Goal: Task Accomplishment & Management: Manage account settings

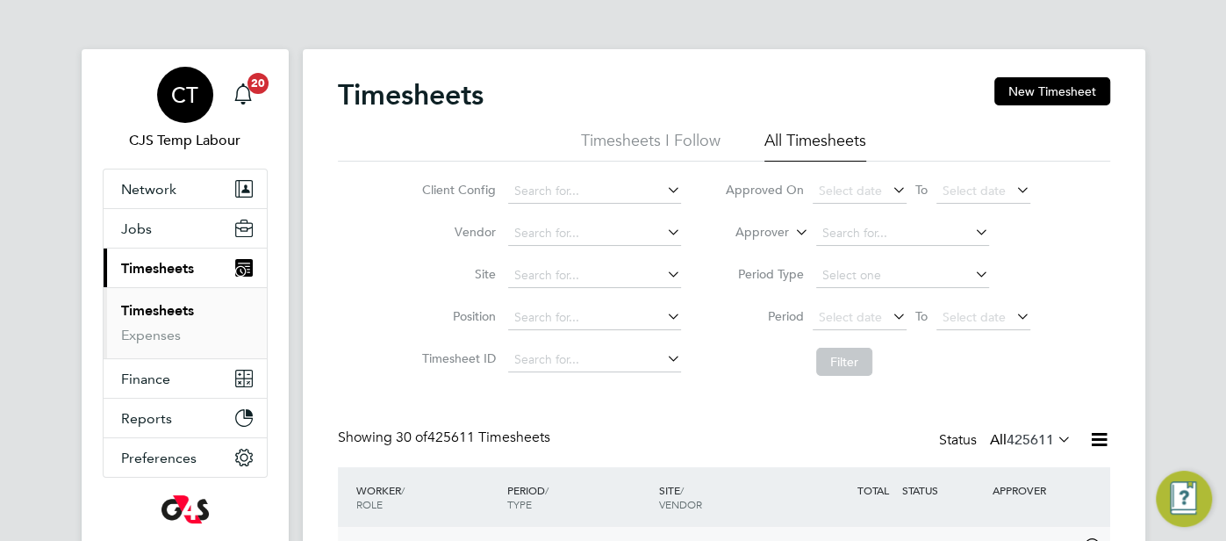
click at [183, 92] on span "CT" at bounding box center [184, 94] width 27 height 23
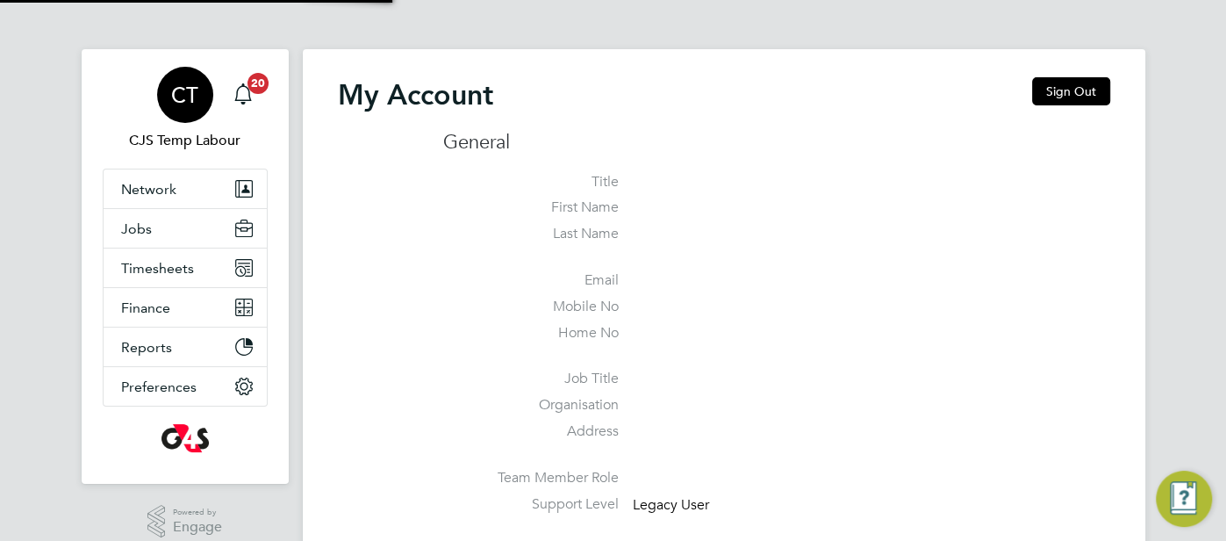
type input "pts.templabour@uk.g4s.com"
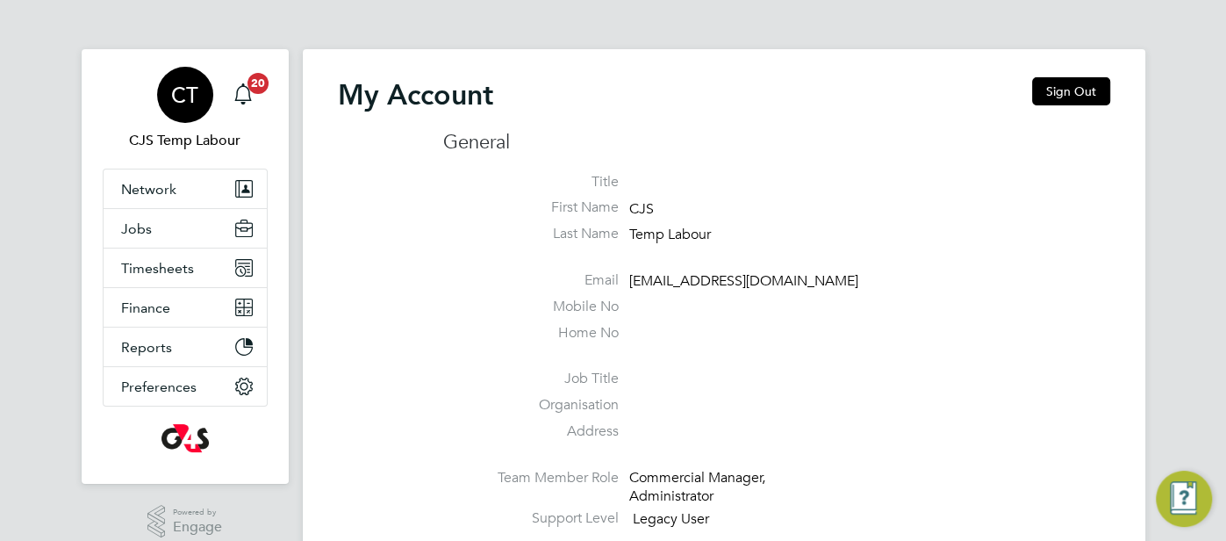
click at [188, 90] on span "CT" at bounding box center [184, 94] width 27 height 23
click at [181, 89] on span "CT" at bounding box center [184, 94] width 27 height 23
click at [1045, 78] on button "Sign Out" at bounding box center [1071, 91] width 78 height 28
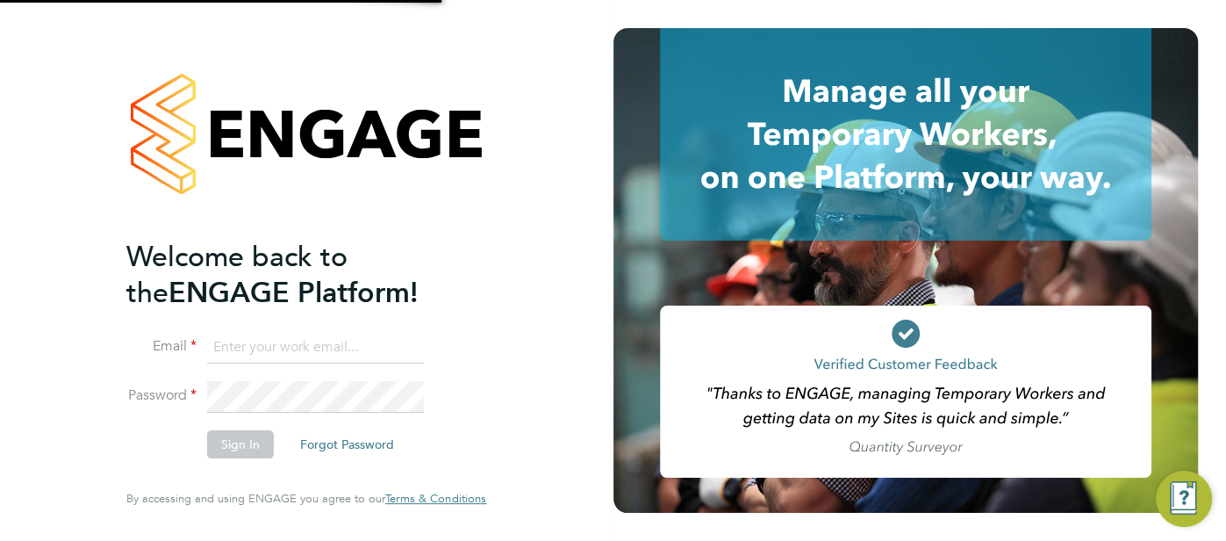
type input "pts.templabour@uk.g4s.com"
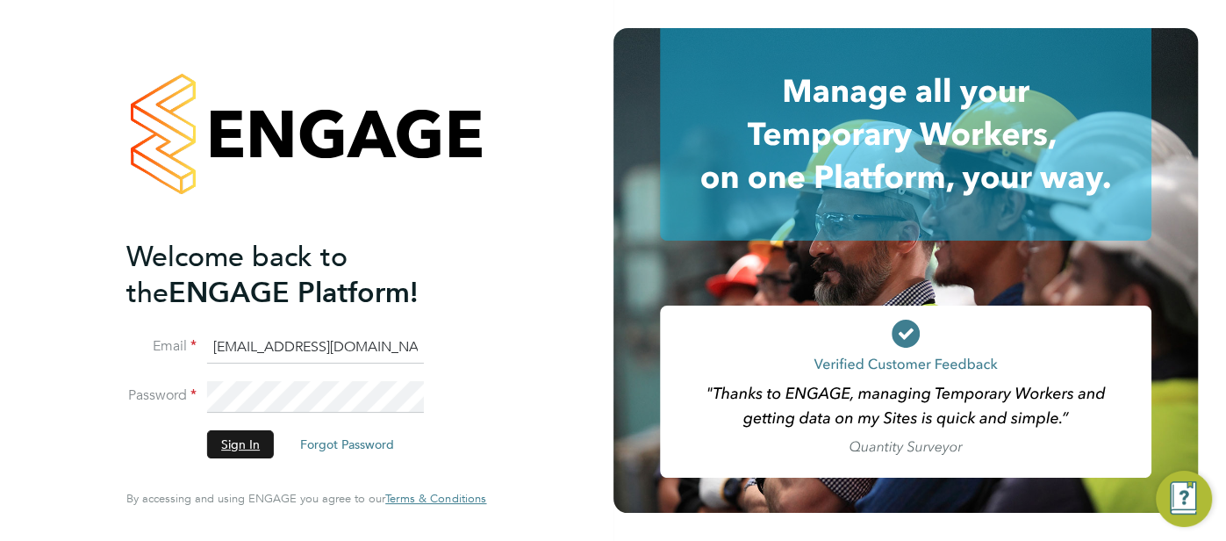
click at [238, 445] on button "Sign In" at bounding box center [240, 444] width 67 height 28
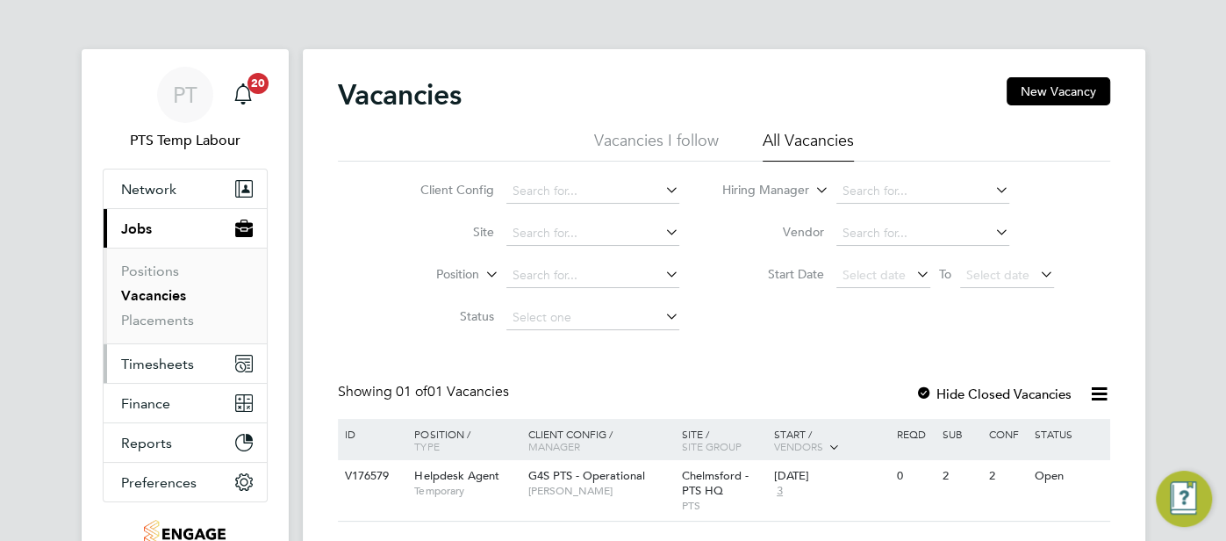
click at [184, 361] on span "Timesheets" at bounding box center [157, 363] width 73 height 17
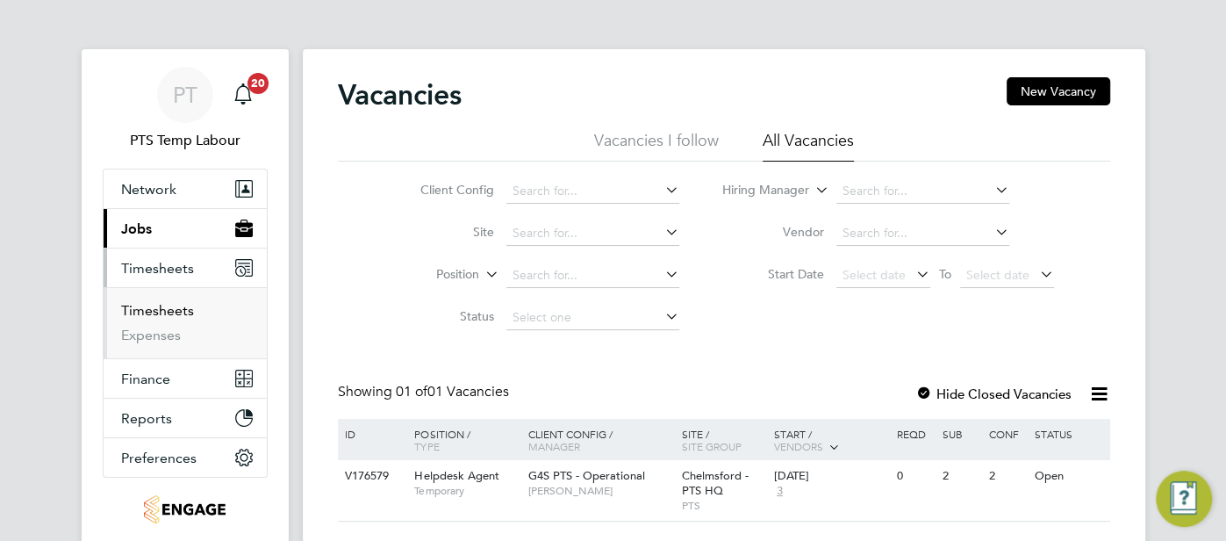
click at [171, 310] on link "Timesheets" at bounding box center [157, 310] width 73 height 17
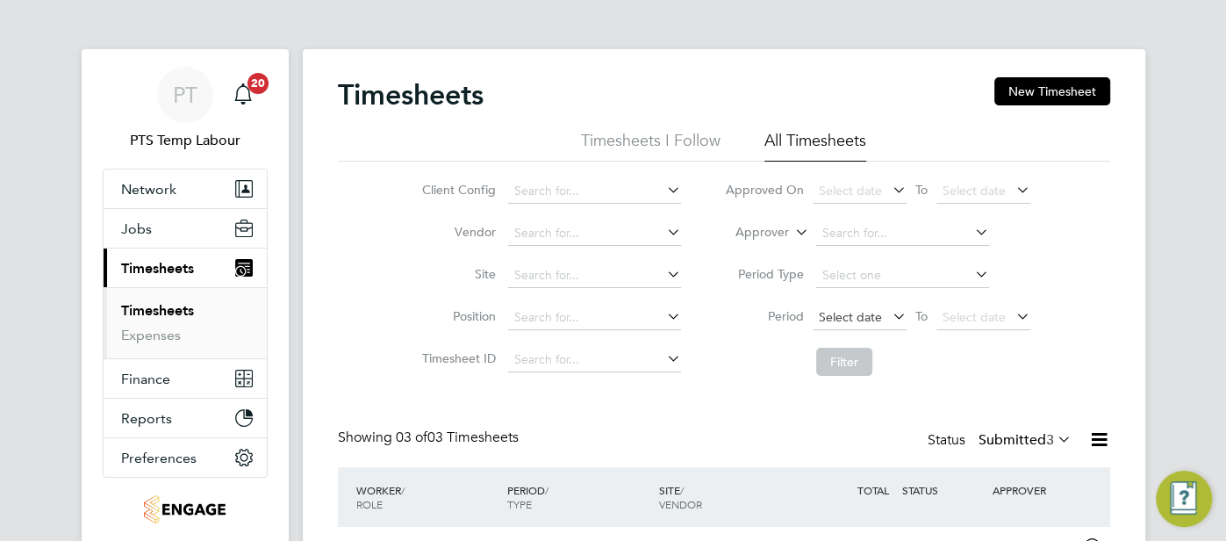
click at [835, 309] on span "Select date" at bounding box center [850, 317] width 63 height 16
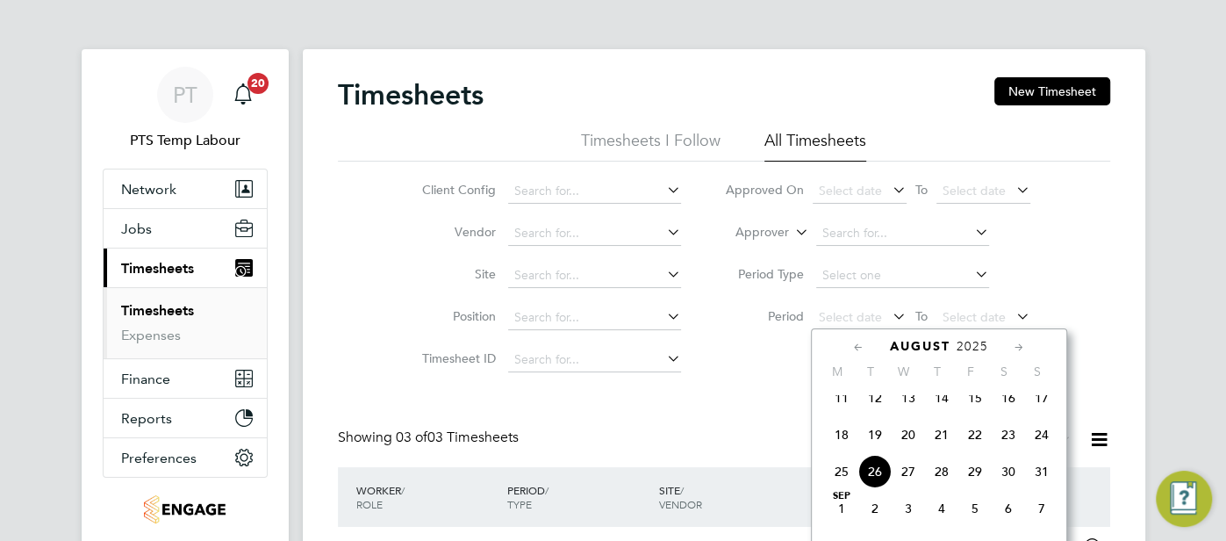
drag, startPoint x: 841, startPoint y: 447, endPoint x: 916, endPoint y: 404, distance: 86.1
click at [842, 446] on span "18" at bounding box center [841, 434] width 33 height 33
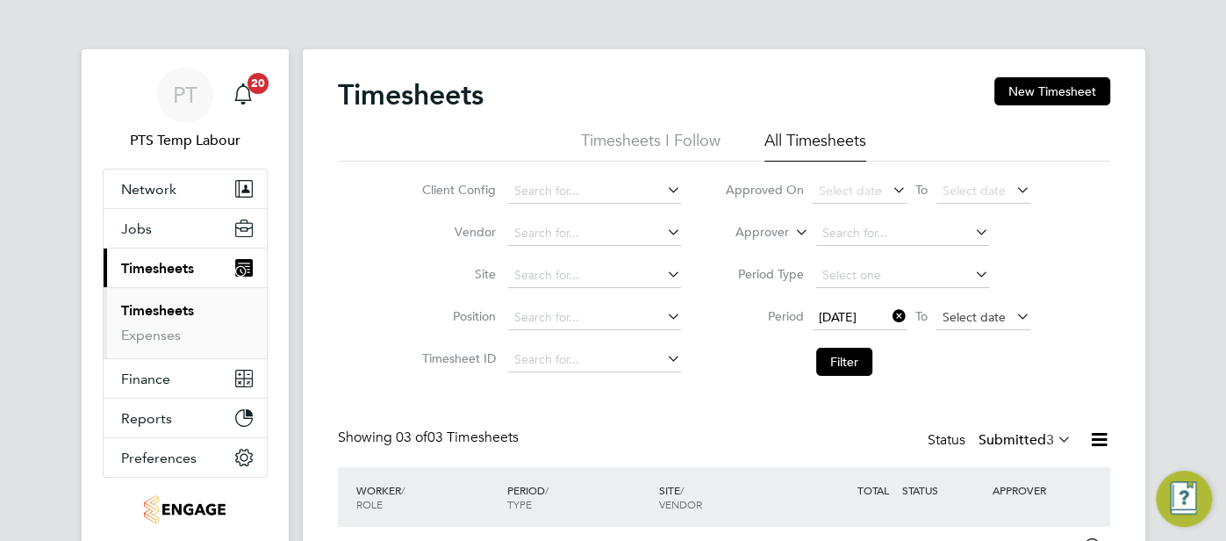
click at [954, 317] on span "Select date" at bounding box center [973, 317] width 63 height 16
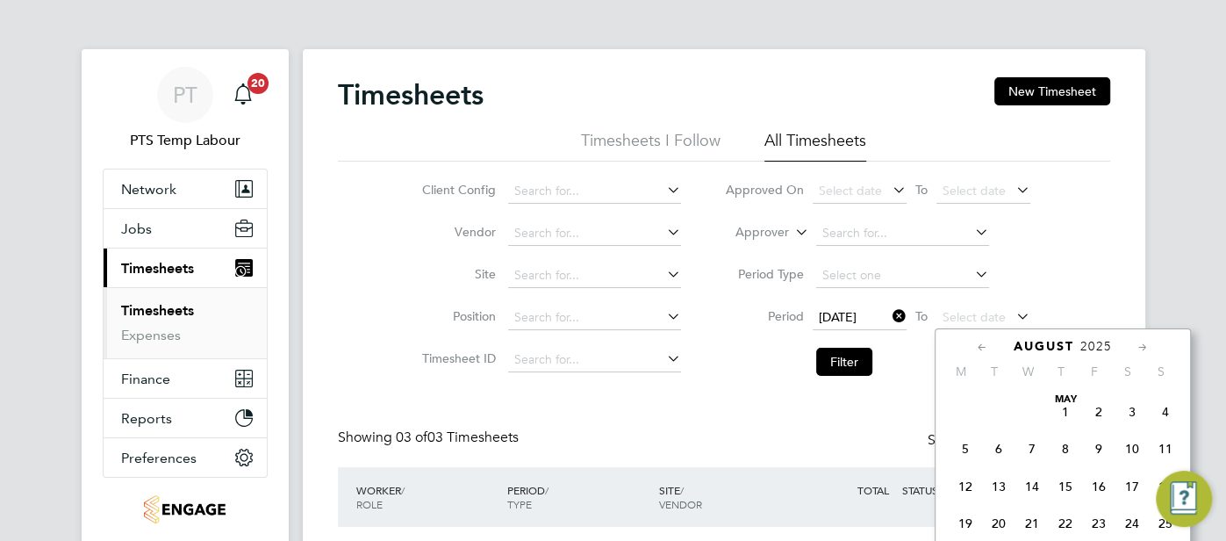
scroll to position [681, 0]
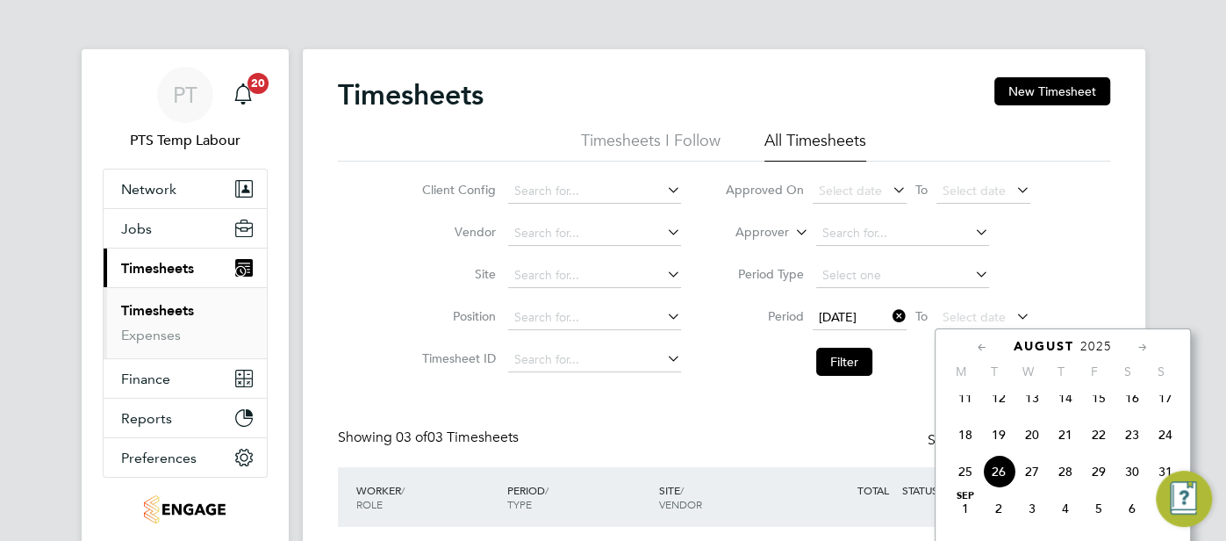
click at [1171, 447] on span "24" at bounding box center [1165, 434] width 33 height 33
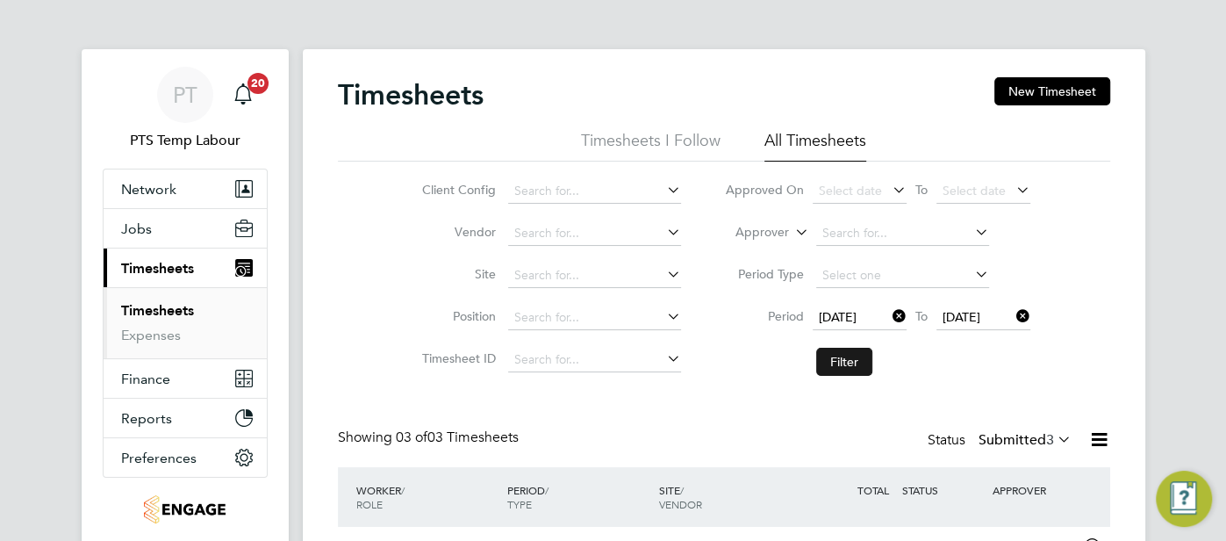
click at [850, 366] on button "Filter" at bounding box center [844, 361] width 56 height 28
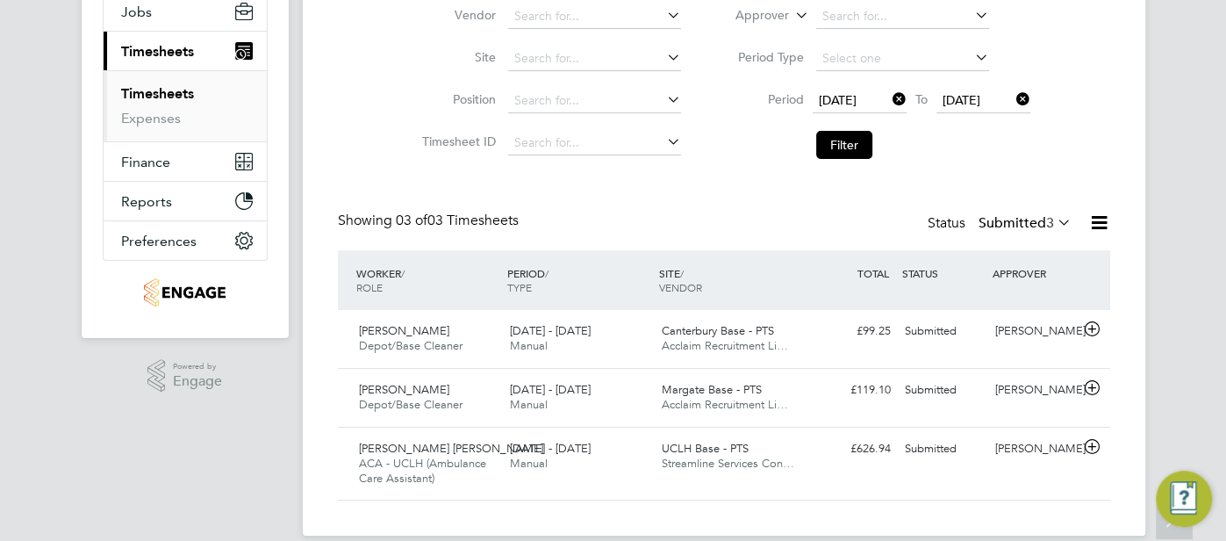
click at [1054, 222] on icon at bounding box center [1054, 222] width 0 height 25
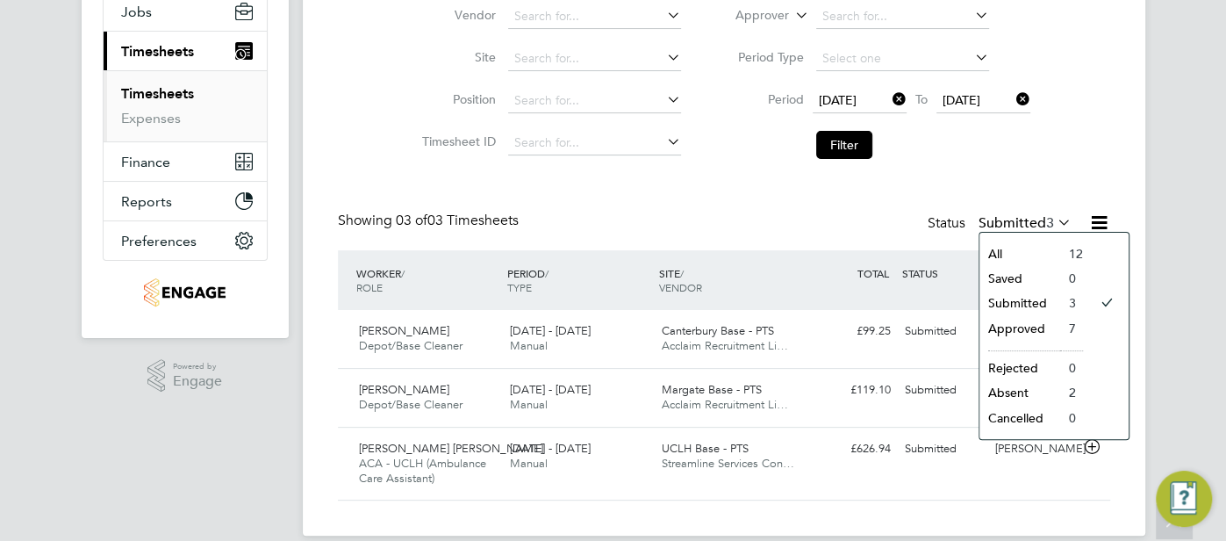
click at [1056, 251] on li "All" at bounding box center [1019, 253] width 81 height 25
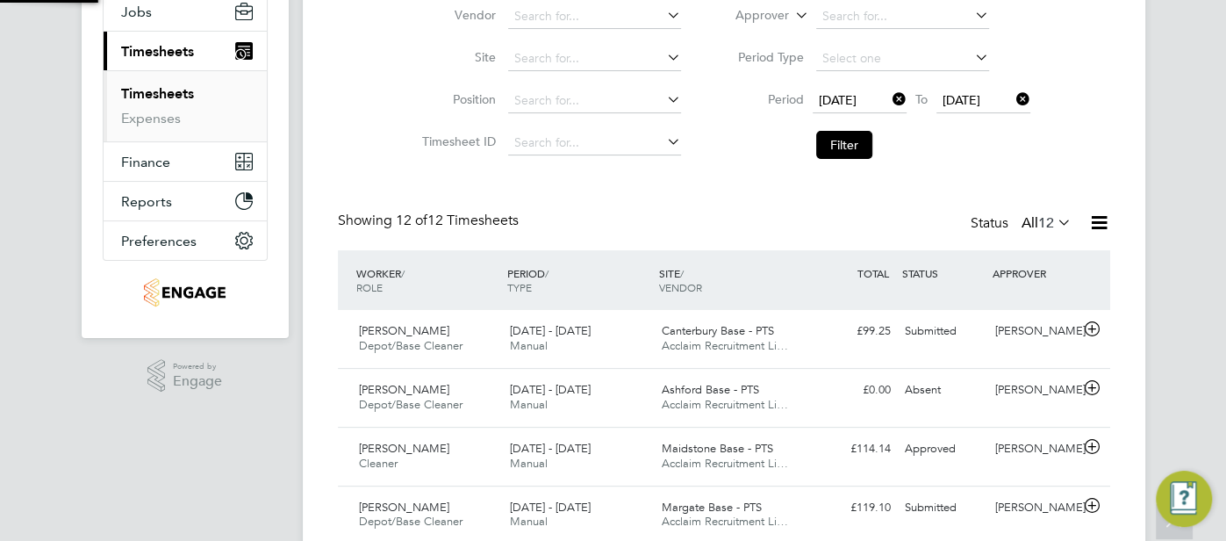
scroll to position [9, 9]
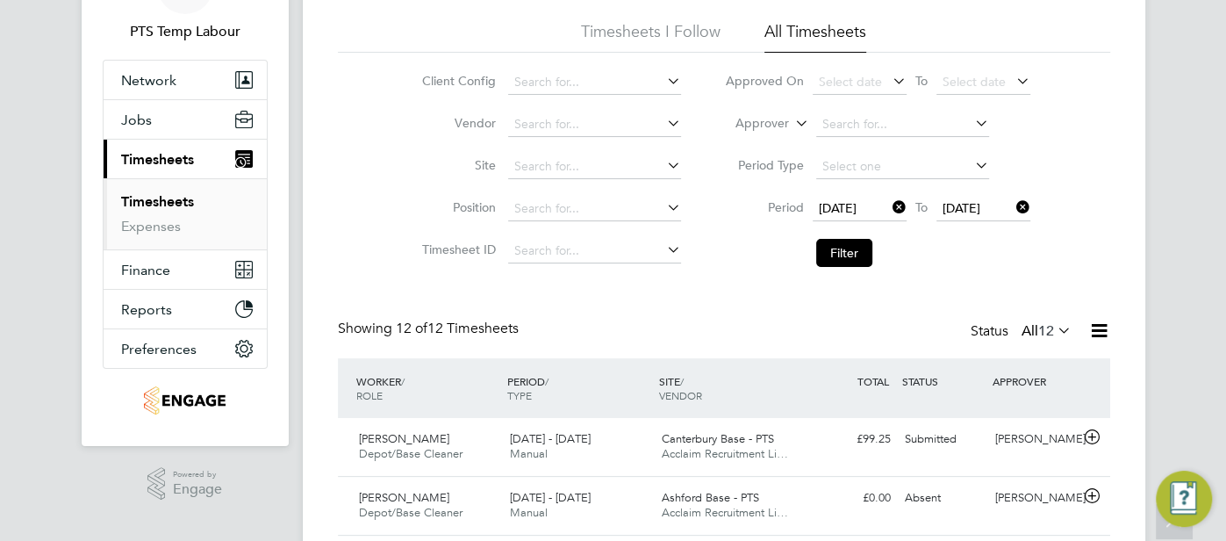
click at [889, 203] on icon at bounding box center [889, 207] width 0 height 25
click at [1013, 203] on icon at bounding box center [1013, 207] width 0 height 25
drag, startPoint x: 805, startPoint y: 124, endPoint x: 792, endPoint y: 132, distance: 15.1
click at [791, 126] on icon at bounding box center [791, 119] width 0 height 16
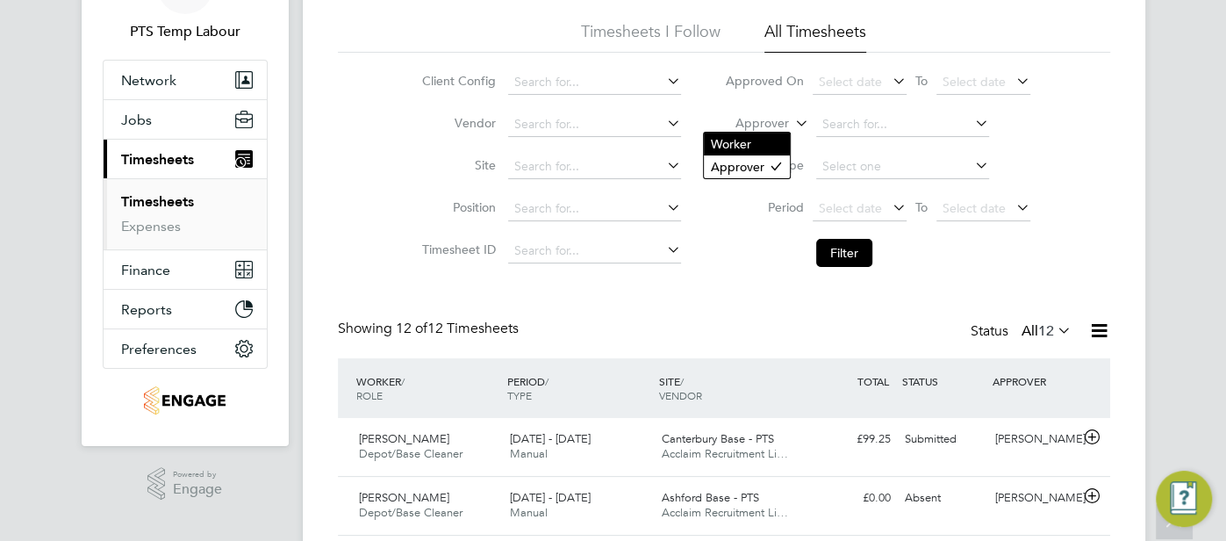
drag, startPoint x: 755, startPoint y: 146, endPoint x: 765, endPoint y: 145, distance: 10.6
click at [755, 147] on li "Worker" at bounding box center [747, 143] width 86 height 23
click at [851, 125] on input at bounding box center [902, 124] width 173 height 25
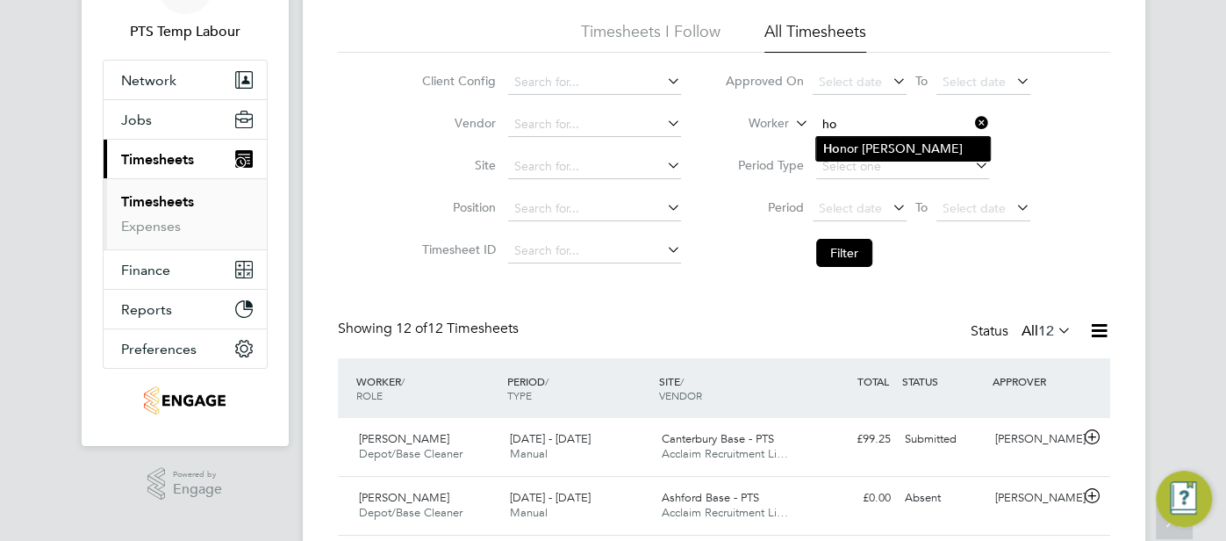
click at [842, 147] on li "Ho nor Chillingworth" at bounding box center [903, 149] width 174 height 24
type input "Honor Chillingworth"
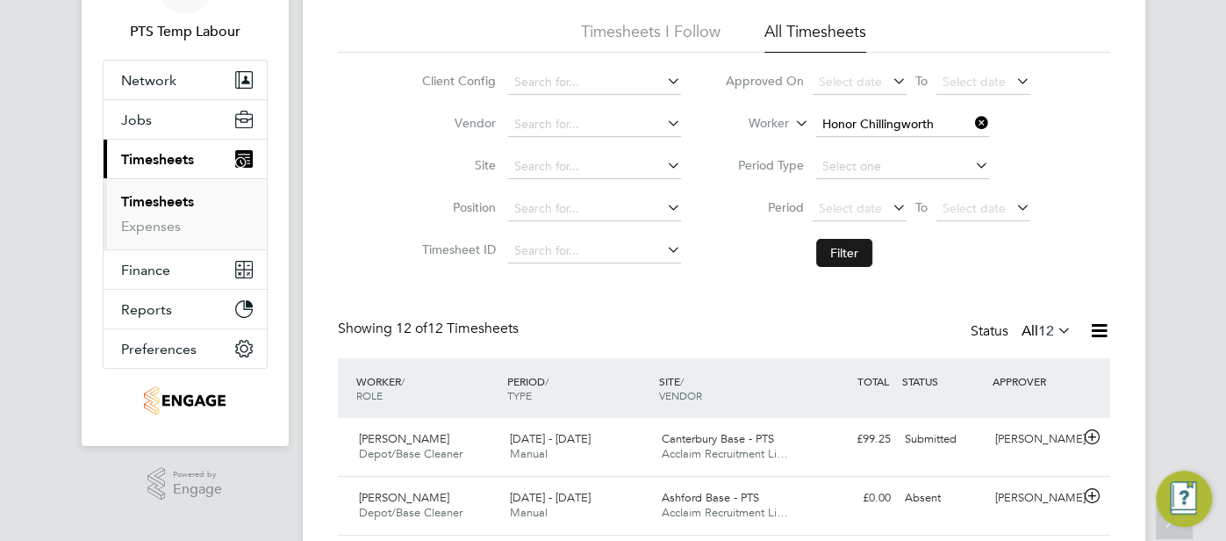
click at [842, 252] on button "Filter" at bounding box center [844, 253] width 56 height 28
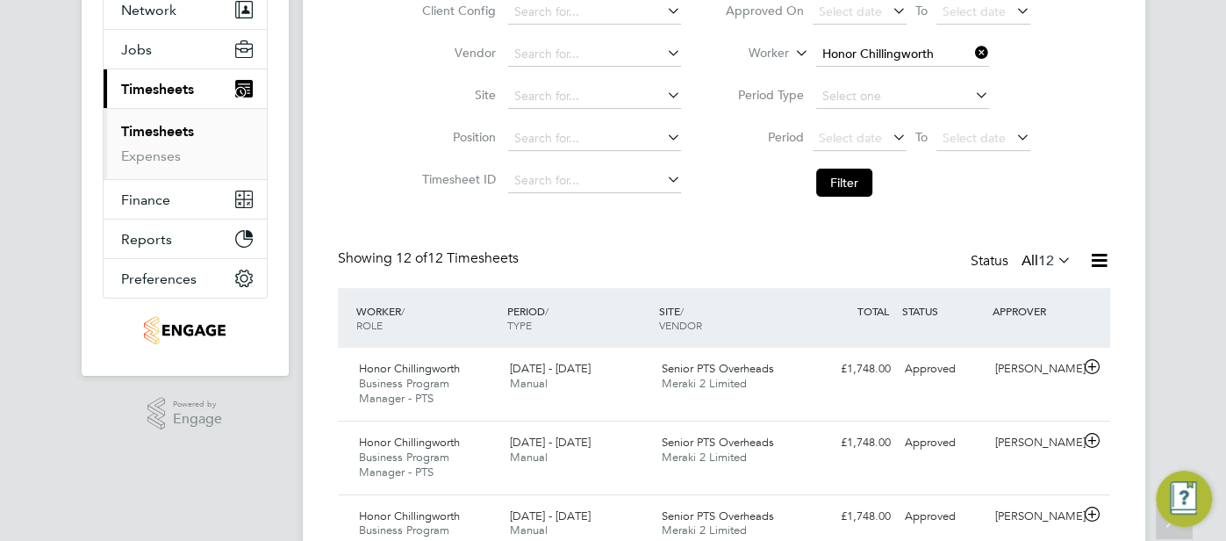
scroll to position [168, 0]
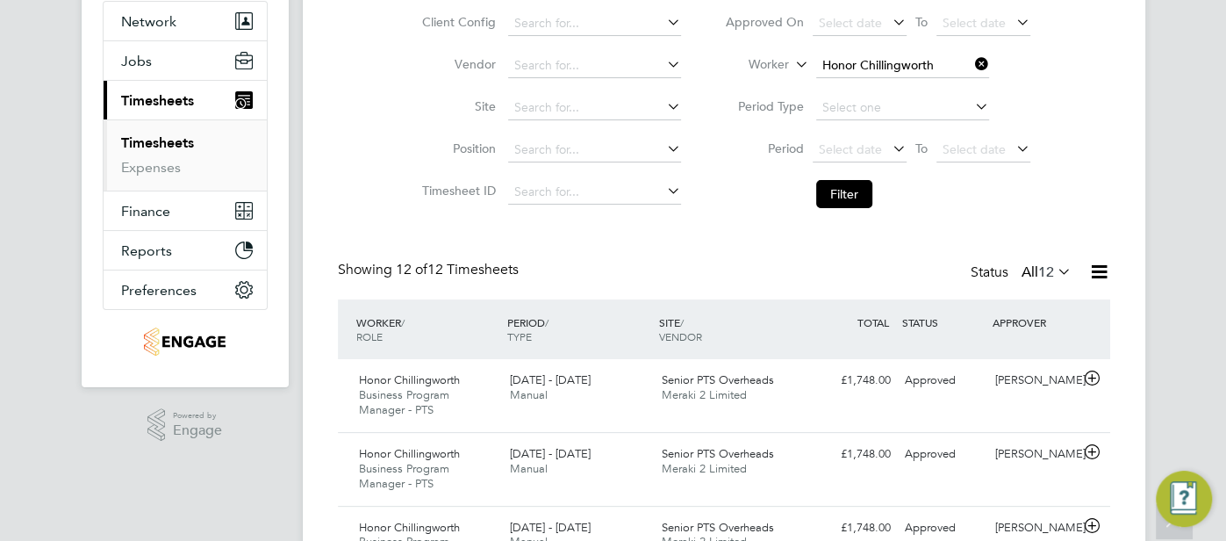
click at [971, 62] on icon at bounding box center [971, 64] width 0 height 25
click at [842, 190] on button "Filter" at bounding box center [844, 194] width 56 height 28
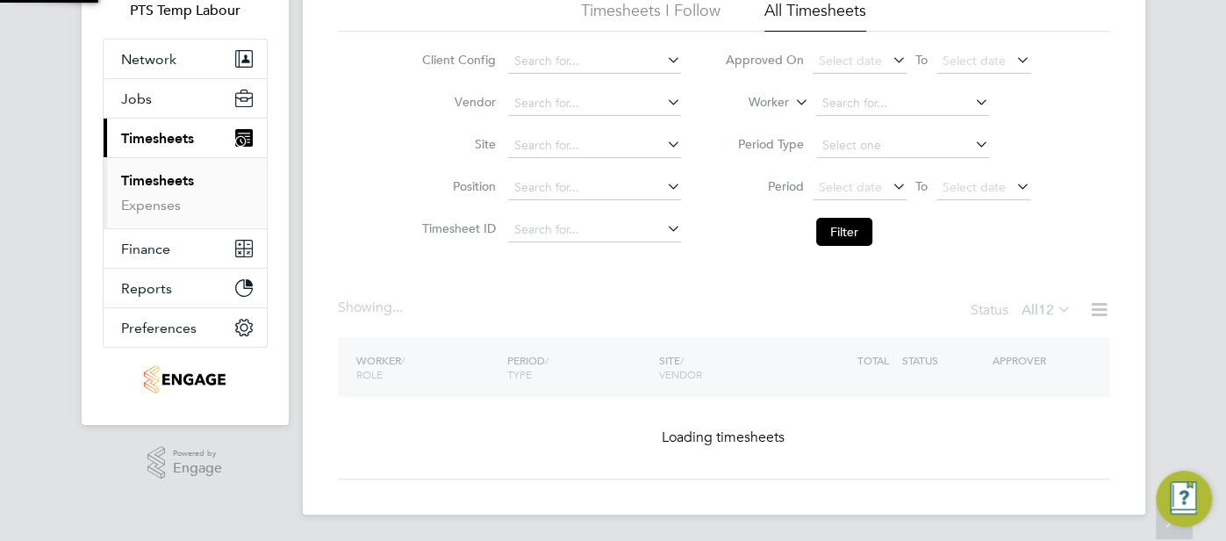
click at [847, 209] on li "Filter" at bounding box center [877, 232] width 349 height 46
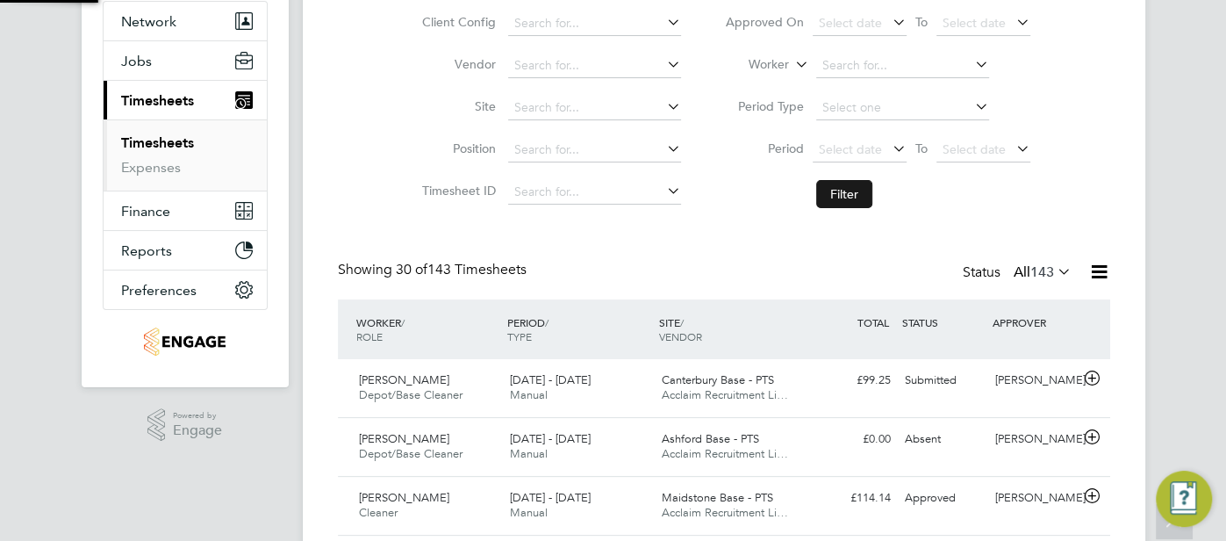
scroll to position [9, 9]
click at [817, 149] on span "Select date" at bounding box center [860, 151] width 94 height 24
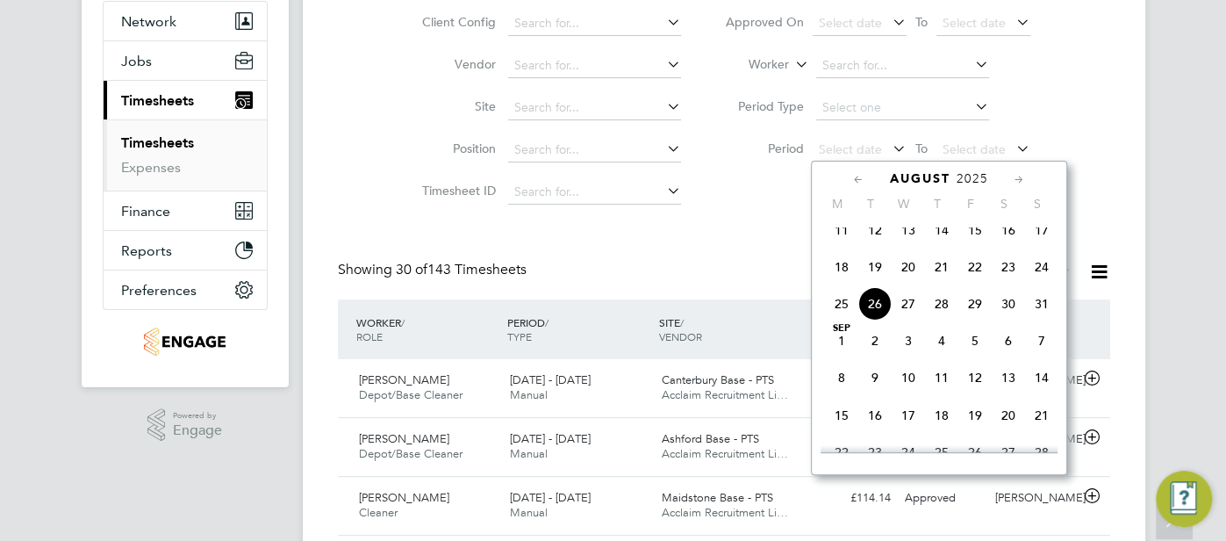
click at [835, 278] on span "18" at bounding box center [841, 266] width 33 height 33
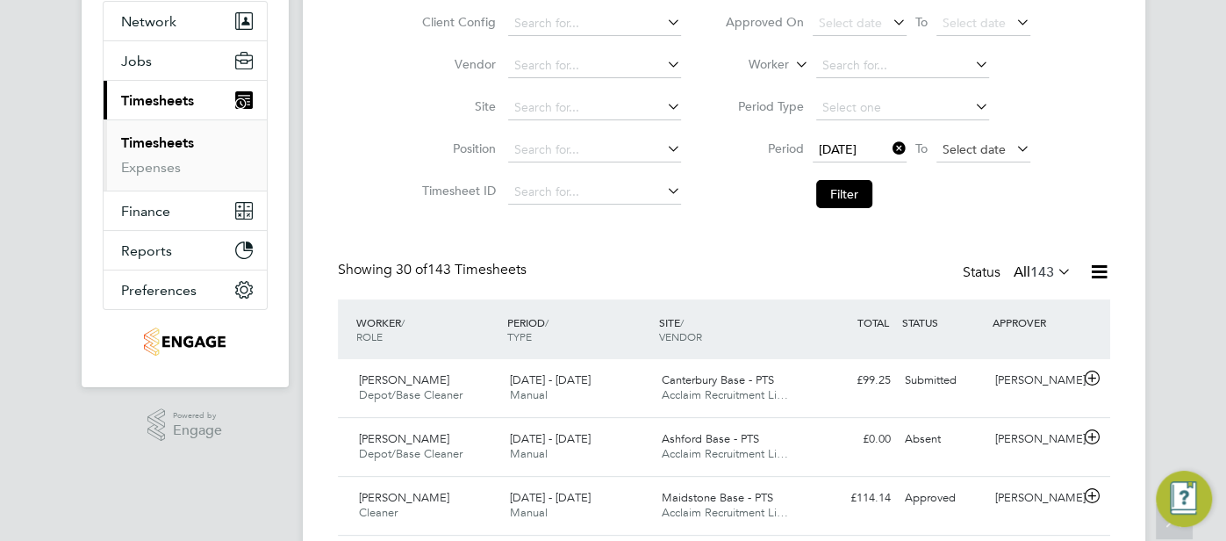
drag, startPoint x: 951, startPoint y: 145, endPoint x: 962, endPoint y: 153, distance: 13.2
click at [951, 146] on span "Select date" at bounding box center [973, 149] width 63 height 16
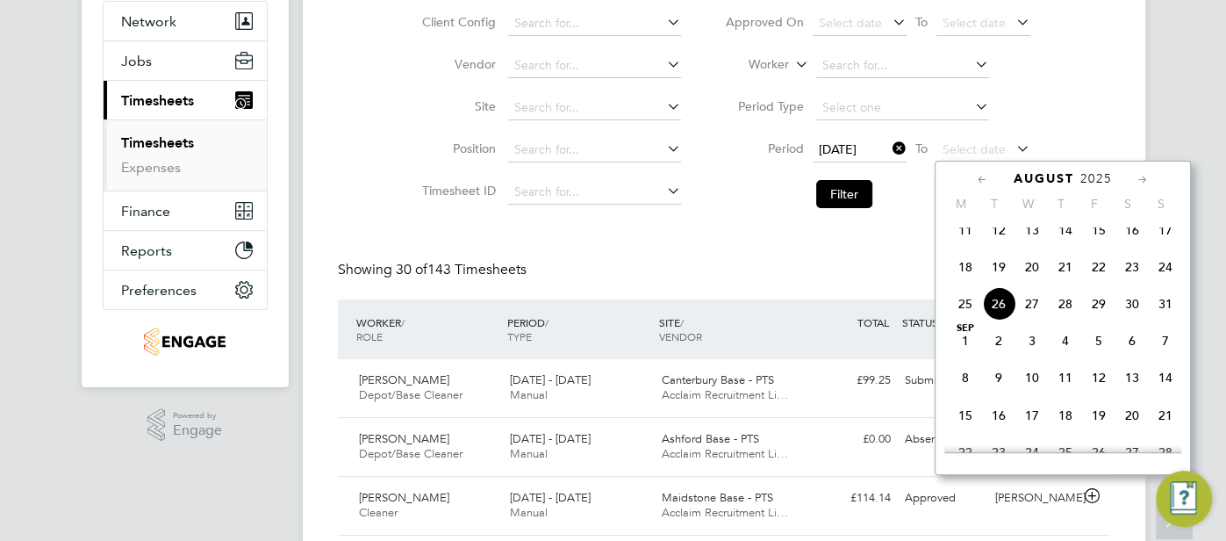
click at [1165, 277] on span "24" at bounding box center [1165, 266] width 33 height 33
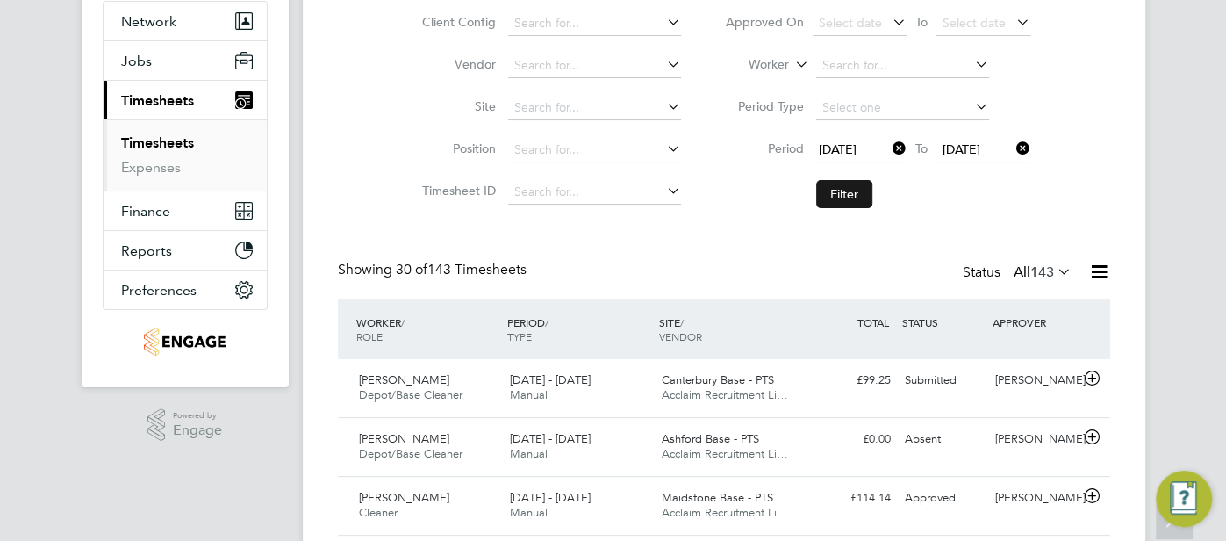
click at [847, 192] on button "Filter" at bounding box center [844, 194] width 56 height 28
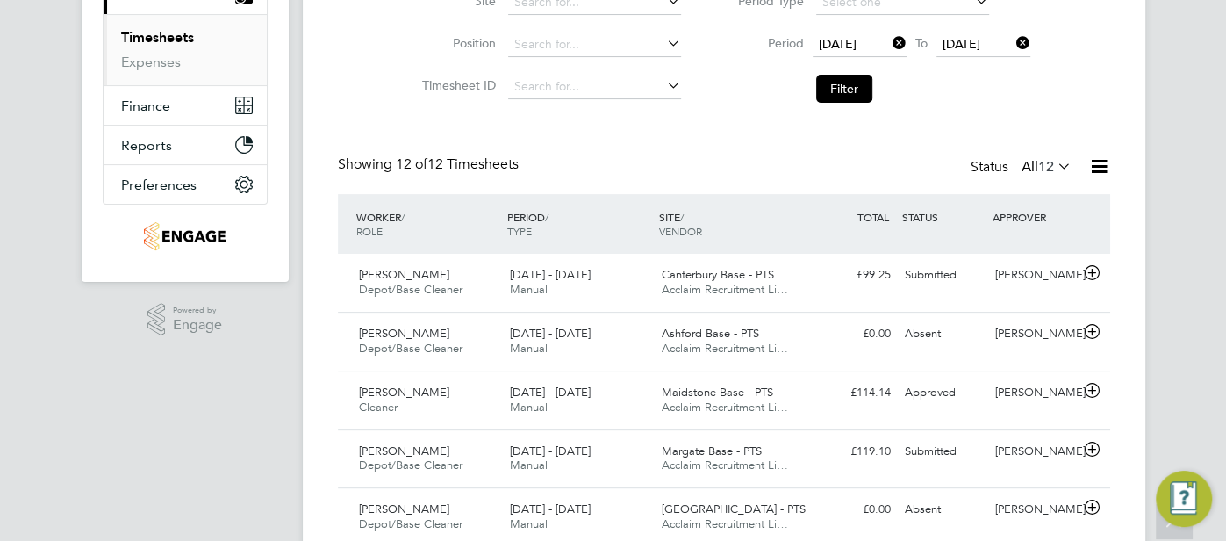
click at [1054, 163] on icon at bounding box center [1054, 166] width 0 height 25
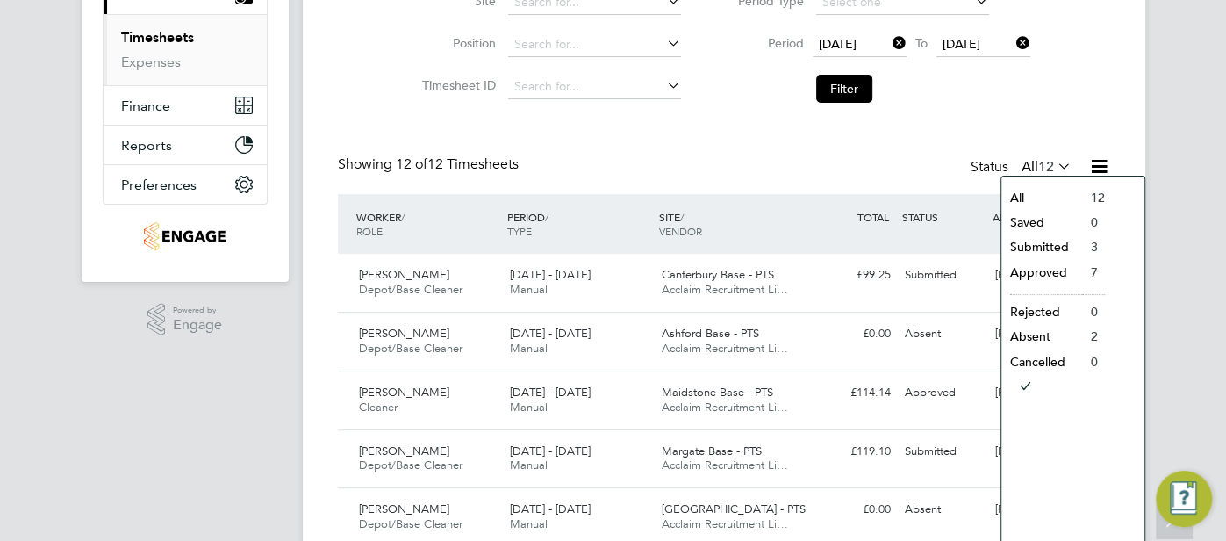
click at [1035, 244] on li "Submitted" at bounding box center [1041, 246] width 81 height 25
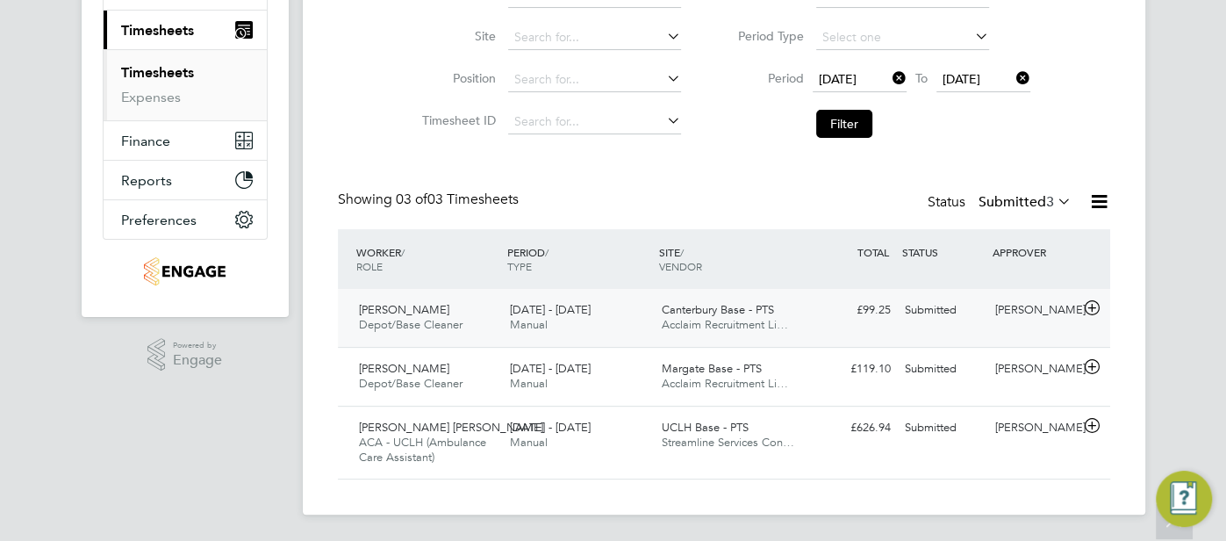
click at [1016, 314] on div "Charlotte Burnes" at bounding box center [1033, 310] width 91 height 29
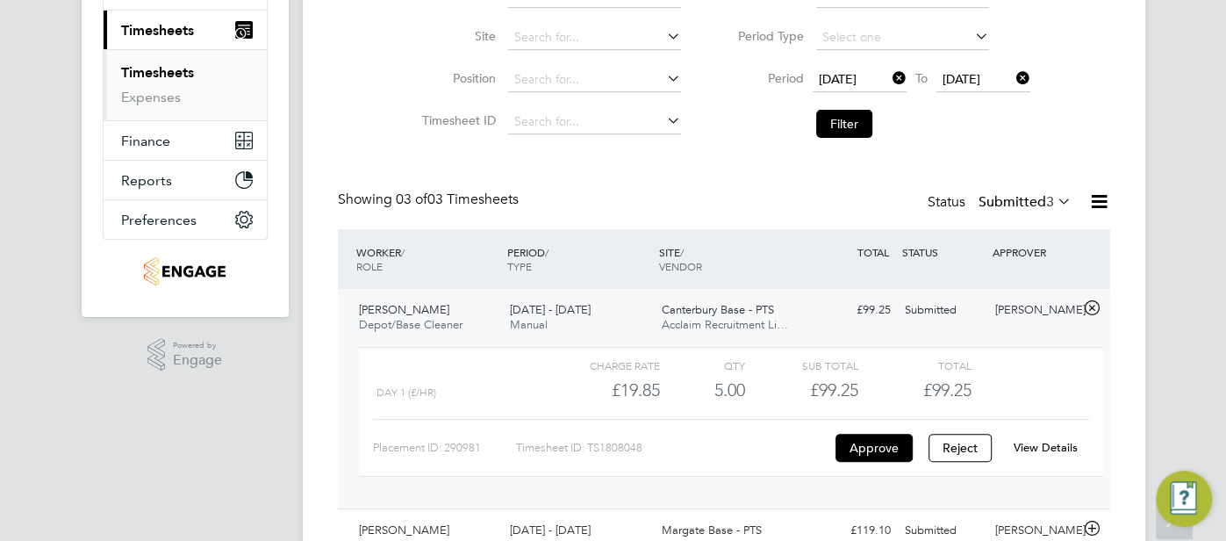
click at [1051, 446] on link "View Details" at bounding box center [1045, 447] width 64 height 15
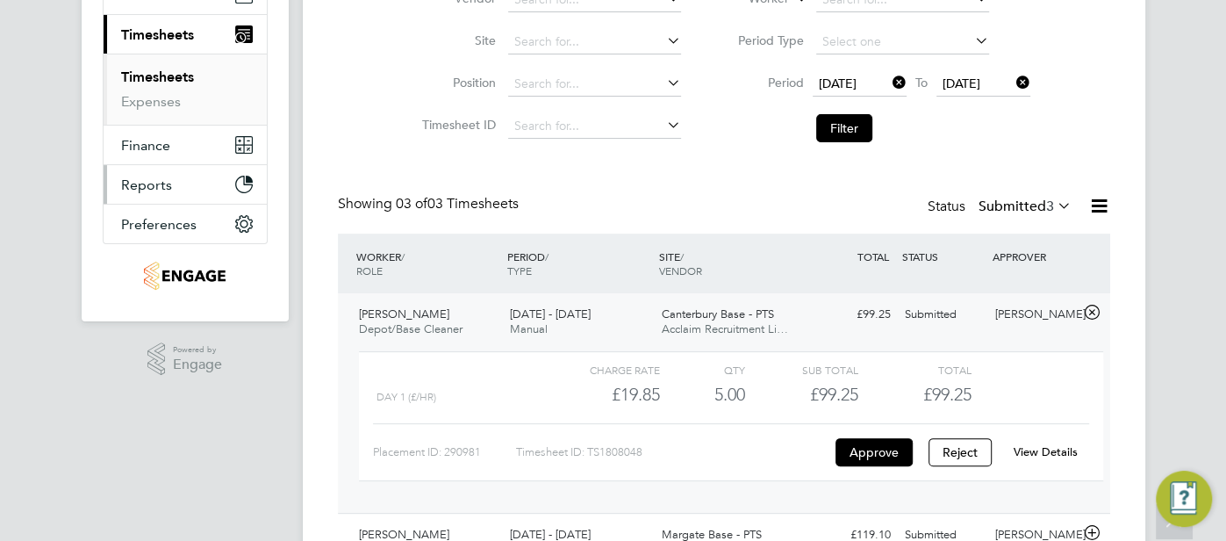
scroll to position [0, 0]
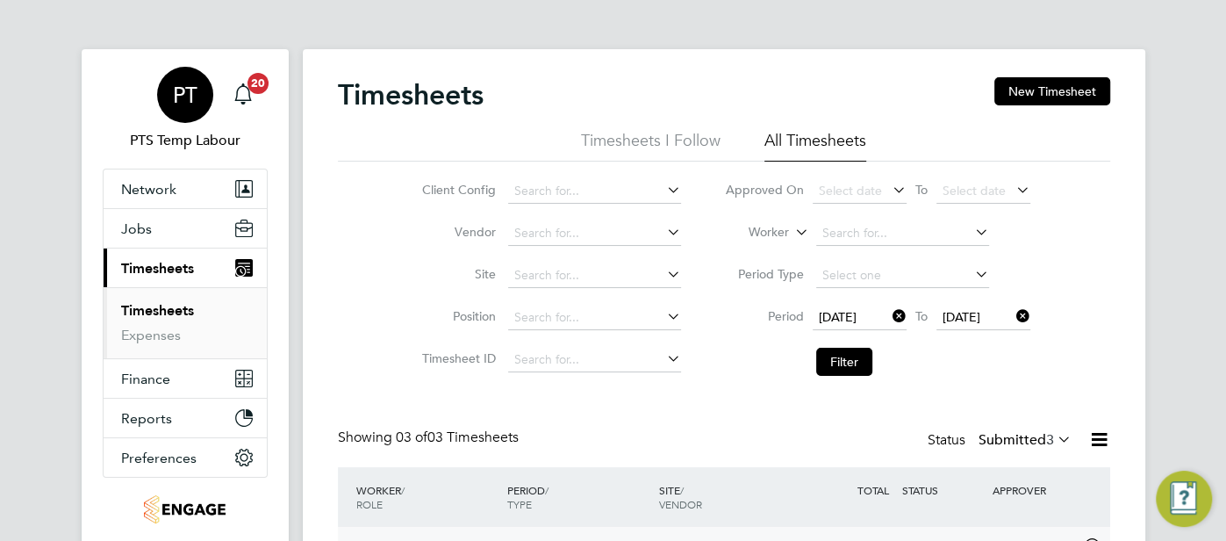
click at [202, 83] on div "PT" at bounding box center [185, 95] width 56 height 56
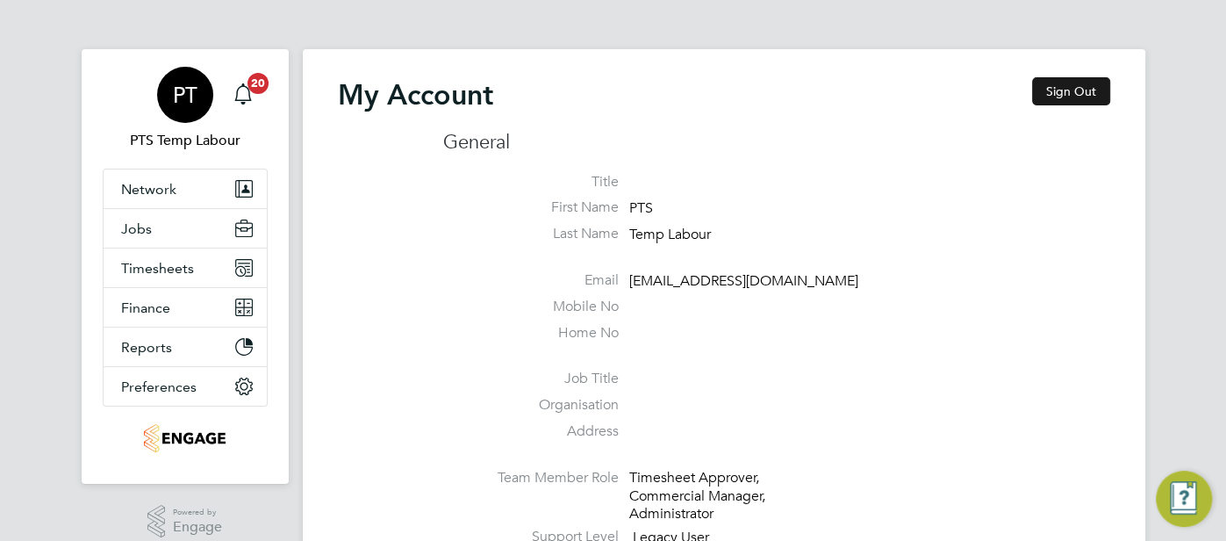
click at [1085, 78] on button "Sign Out" at bounding box center [1071, 91] width 78 height 28
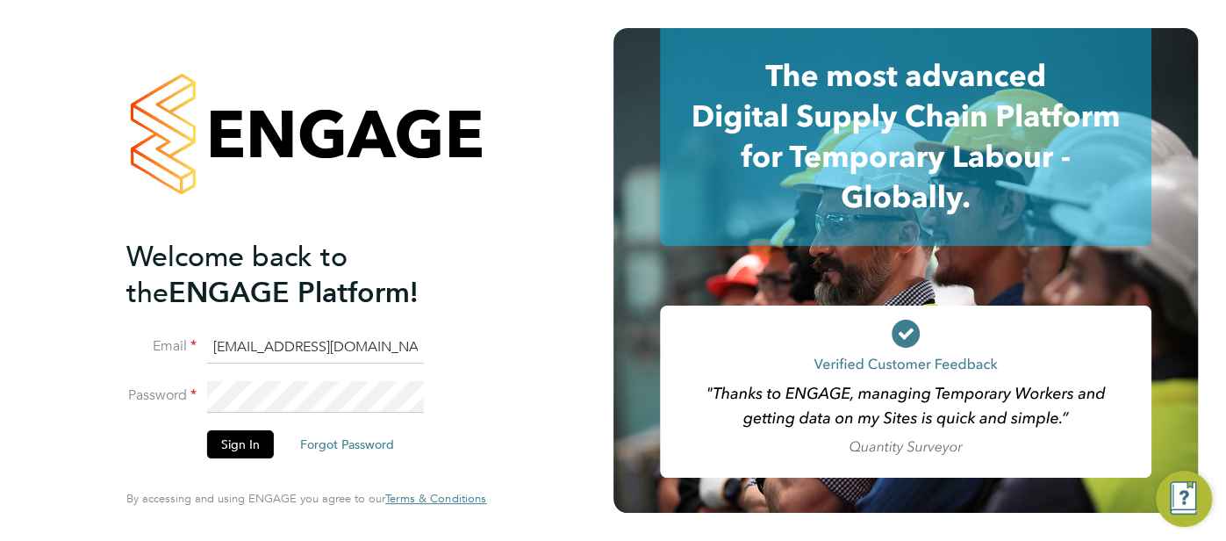
drag, startPoint x: 406, startPoint y: 337, endPoint x: 198, endPoint y: 350, distance: 208.4
click at [198, 350] on li "Email cjs.templabour@uk.g4s.com" at bounding box center [297, 356] width 342 height 49
type input "cjs.ess@uk.g4s.com"
click at [239, 445] on button "Sign In" at bounding box center [240, 444] width 67 height 28
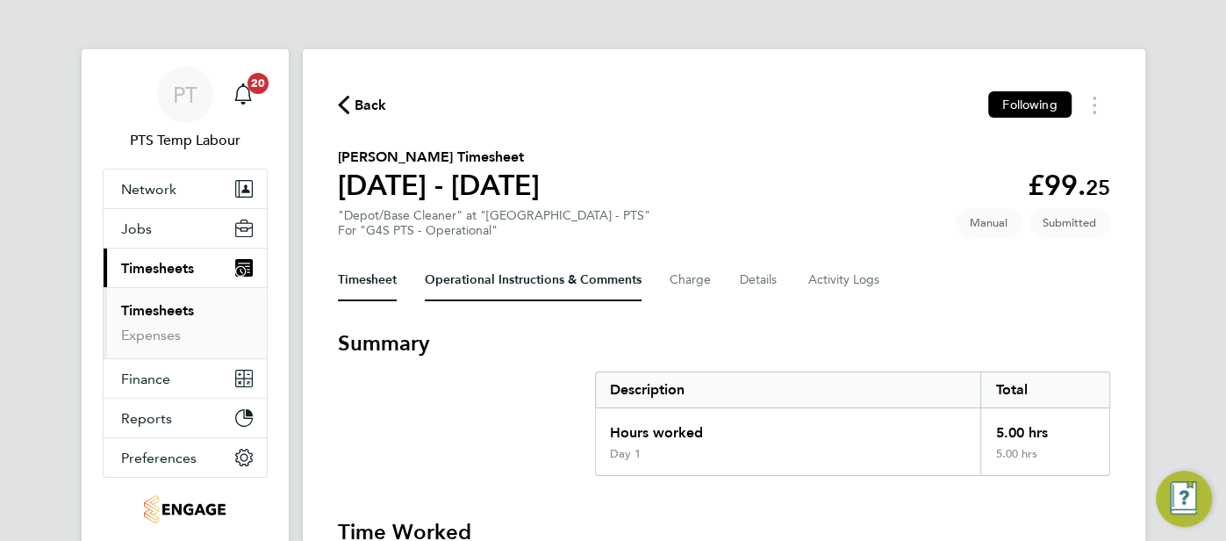
click at [561, 271] on Comments-tab "Operational Instructions & Comments" at bounding box center [533, 280] width 217 height 42
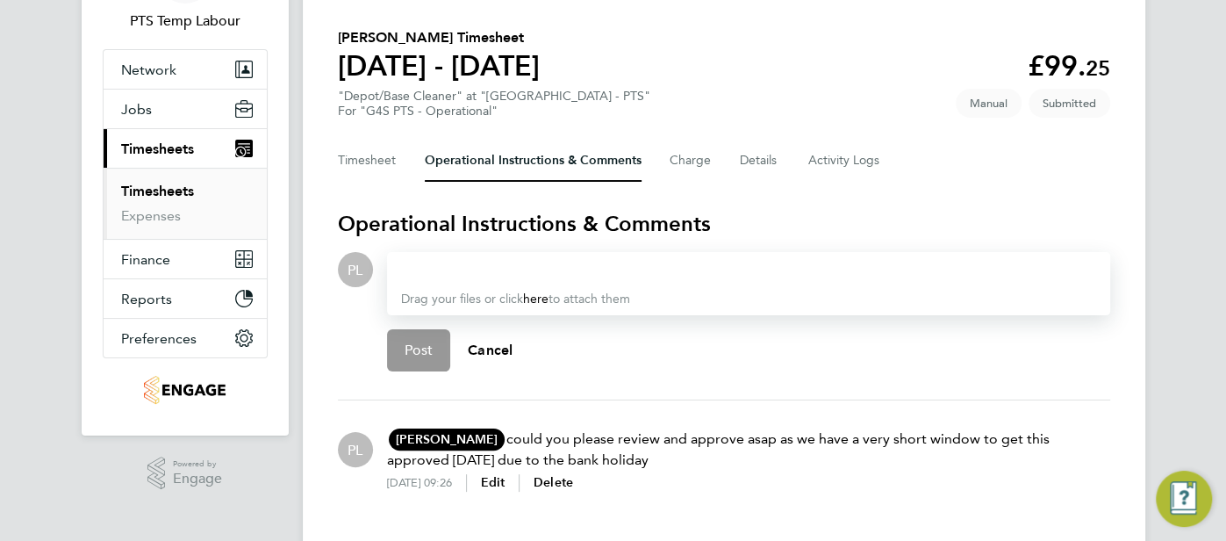
scroll to position [125, 0]
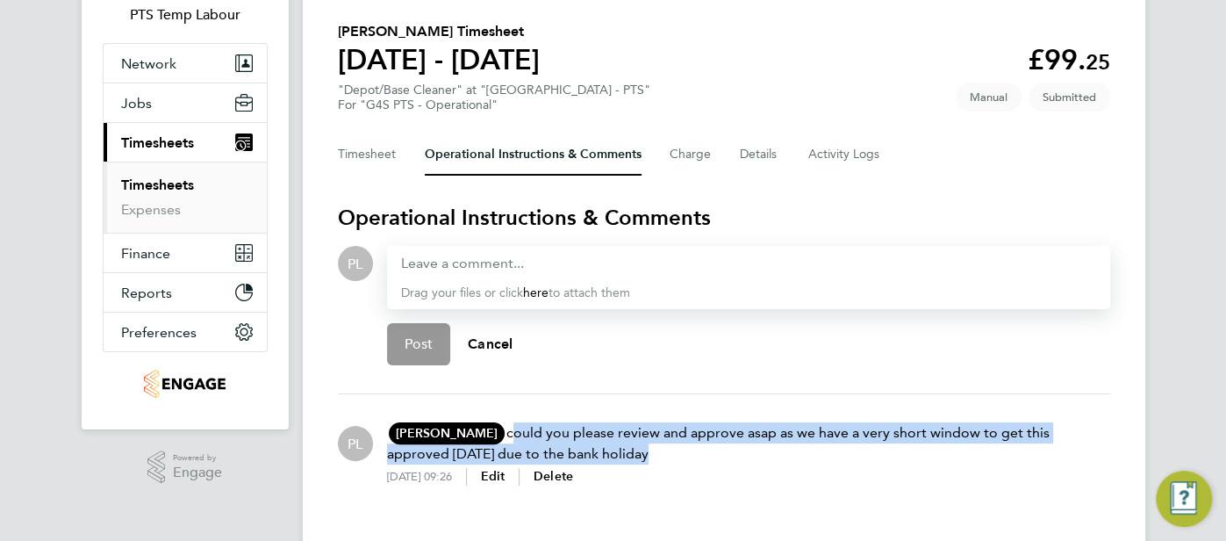
drag, startPoint x: 505, startPoint y: 433, endPoint x: 609, endPoint y: 450, distance: 105.0
click at [609, 450] on p "Charlotte Burnes CB Charlotte Burnes G4s Care And Justice Services (Uk) Limited…" at bounding box center [748, 443] width 723 height 42
copy p "could you please review and approve asap as we have a very short window to get …"
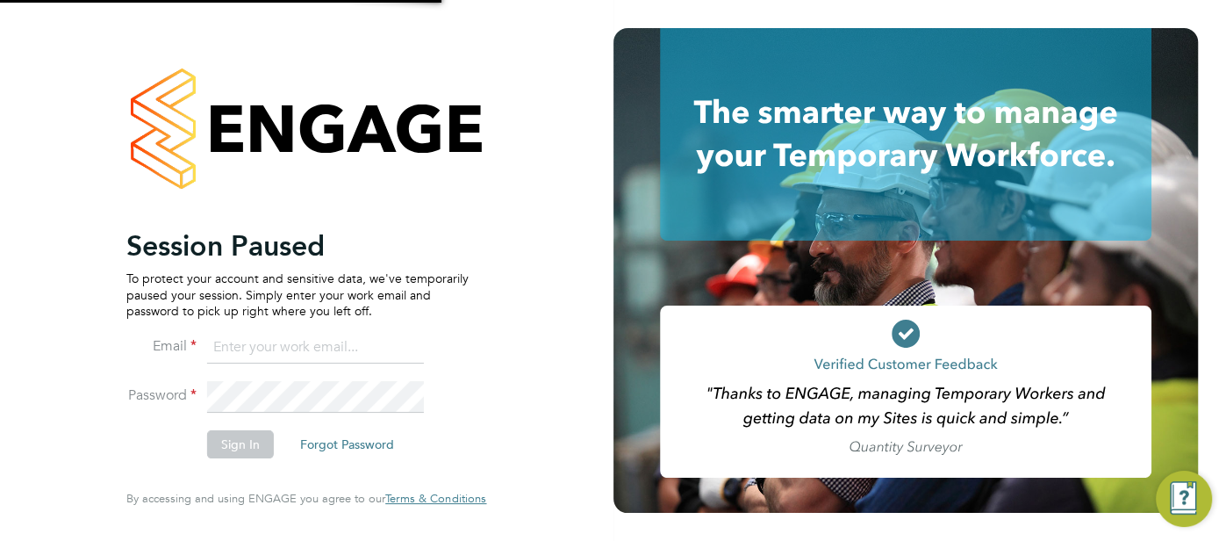
type input "cjs.templabour@uk.g4s.com"
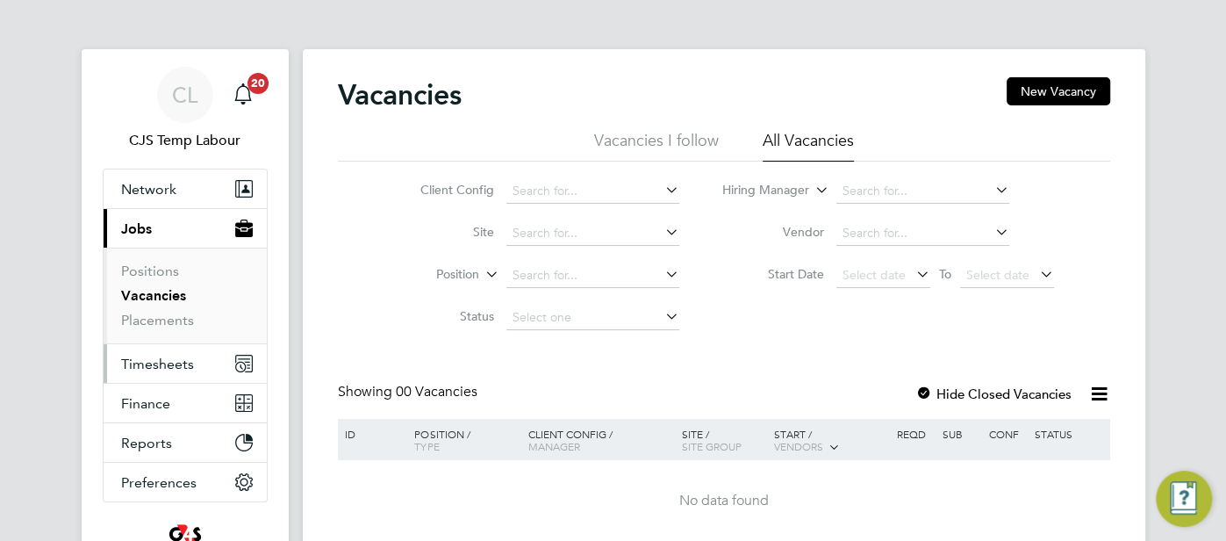
click at [158, 367] on span "Timesheets" at bounding box center [157, 363] width 73 height 17
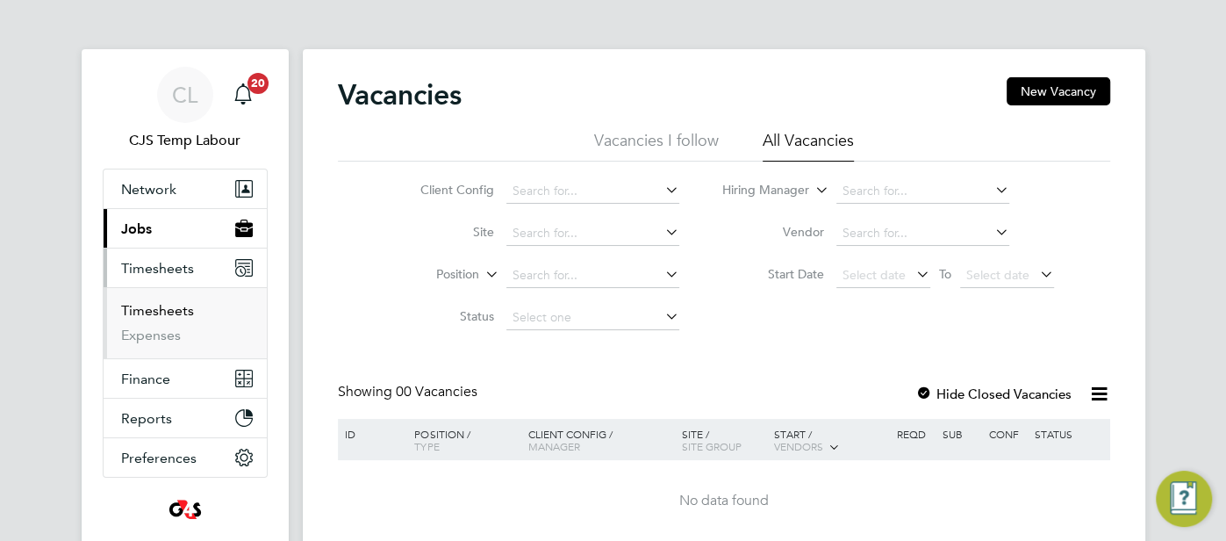
click at [158, 308] on link "Timesheets" at bounding box center [157, 310] width 73 height 17
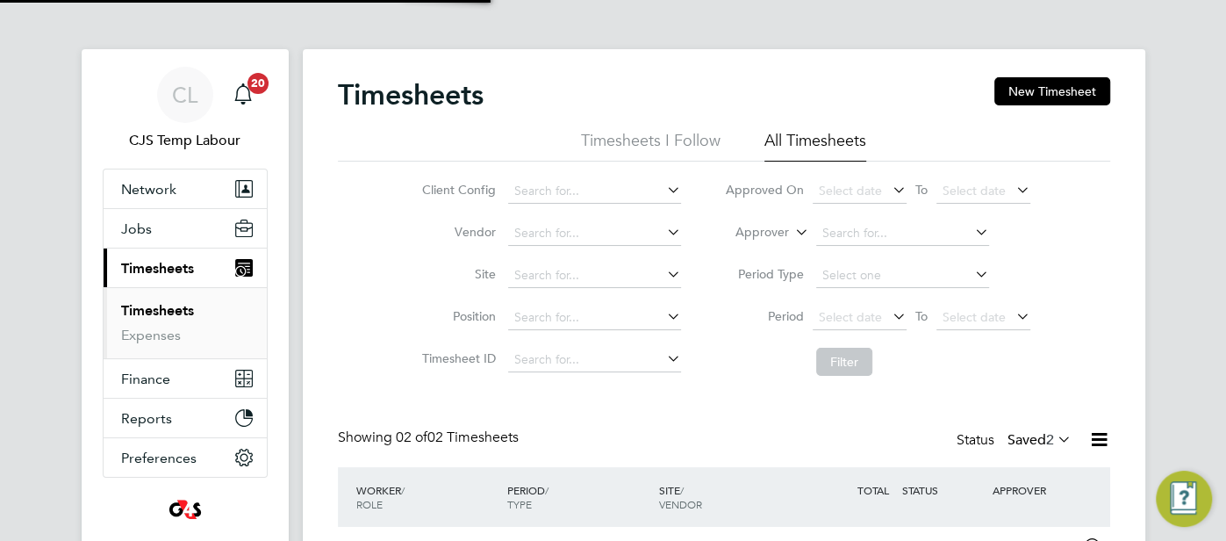
scroll to position [44, 152]
click at [853, 319] on span "Select date" at bounding box center [850, 317] width 63 height 16
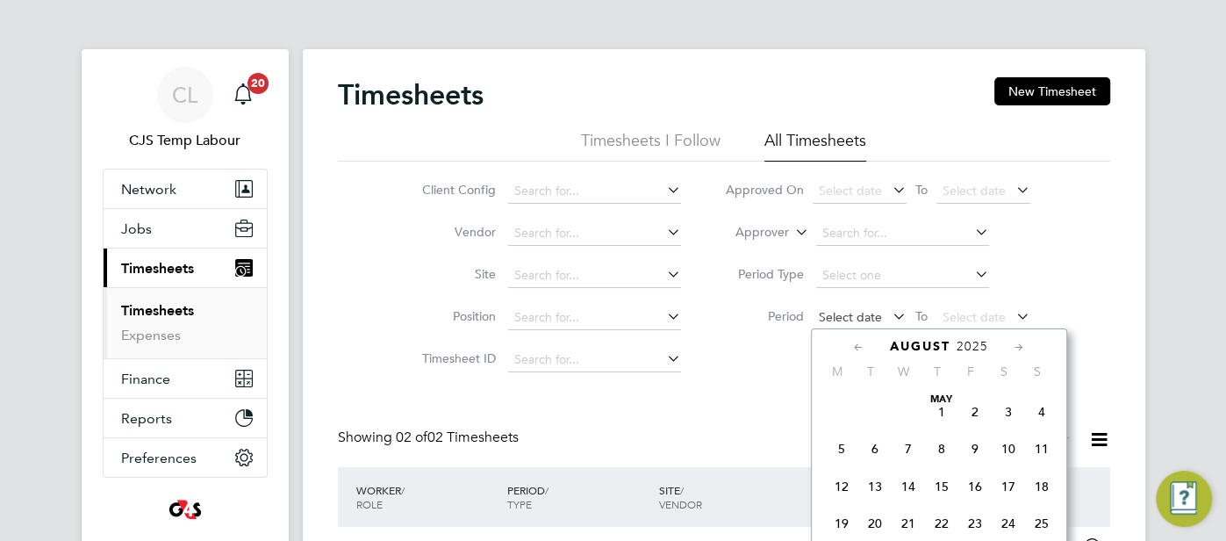
scroll to position [681, 0]
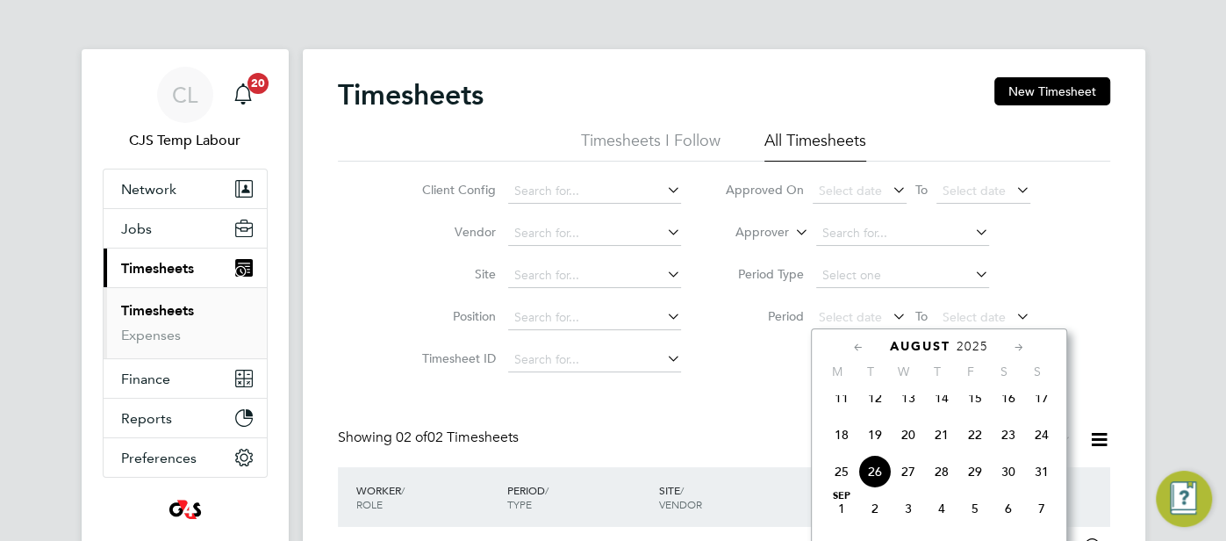
click at [849, 451] on span "18" at bounding box center [841, 434] width 33 height 33
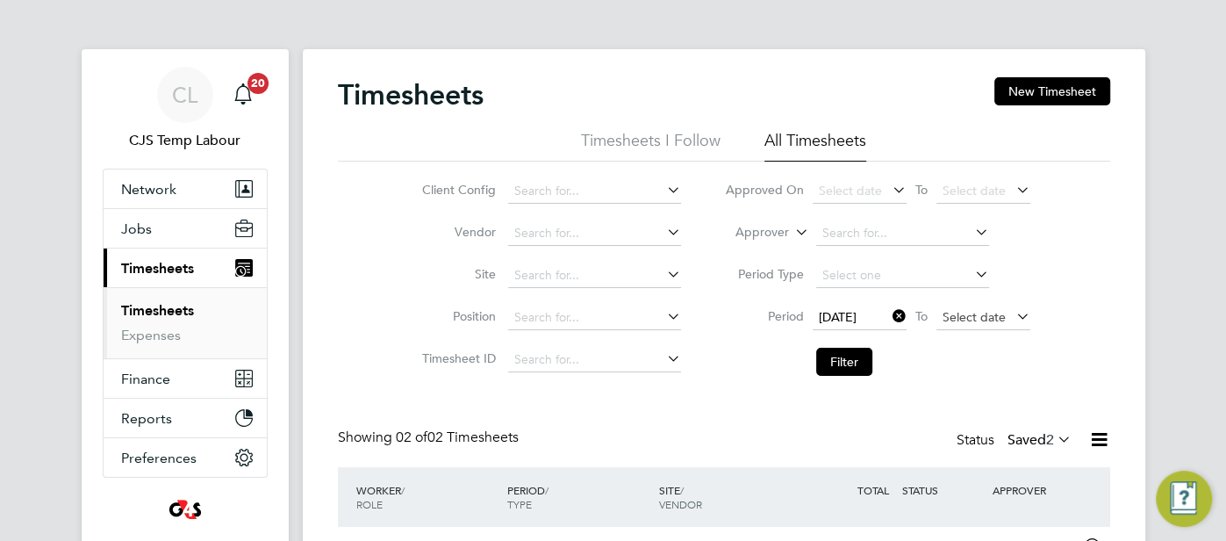
click at [969, 318] on span "Select date" at bounding box center [973, 317] width 63 height 16
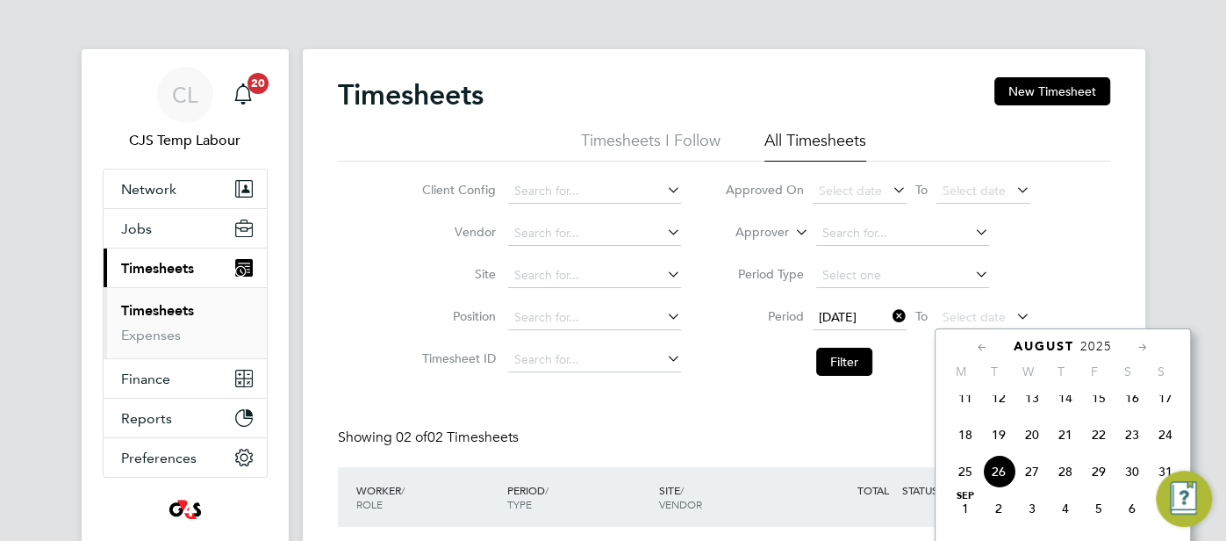
click at [1161, 449] on span "24" at bounding box center [1165, 434] width 33 height 33
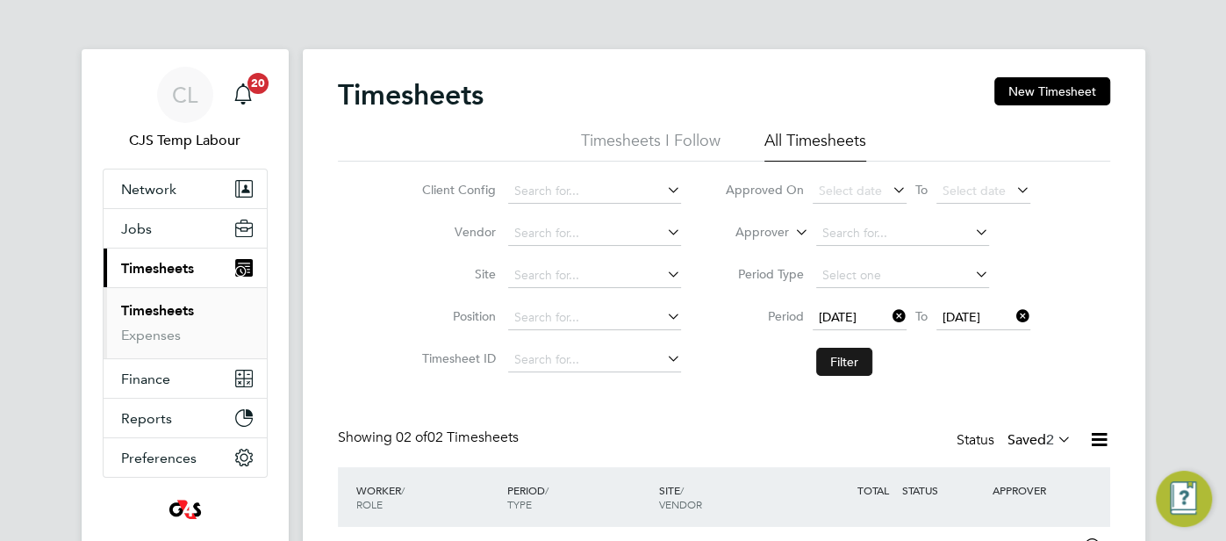
click at [838, 361] on button "Filter" at bounding box center [844, 361] width 56 height 28
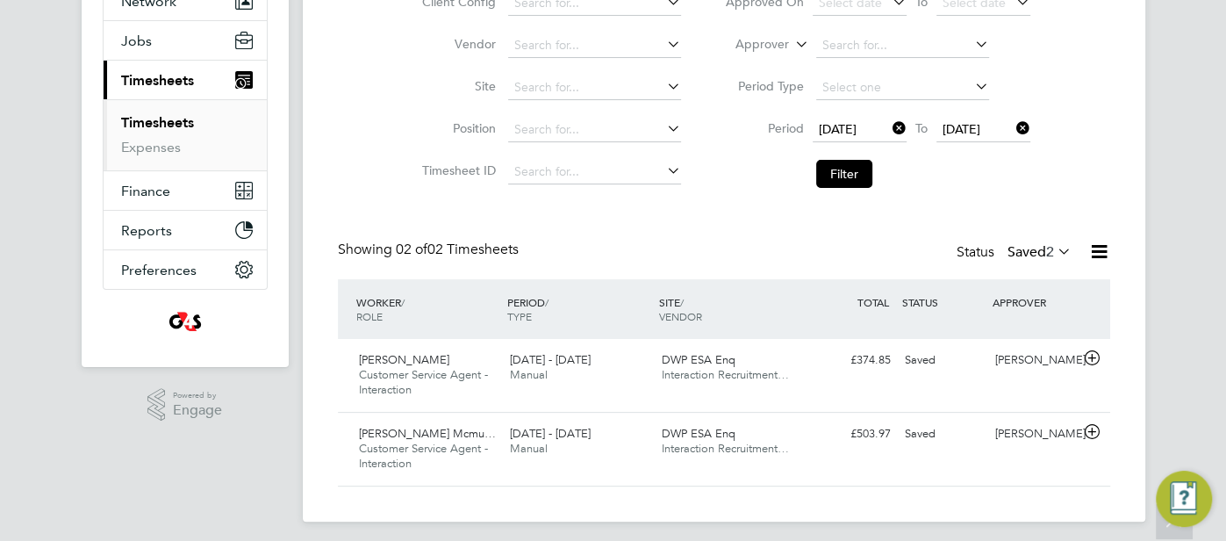
scroll to position [194, 0]
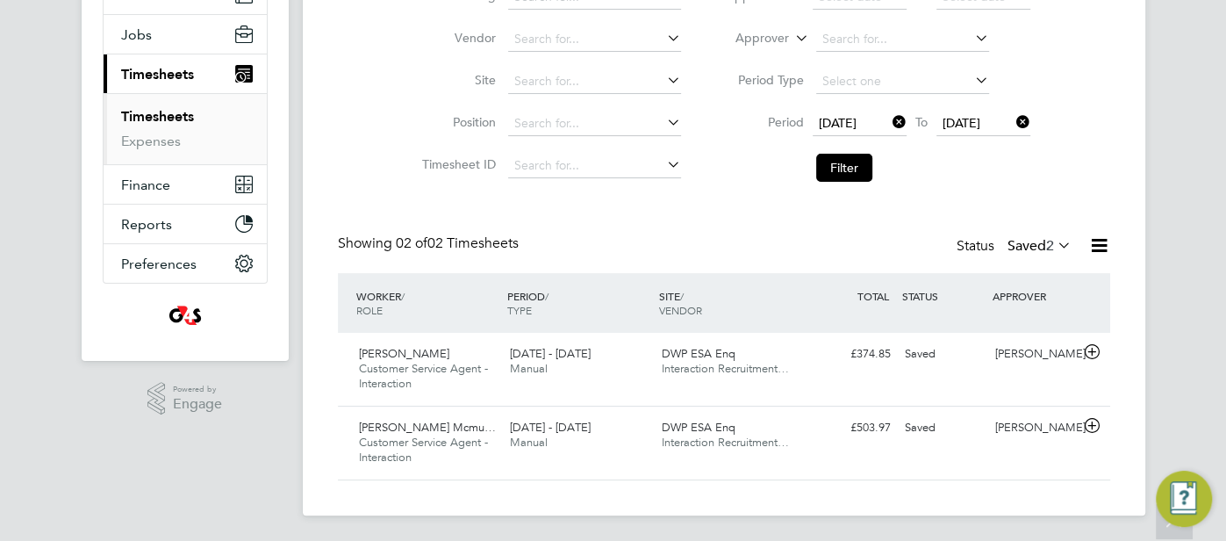
click at [1054, 246] on icon at bounding box center [1054, 245] width 0 height 25
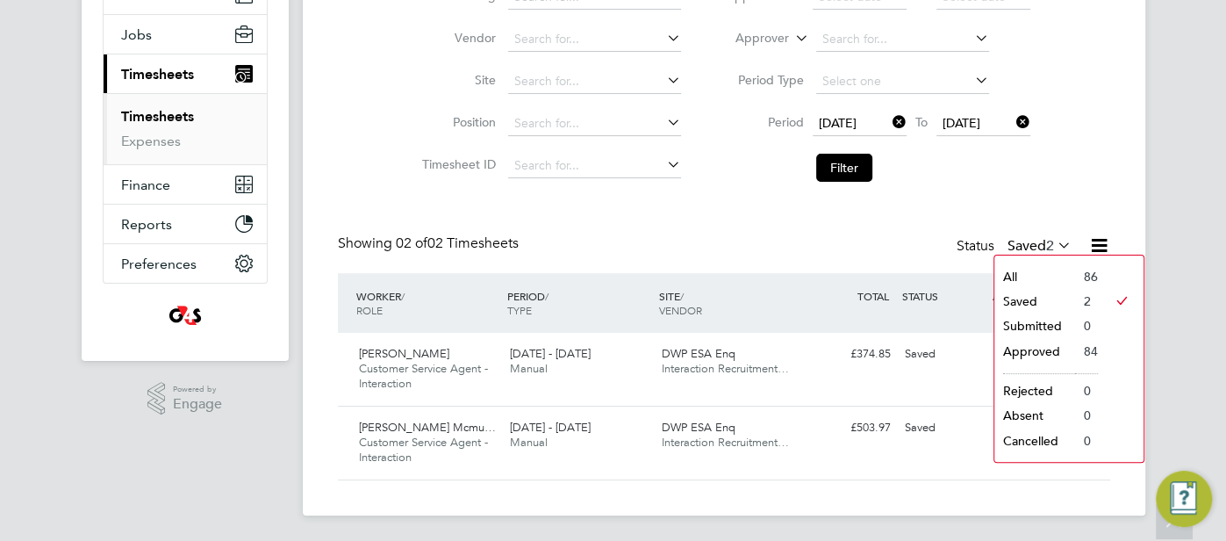
click at [1039, 276] on li "All" at bounding box center [1034, 276] width 81 height 25
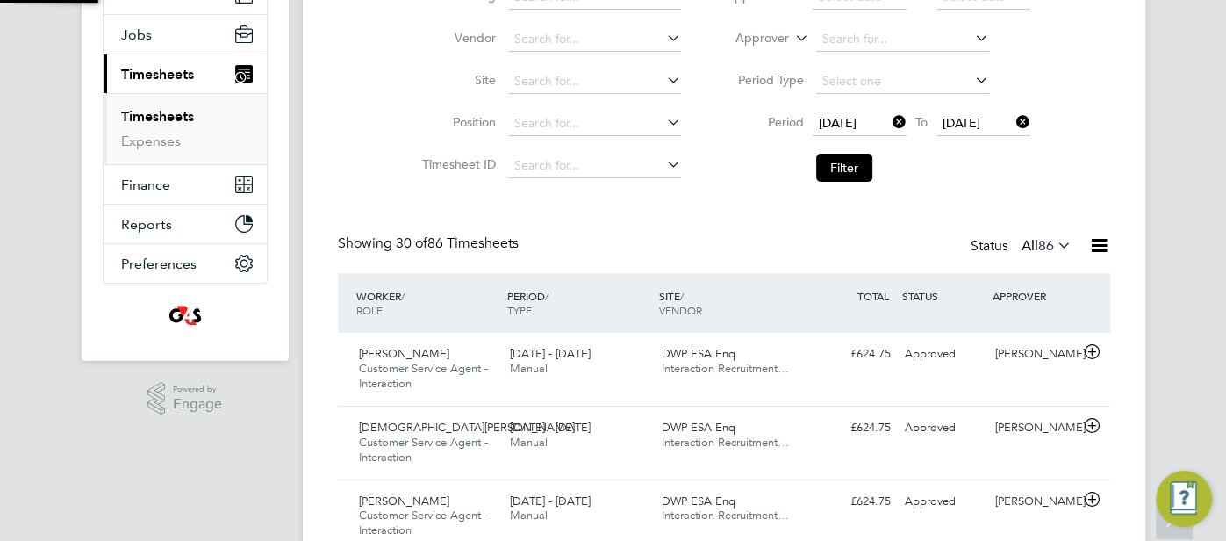
scroll to position [0, 0]
click at [1103, 249] on icon at bounding box center [1099, 245] width 22 height 22
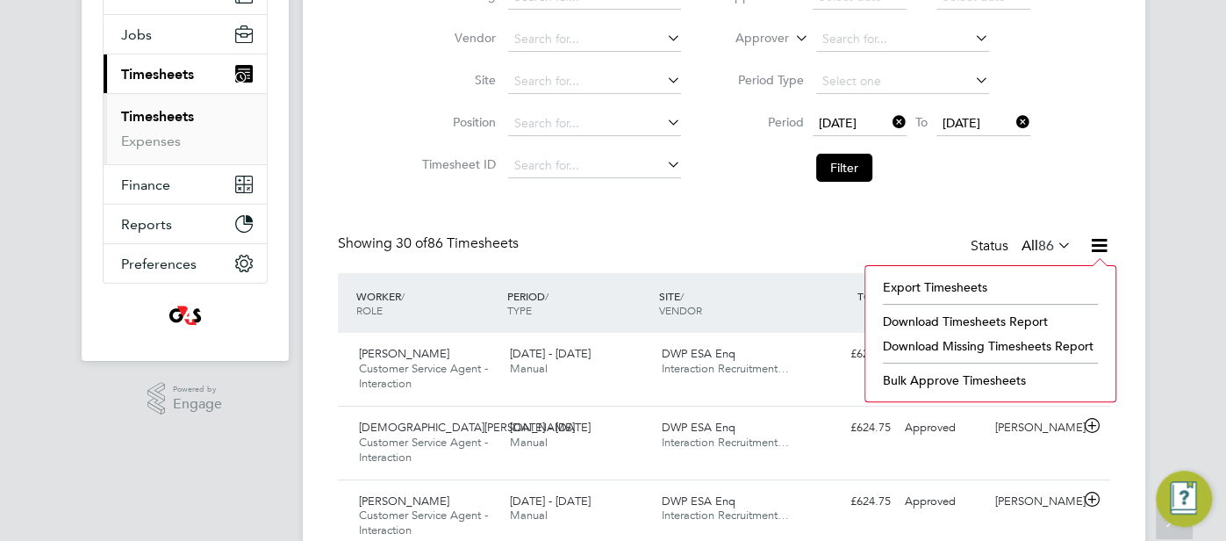
click at [1016, 347] on li "Download Missing Timesheets Report" at bounding box center [990, 345] width 233 height 25
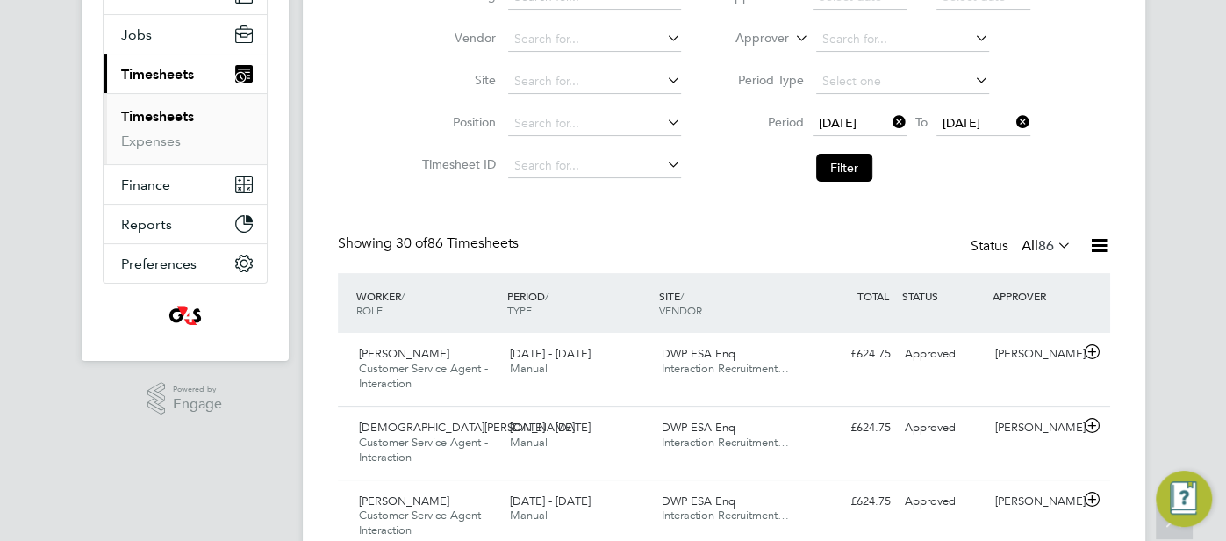
click at [1054, 246] on icon at bounding box center [1054, 245] width 0 height 25
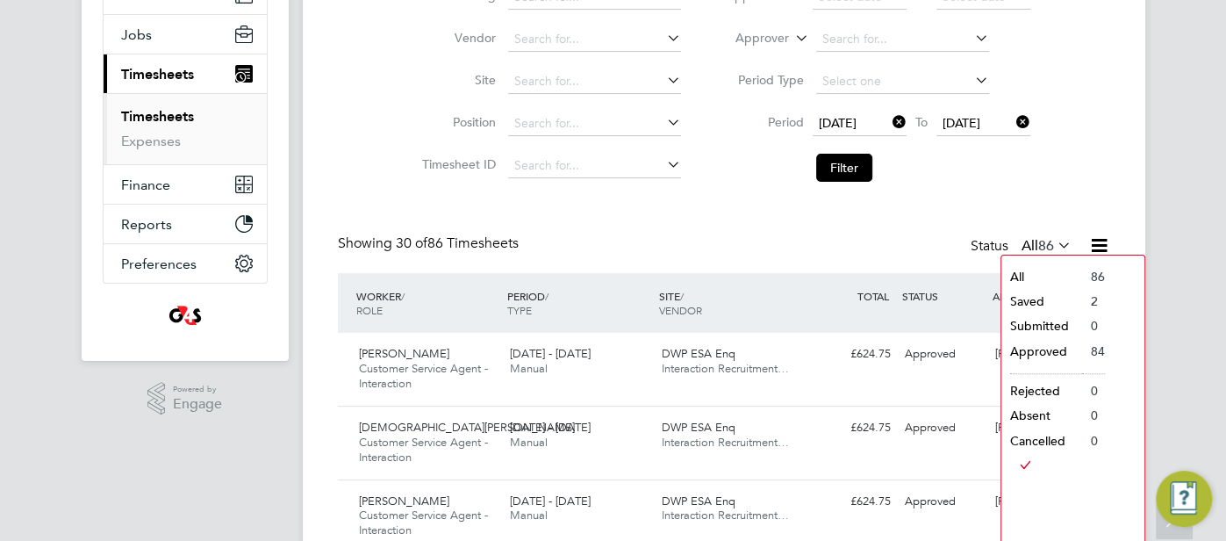
click at [960, 181] on li "Filter" at bounding box center [877, 168] width 349 height 46
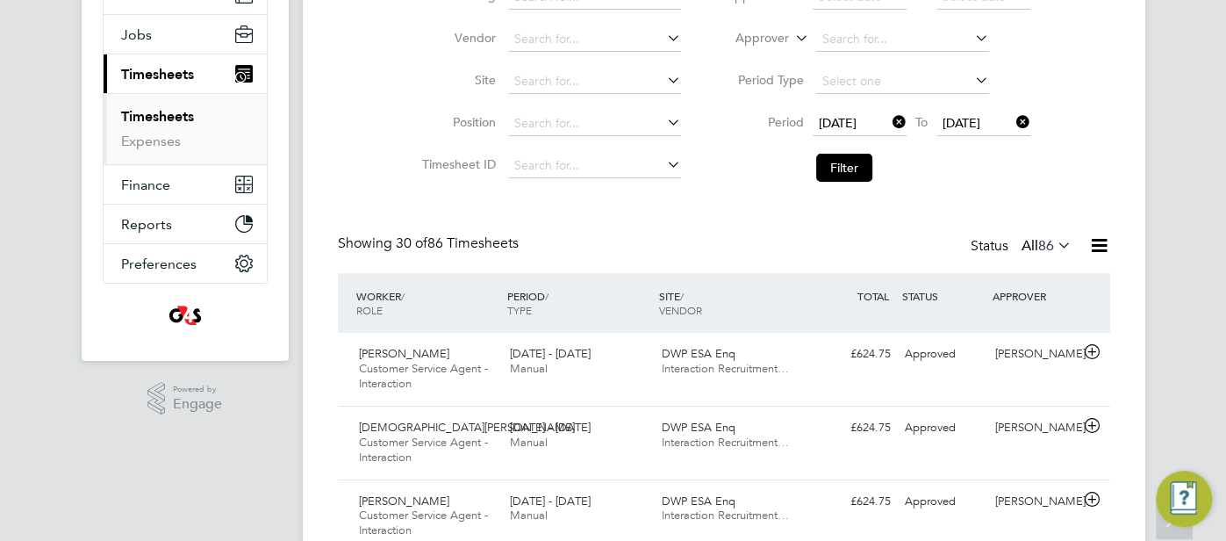
click at [1051, 245] on span "86" at bounding box center [1046, 246] width 16 height 18
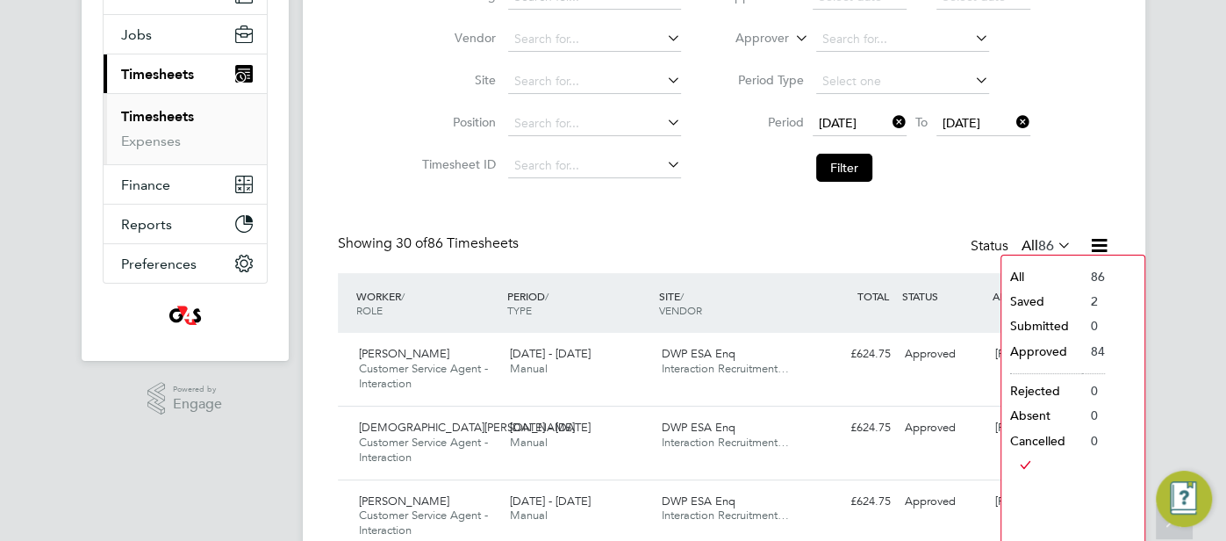
click at [1028, 290] on li "Saved" at bounding box center [1041, 301] width 81 height 25
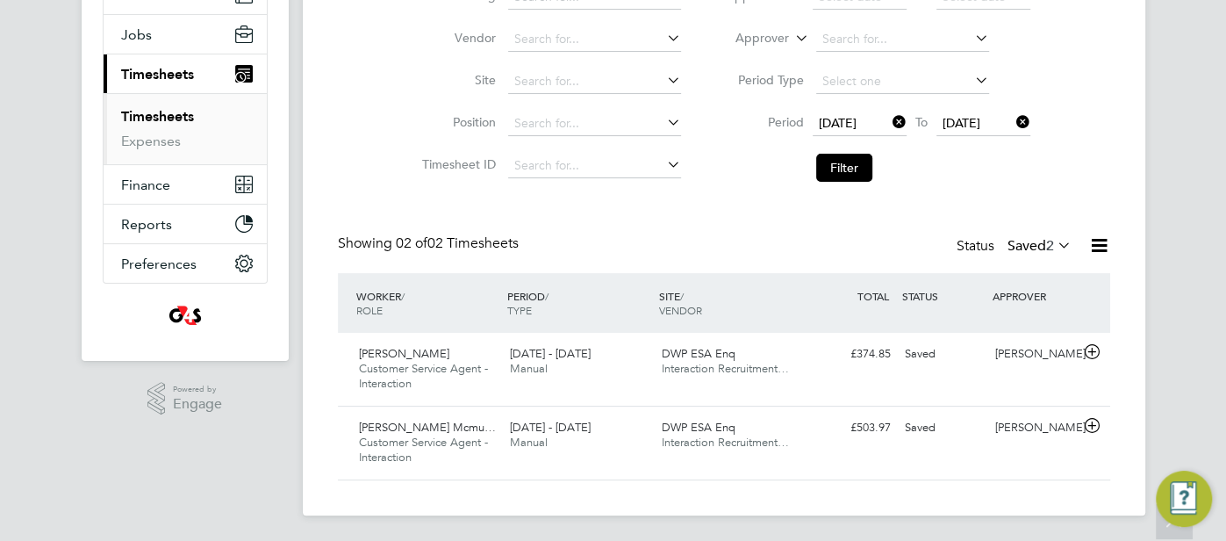
scroll to position [44, 152]
click at [939, 437] on div "Saved" at bounding box center [943, 427] width 91 height 29
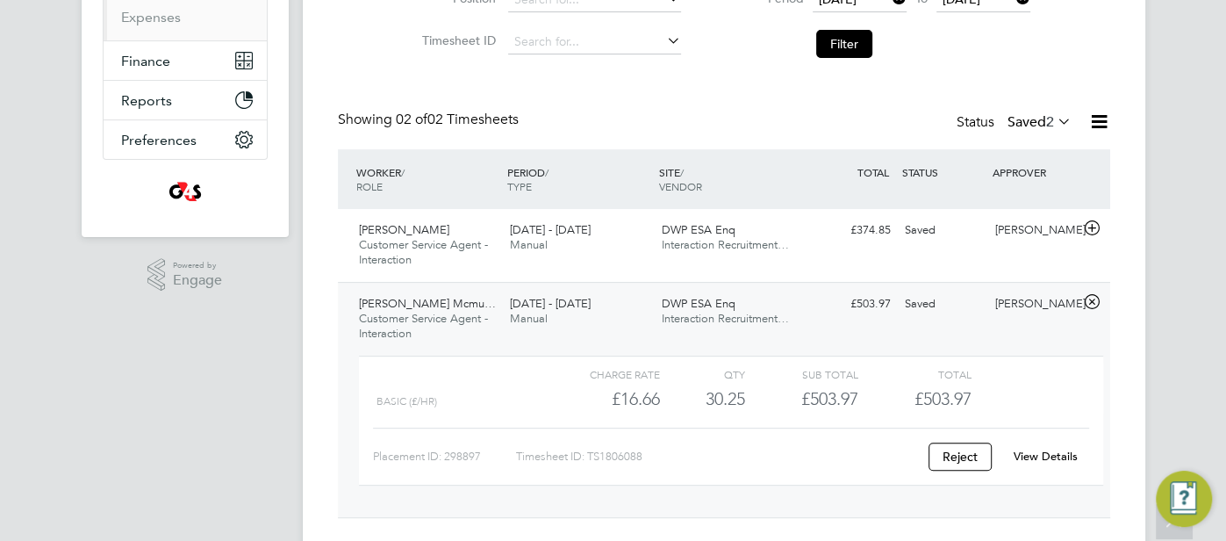
scroll to position [319, 0]
click at [1050, 453] on link "View Details" at bounding box center [1045, 455] width 64 height 15
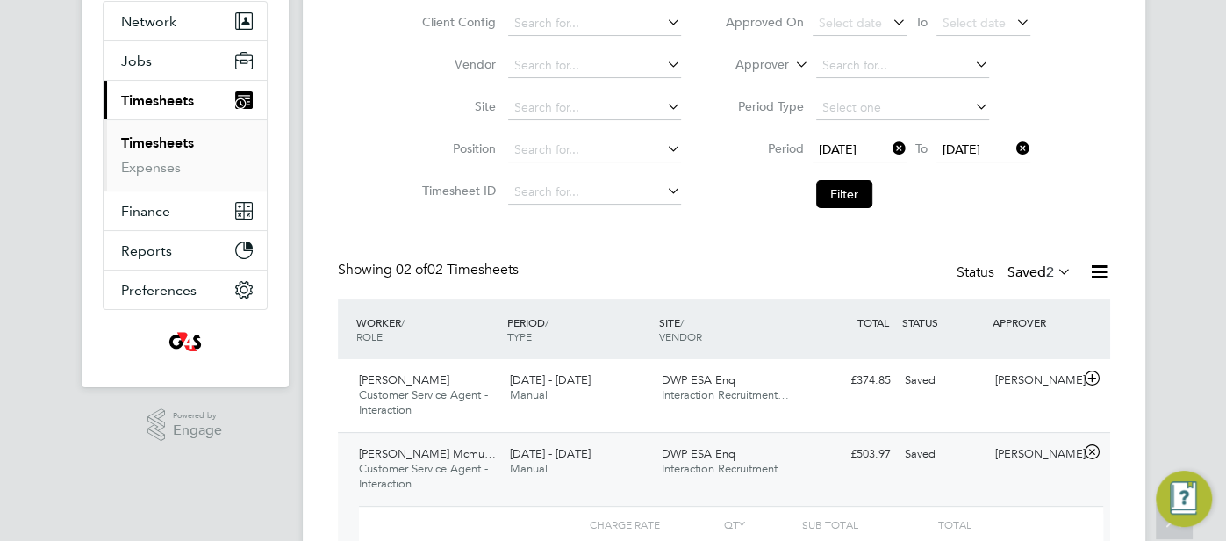
scroll to position [0, 0]
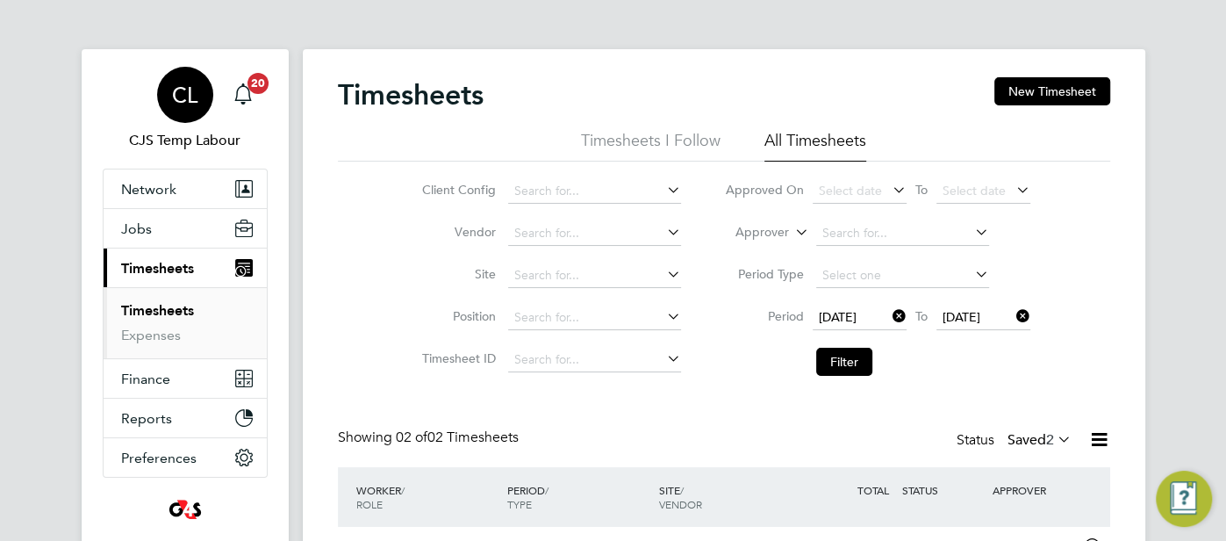
click at [173, 93] on span "CL" at bounding box center [184, 94] width 25 height 23
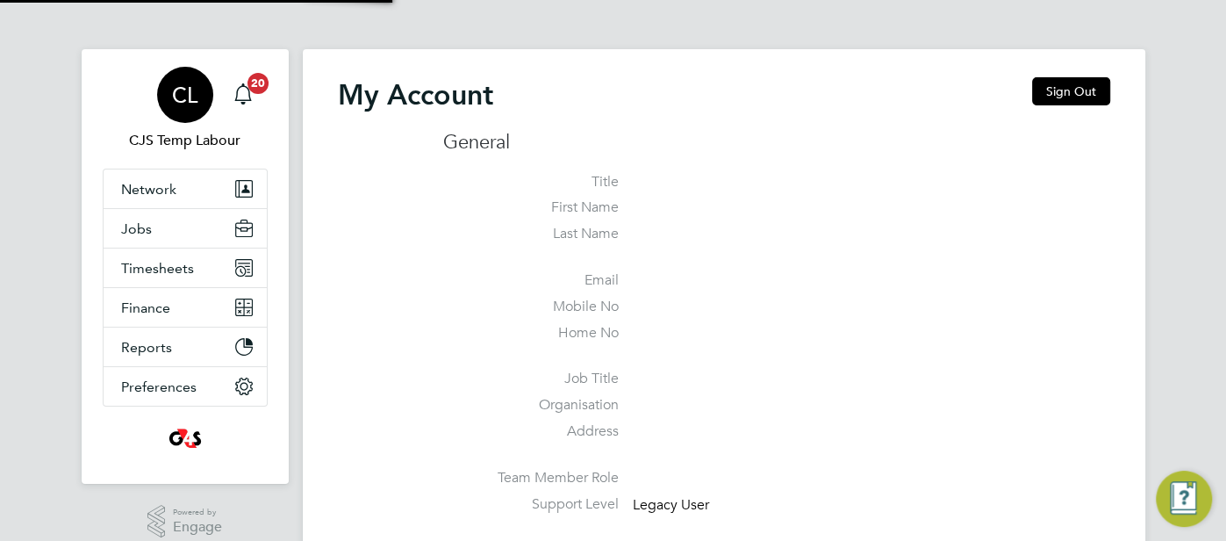
type input "[EMAIL_ADDRESS][DOMAIN_NAME]"
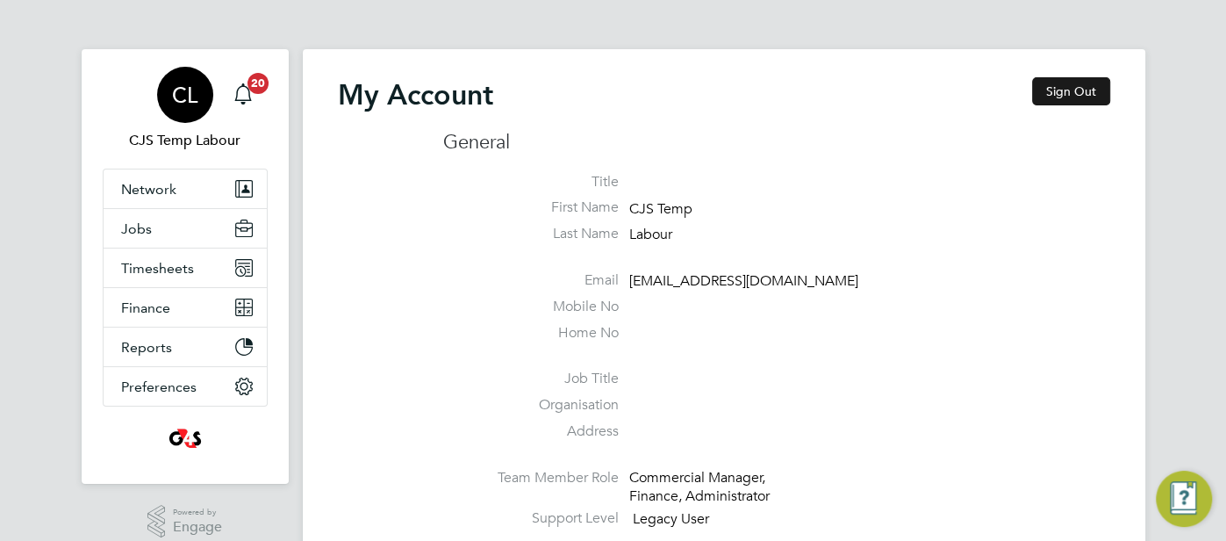
click at [1084, 104] on button "Sign Out" at bounding box center [1071, 91] width 78 height 28
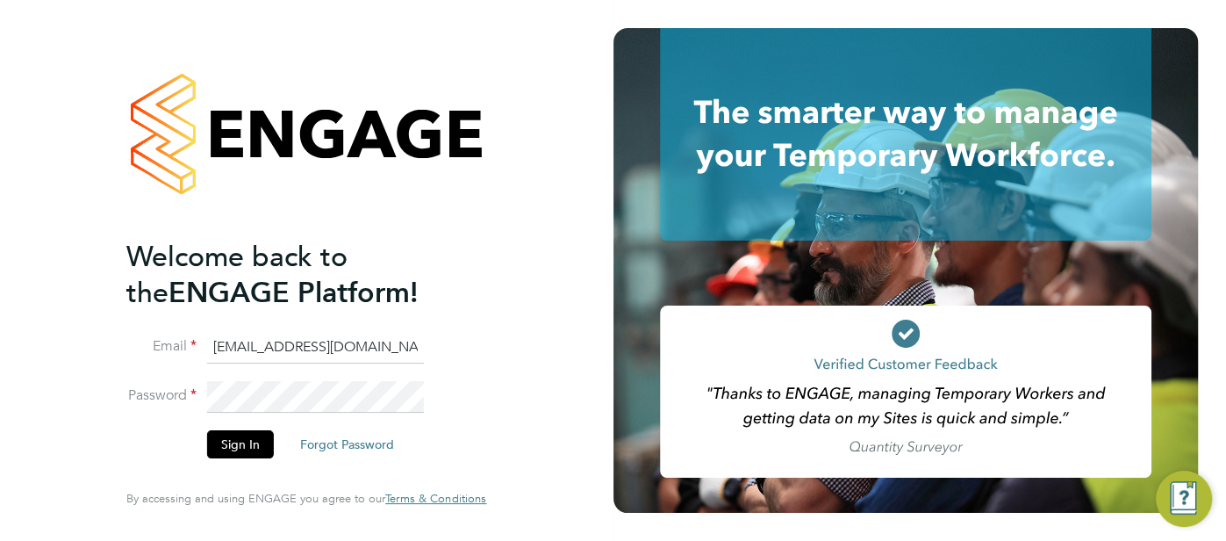
drag, startPoint x: 411, startPoint y: 340, endPoint x: 239, endPoint y: 349, distance: 172.2
click at [239, 349] on input "[EMAIL_ADDRESS][DOMAIN_NAME]" at bounding box center [315, 348] width 217 height 32
type input "p"
type input "[EMAIL_ADDRESS][DOMAIN_NAME]"
click at [238, 443] on button "Sign In" at bounding box center [240, 444] width 67 height 28
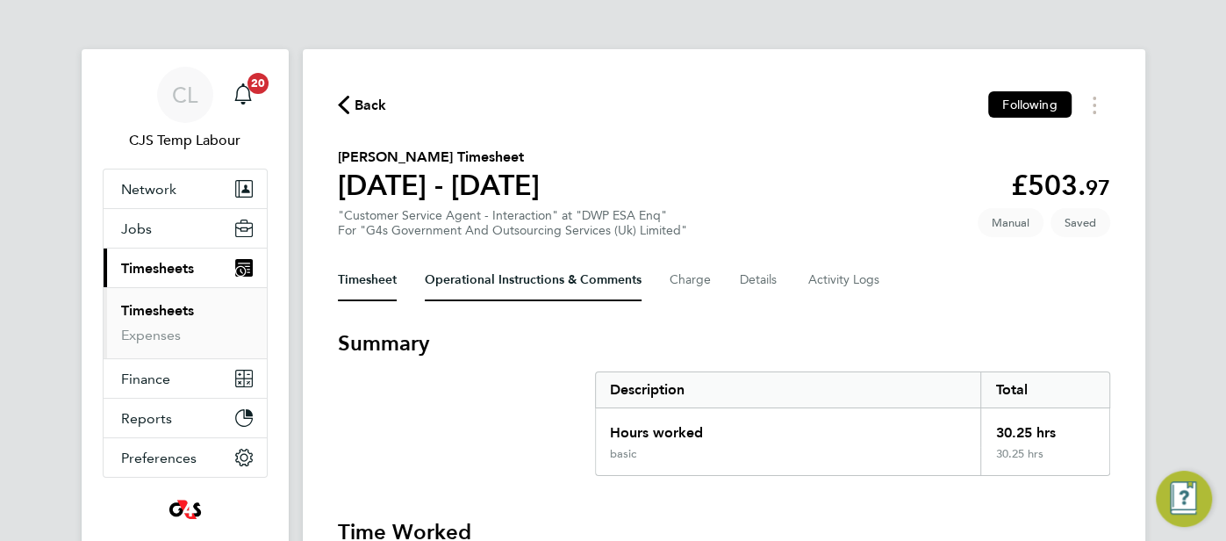
click at [516, 271] on Comments-tab "Operational Instructions & Comments" at bounding box center [533, 280] width 217 height 42
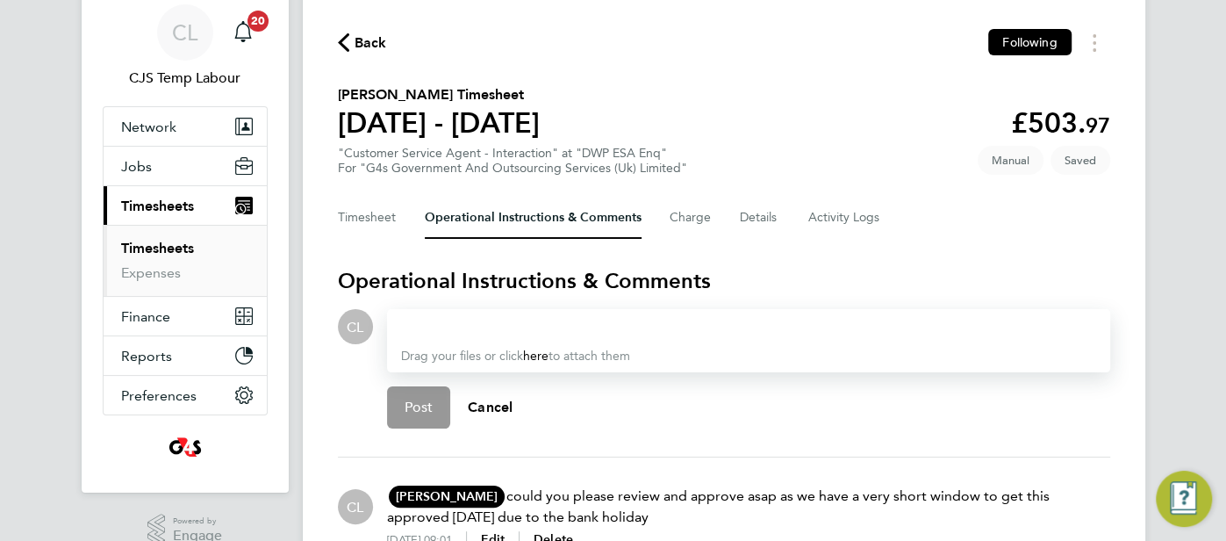
scroll to position [152, 0]
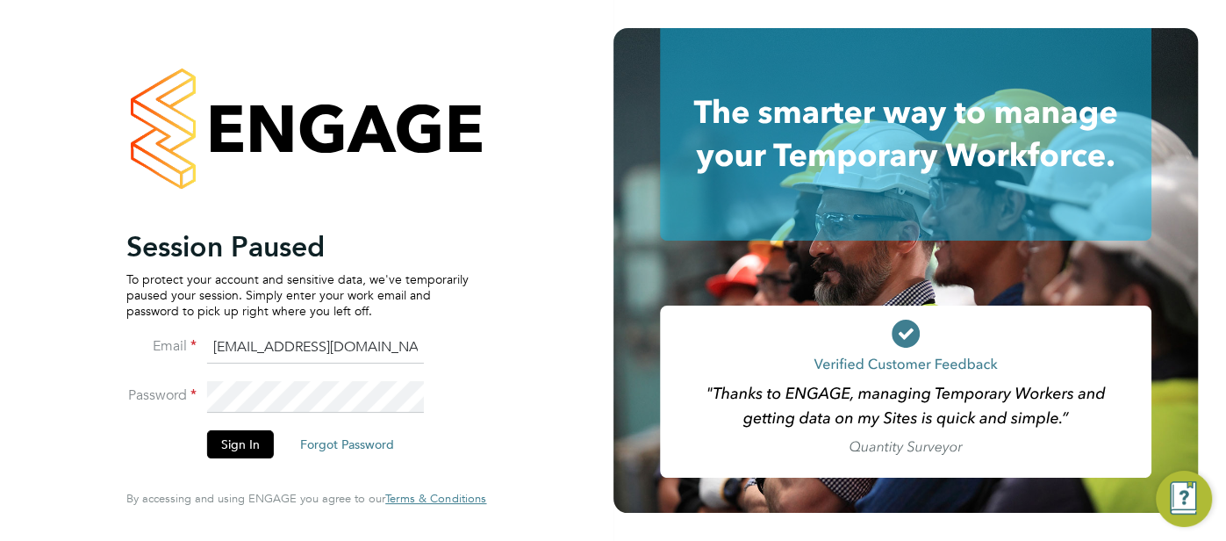
click at [390, 354] on input "[EMAIL_ADDRESS][DOMAIN_NAME]" at bounding box center [315, 348] width 217 height 32
drag, startPoint x: 404, startPoint y: 348, endPoint x: 204, endPoint y: 361, distance: 200.4
click at [204, 361] on li "Email cjs.templabour@uk.g4s.com" at bounding box center [297, 356] width 342 height 49
type input "[EMAIL_ADDRESS][DOMAIN_NAME]"
click at [232, 446] on button "Sign In" at bounding box center [240, 444] width 67 height 28
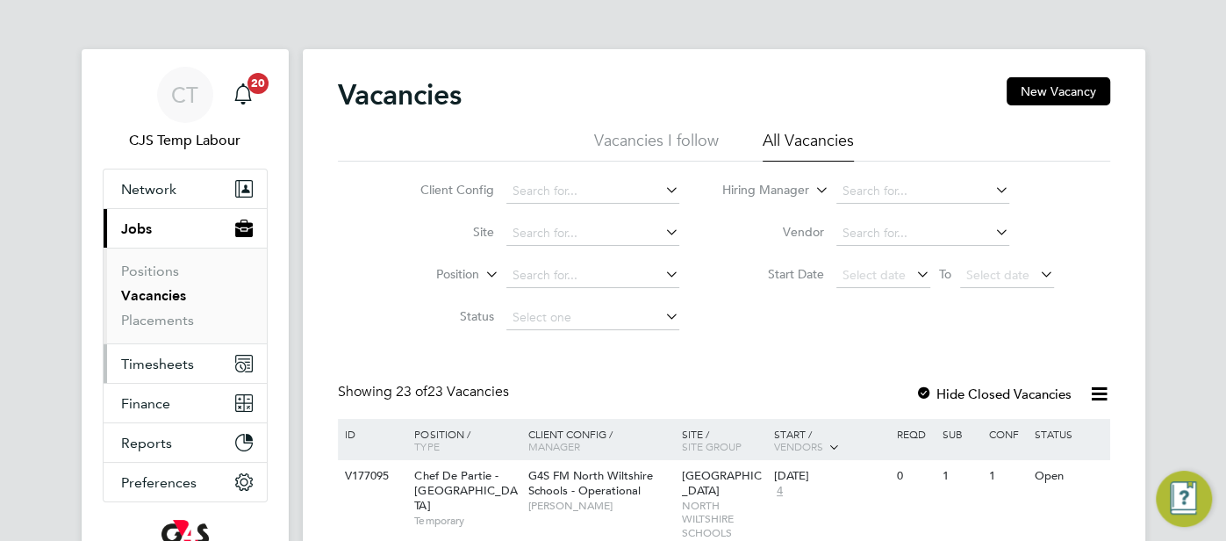
click at [162, 357] on span "Timesheets" at bounding box center [157, 363] width 73 height 17
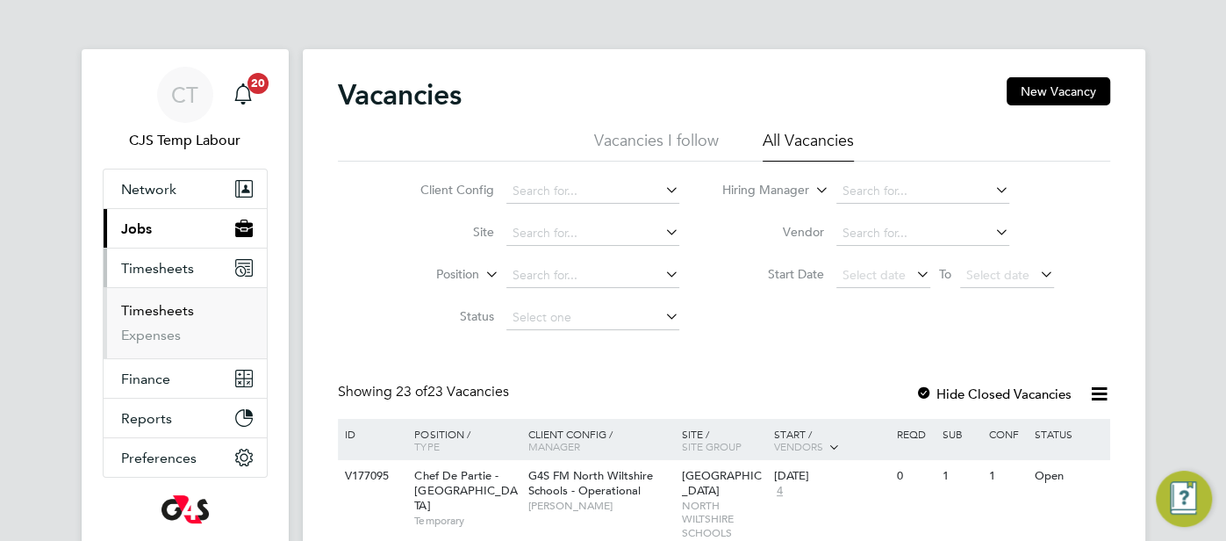
click at [176, 308] on link "Timesheets" at bounding box center [157, 310] width 73 height 17
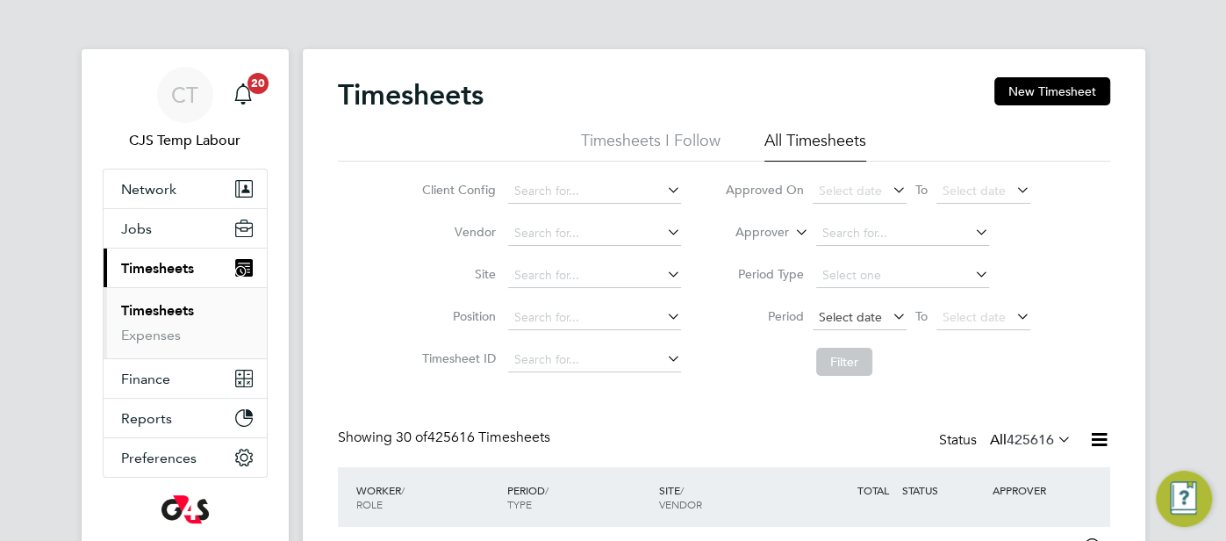
click at [849, 314] on span "Select date" at bounding box center [850, 317] width 63 height 16
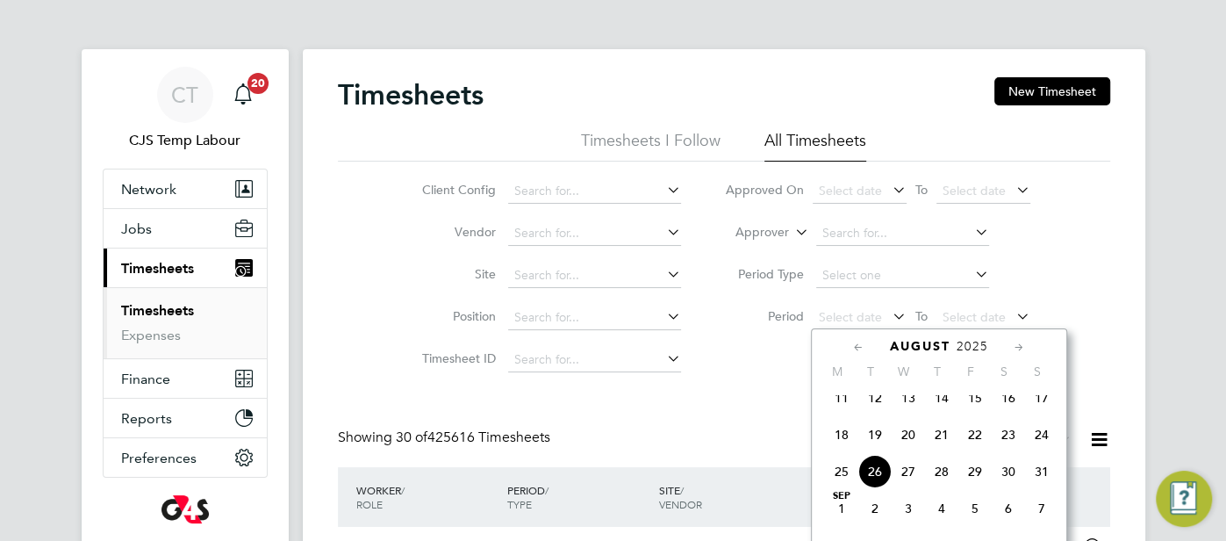
click at [841, 447] on span "18" at bounding box center [841, 434] width 33 height 33
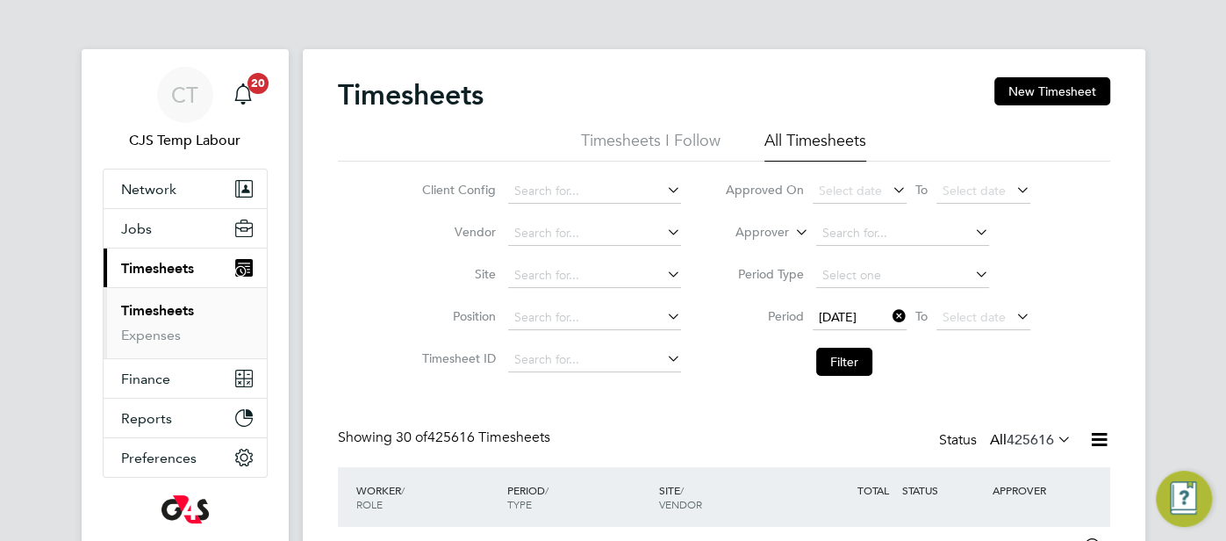
drag, startPoint x: 961, startPoint y: 315, endPoint x: 980, endPoint y: 332, distance: 25.5
click at [962, 317] on span "Select date" at bounding box center [973, 317] width 63 height 16
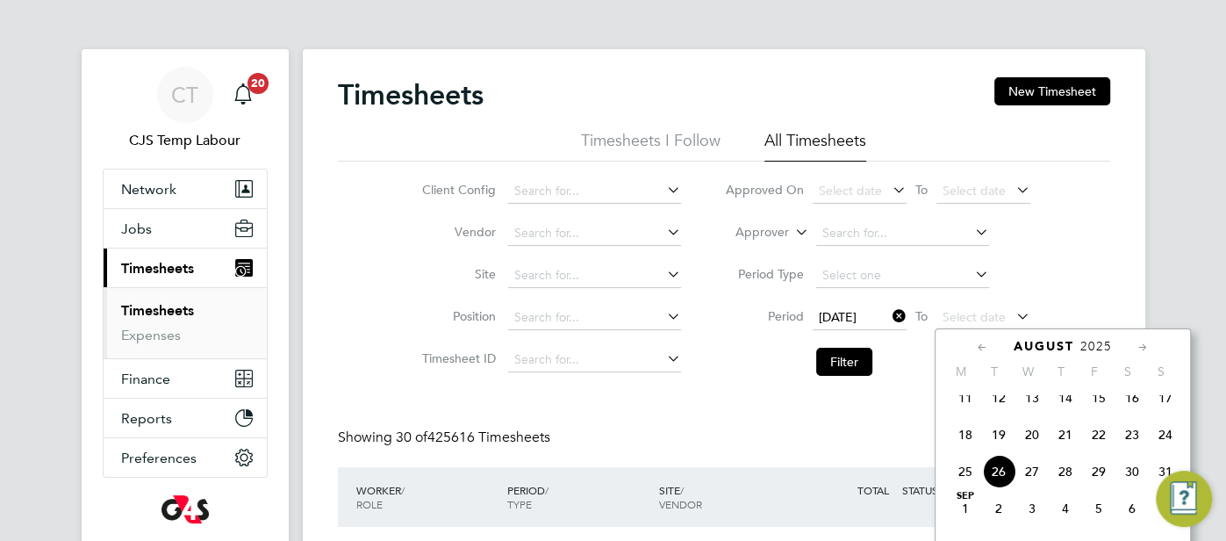
click at [1164, 444] on span "24" at bounding box center [1165, 434] width 33 height 33
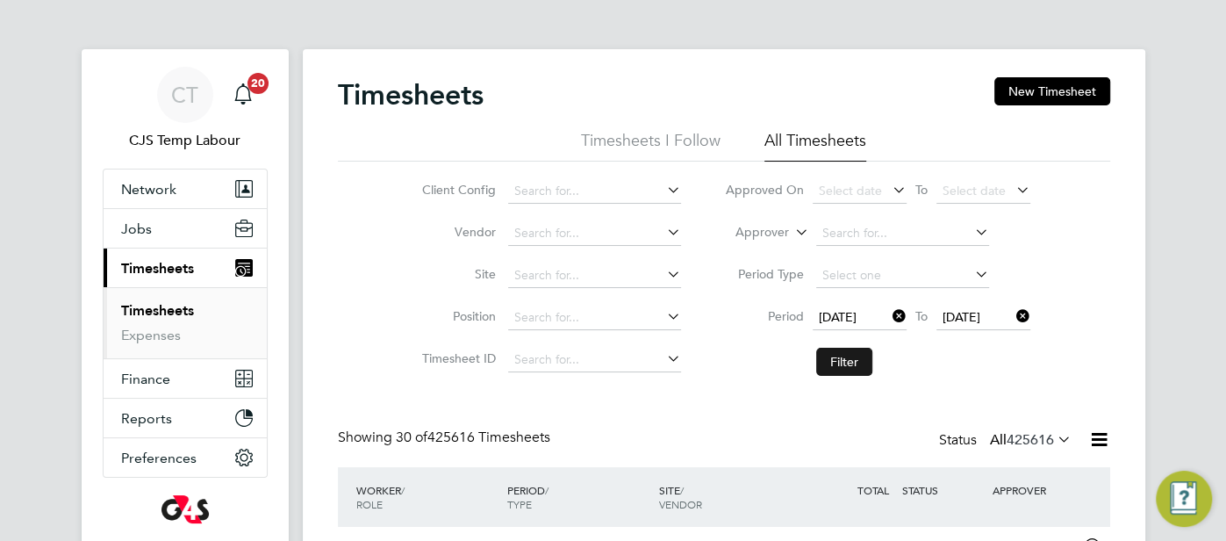
click at [845, 362] on button "Filter" at bounding box center [844, 361] width 56 height 28
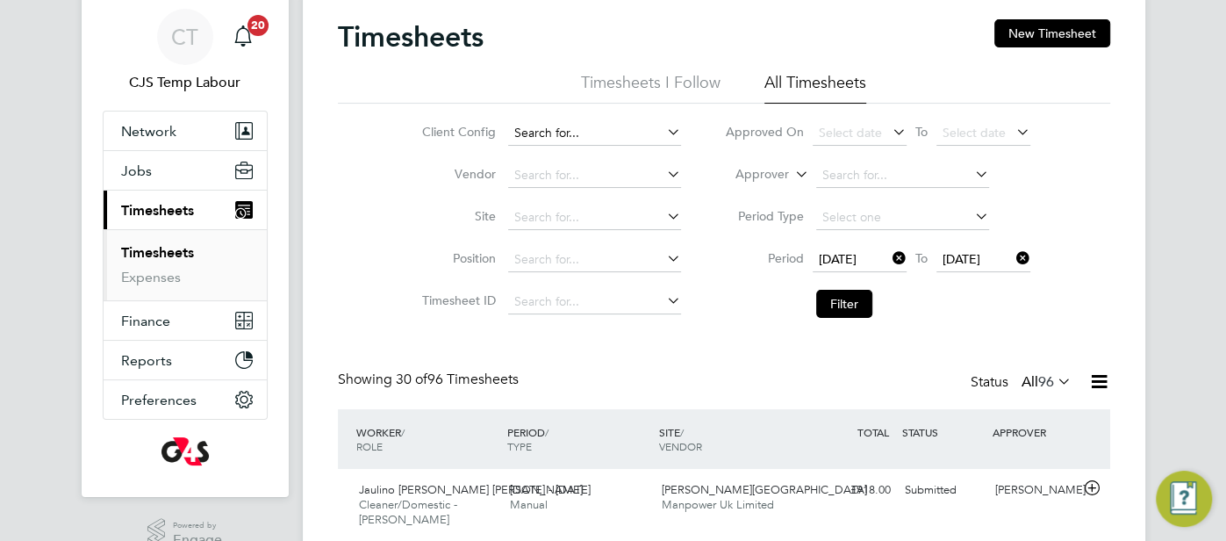
click at [552, 138] on input at bounding box center [594, 133] width 173 height 25
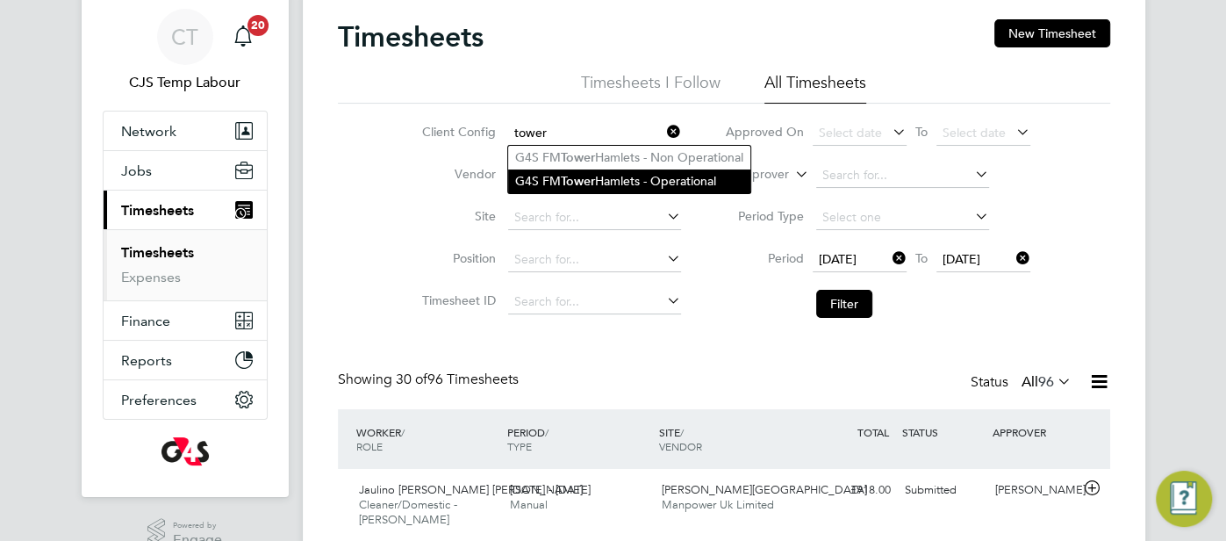
click at [605, 178] on li "G4S FM [GEOGRAPHIC_DATA] - Operational" at bounding box center [629, 181] width 242 height 24
type input "G4S FM [GEOGRAPHIC_DATA] - Operational"
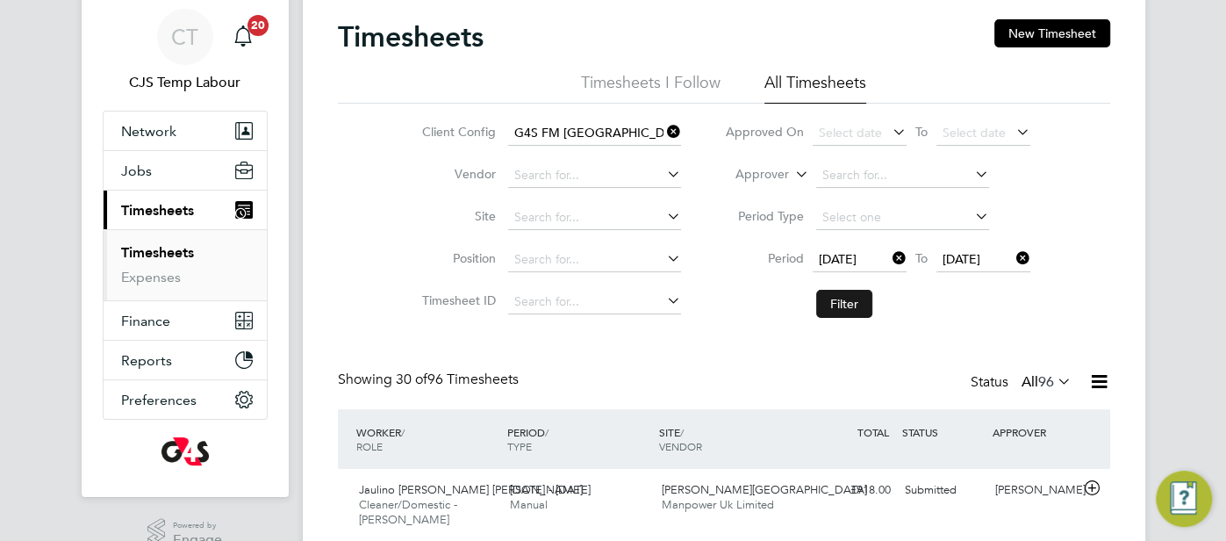
click at [833, 296] on button "Filter" at bounding box center [844, 304] width 56 height 28
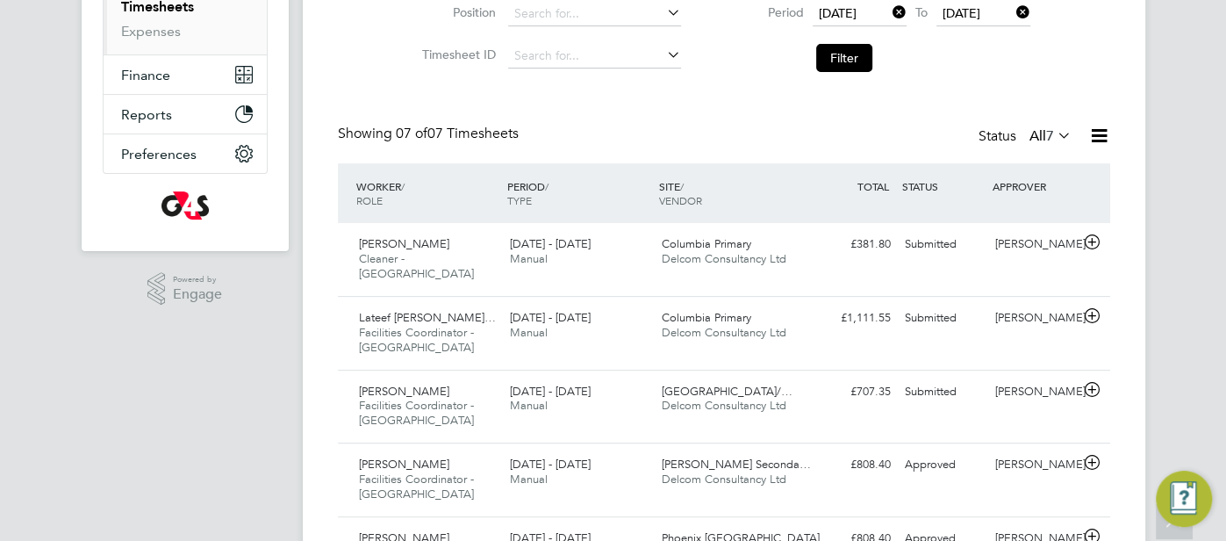
click at [1054, 132] on icon at bounding box center [1054, 135] width 0 height 25
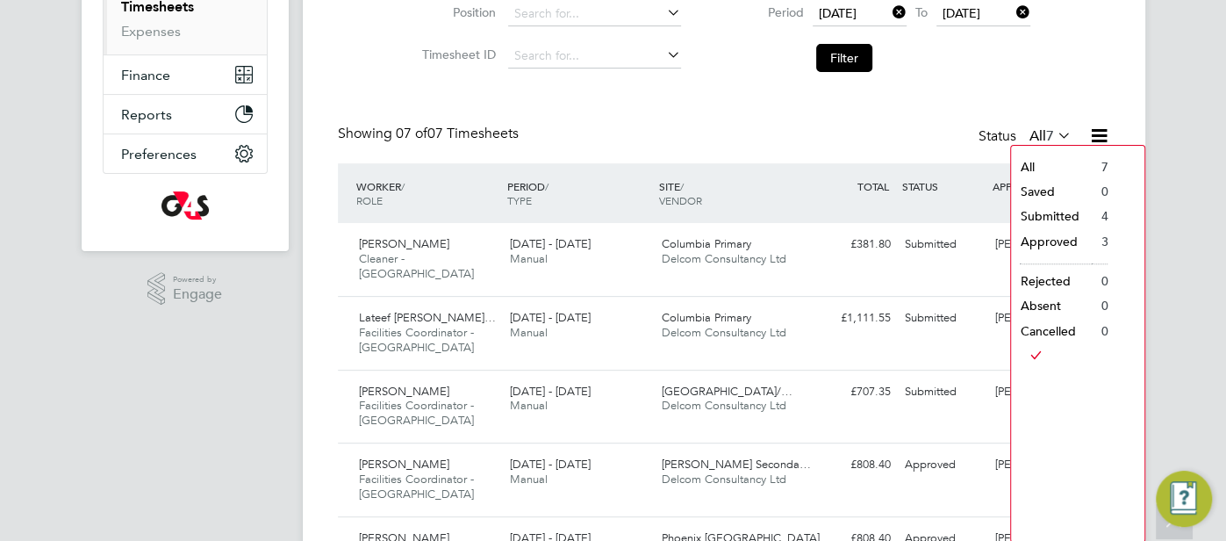
click at [702, 103] on div "Timesheets New Timesheet Timesheets I Follow All Timesheets Client Config G4S F…" at bounding box center [724, 270] width 772 height 993
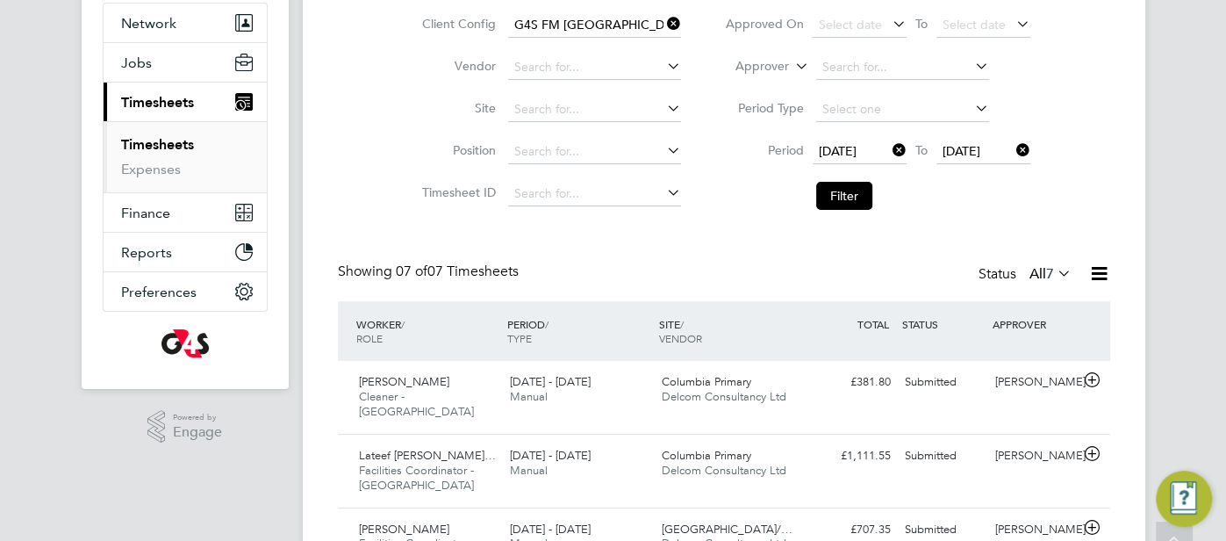
scroll to position [182, 0]
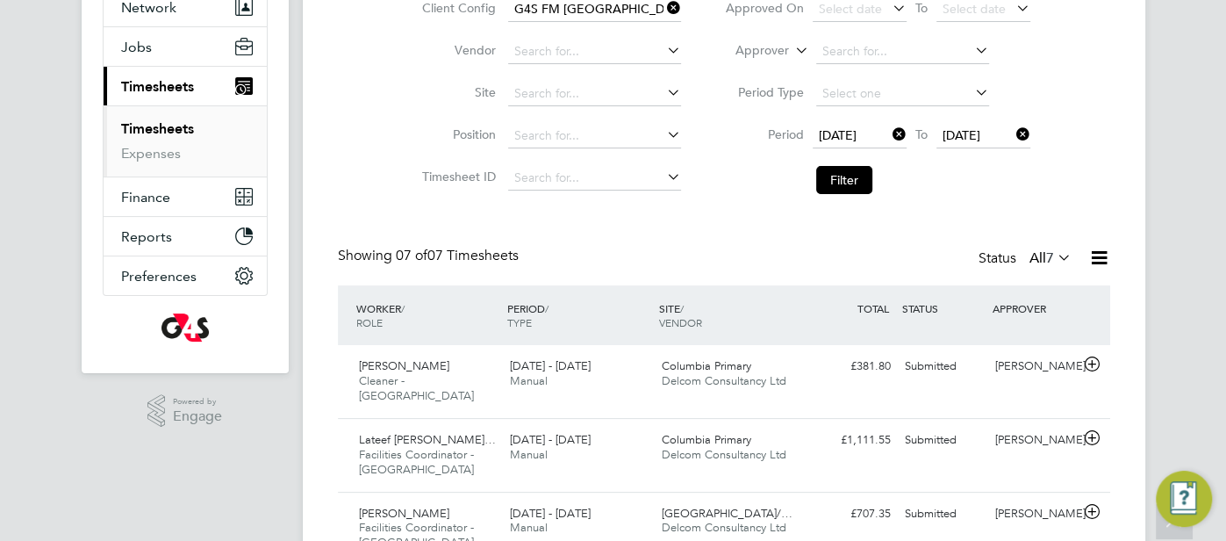
click at [1054, 257] on icon at bounding box center [1054, 257] width 0 height 25
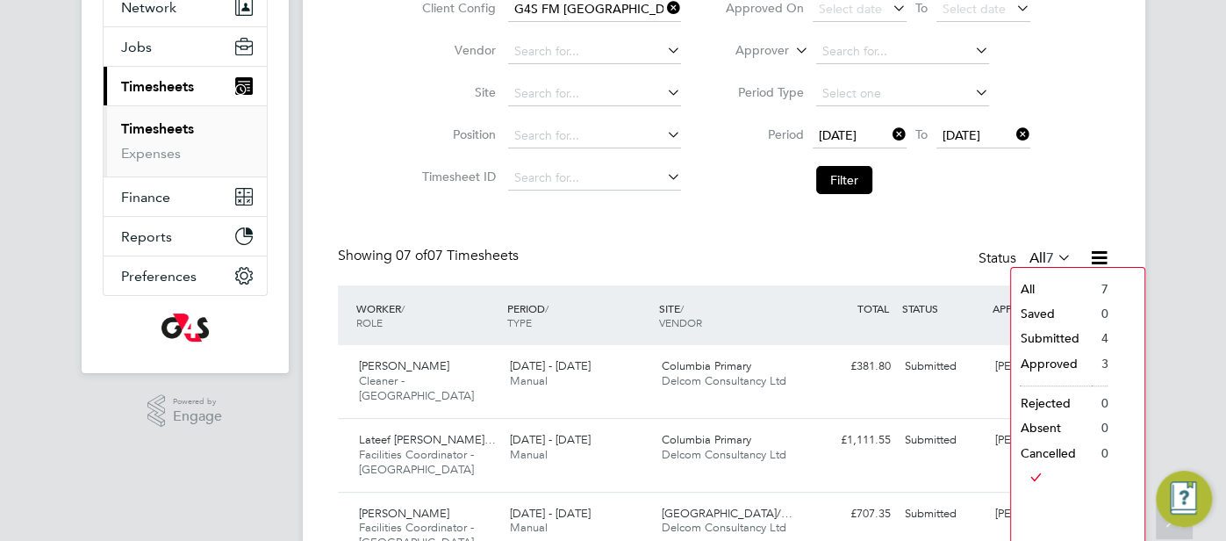
click at [766, 226] on div "Timesheets New Timesheet Timesheets I Follow All Timesheets Client Config G4S F…" at bounding box center [724, 392] width 772 height 993
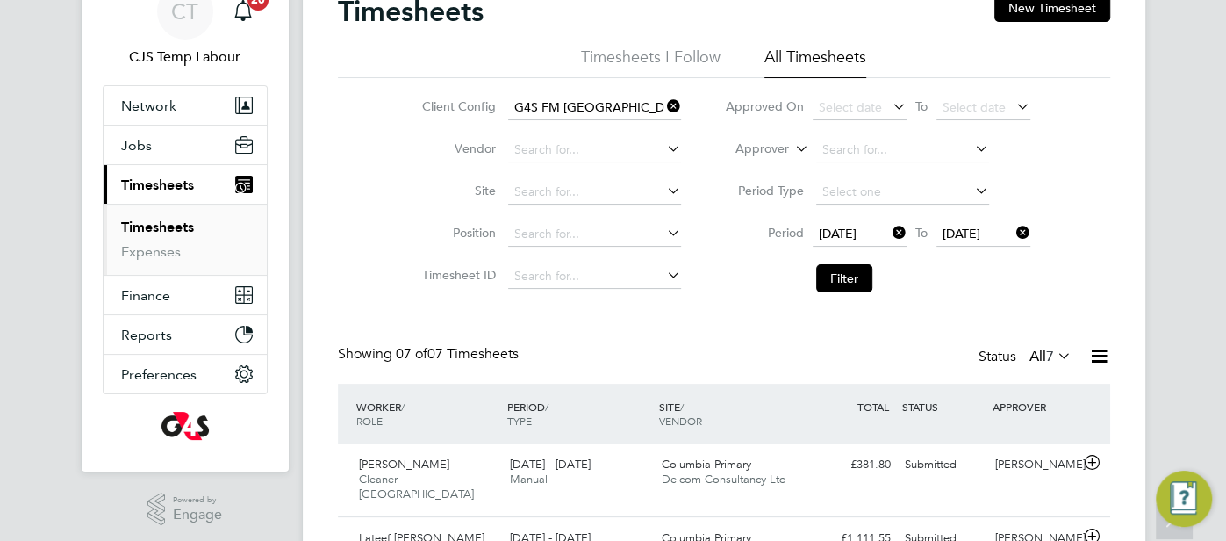
scroll to position [57, 0]
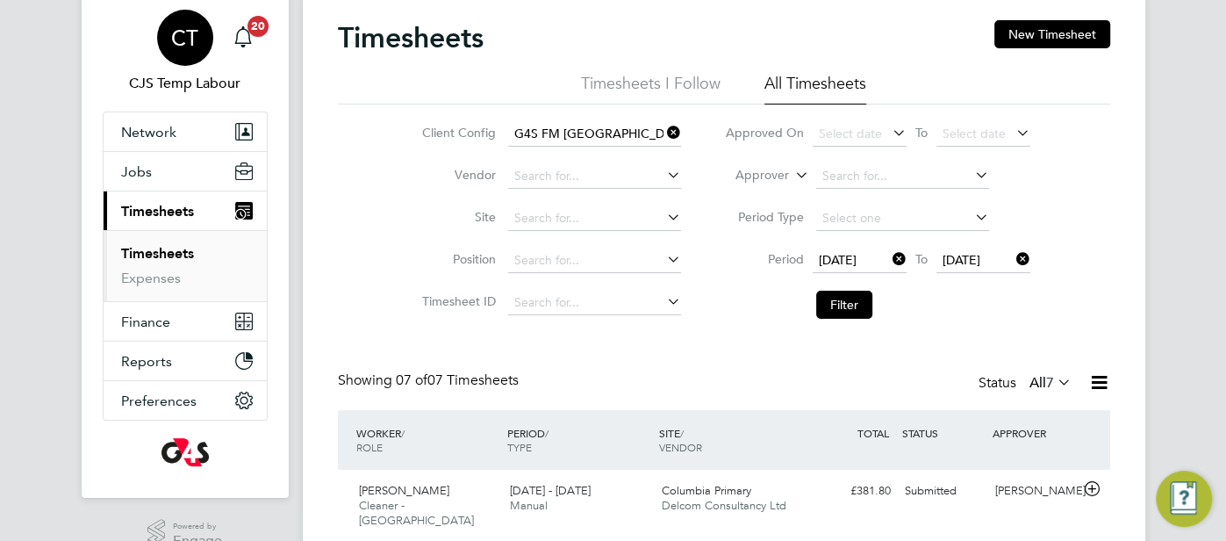
click at [196, 41] on span "CT" at bounding box center [184, 37] width 27 height 23
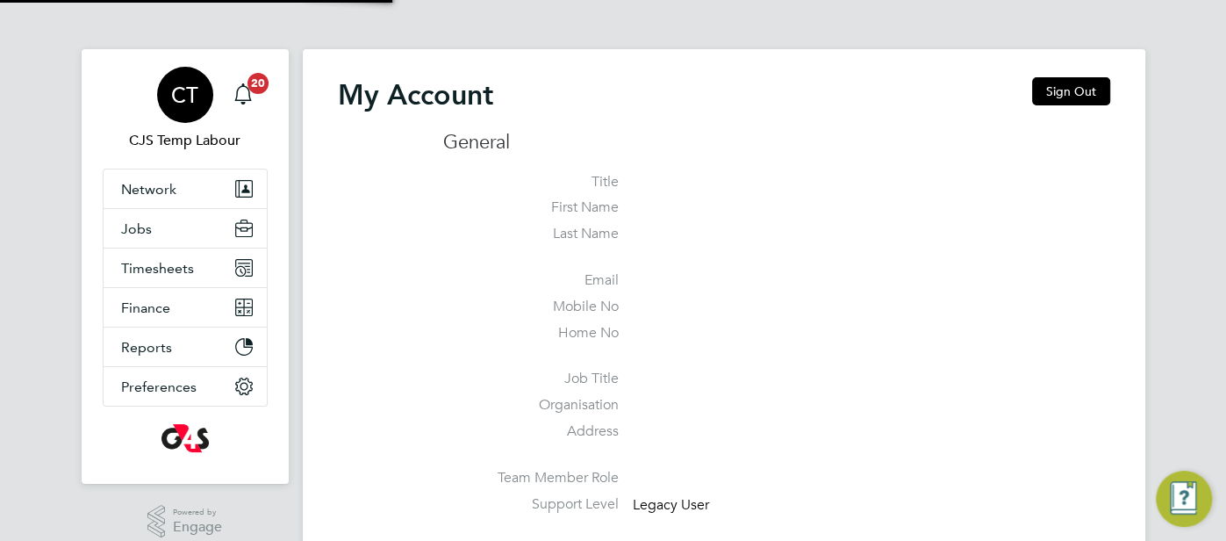
type input "[EMAIL_ADDRESS][DOMAIN_NAME]"
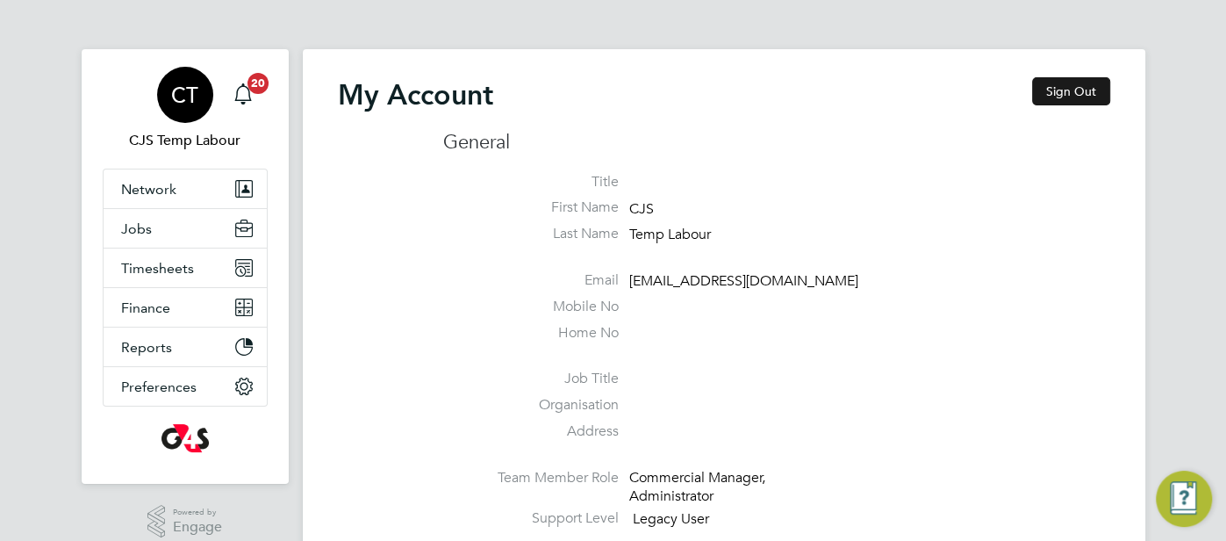
drag, startPoint x: 1077, startPoint y: 75, endPoint x: 1062, endPoint y: 81, distance: 15.8
click at [1046, 87] on button "Sign Out" at bounding box center [1071, 91] width 78 height 28
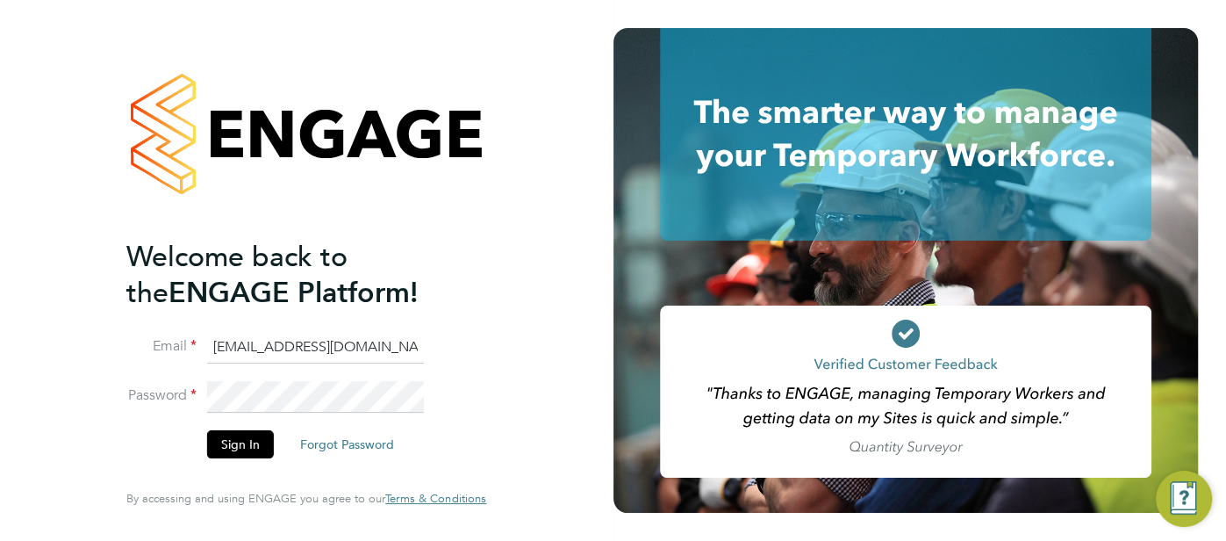
drag, startPoint x: 407, startPoint y: 341, endPoint x: 211, endPoint y: 319, distance: 196.9
click at [194, 333] on li "Email pts.templabour@uk.g4s.com" at bounding box center [297, 356] width 342 height 49
type input "cjs.ess@uk.g4s.com"
click at [240, 447] on button "Sign In" at bounding box center [240, 444] width 67 height 28
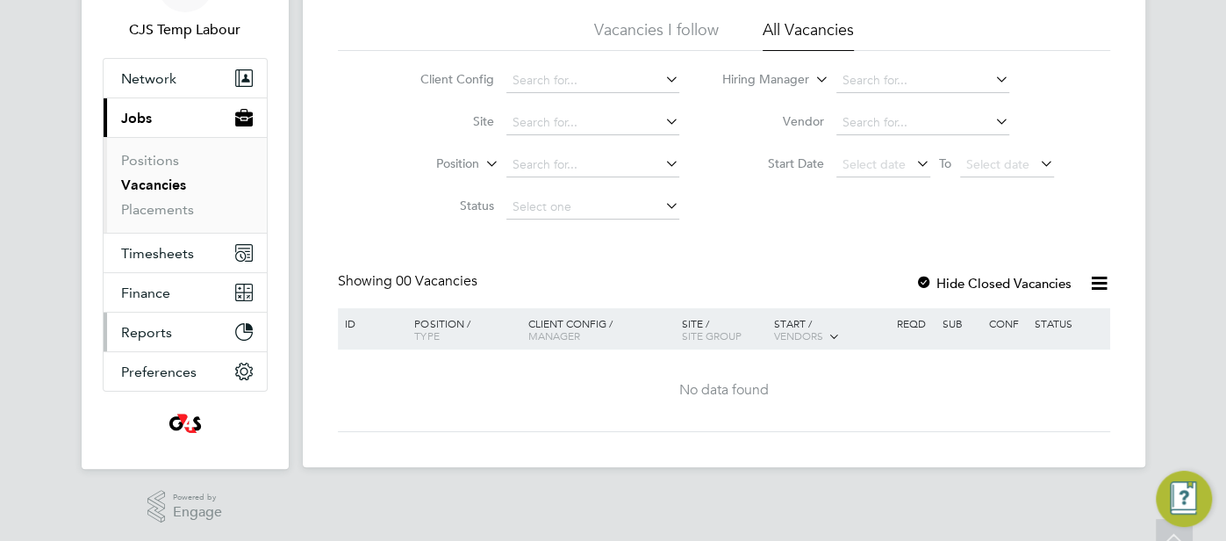
scroll to position [111, 0]
click at [159, 253] on span "Timesheets" at bounding box center [157, 252] width 73 height 17
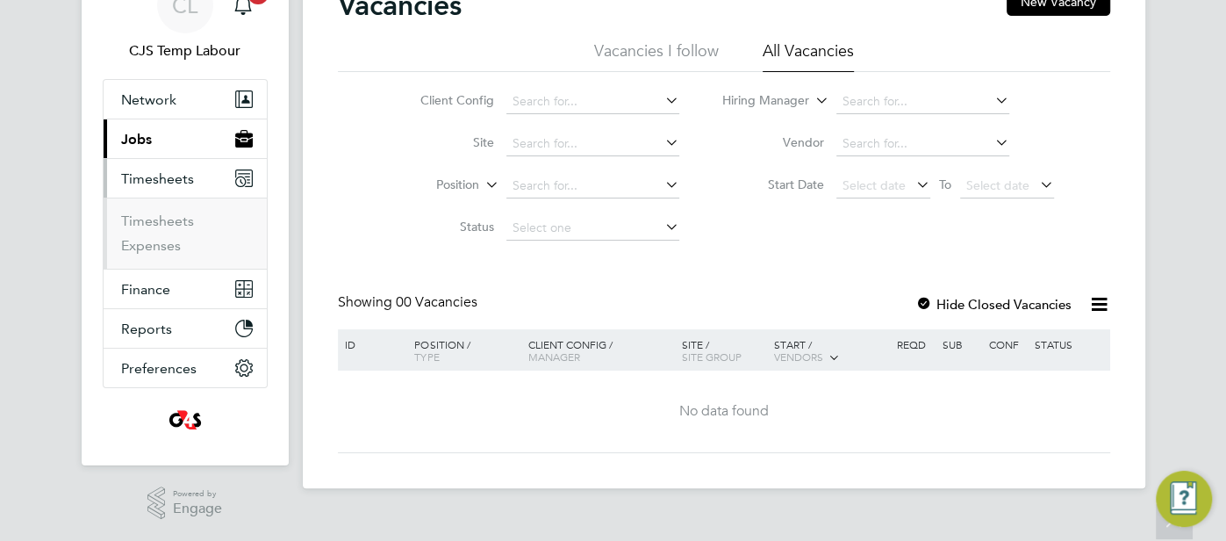
scroll to position [86, 0]
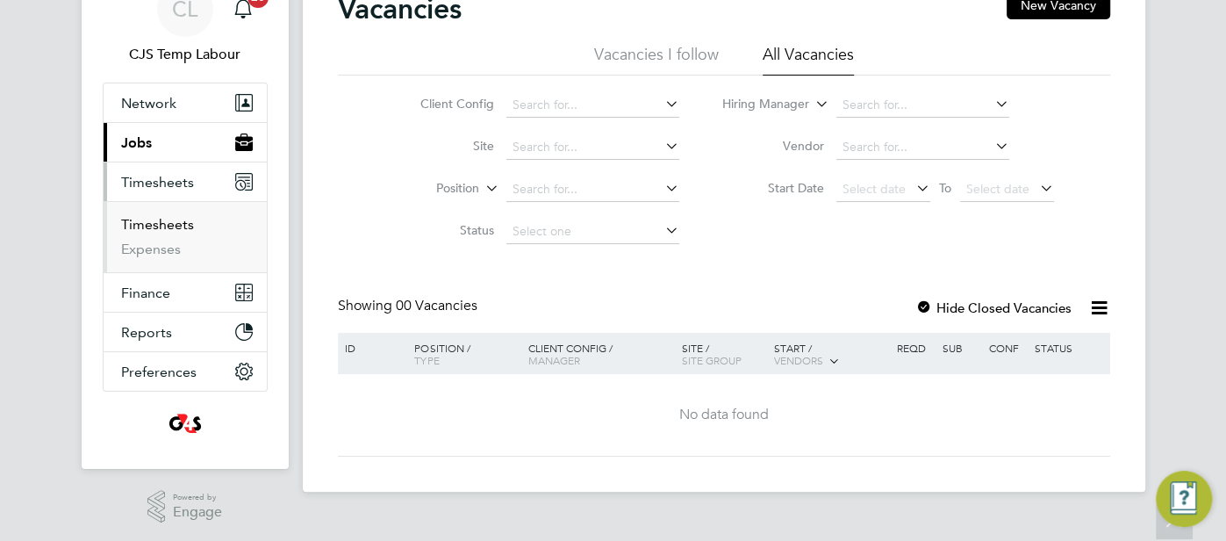
click at [175, 224] on link "Timesheets" at bounding box center [157, 224] width 73 height 17
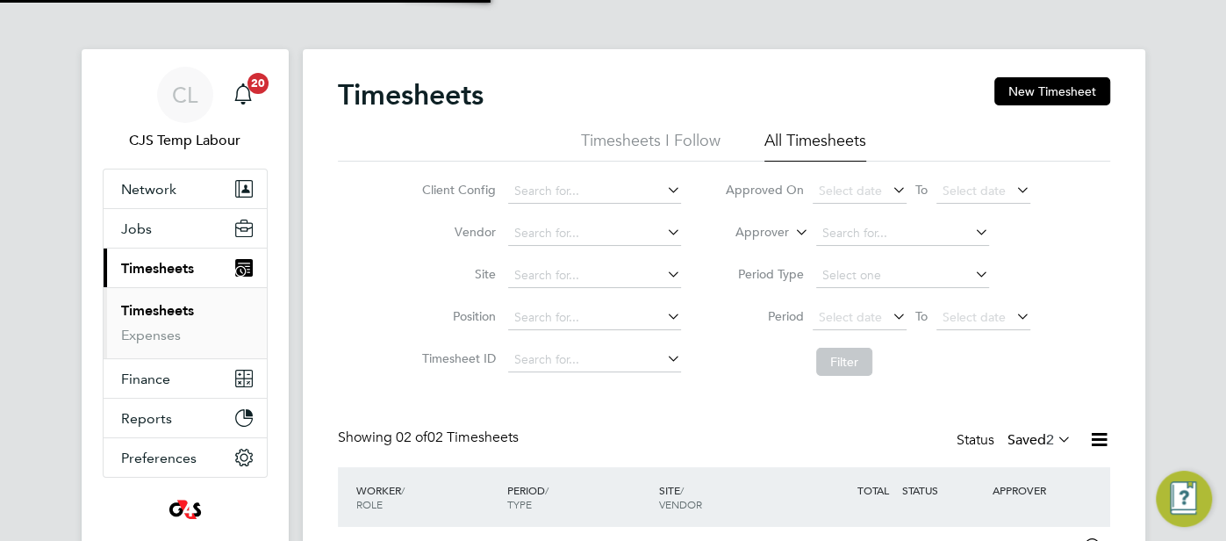
scroll to position [44, 152]
click at [841, 319] on span "Select date" at bounding box center [850, 317] width 63 height 16
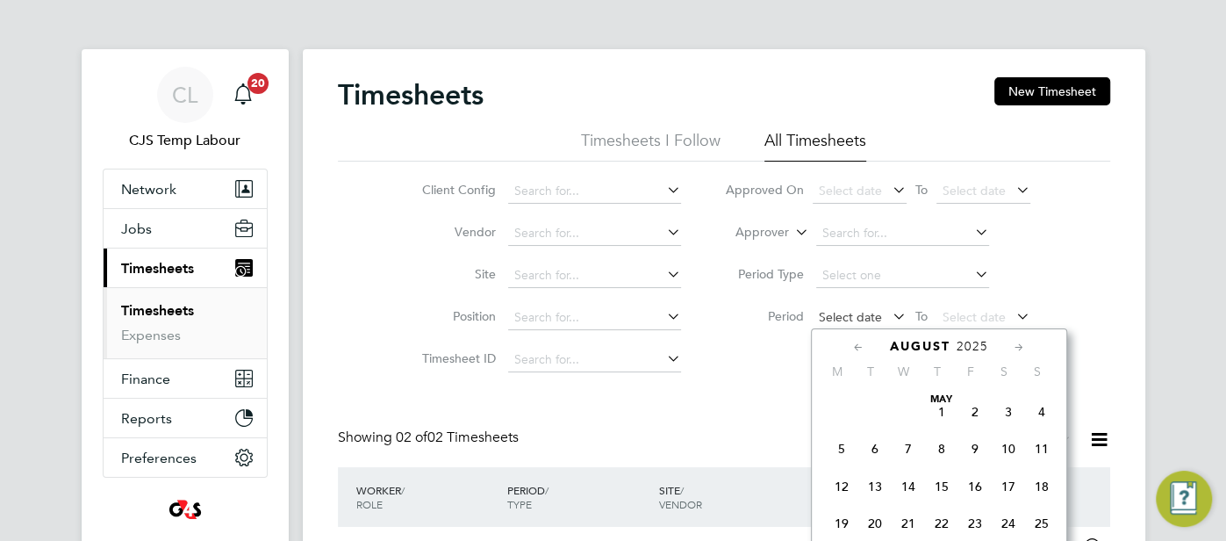
scroll to position [681, 0]
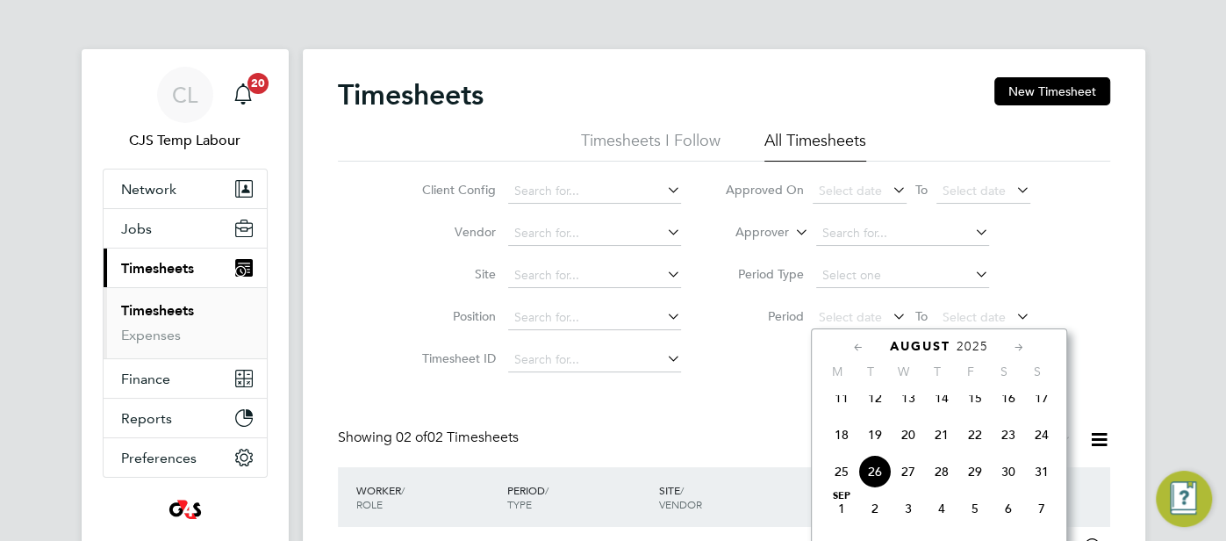
click at [849, 338] on div "August 2025" at bounding box center [938, 346] width 237 height 17
click at [863, 341] on icon at bounding box center [858, 347] width 17 height 19
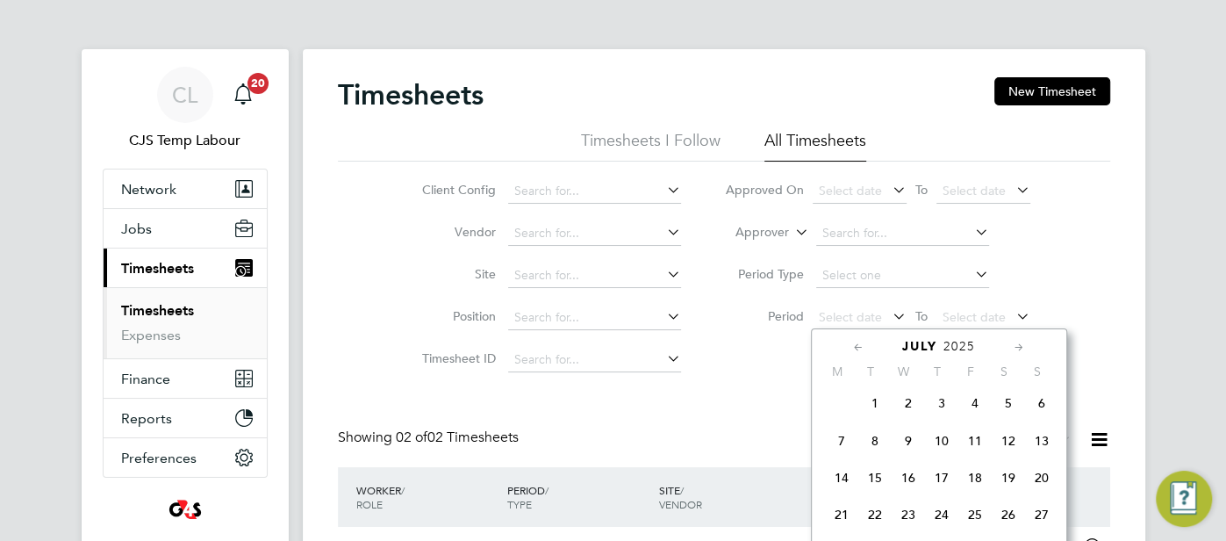
click at [863, 341] on icon at bounding box center [858, 347] width 17 height 19
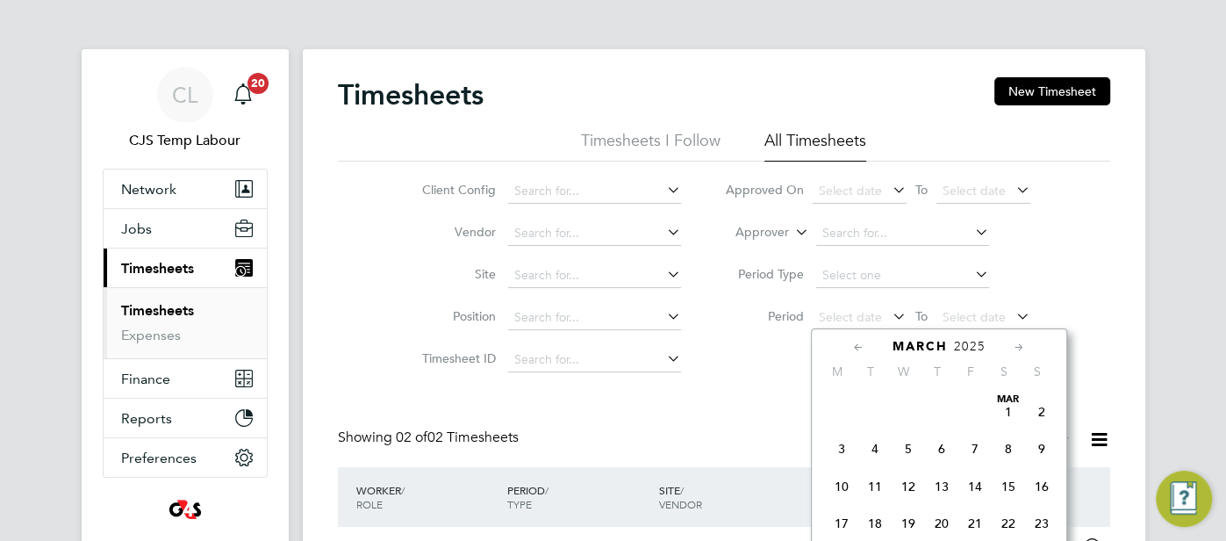
click at [863, 341] on icon at bounding box center [858, 347] width 17 height 19
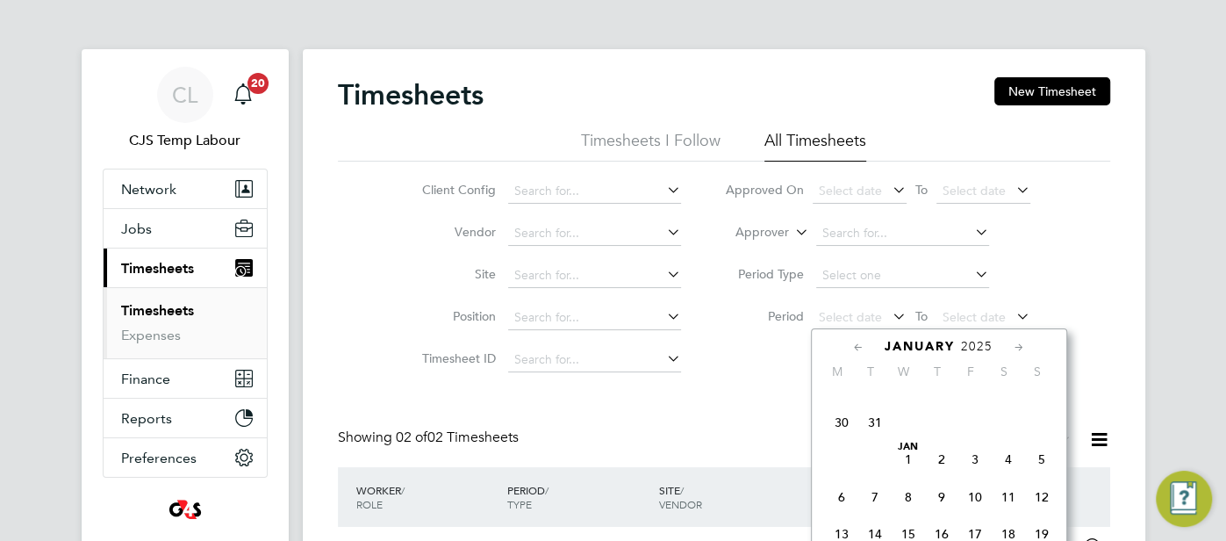
scroll to position [361, 0]
click at [840, 433] on span "30" at bounding box center [841, 421] width 33 height 33
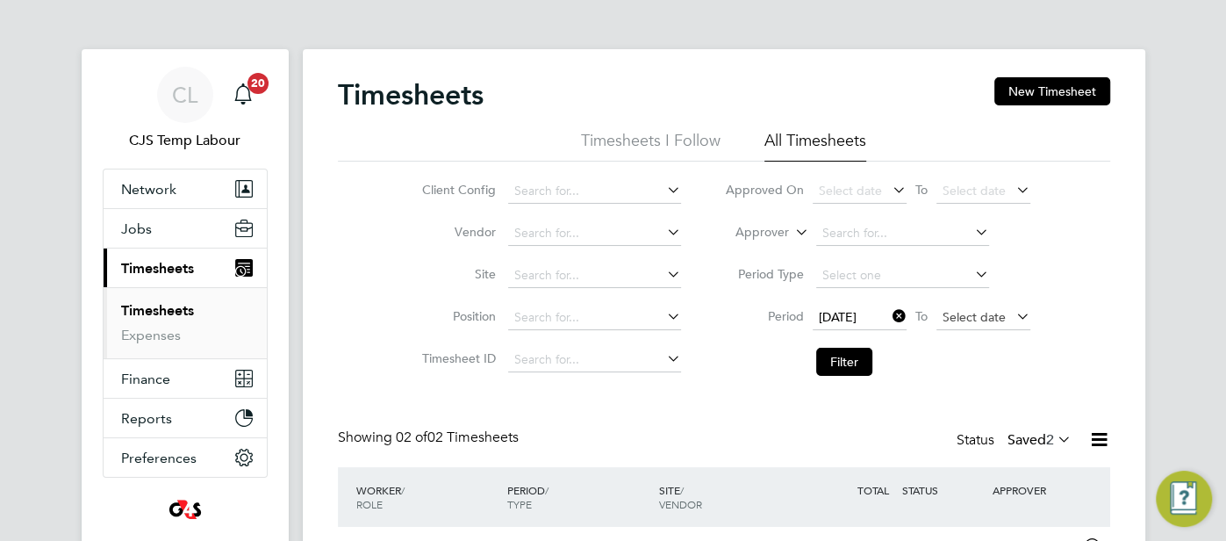
click at [977, 321] on span "Select date" at bounding box center [973, 317] width 63 height 16
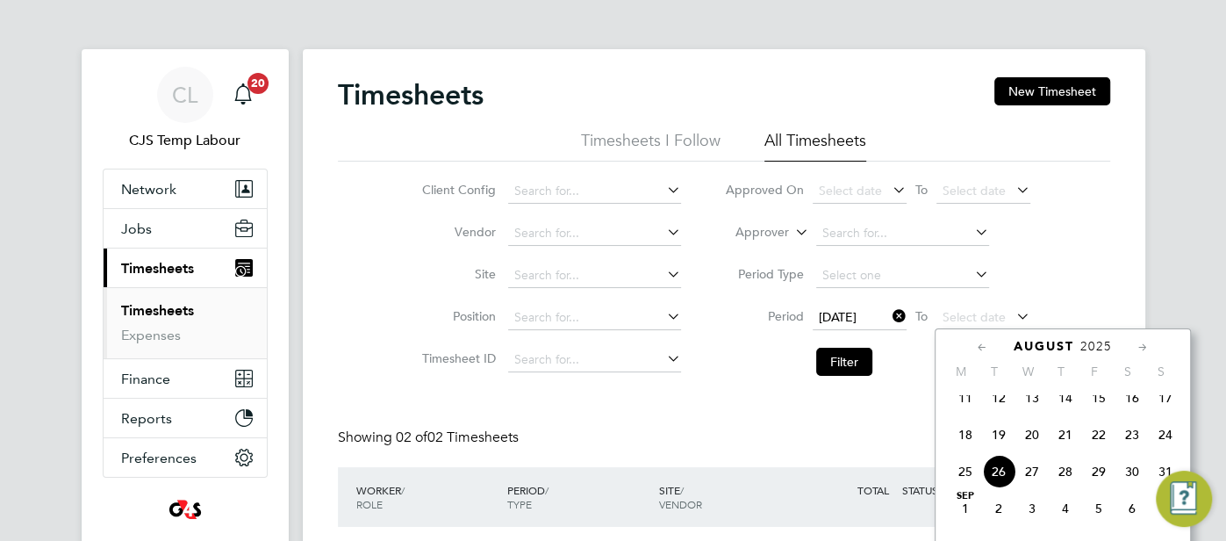
click at [1151, 446] on span "24" at bounding box center [1165, 434] width 33 height 33
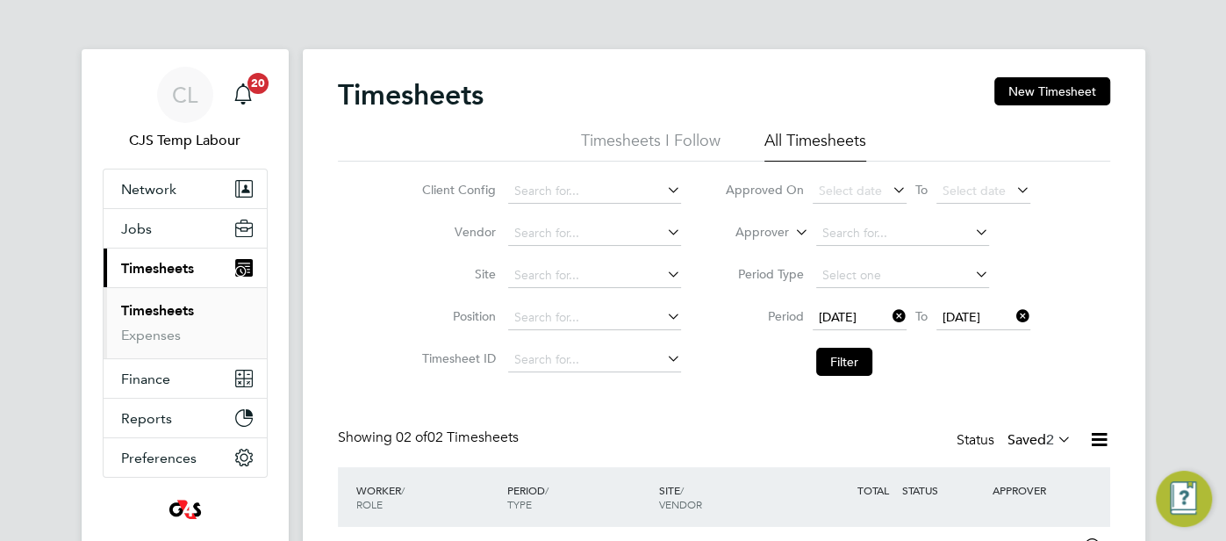
click at [1054, 439] on icon at bounding box center [1054, 438] width 0 height 25
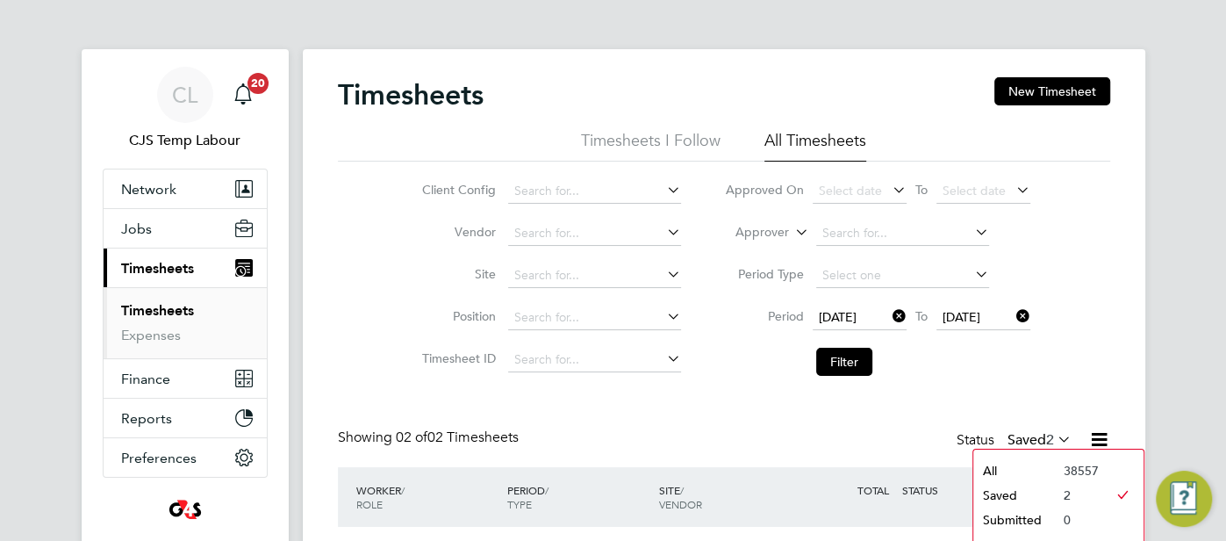
click at [1017, 464] on li "All" at bounding box center [1013, 470] width 81 height 25
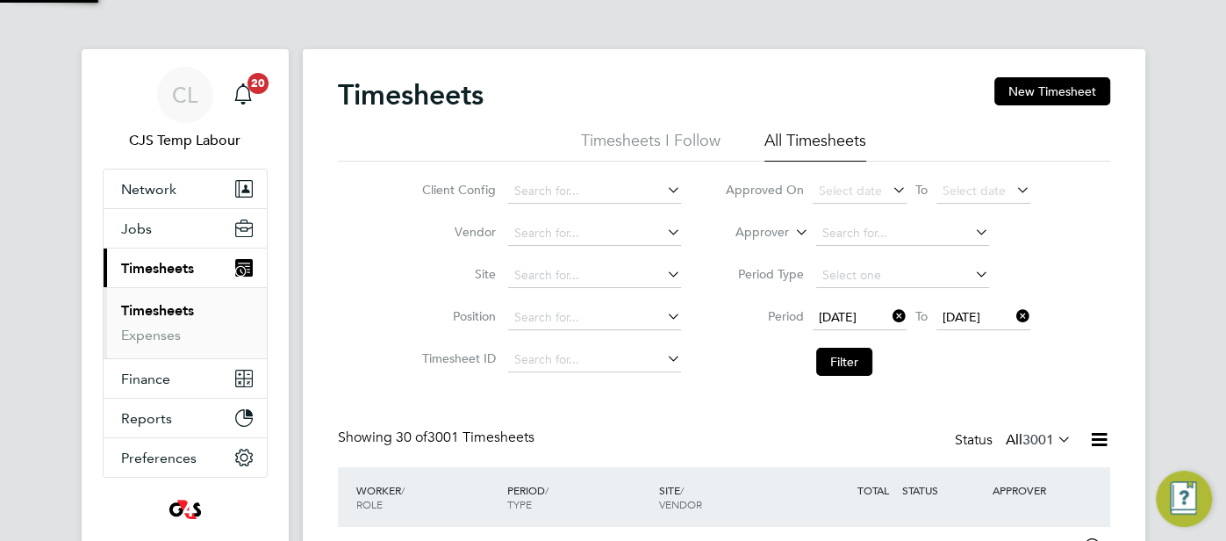
scroll to position [0, 0]
click at [1054, 435] on icon at bounding box center [1054, 438] width 0 height 25
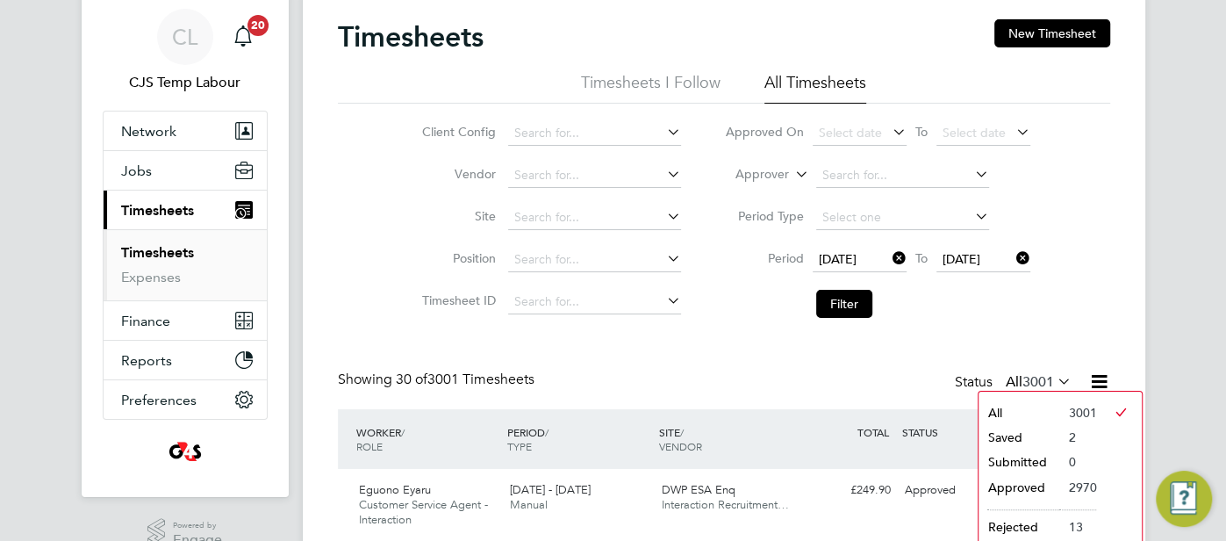
click at [1026, 486] on li "Approved" at bounding box center [1018, 487] width 81 height 25
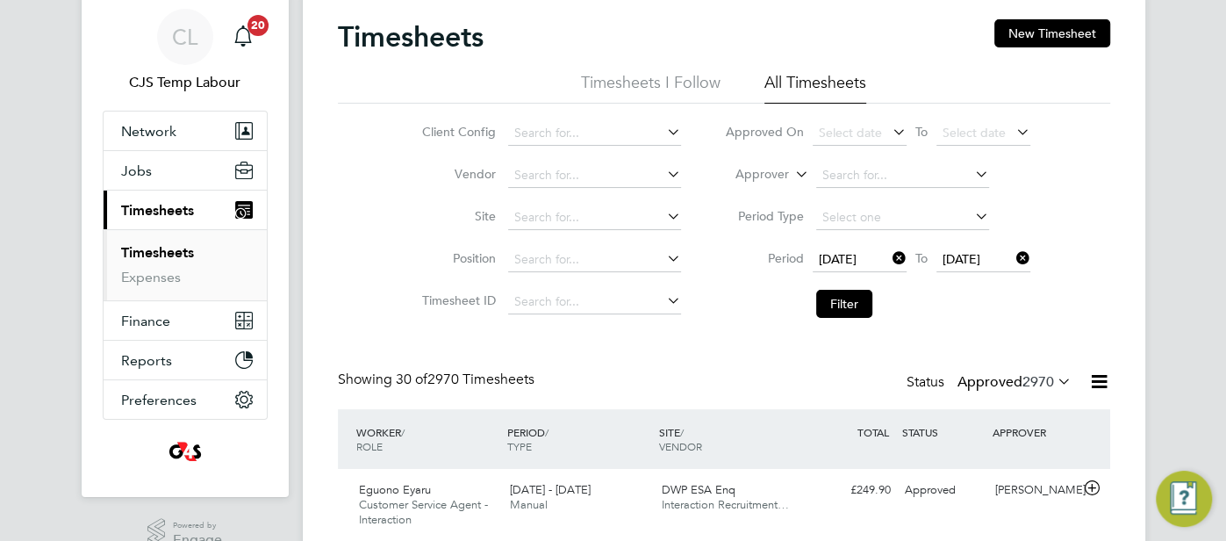
click at [1094, 383] on icon at bounding box center [1099, 381] width 22 height 22
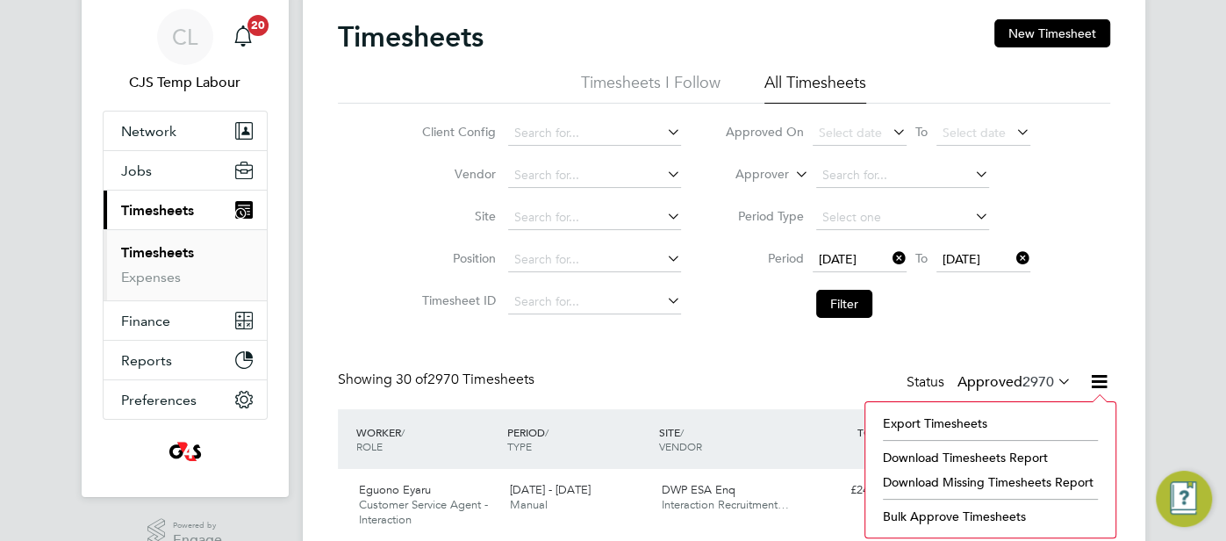
click at [1015, 453] on li "Download Timesheets Report" at bounding box center [990, 457] width 233 height 25
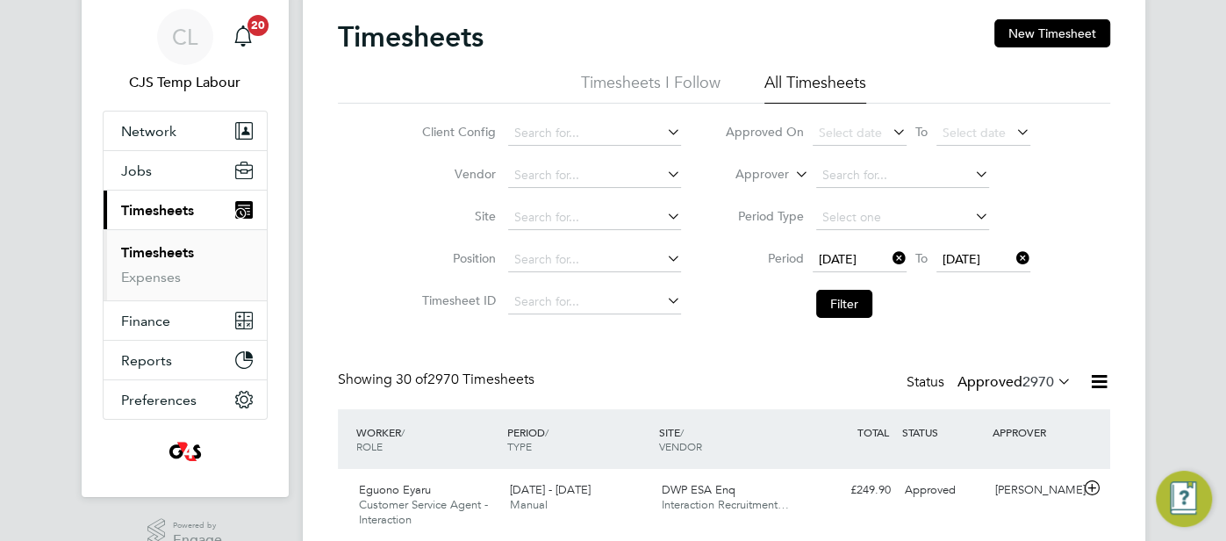
click at [853, 262] on span "30 Dec 2024" at bounding box center [838, 259] width 38 height 16
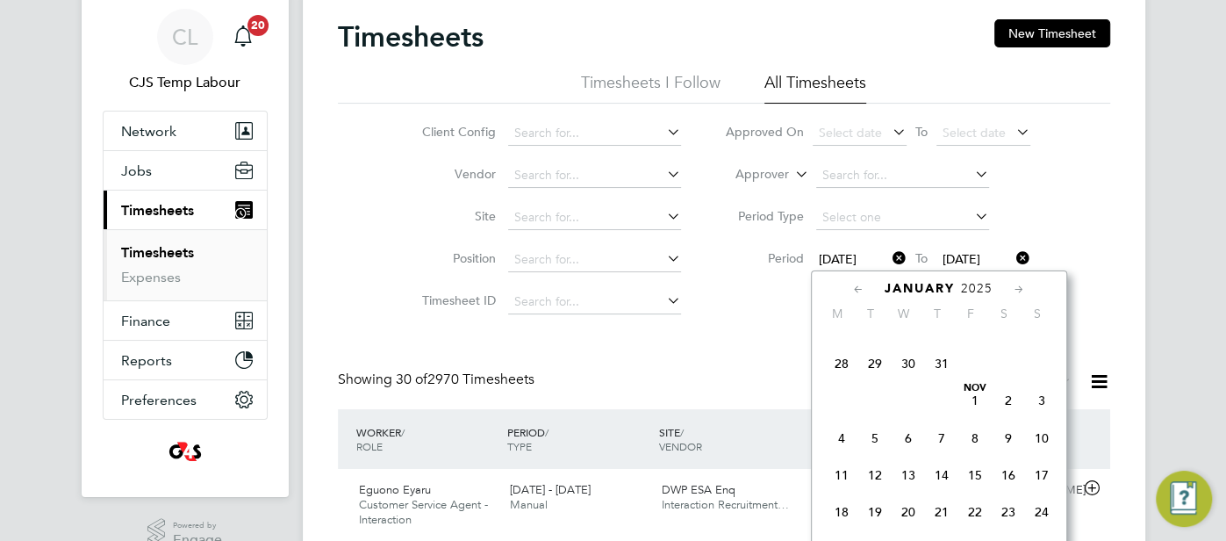
scroll to position [720, 0]
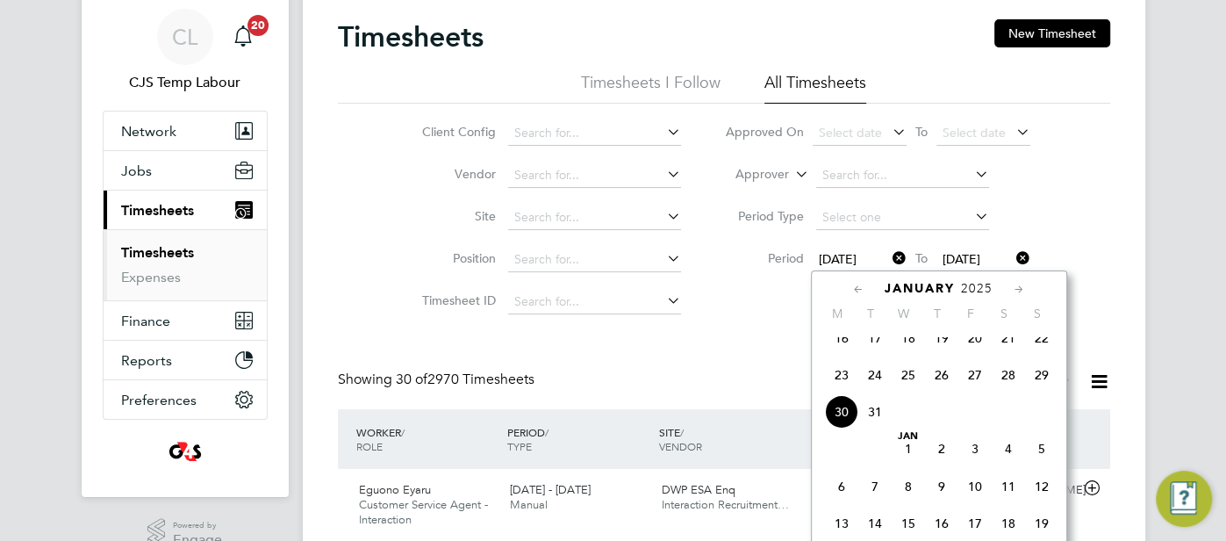
click at [1015, 288] on icon at bounding box center [1019, 289] width 17 height 19
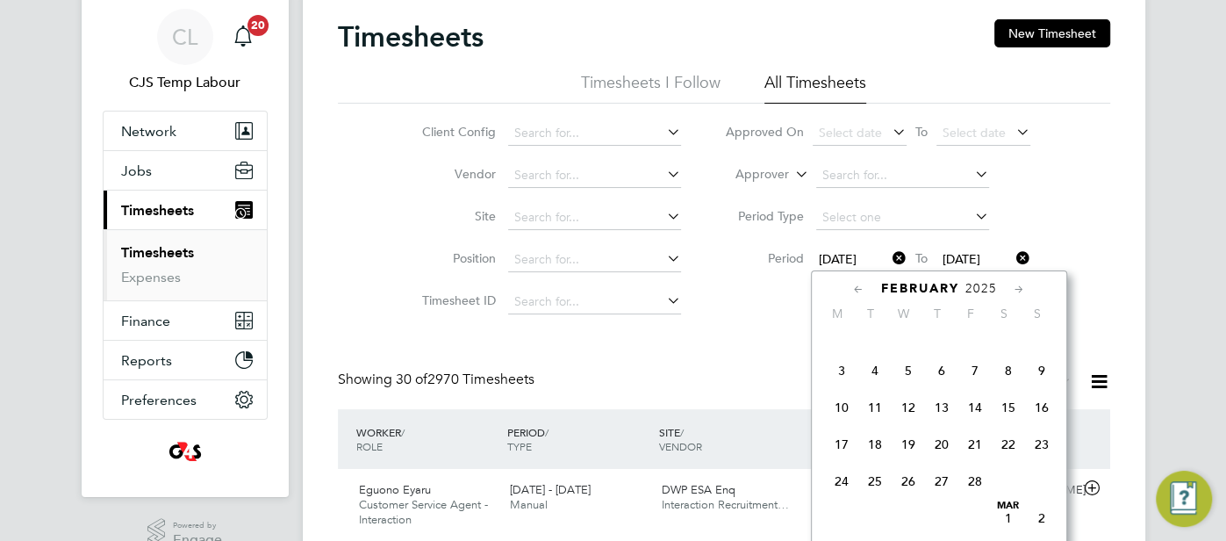
click at [1015, 288] on icon at bounding box center [1019, 289] width 17 height 19
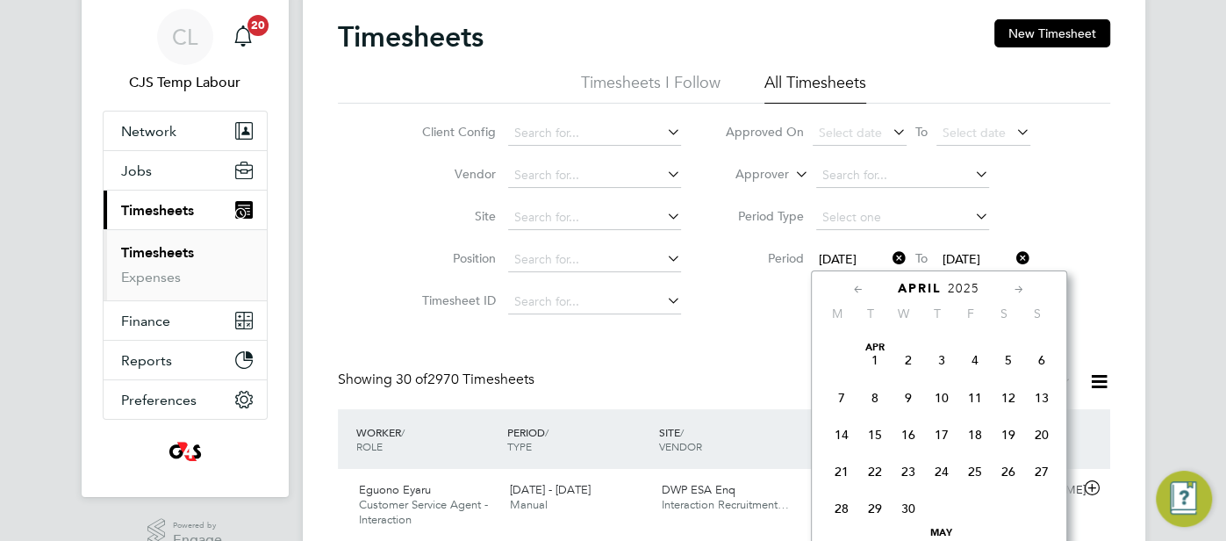
click at [1016, 288] on icon at bounding box center [1019, 289] width 17 height 19
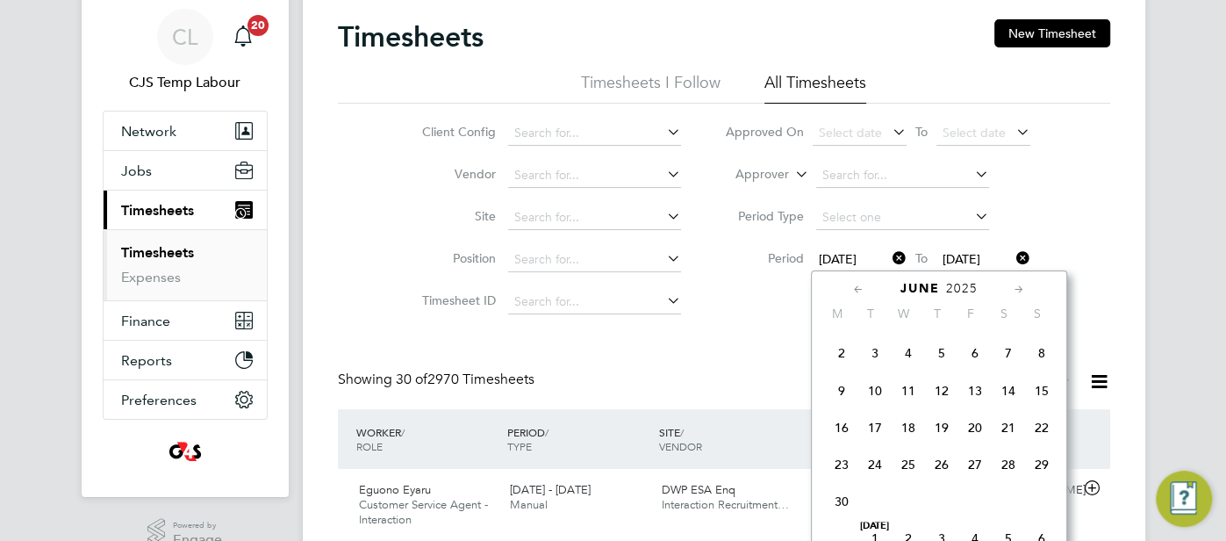
click at [1016, 288] on icon at bounding box center [1019, 289] width 17 height 19
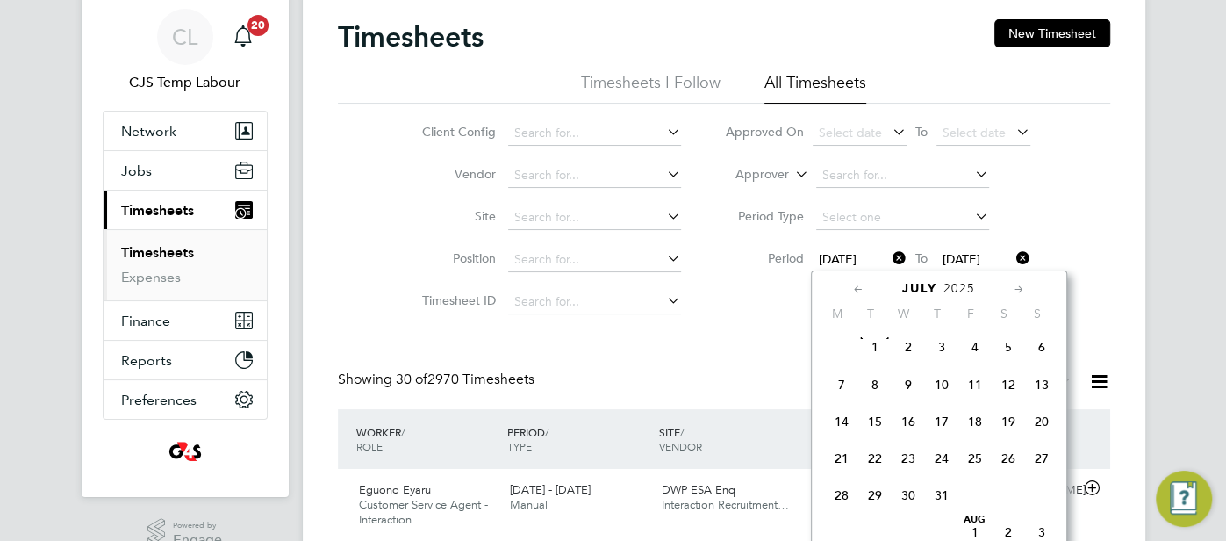
click at [1015, 288] on icon at bounding box center [1019, 289] width 17 height 19
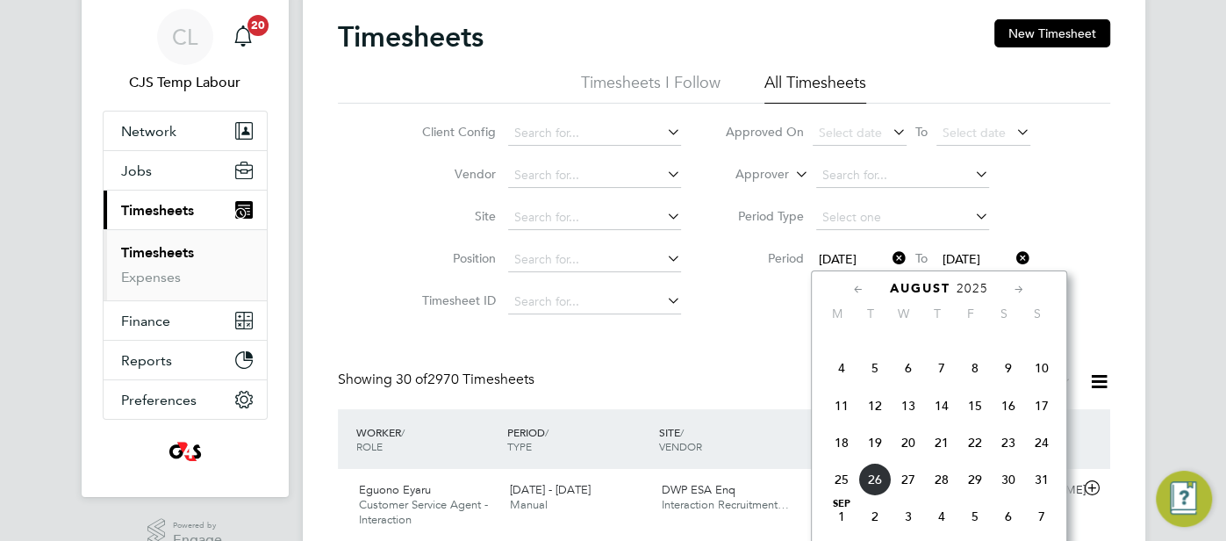
scroll to position [2213, 0]
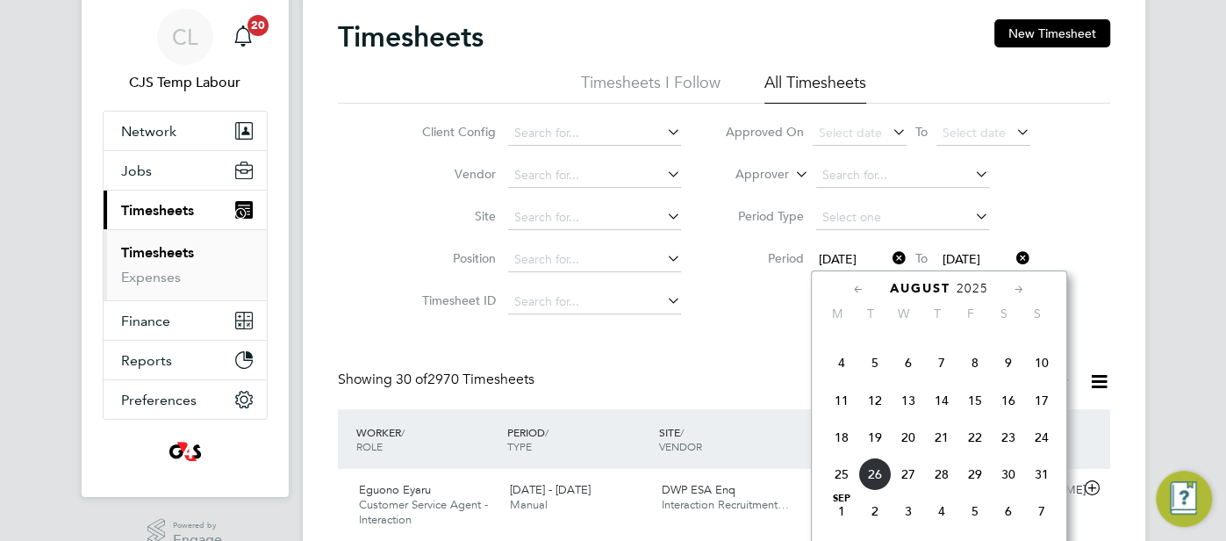
click at [836, 453] on span "18" at bounding box center [841, 435] width 33 height 33
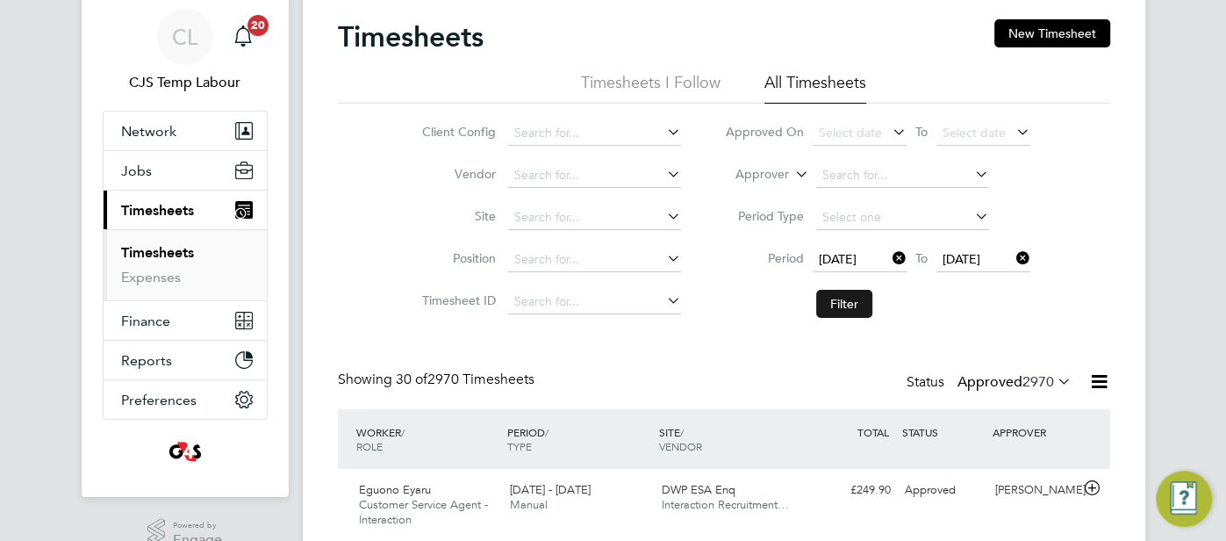
click at [853, 299] on button "Filter" at bounding box center [844, 304] width 56 height 28
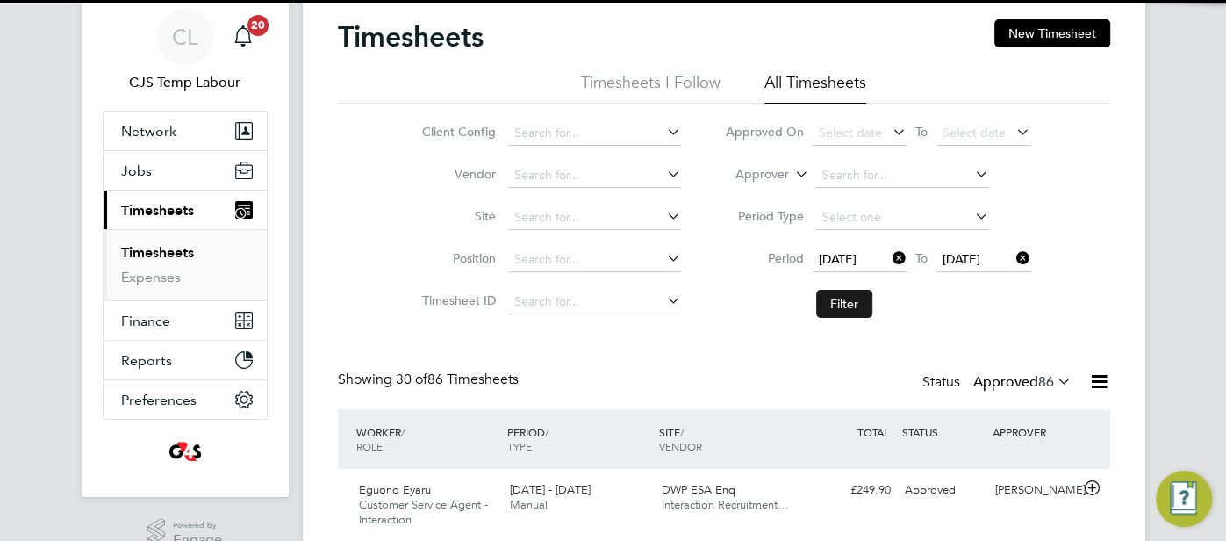
scroll to position [59, 152]
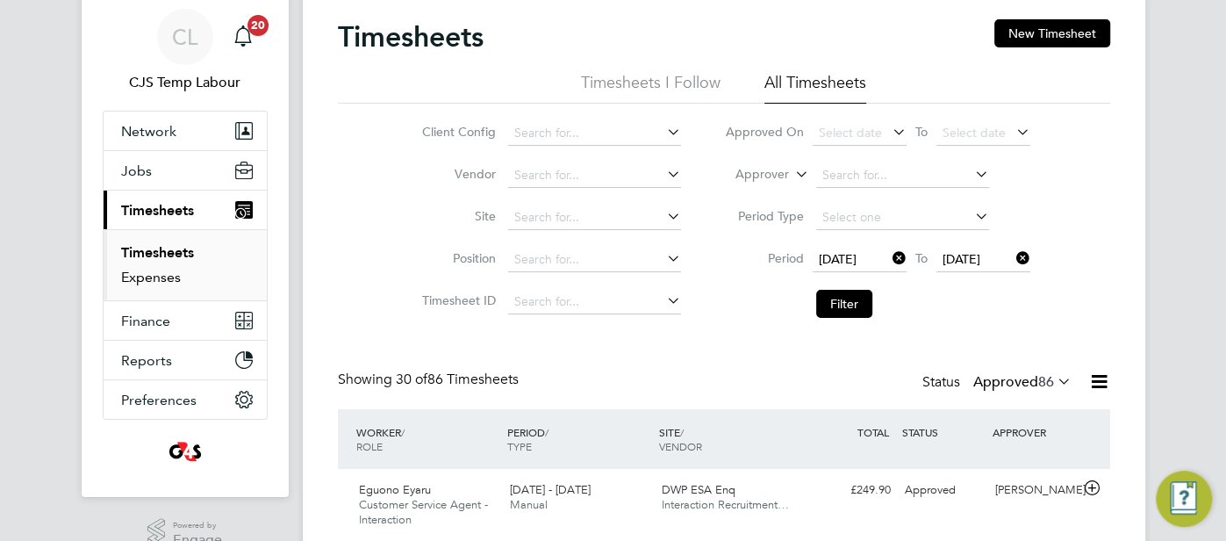
click at [169, 276] on link "Expenses" at bounding box center [151, 277] width 60 height 17
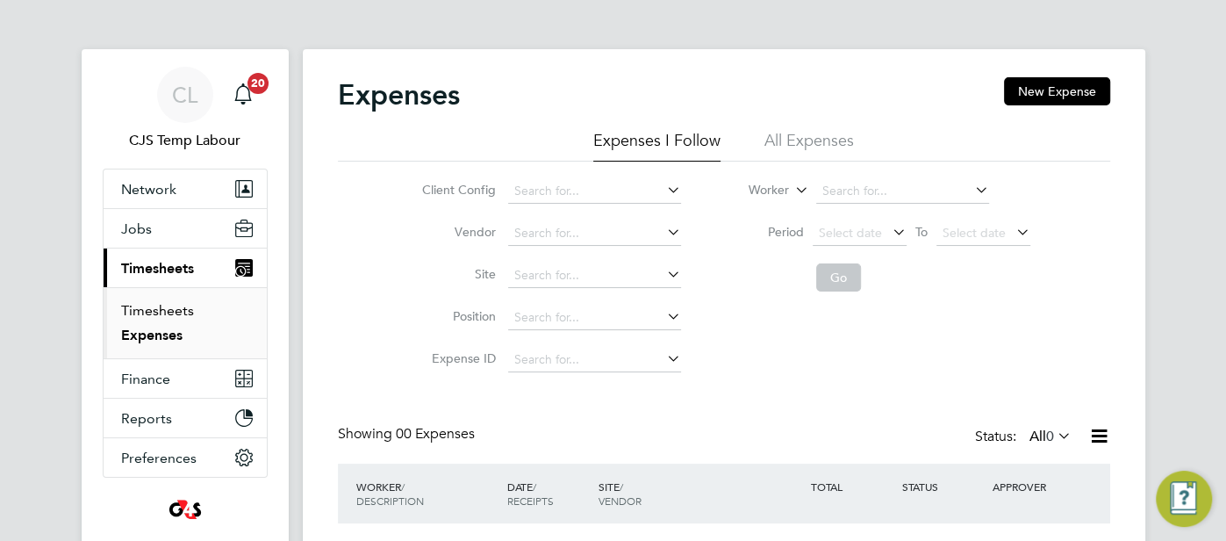
click at [188, 314] on link "Timesheets" at bounding box center [157, 310] width 73 height 17
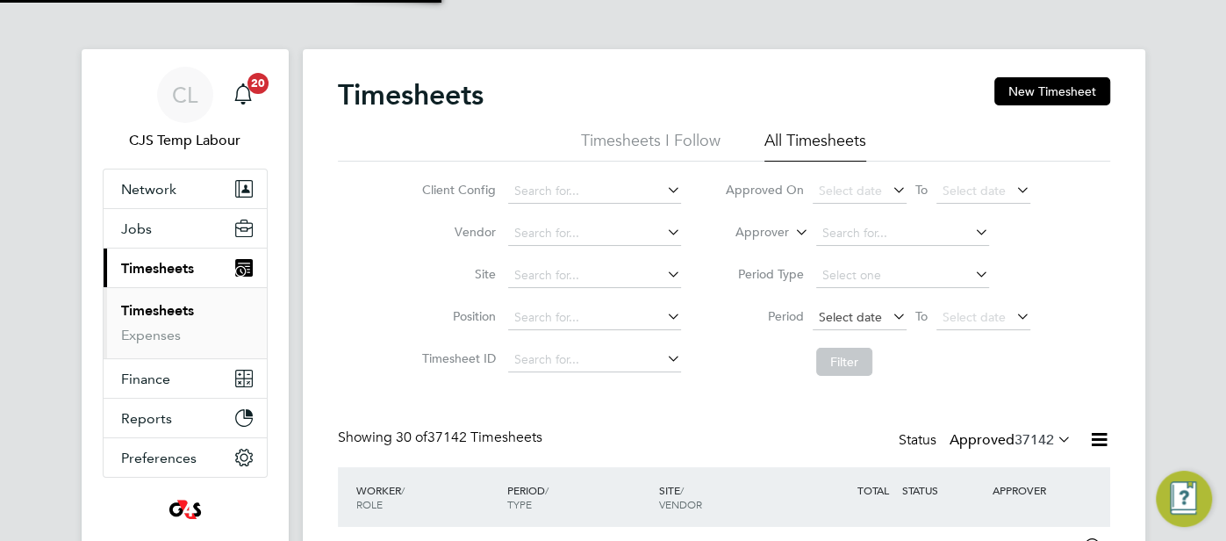
click at [841, 319] on span "Select date" at bounding box center [850, 317] width 63 height 16
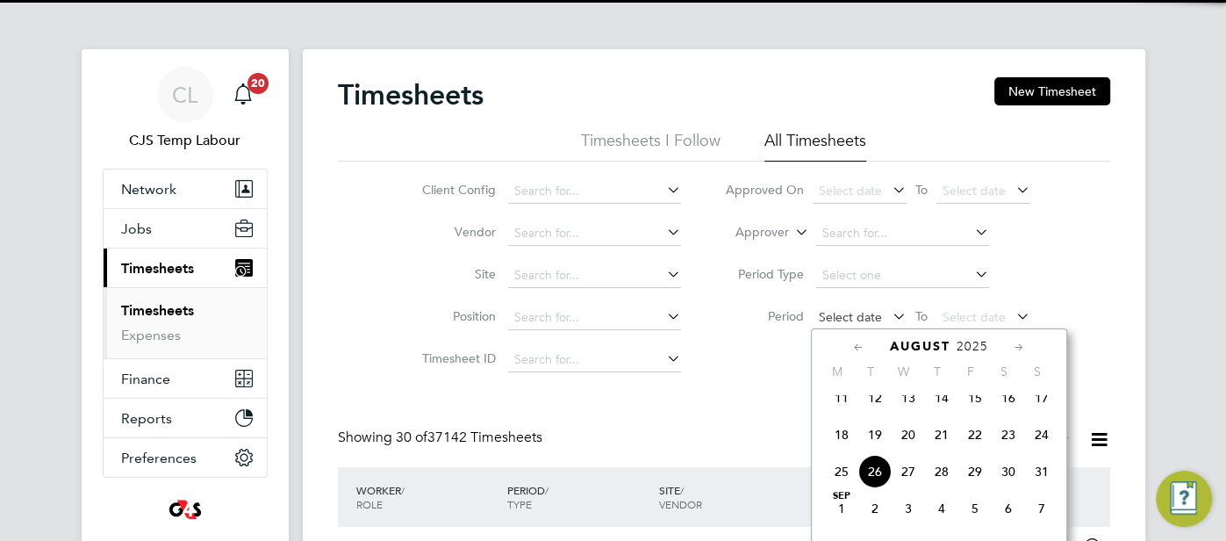
scroll to position [9, 9]
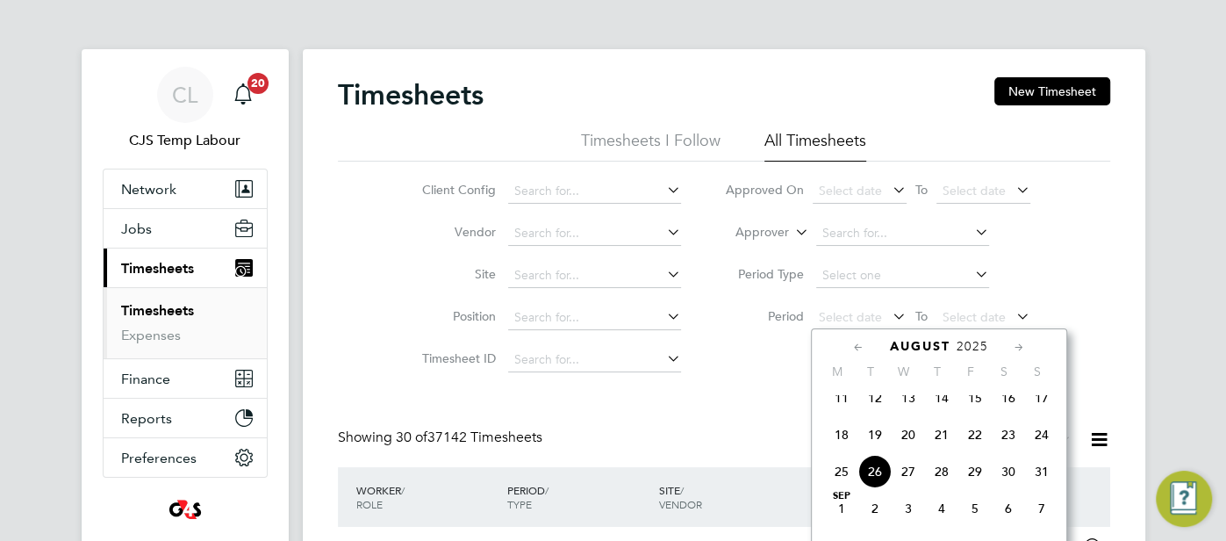
click at [843, 433] on span "18" at bounding box center [841, 434] width 33 height 33
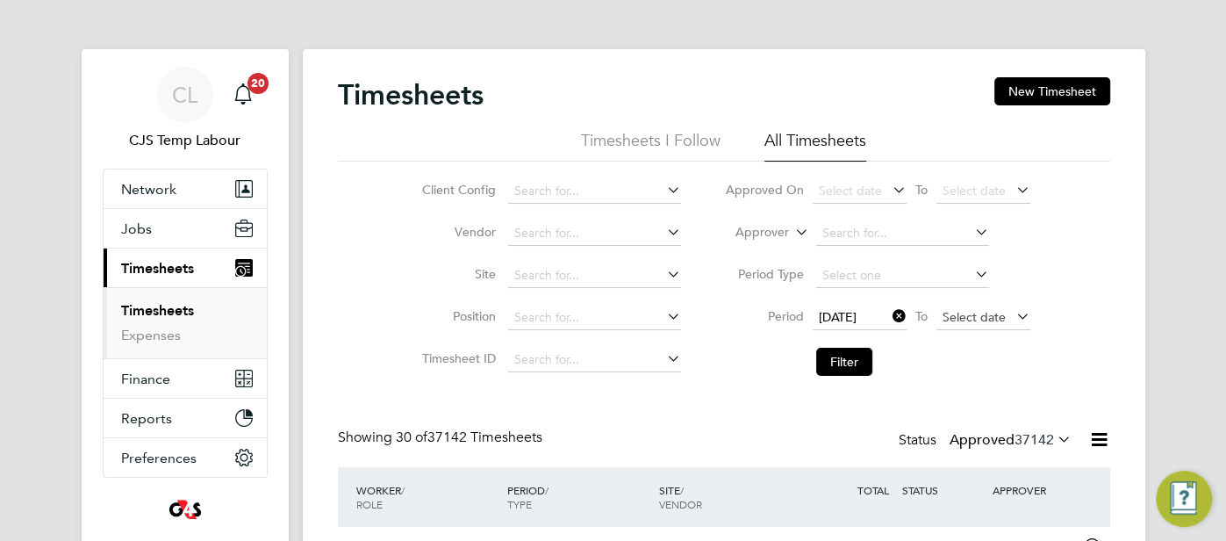
click at [957, 317] on span "Select date" at bounding box center [973, 317] width 63 height 16
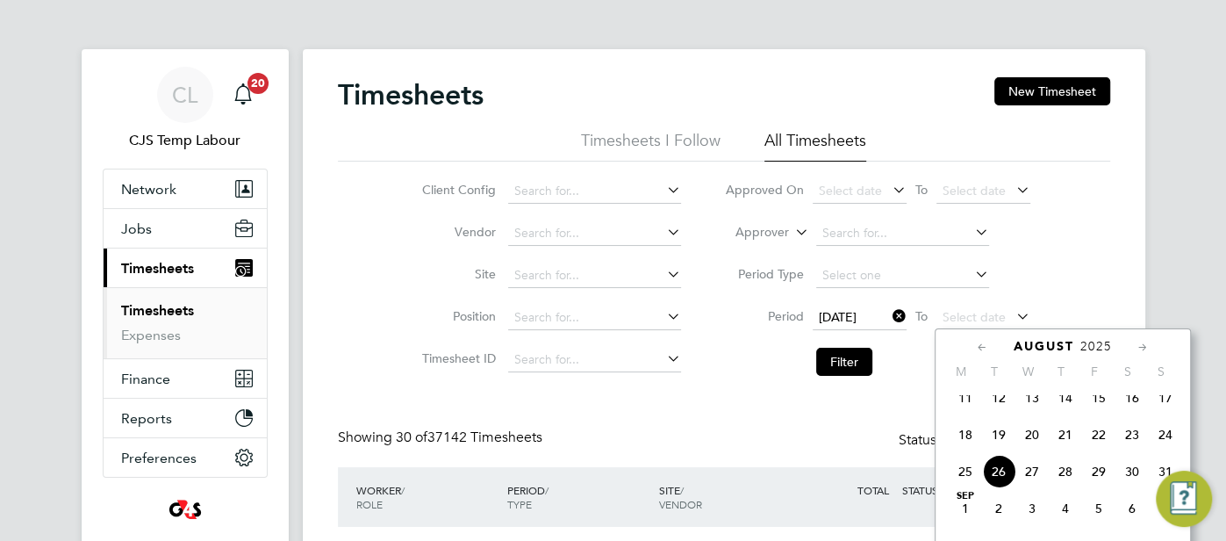
click at [1164, 448] on span "24" at bounding box center [1165, 434] width 33 height 33
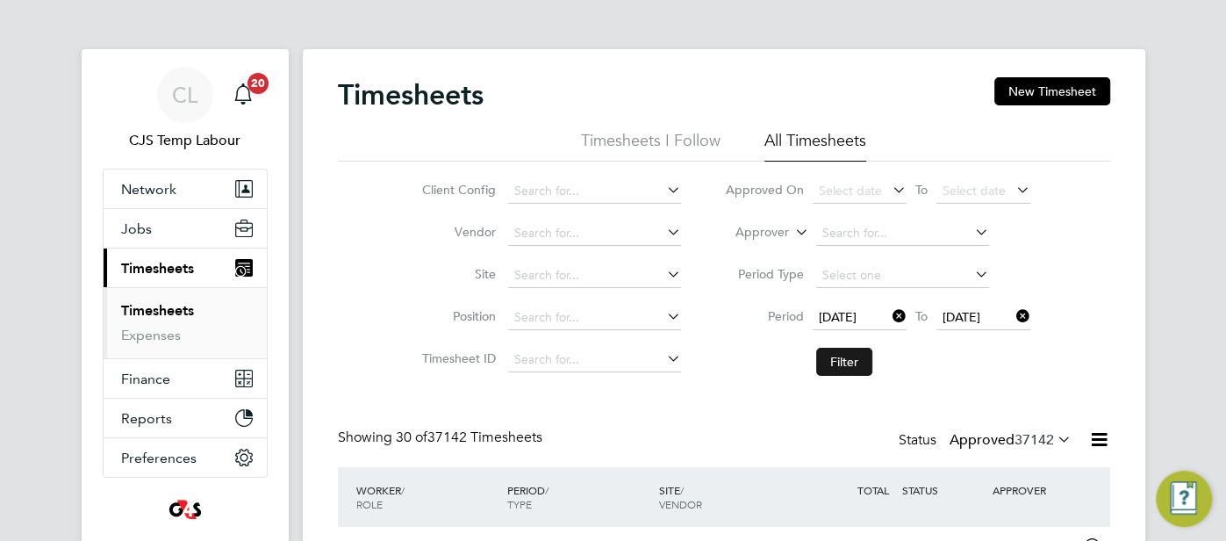
click at [854, 371] on button "Filter" at bounding box center [844, 361] width 56 height 28
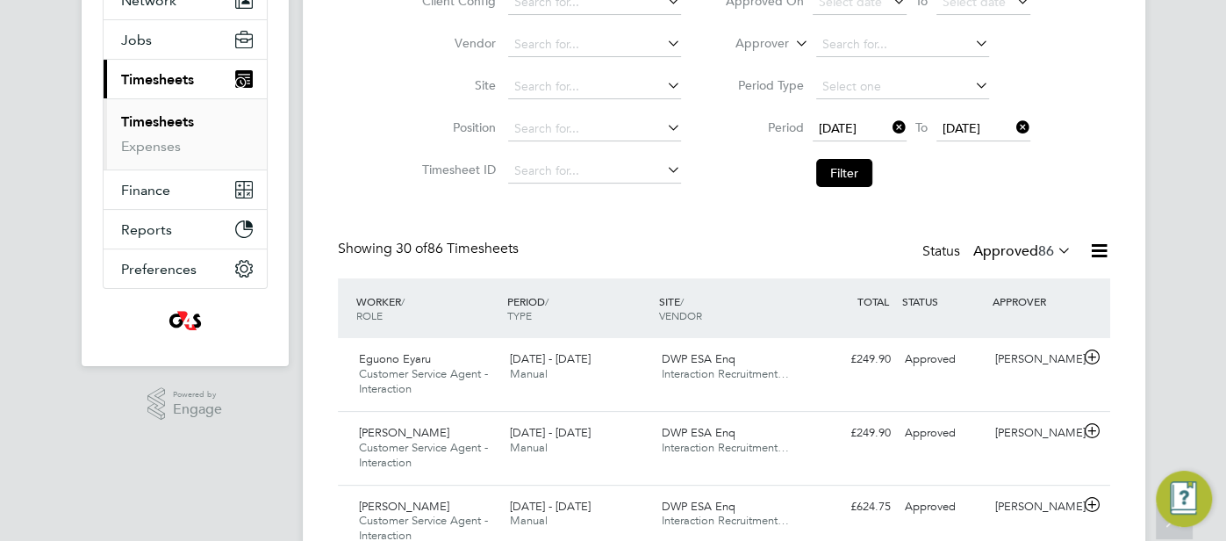
click at [1054, 254] on icon at bounding box center [1054, 250] width 0 height 25
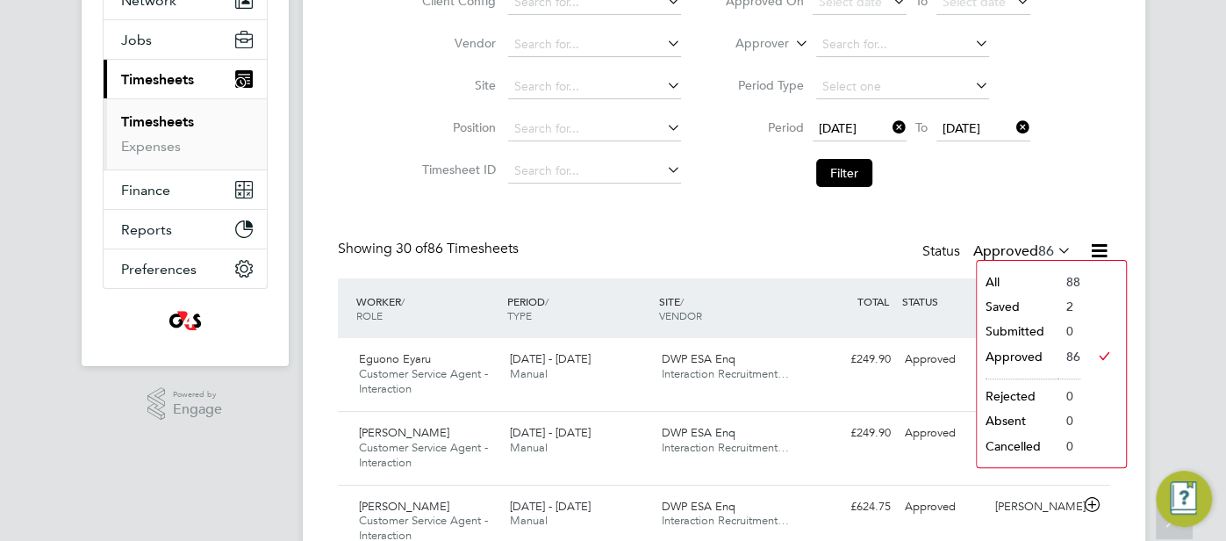
click at [1042, 309] on li "Saved" at bounding box center [1017, 306] width 81 height 25
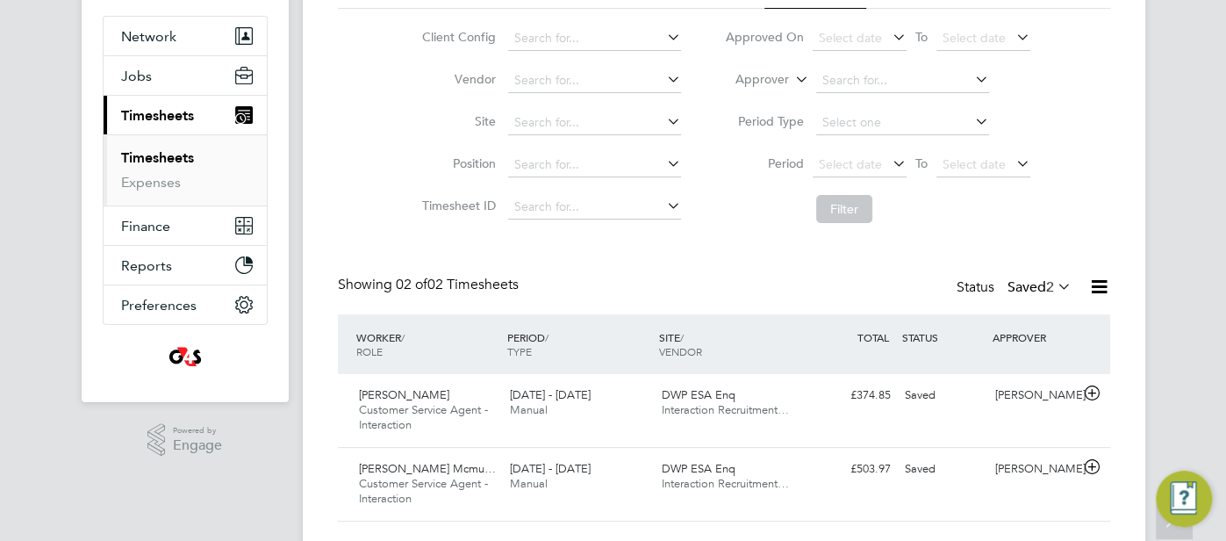
scroll to position [194, 0]
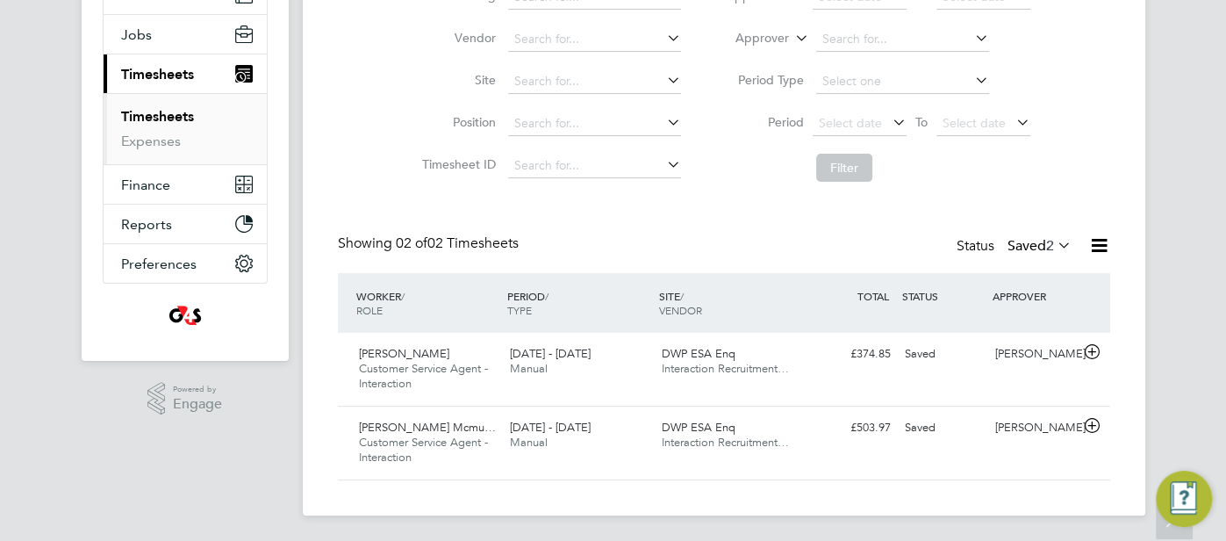
click at [1099, 241] on icon at bounding box center [1099, 245] width 22 height 22
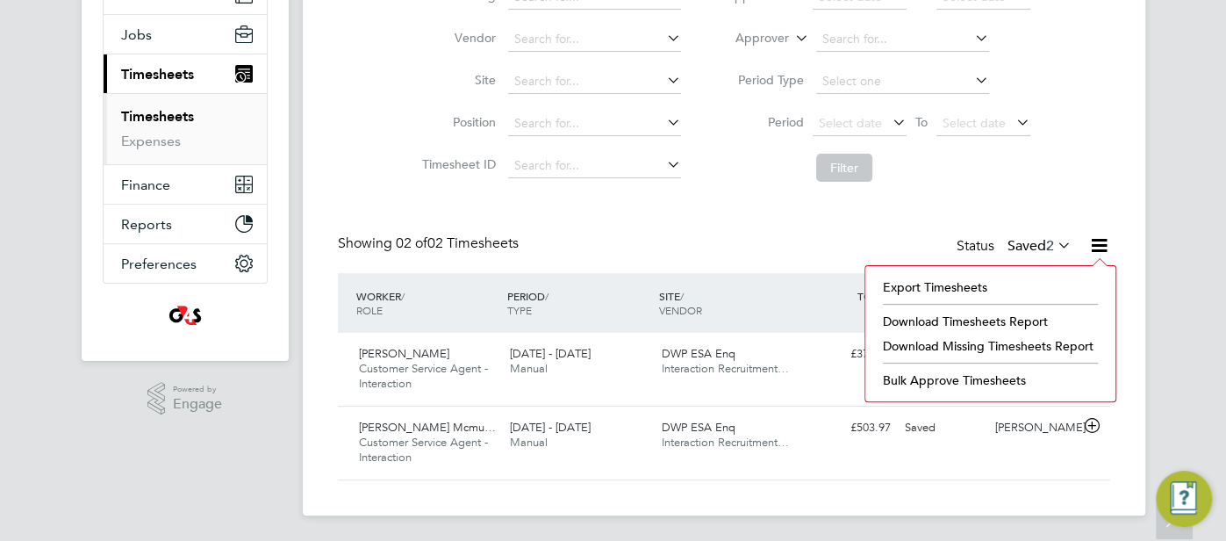
click at [1039, 314] on li "Download Timesheets Report" at bounding box center [990, 321] width 233 height 25
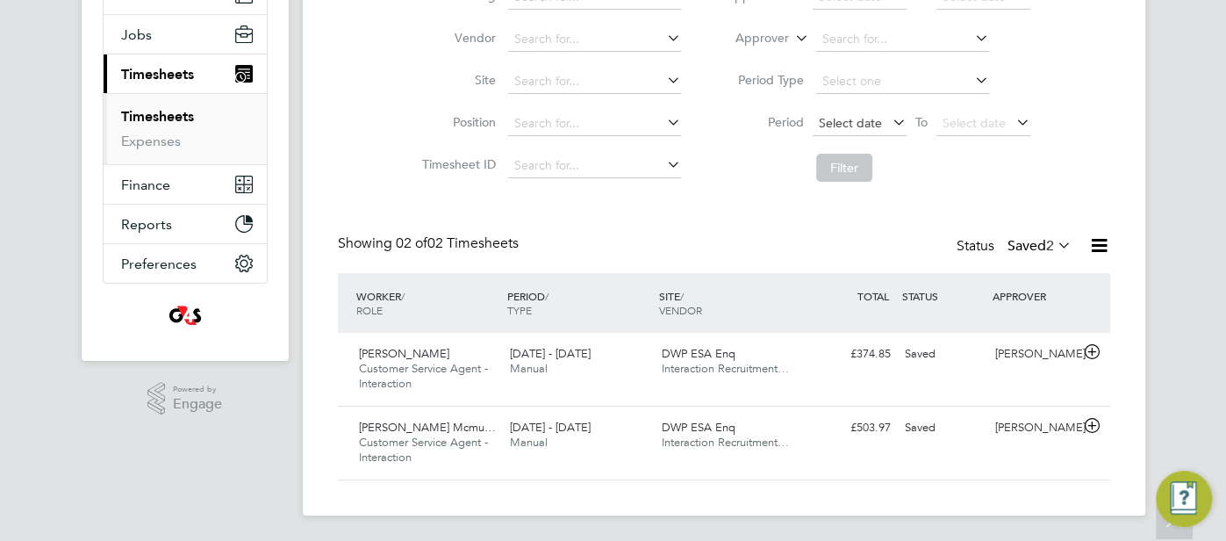
click at [856, 117] on span "Select date" at bounding box center [850, 123] width 63 height 16
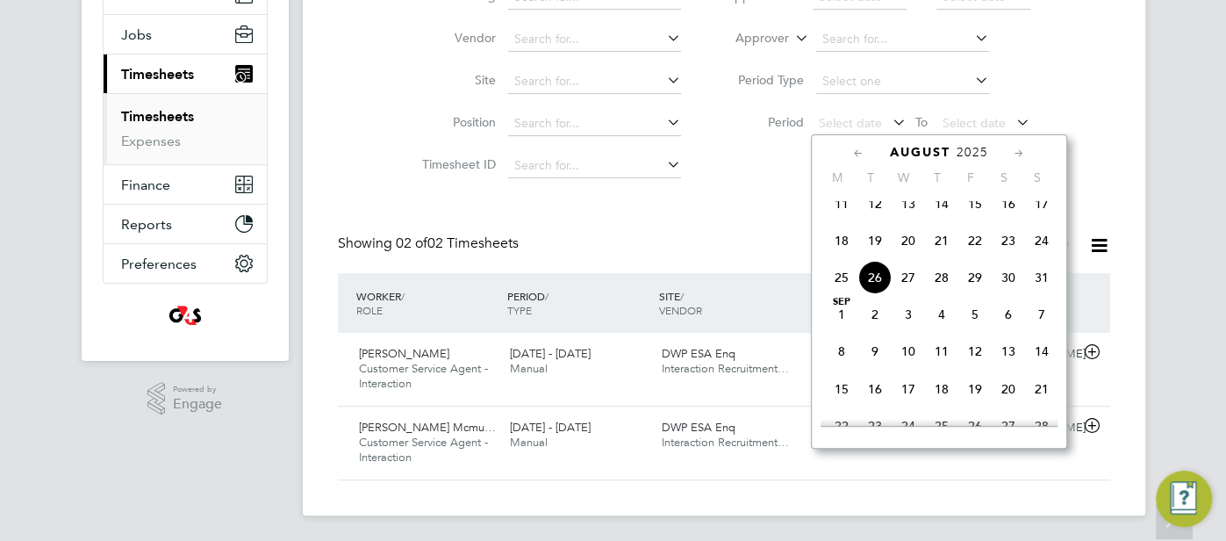
click at [841, 245] on span "18" at bounding box center [841, 240] width 33 height 33
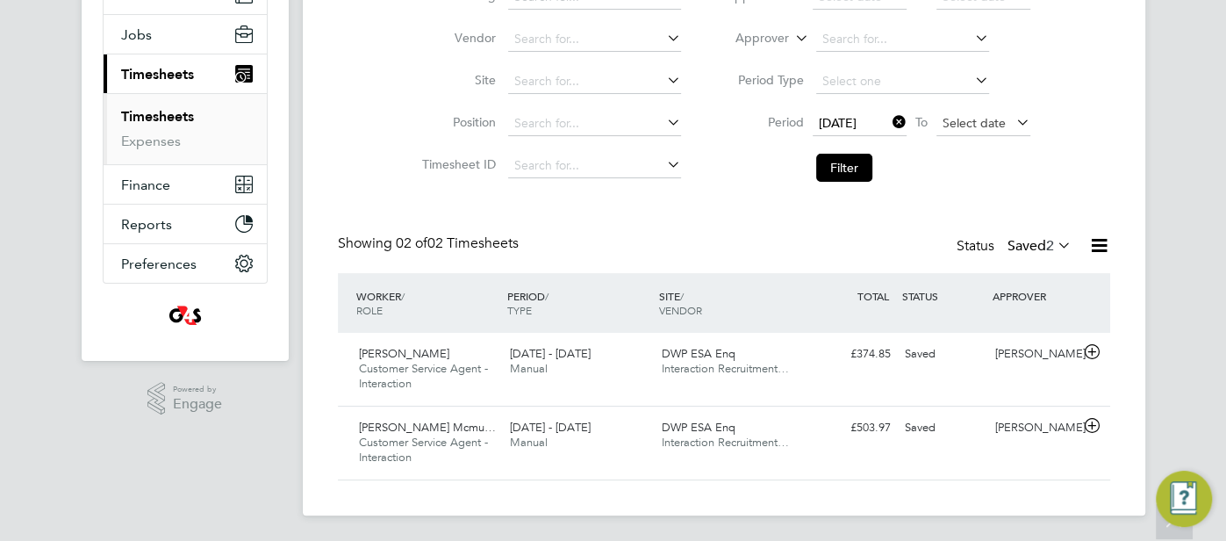
click at [960, 112] on span "Select date" at bounding box center [983, 124] width 94 height 24
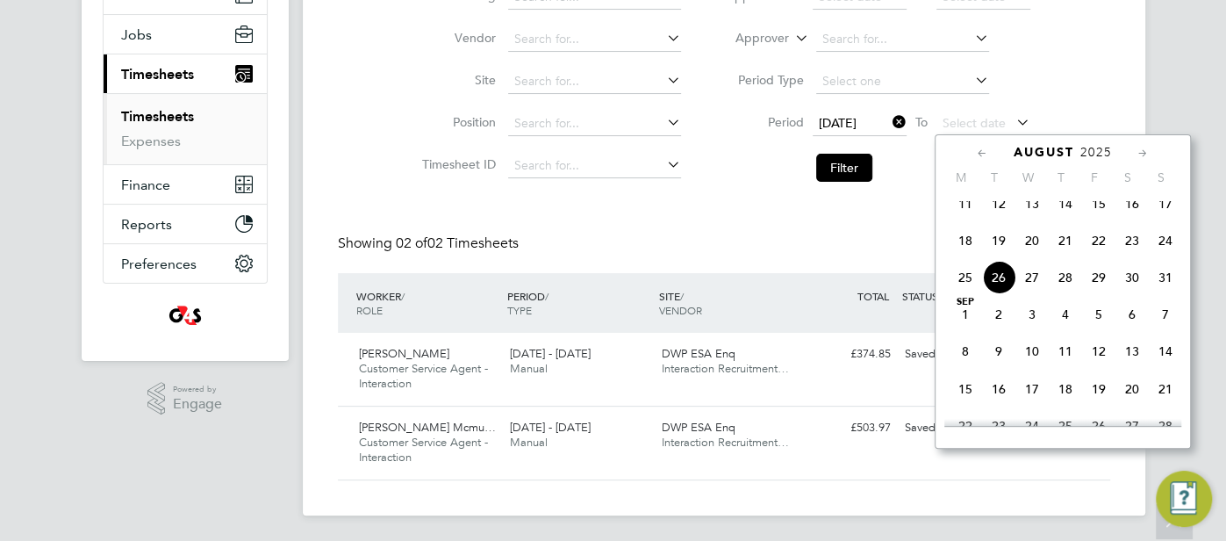
click at [1172, 250] on span "24" at bounding box center [1165, 240] width 33 height 33
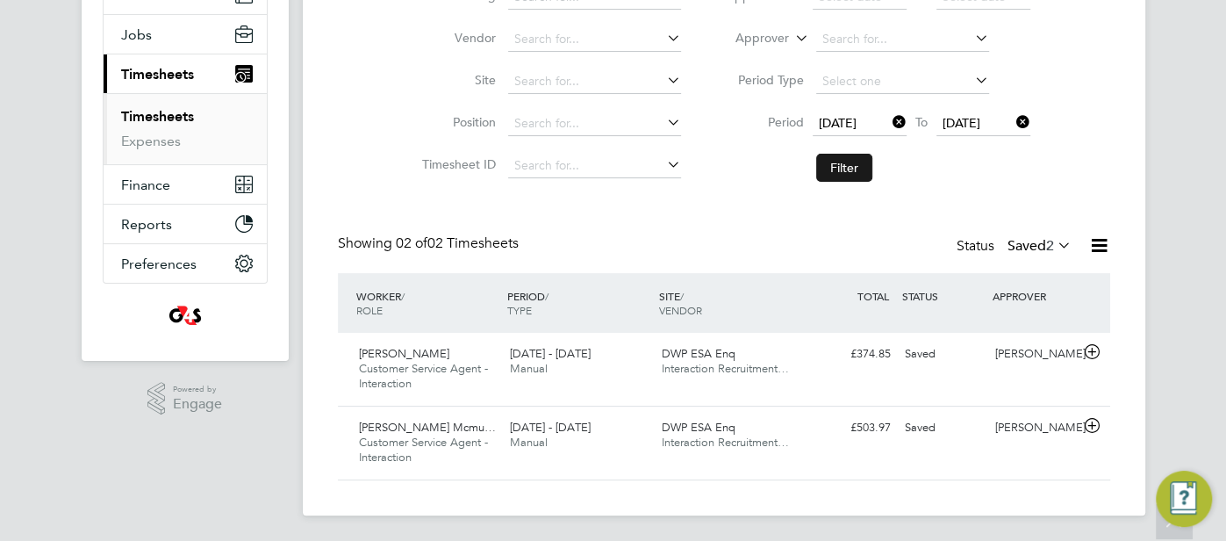
click at [856, 162] on button "Filter" at bounding box center [844, 168] width 56 height 28
click at [1106, 243] on icon at bounding box center [1099, 245] width 22 height 22
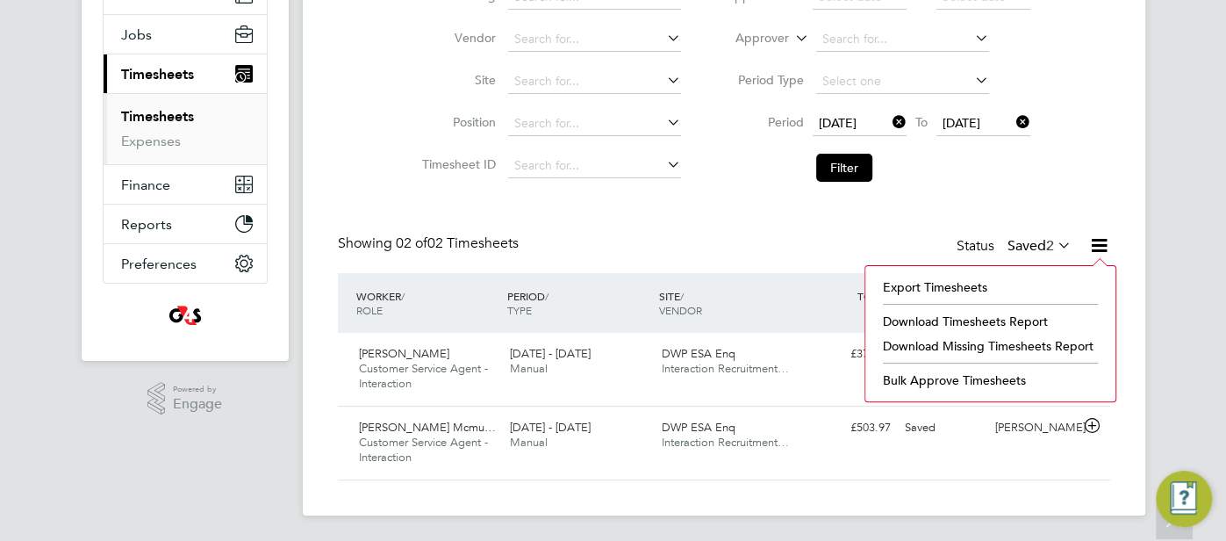
click at [953, 324] on li "Download Timesheets Report" at bounding box center [990, 321] width 233 height 25
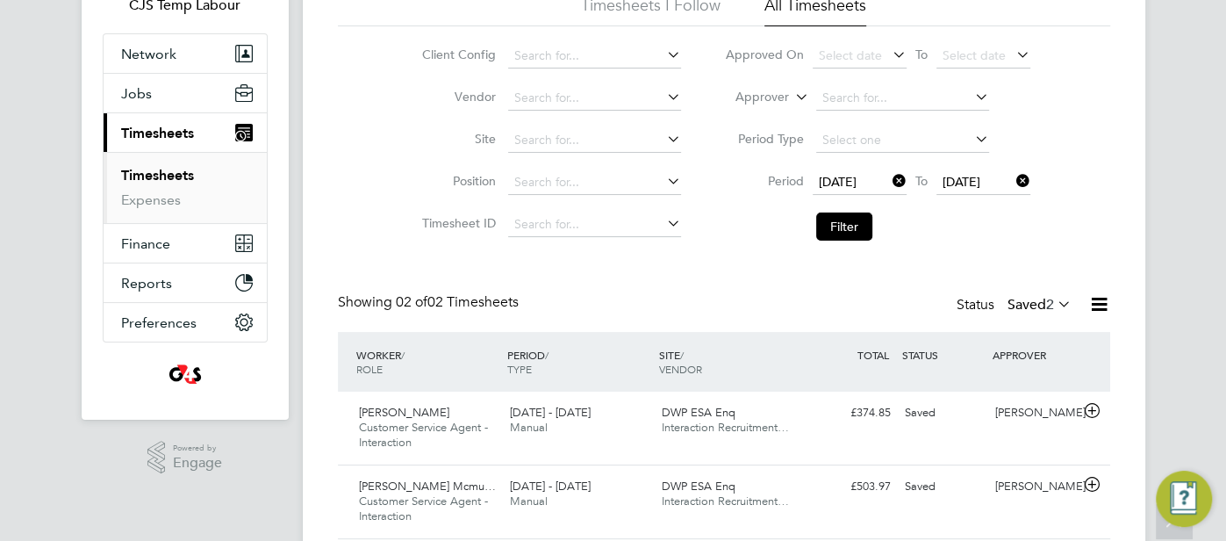
scroll to position [134, 0]
click at [846, 218] on button "Filter" at bounding box center [844, 227] width 56 height 28
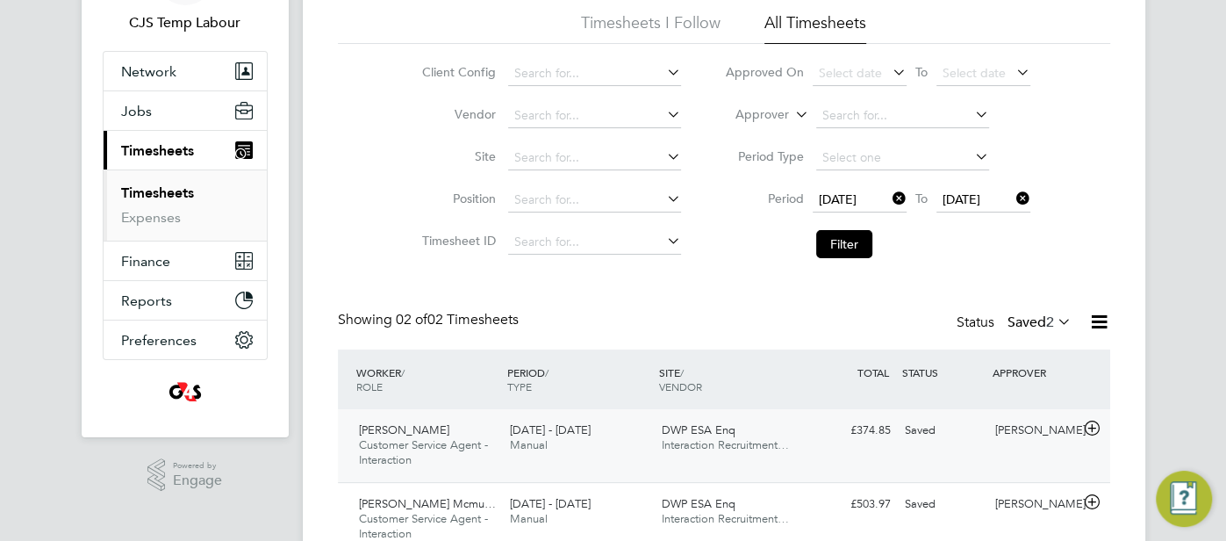
scroll to position [183, 0]
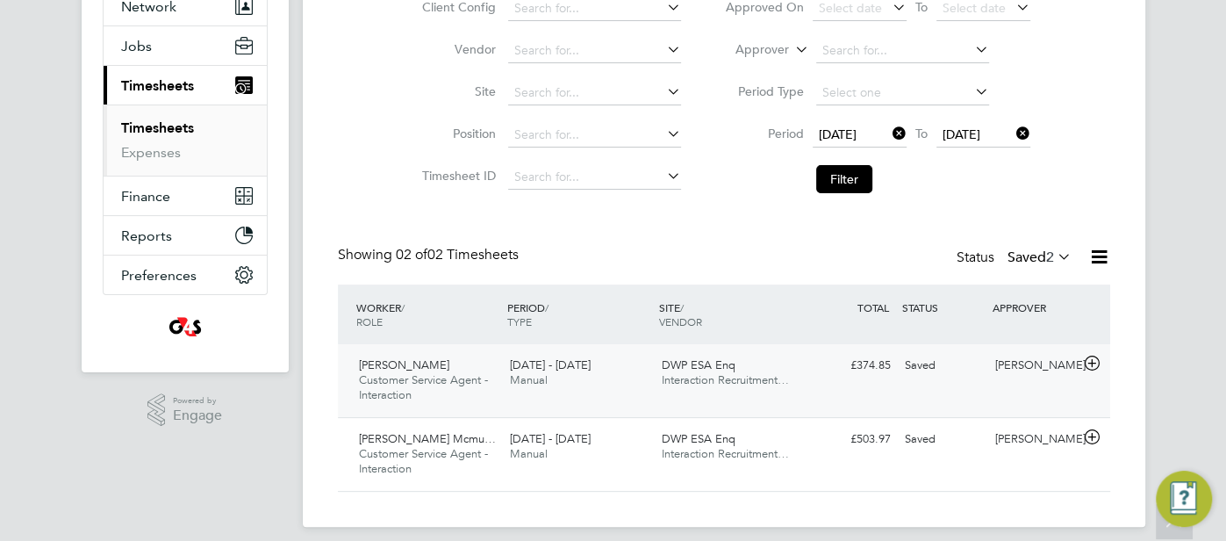
click at [991, 380] on div "Samantha Orchard" at bounding box center [1033, 365] width 91 height 29
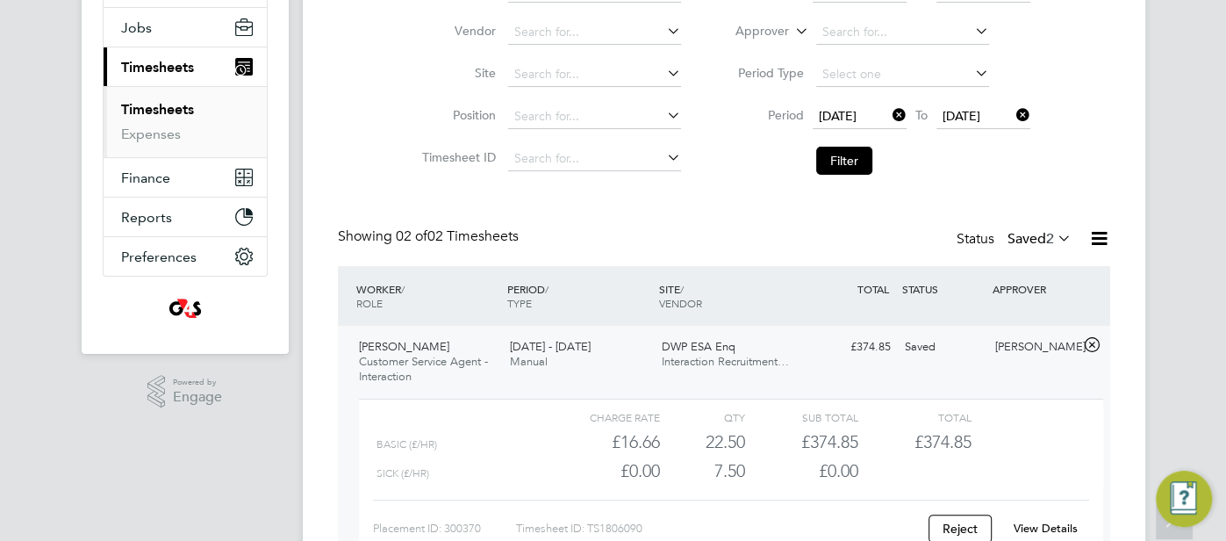
scroll to position [202, 0]
click at [1036, 521] on link "View Details" at bounding box center [1045, 526] width 64 height 15
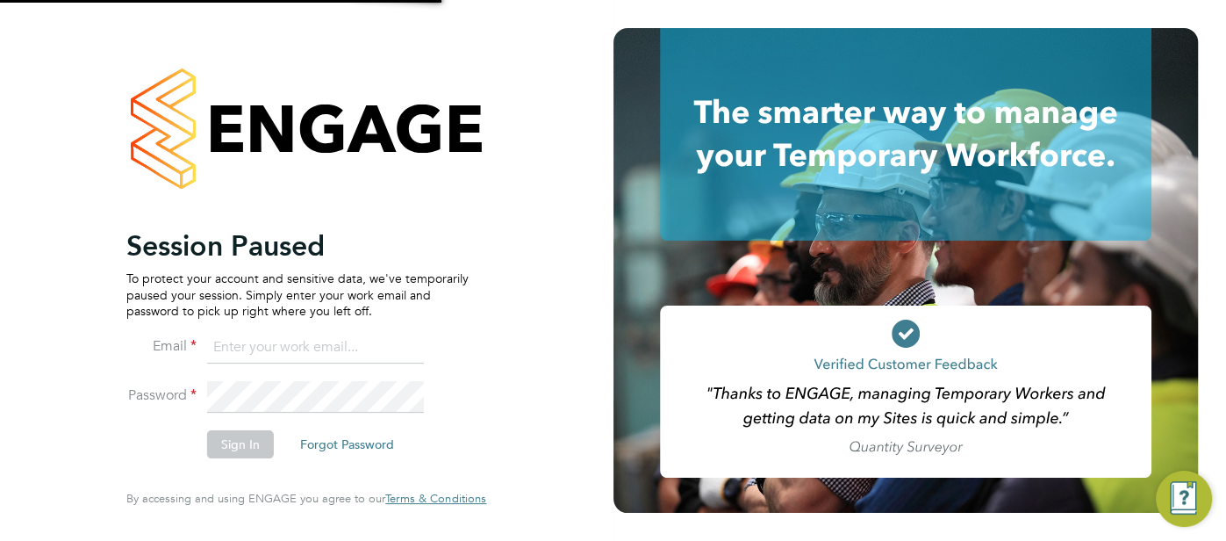
type input "pts.templabour@uk.g4s.com"
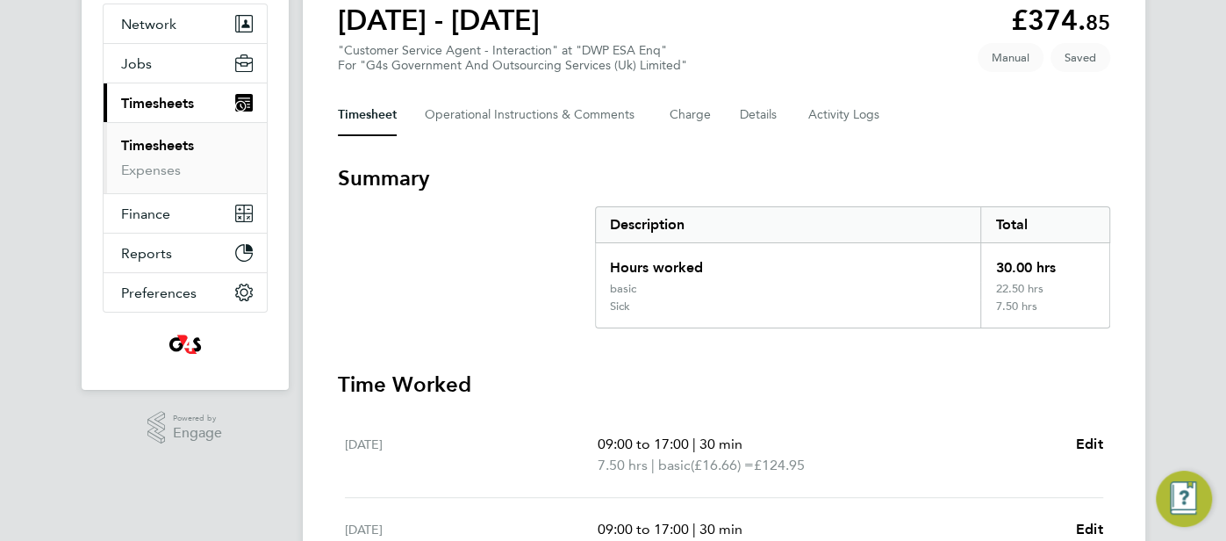
scroll to position [180, 0]
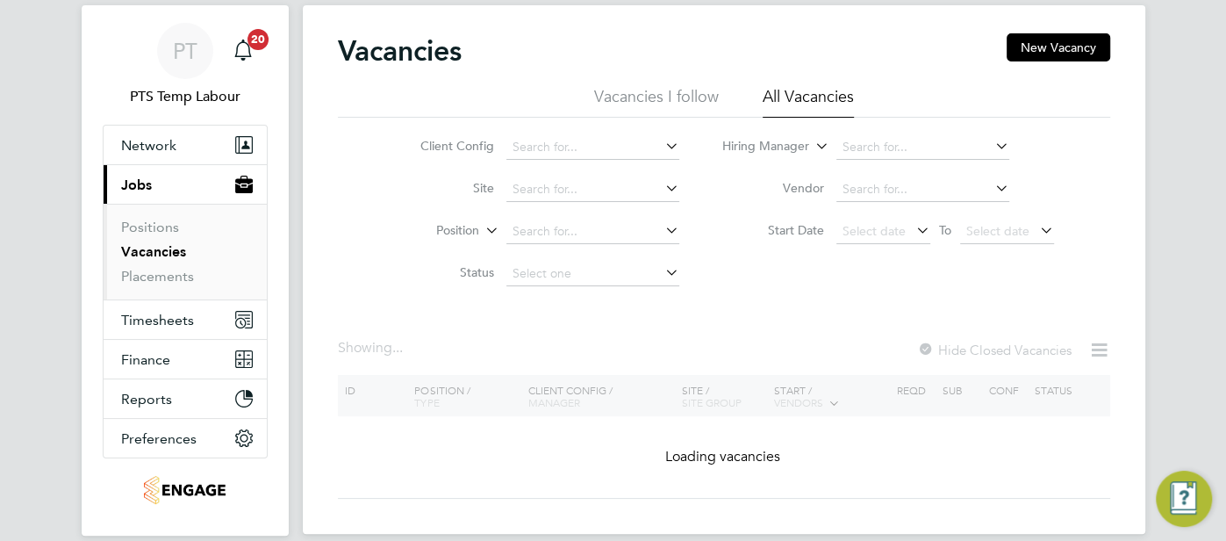
scroll to position [93, 0]
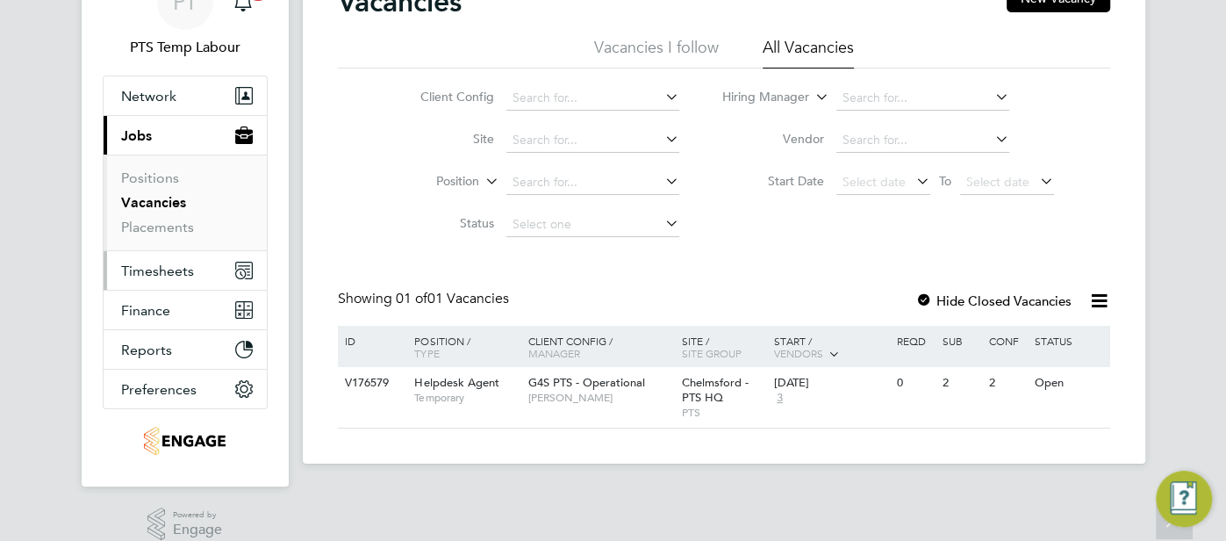
click at [158, 274] on span "Timesheets" at bounding box center [157, 270] width 73 height 17
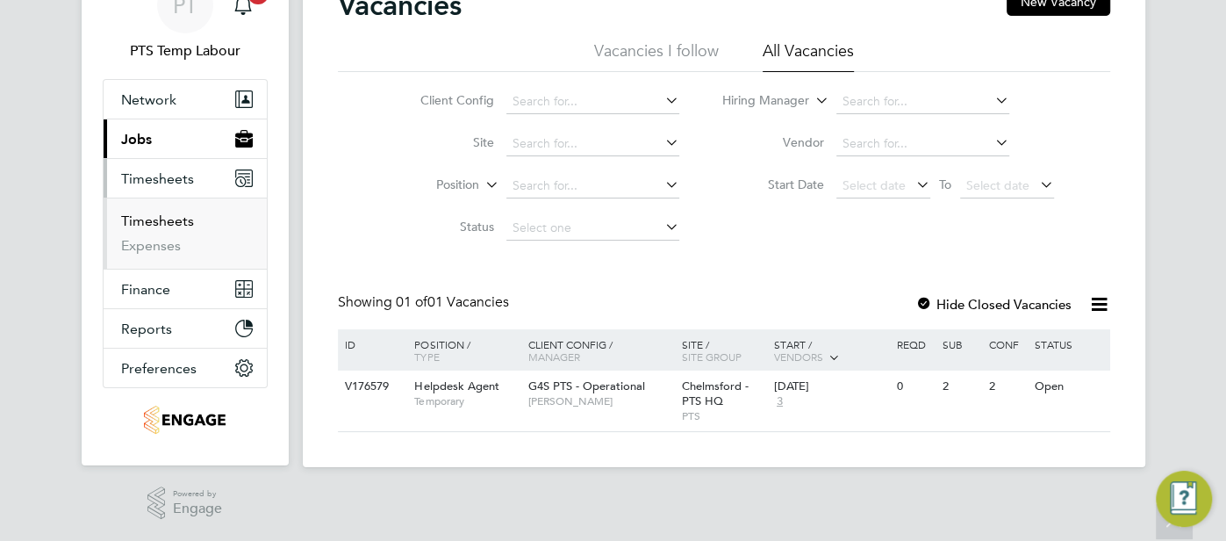
scroll to position [86, 0]
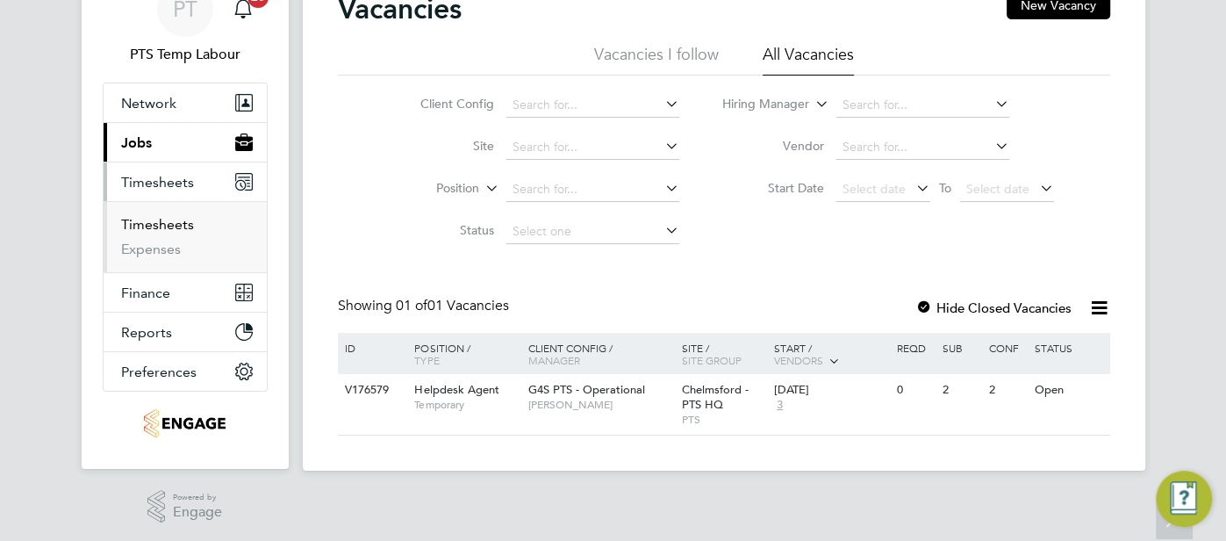
click at [156, 218] on link "Timesheets" at bounding box center [157, 224] width 73 height 17
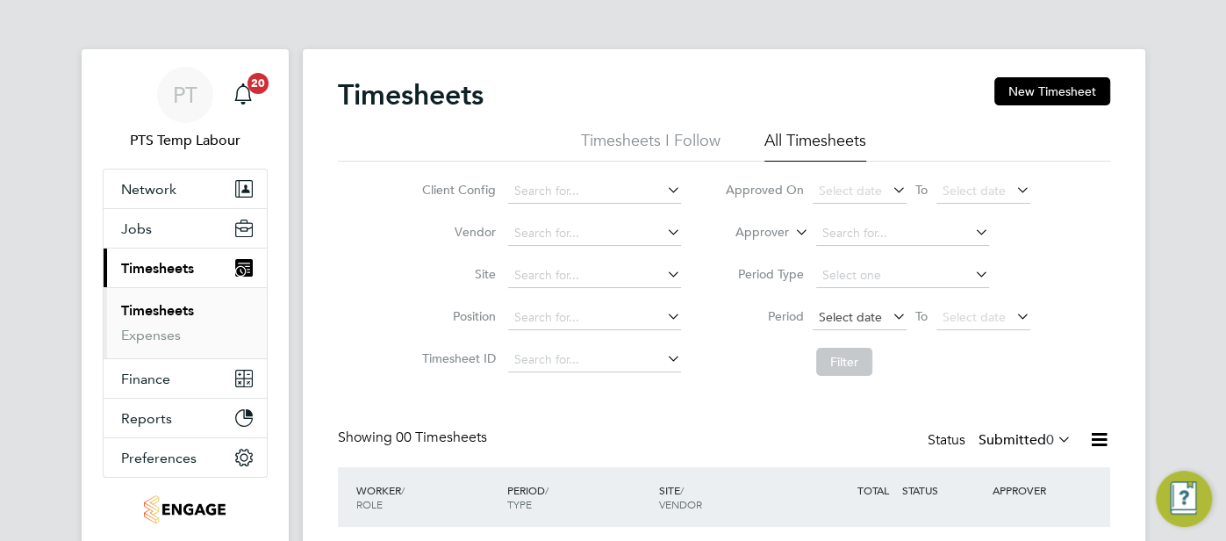
click at [870, 312] on span "Select date" at bounding box center [850, 317] width 63 height 16
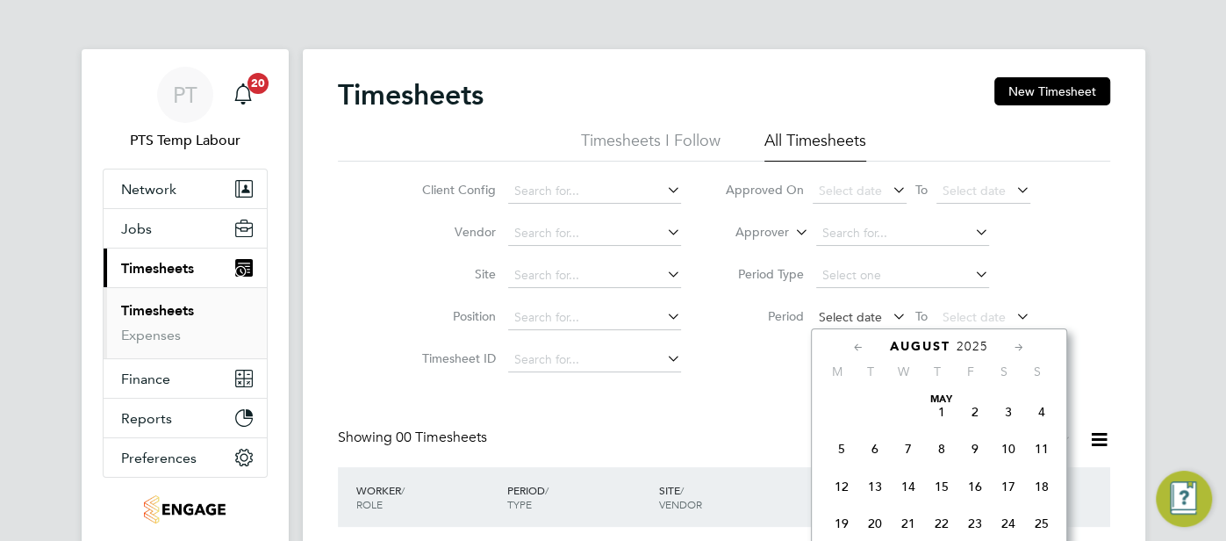
scroll to position [681, 0]
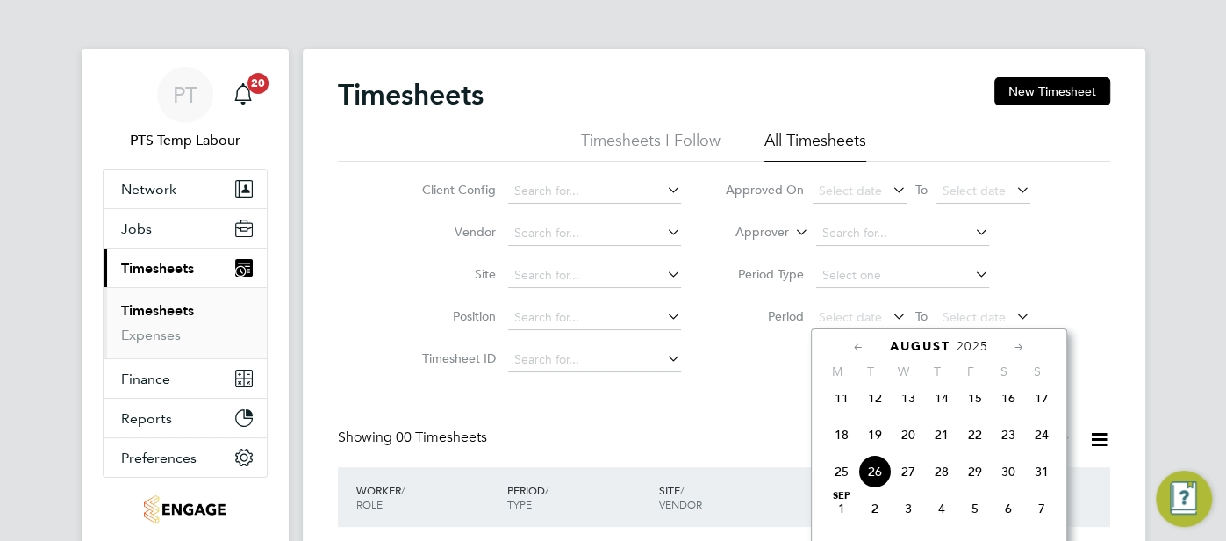
click at [839, 448] on span "18" at bounding box center [841, 434] width 33 height 33
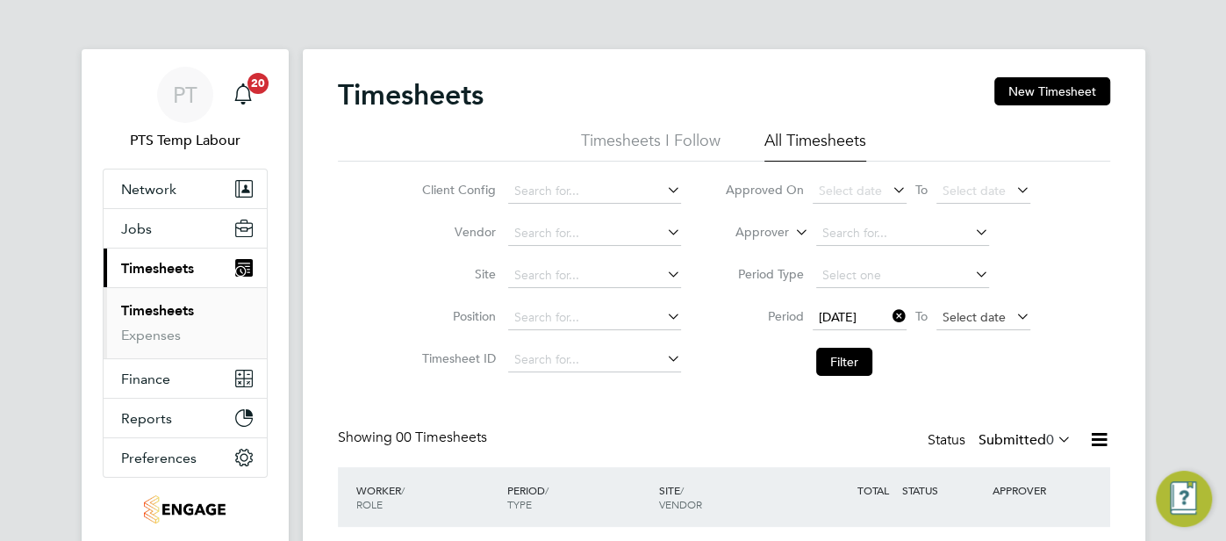
click at [995, 320] on span "Select date" at bounding box center [973, 317] width 63 height 16
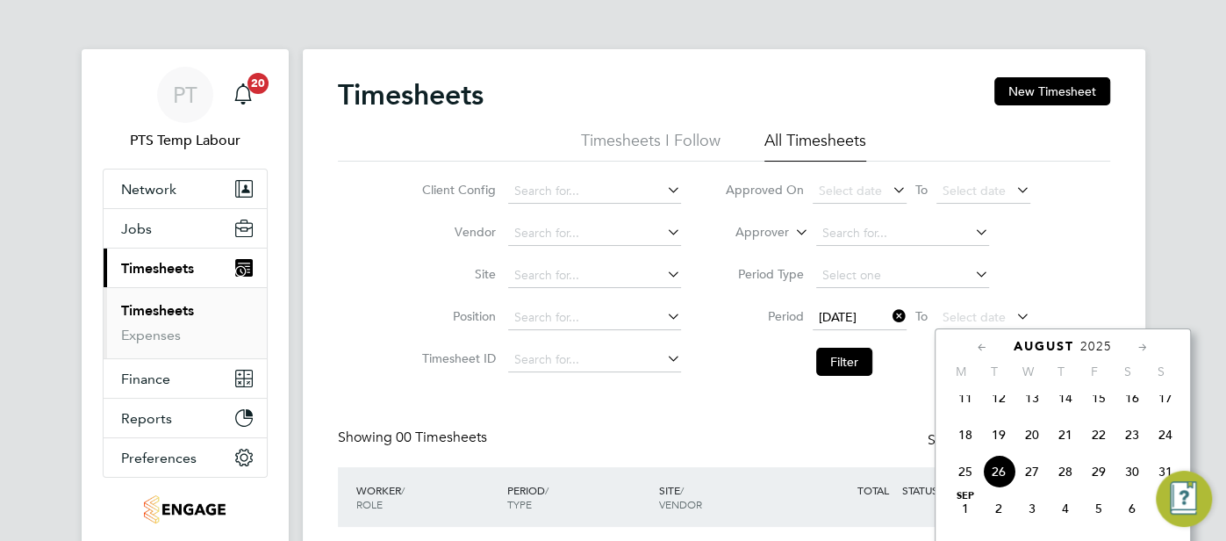
drag, startPoint x: 1168, startPoint y: 440, endPoint x: 1148, endPoint y: 433, distance: 21.1
click at [1168, 440] on span "24" at bounding box center [1165, 434] width 33 height 33
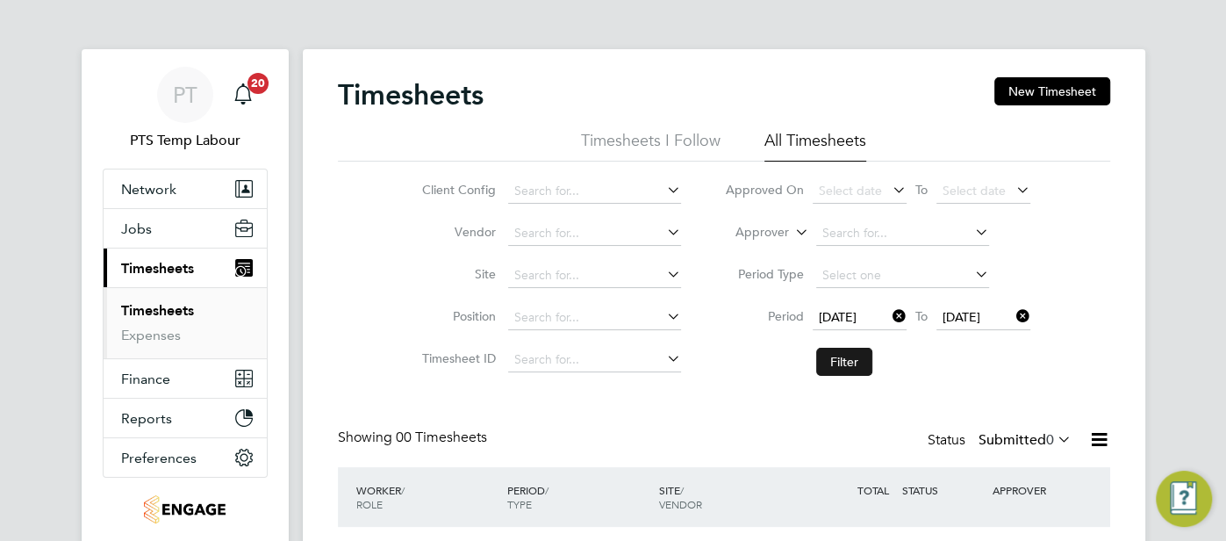
click at [852, 357] on button "Filter" at bounding box center [844, 361] width 56 height 28
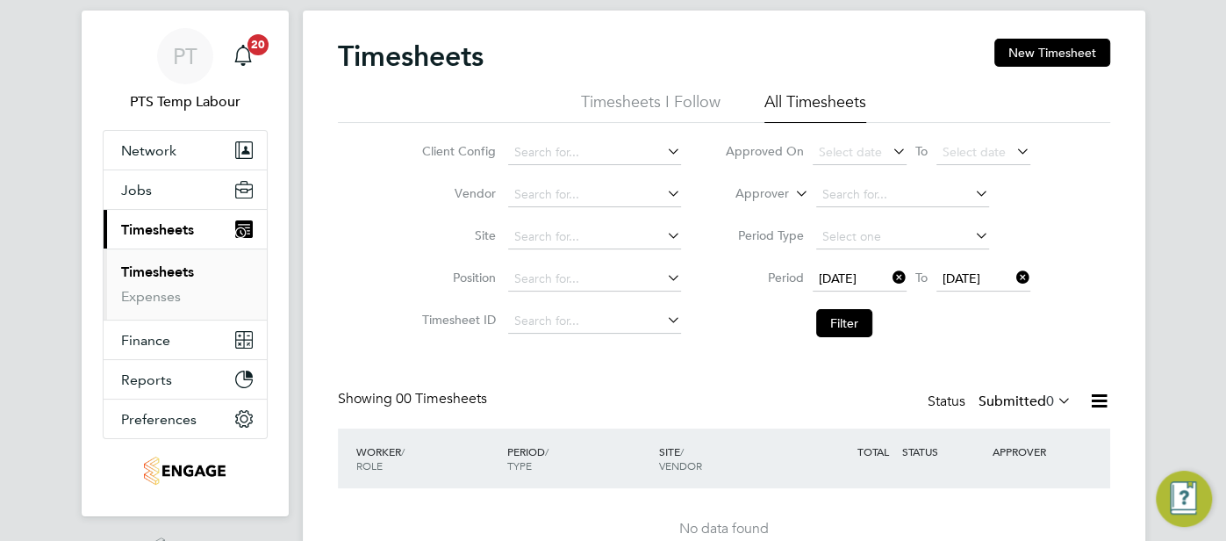
scroll to position [130, 0]
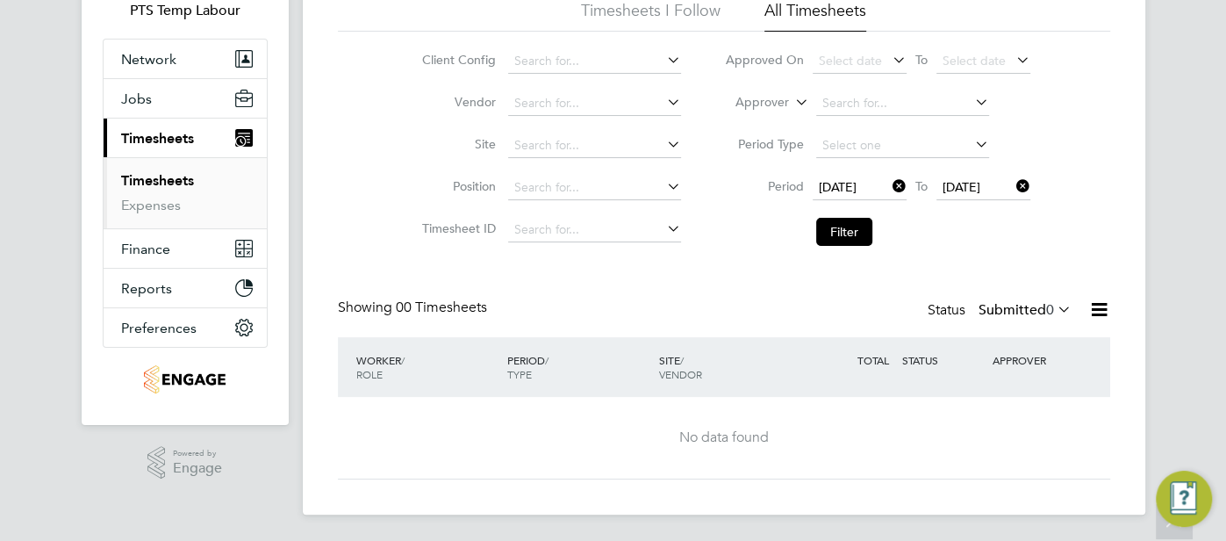
click at [1054, 315] on icon at bounding box center [1054, 309] width 0 height 25
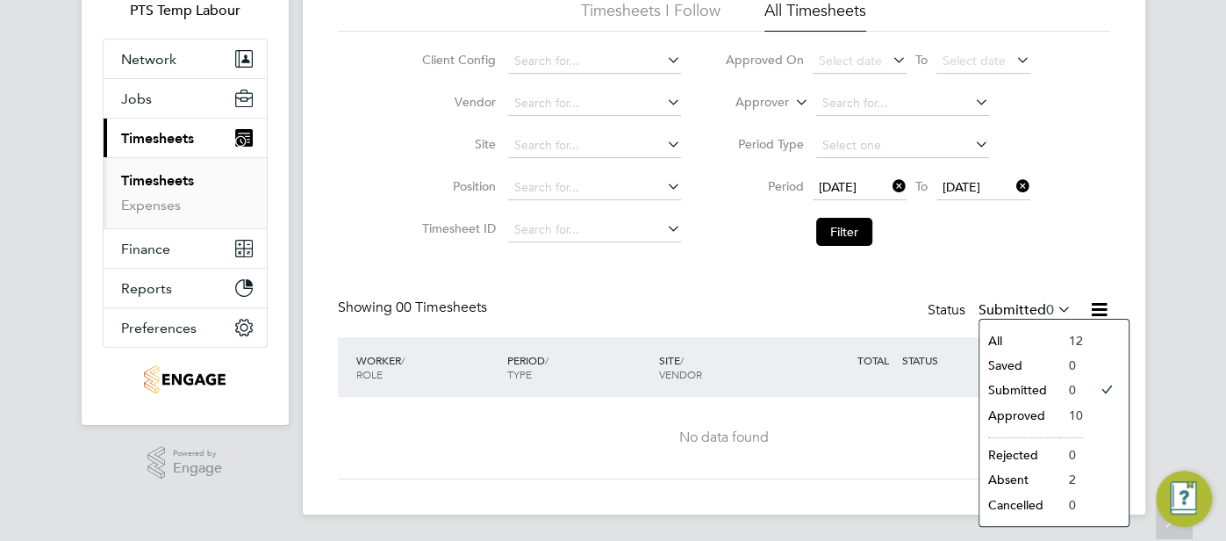
click at [1033, 343] on li "All" at bounding box center [1019, 340] width 81 height 25
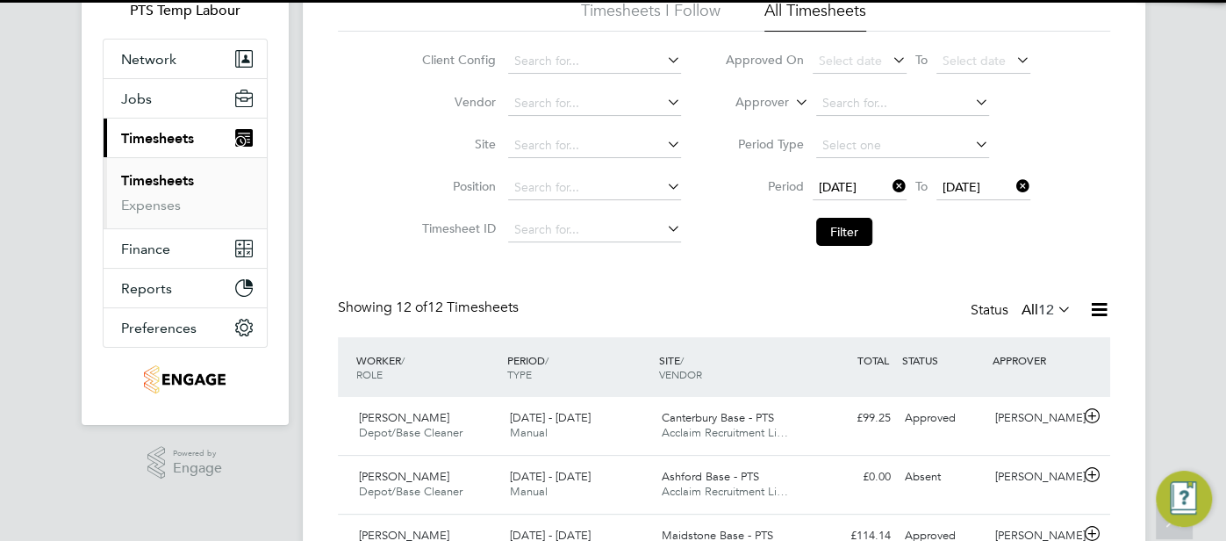
scroll to position [0, 0]
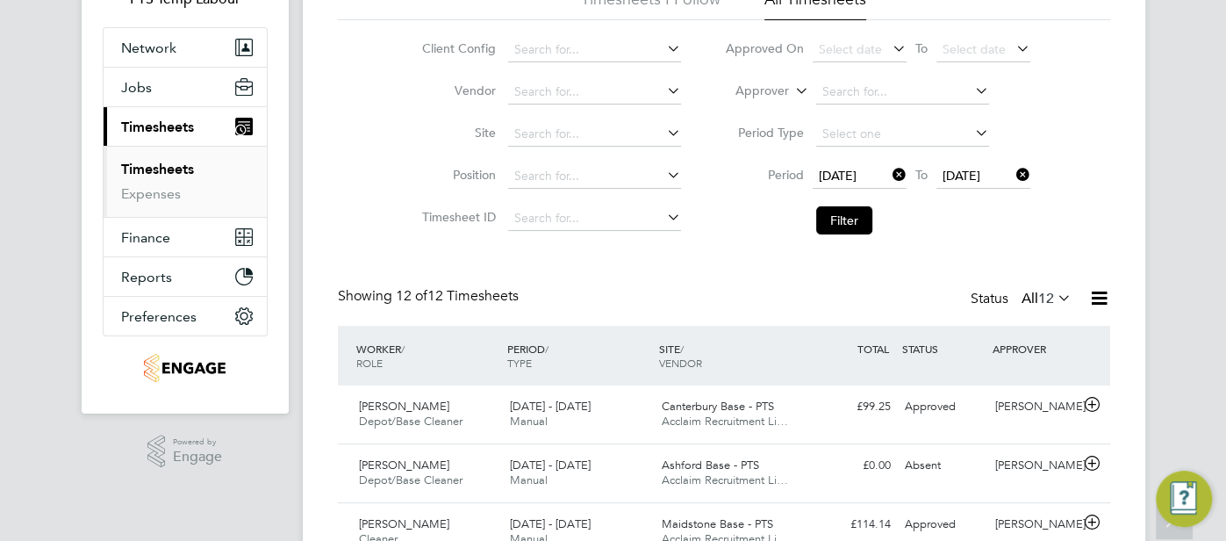
click at [1054, 297] on icon at bounding box center [1054, 297] width 0 height 25
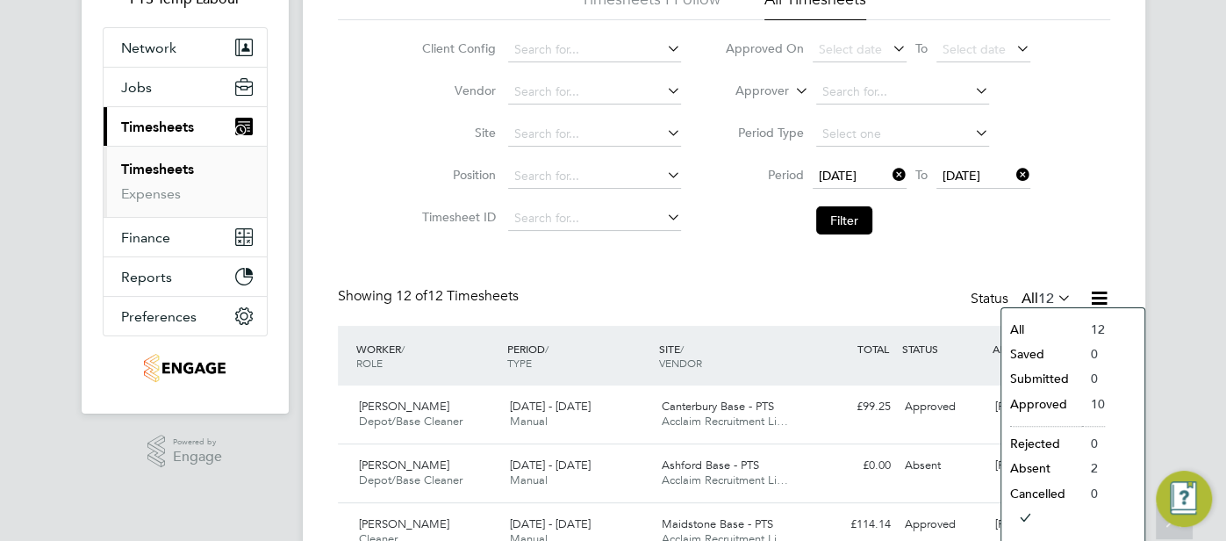
click at [923, 296] on div "Showing 12 of 12 Timesheets Status All 12" at bounding box center [724, 306] width 772 height 39
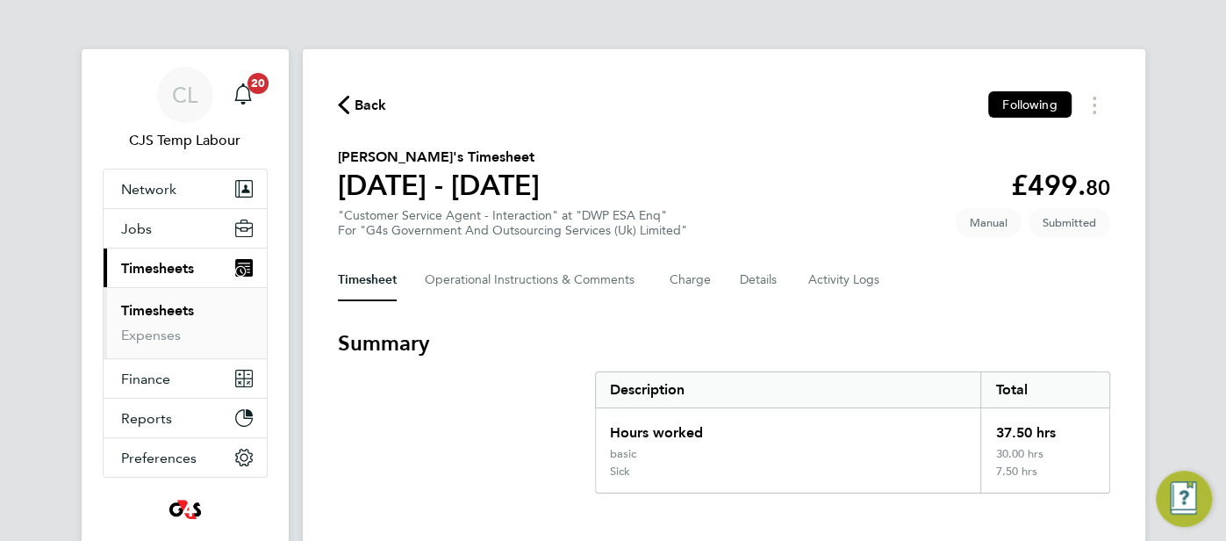
click at [1102, 189] on span "80" at bounding box center [1097, 187] width 25 height 25
drag, startPoint x: 1106, startPoint y: 184, endPoint x: 1028, endPoint y: 184, distance: 78.1
click at [1028, 184] on app-decimal "£499. 80" at bounding box center [1060, 184] width 99 height 33
copy app-decimal "499. 80"
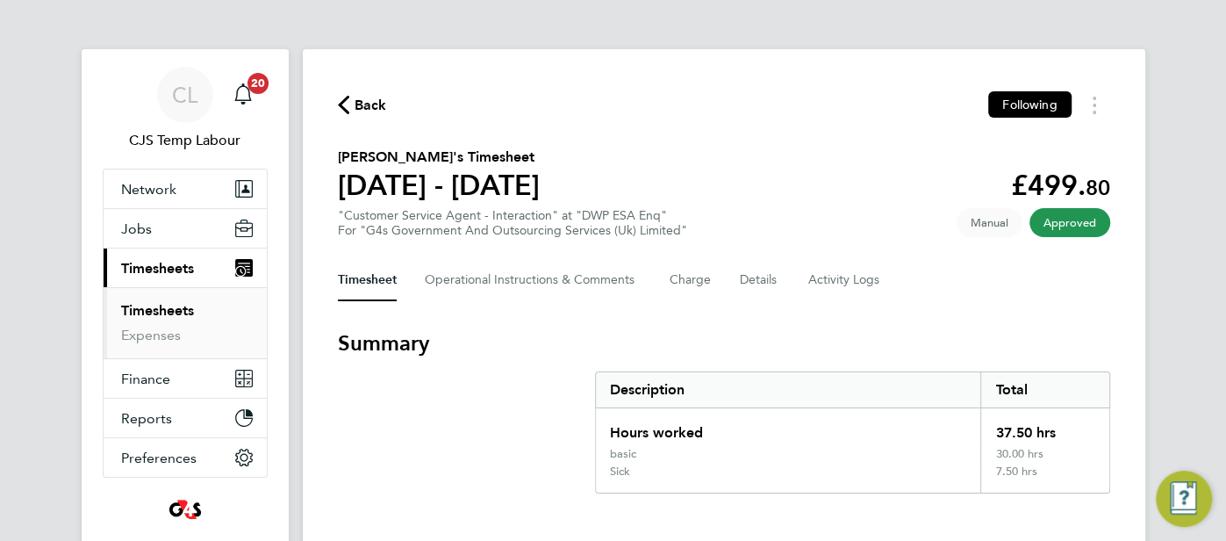
click at [340, 106] on icon "button" at bounding box center [343, 105] width 11 height 18
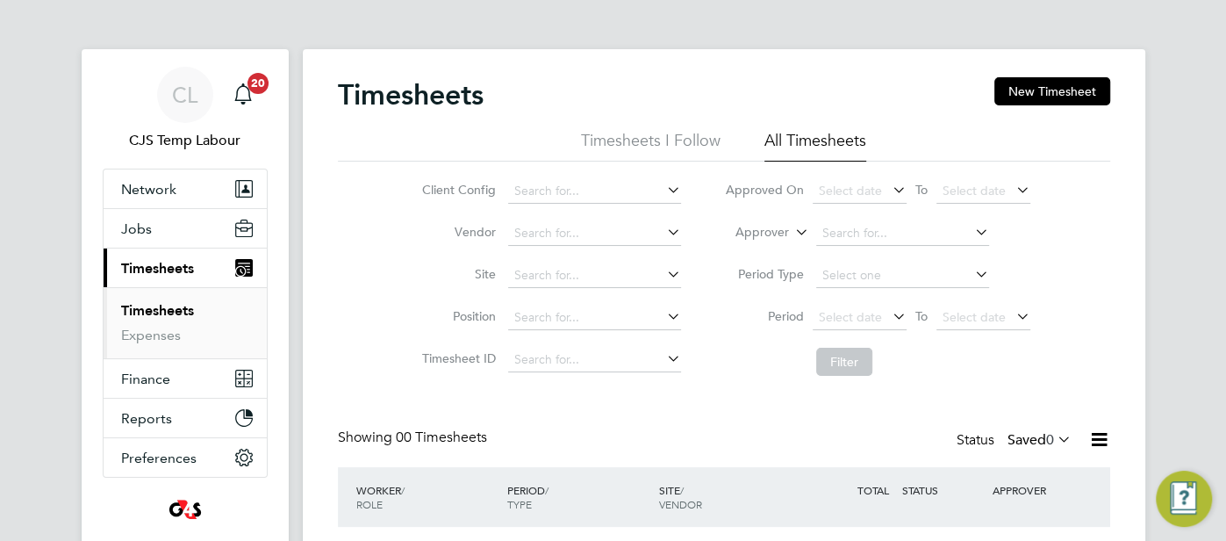
click at [791, 235] on icon at bounding box center [791, 227] width 0 height 16
drag, startPoint x: 773, startPoint y: 254, endPoint x: 788, endPoint y: 254, distance: 14.9
click at [774, 254] on li "Worker" at bounding box center [747, 252] width 86 height 23
click at [843, 236] on input at bounding box center [902, 233] width 173 height 25
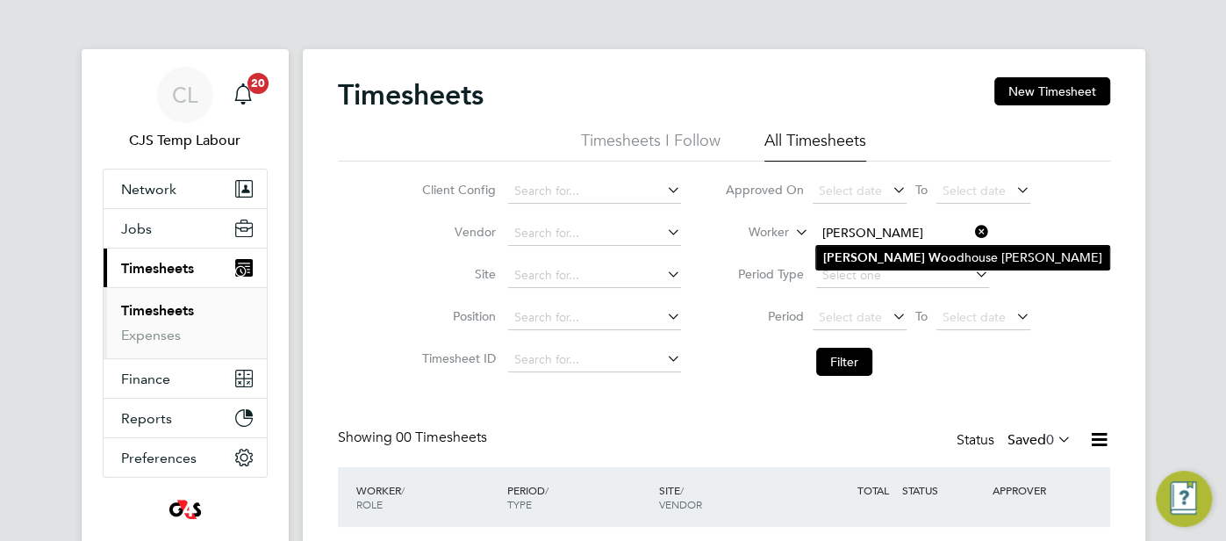
click at [928, 261] on b "Woo" at bounding box center [942, 257] width 28 height 15
type input "Sam Woodhouse Mcmullan"
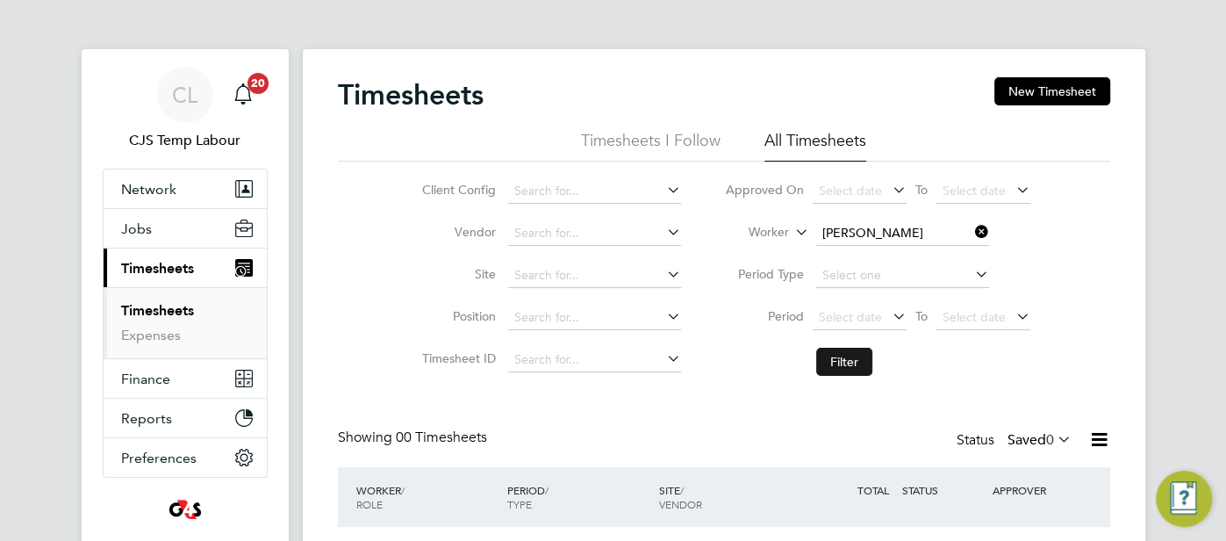
click at [851, 362] on button "Filter" at bounding box center [844, 361] width 56 height 28
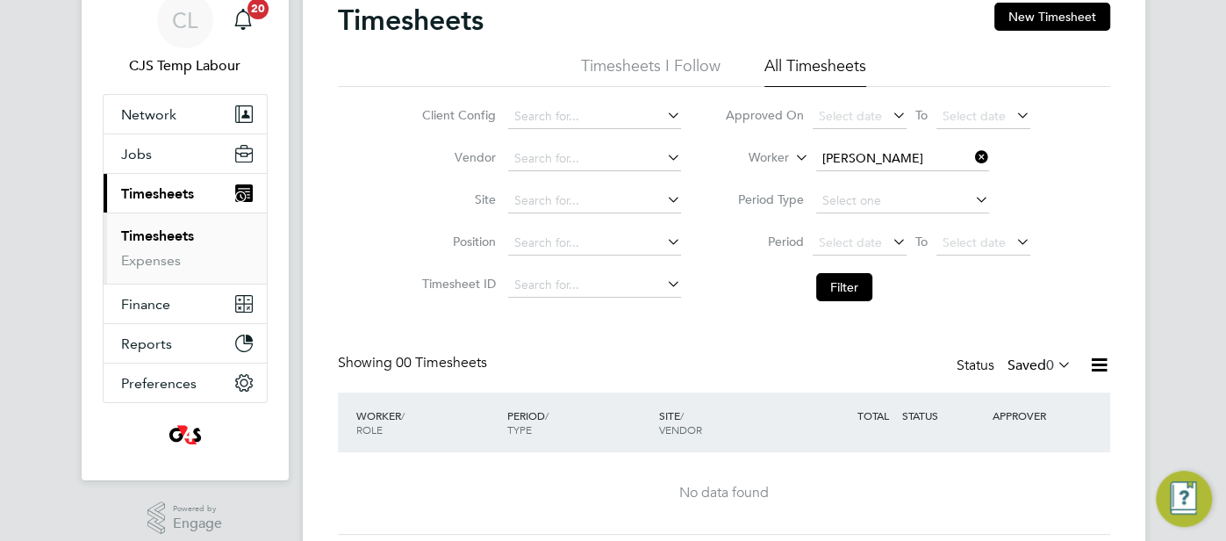
scroll to position [83, 0]
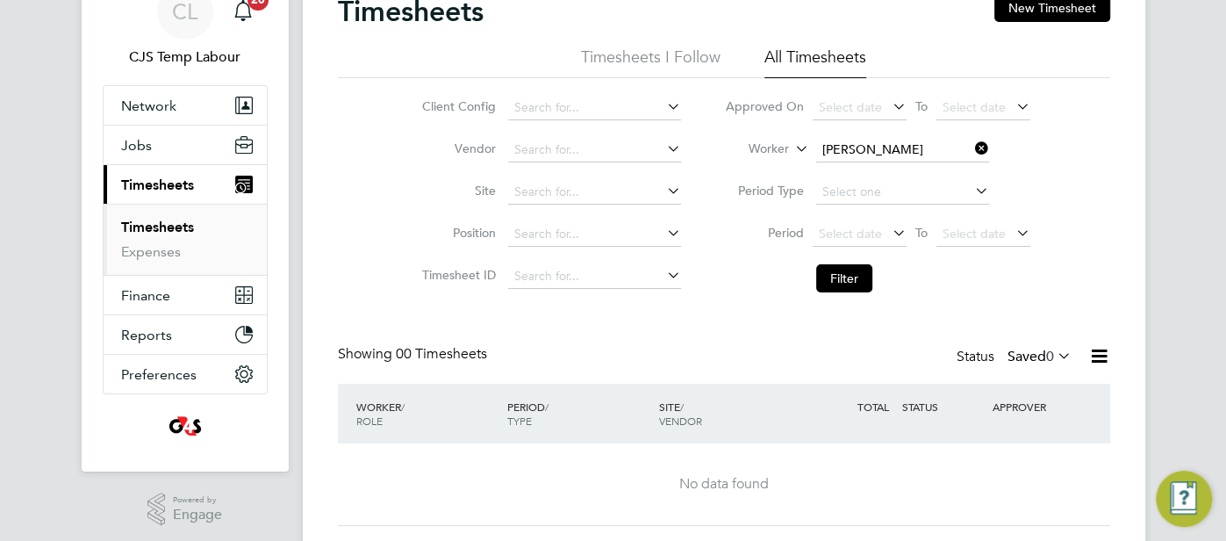
click at [1054, 358] on icon at bounding box center [1054, 355] width 0 height 25
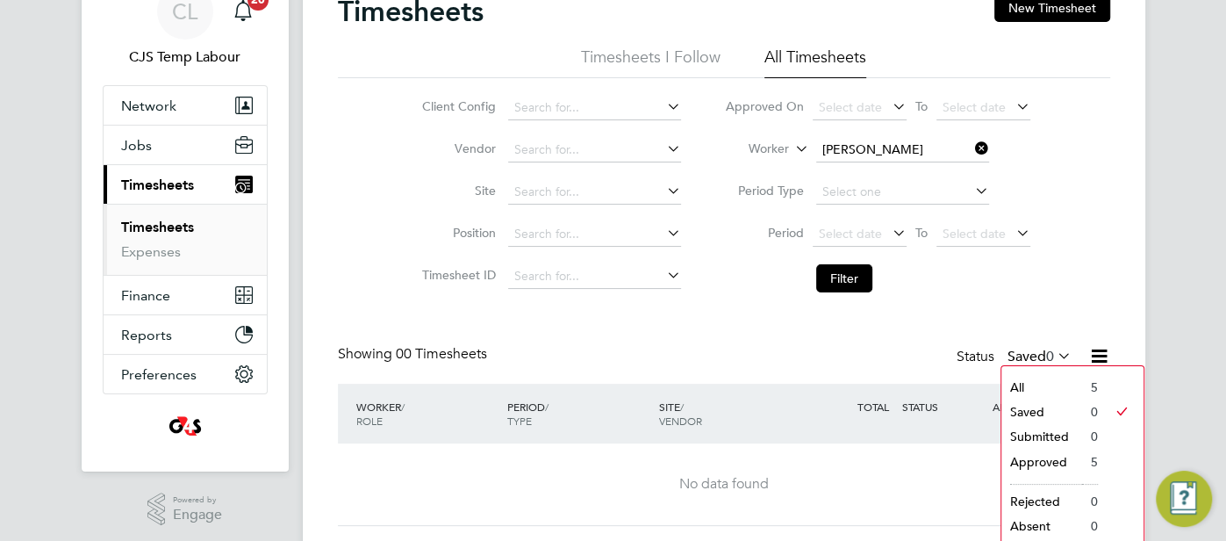
click at [1023, 386] on li "All" at bounding box center [1041, 387] width 81 height 25
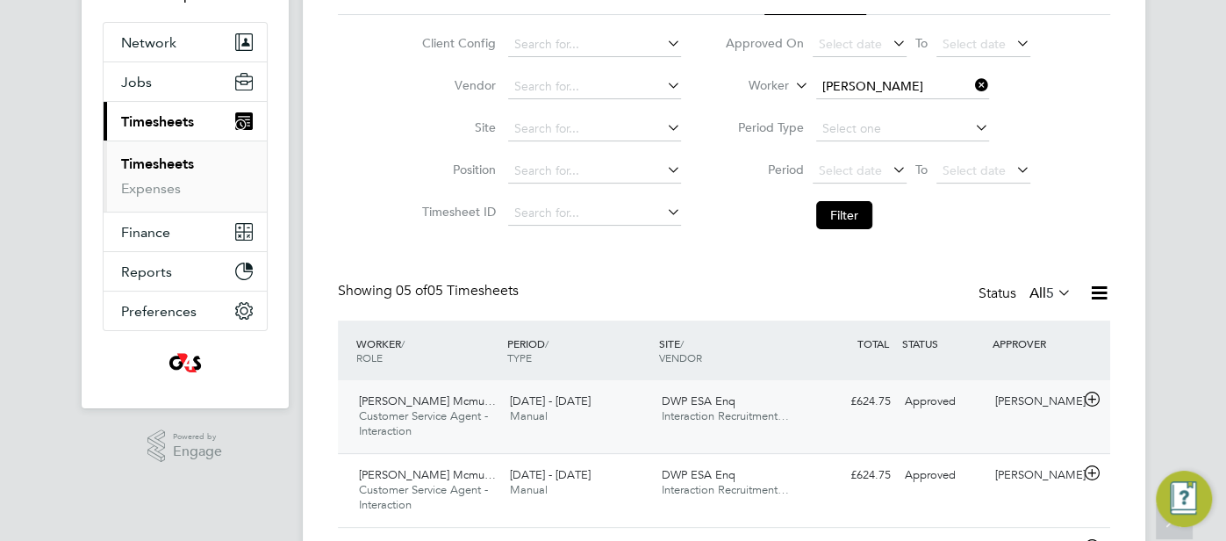
scroll to position [182, 0]
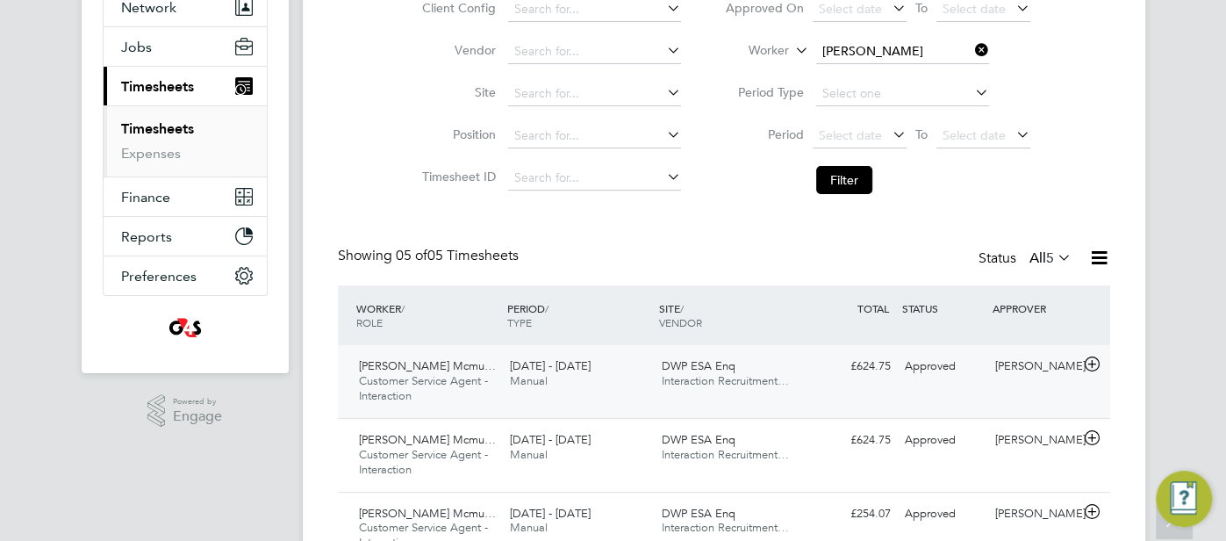
click at [932, 371] on div "Approved" at bounding box center [943, 366] width 91 height 29
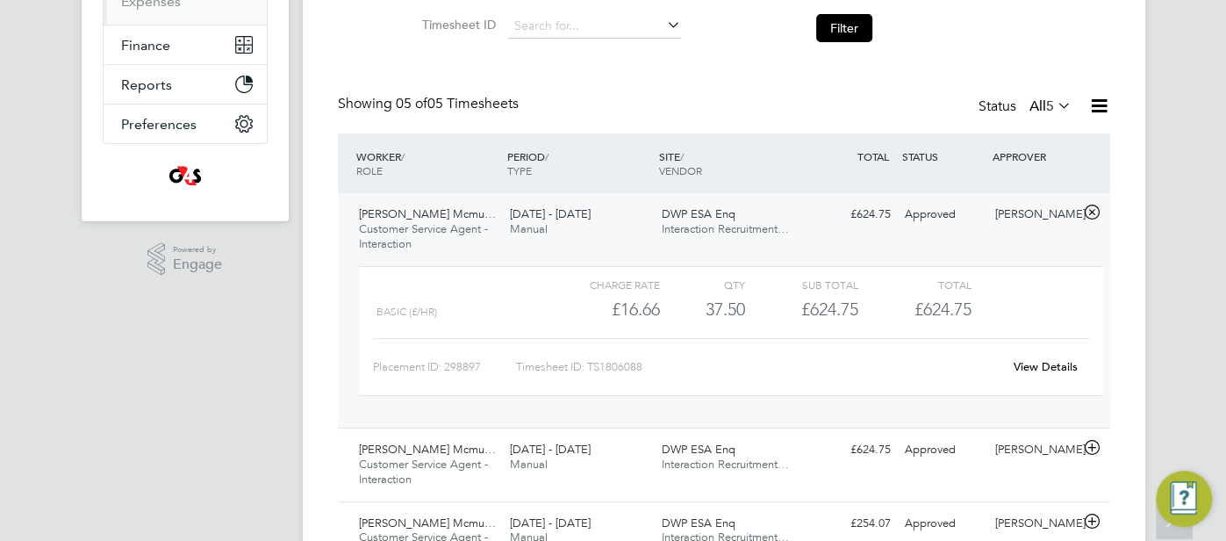
scroll to position [362, 0]
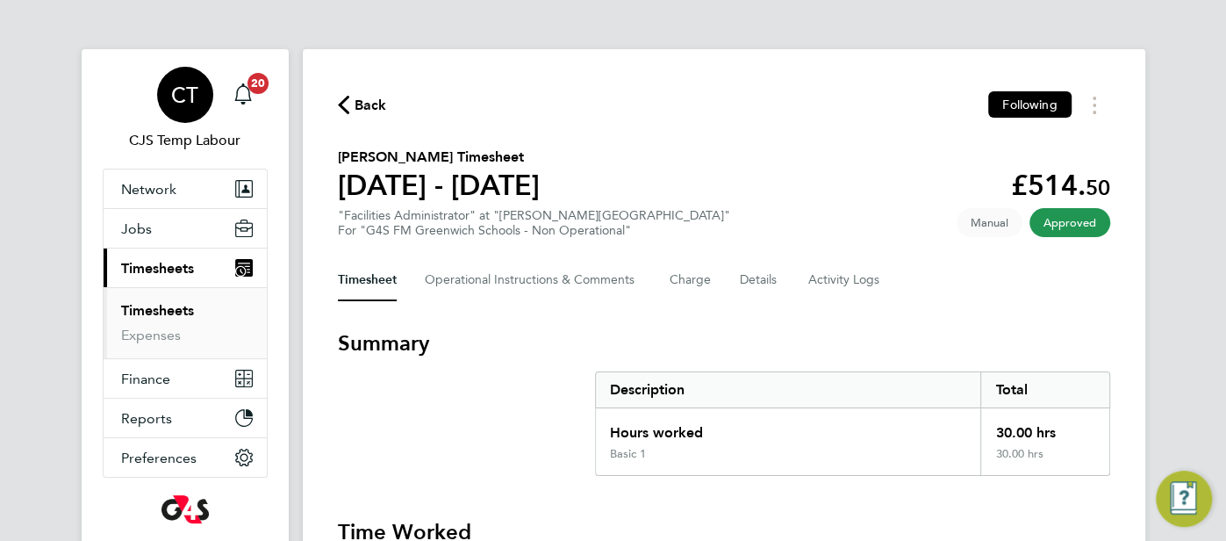
click at [174, 107] on div "CT" at bounding box center [185, 95] width 56 height 56
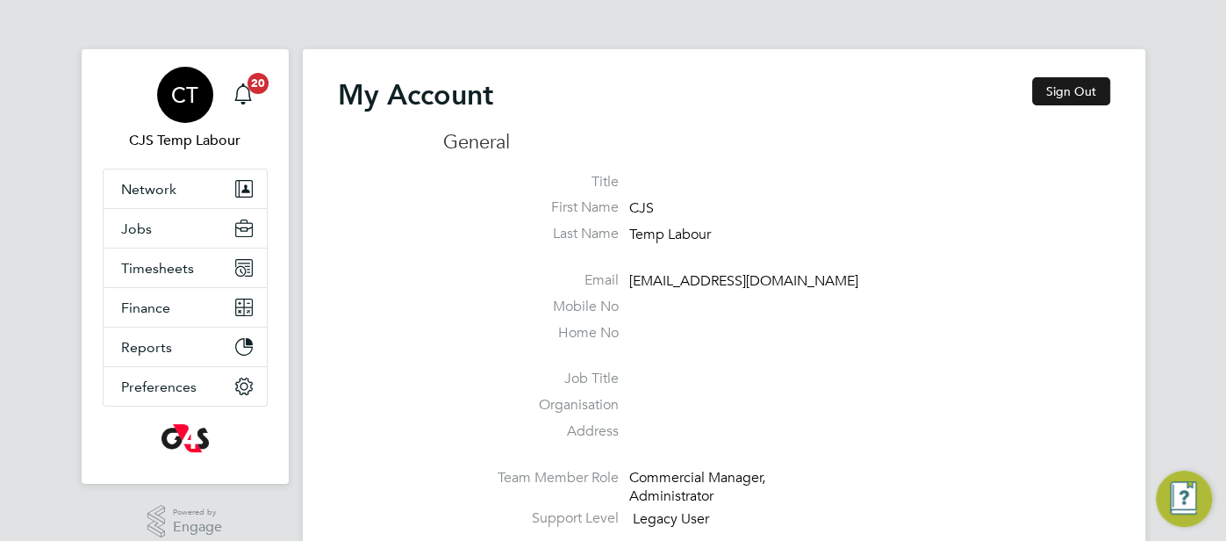
click at [1063, 86] on button "Sign Out" at bounding box center [1071, 91] width 78 height 28
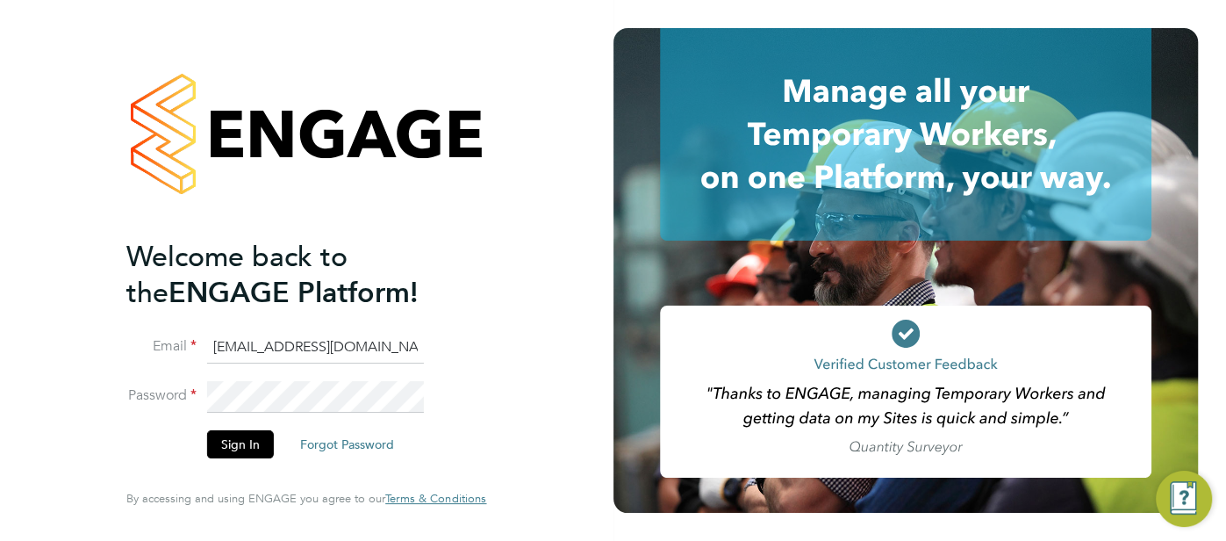
drag, startPoint x: 393, startPoint y: 354, endPoint x: 237, endPoint y: 359, distance: 156.2
click at [237, 359] on input "[EMAIL_ADDRESS][DOMAIN_NAME]" at bounding box center [315, 348] width 217 height 32
type input "c"
type input "[EMAIL_ADDRESS][DOMAIN_NAME]"
click at [240, 442] on button "Sign In" at bounding box center [240, 444] width 67 height 28
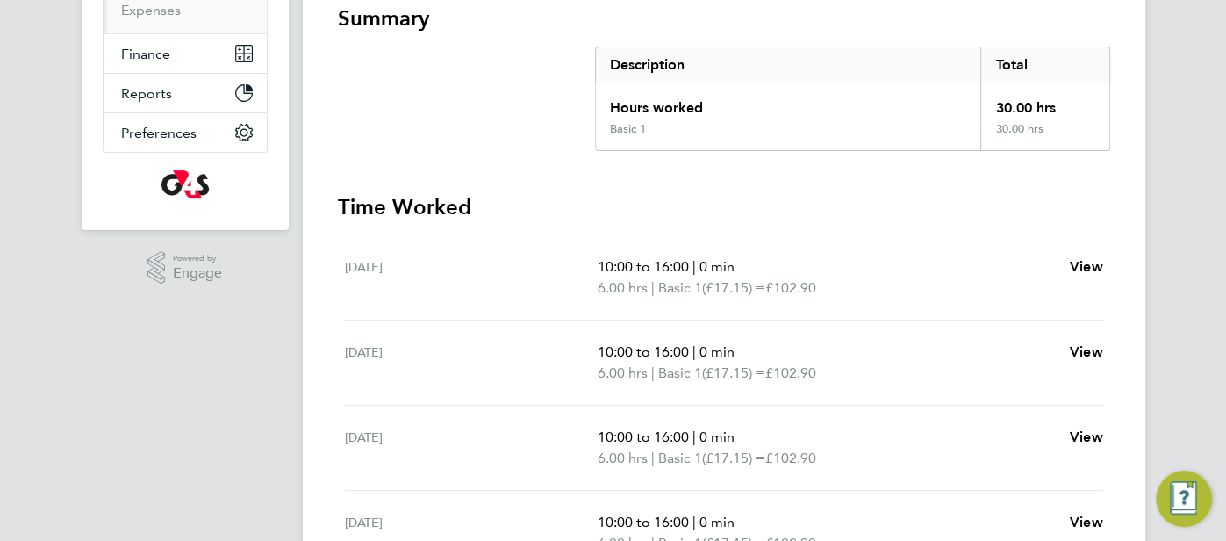
scroll to position [333, 0]
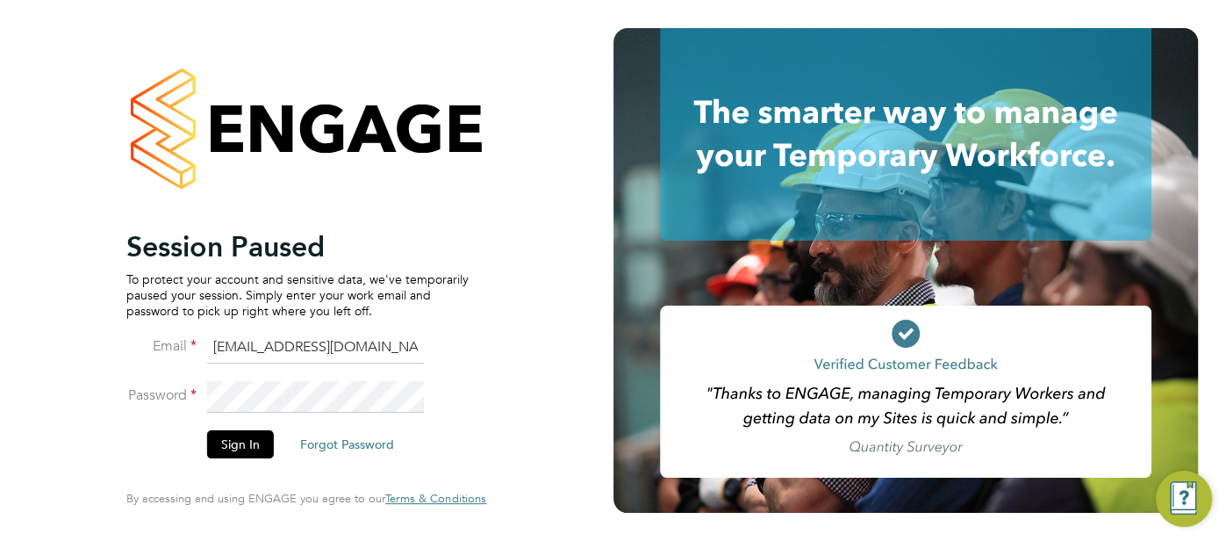
click at [383, 347] on input "cjs.templabour@uk.g4s.com" at bounding box center [315, 348] width 217 height 32
type input "pts.templabour@uk.g4s.com"
click at [233, 440] on button "Sign In" at bounding box center [240, 444] width 67 height 28
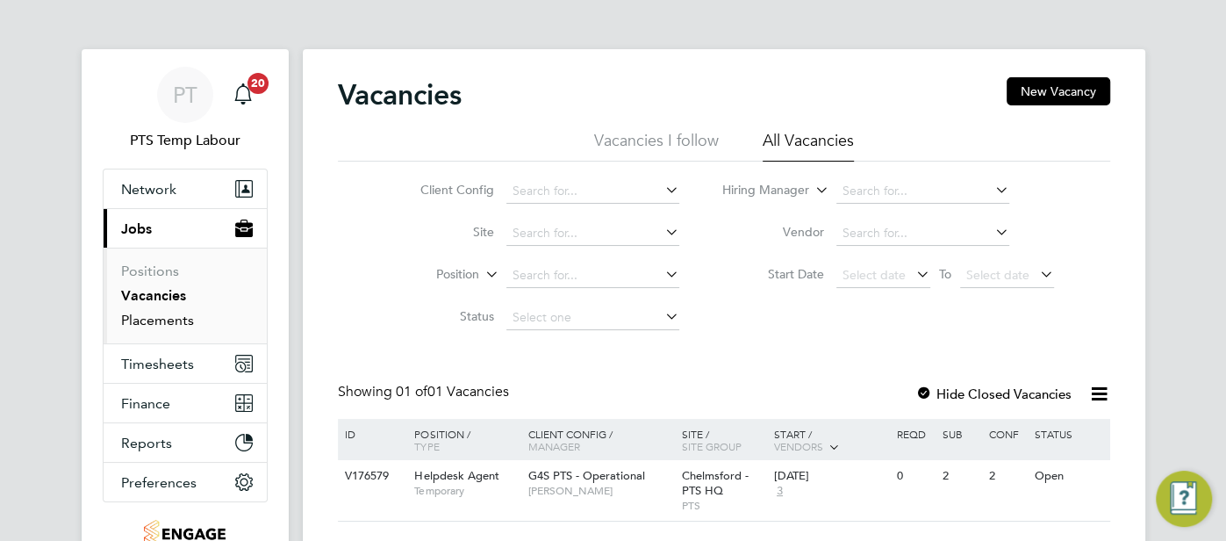
click at [164, 324] on link "Placements" at bounding box center [157, 319] width 73 height 17
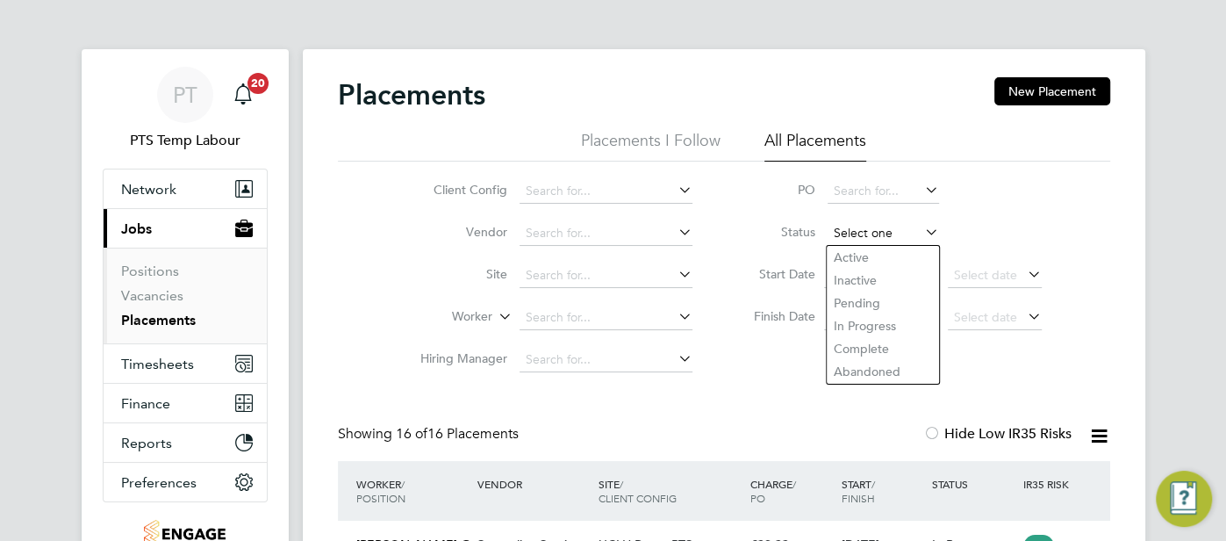
click at [854, 237] on input at bounding box center [882, 233] width 111 height 25
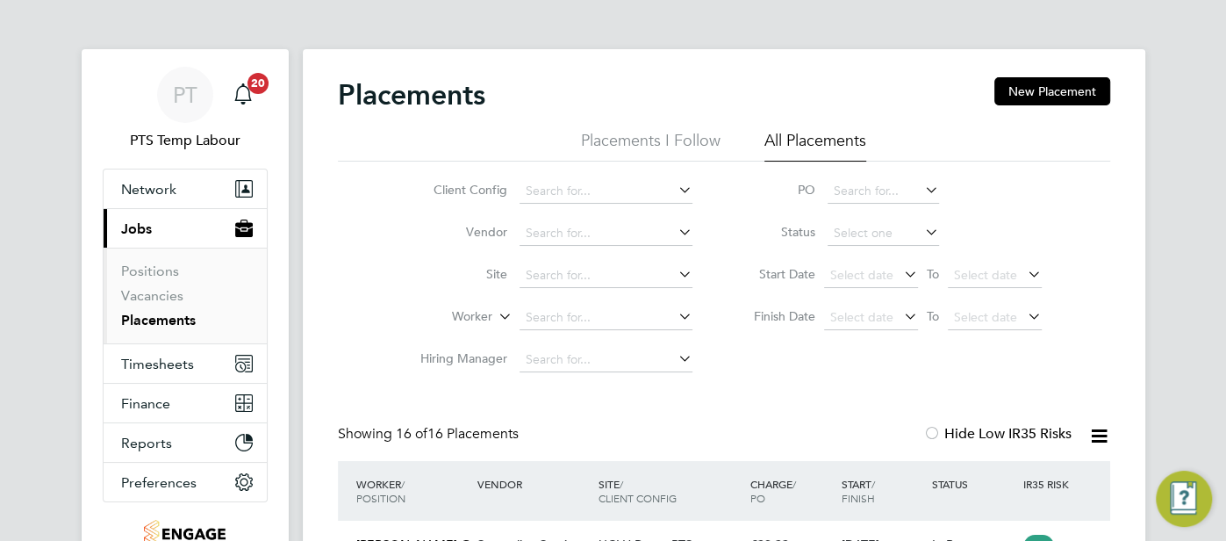
click at [842, 259] on li "Active" at bounding box center [883, 257] width 112 height 23
type input "Active"
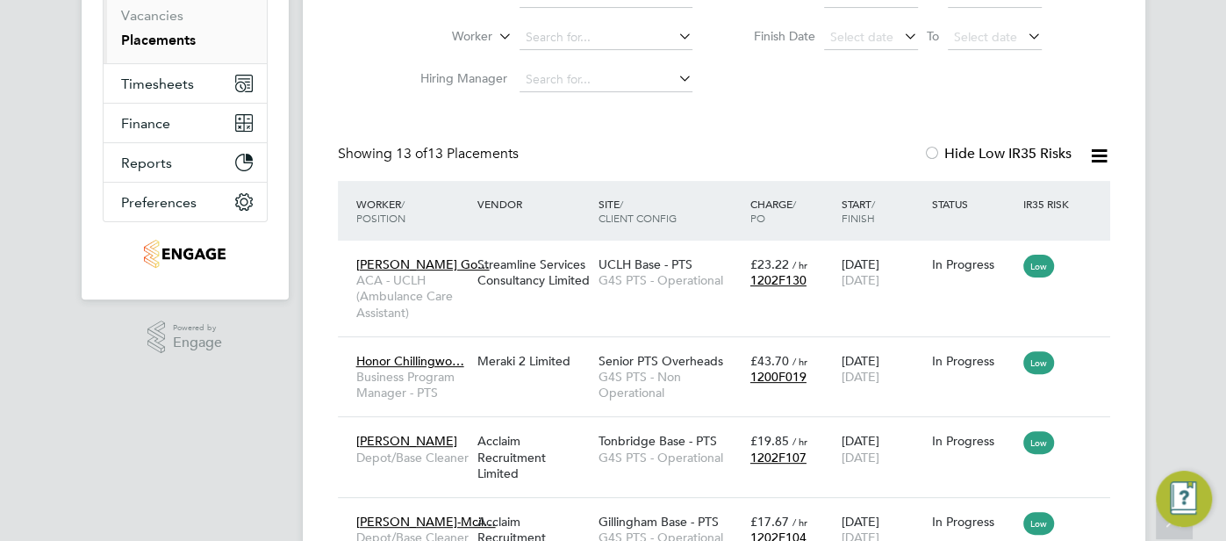
click at [1096, 156] on icon at bounding box center [1099, 156] width 22 height 22
click at [1006, 194] on li "Download Placements Report" at bounding box center [1013, 197] width 187 height 25
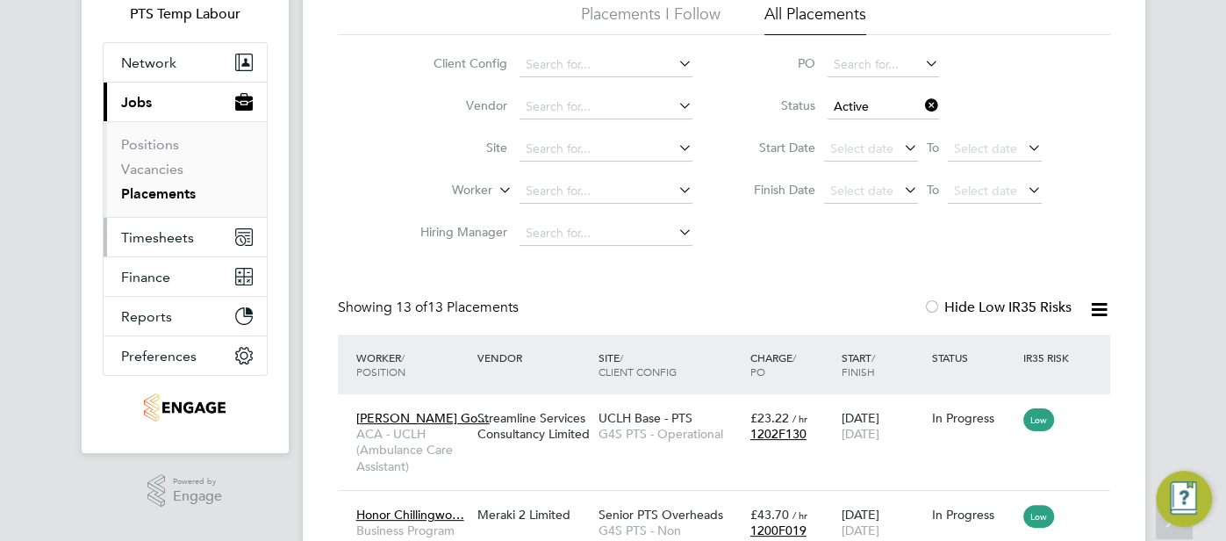
click at [145, 239] on span "Timesheets" at bounding box center [157, 237] width 73 height 17
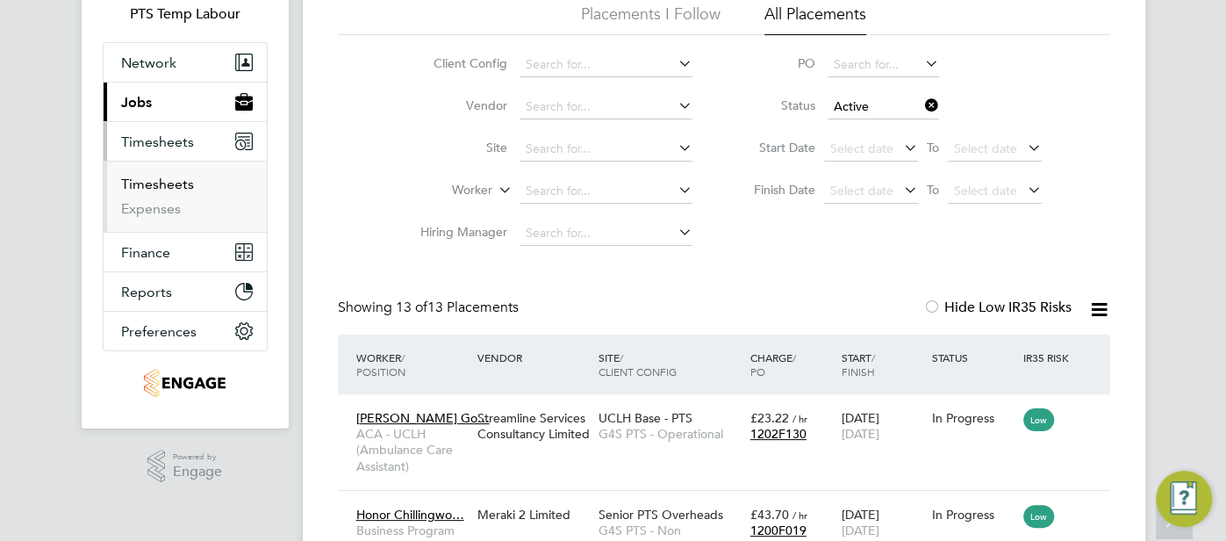
click at [166, 189] on link "Timesheets" at bounding box center [157, 183] width 73 height 17
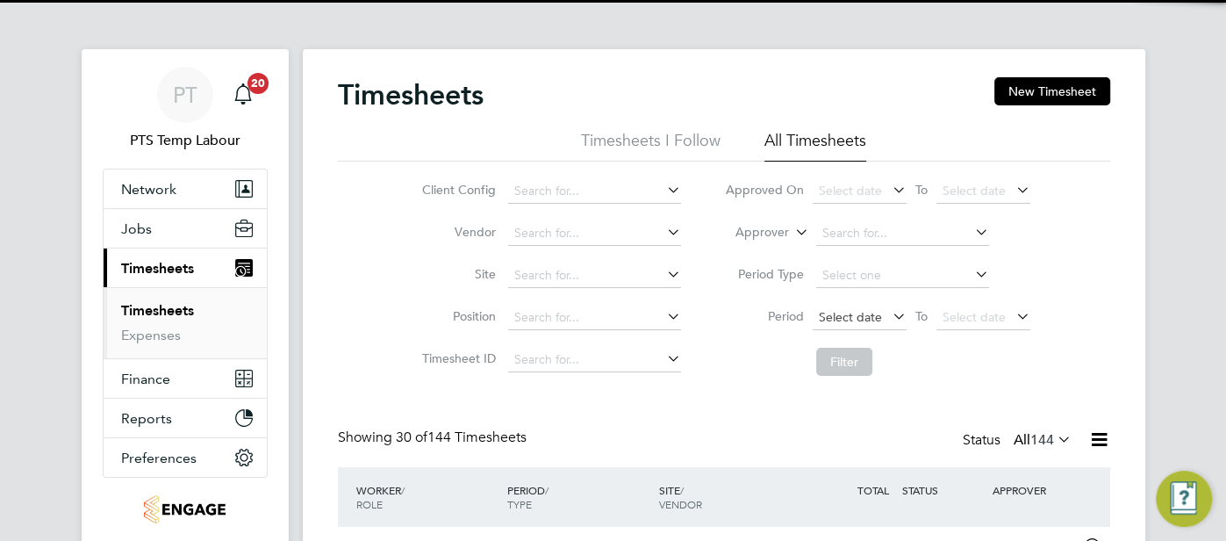
click at [836, 317] on span "Select date" at bounding box center [850, 317] width 63 height 16
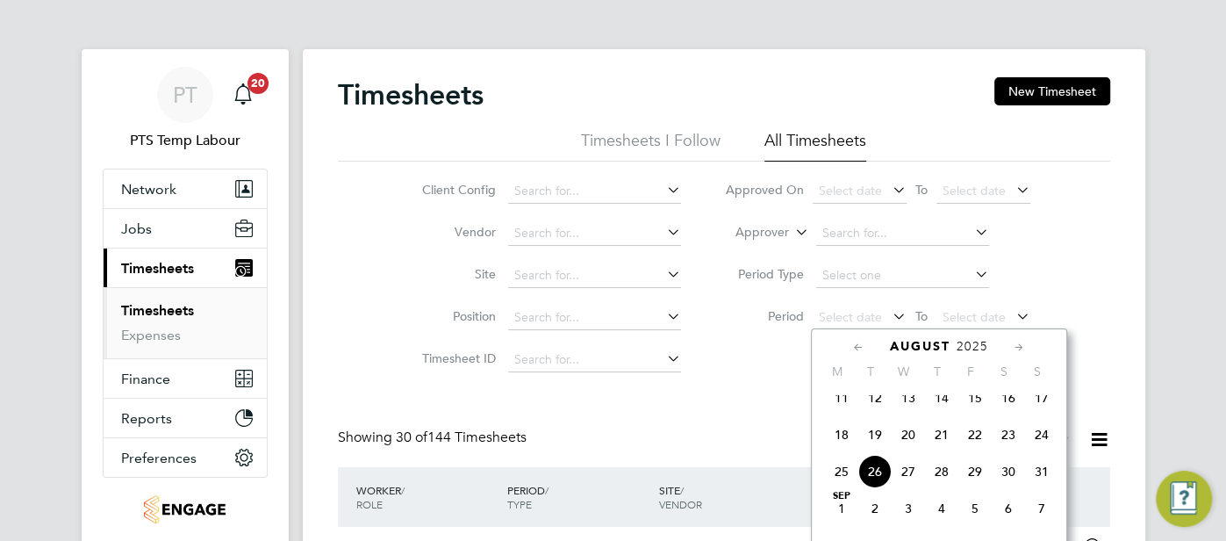
click at [843, 440] on span "18" at bounding box center [841, 434] width 33 height 33
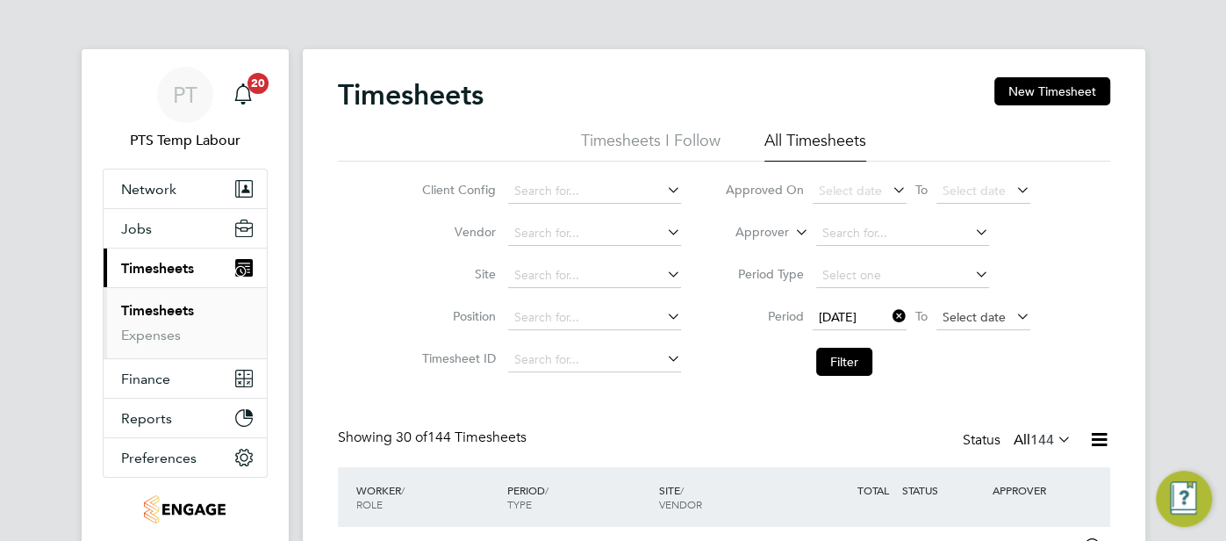
click at [953, 320] on span "Select date" at bounding box center [973, 317] width 63 height 16
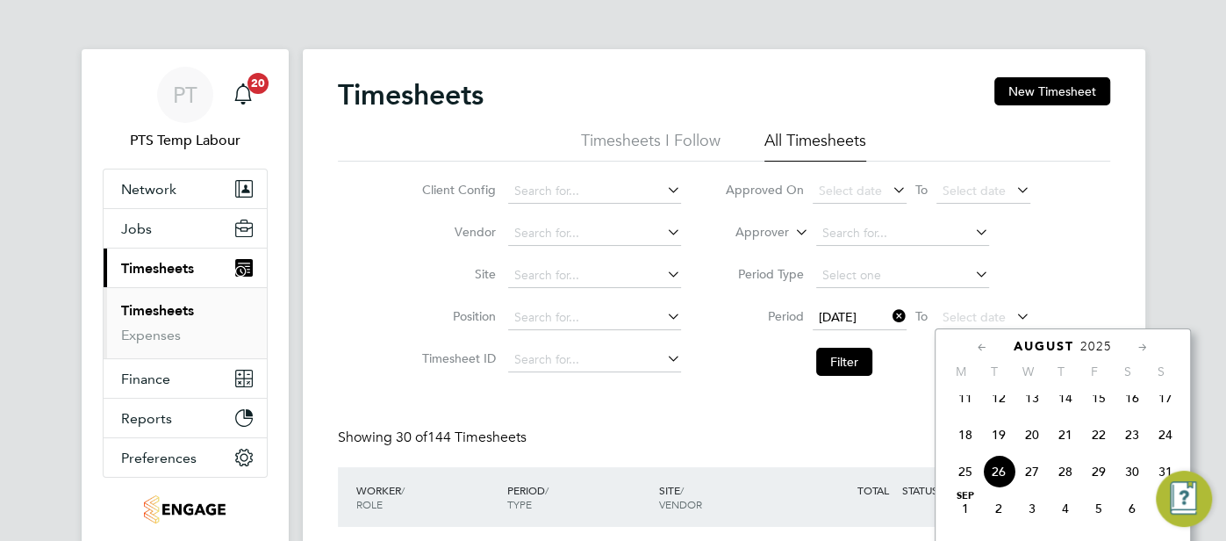
click at [1154, 445] on span "24" at bounding box center [1165, 434] width 33 height 33
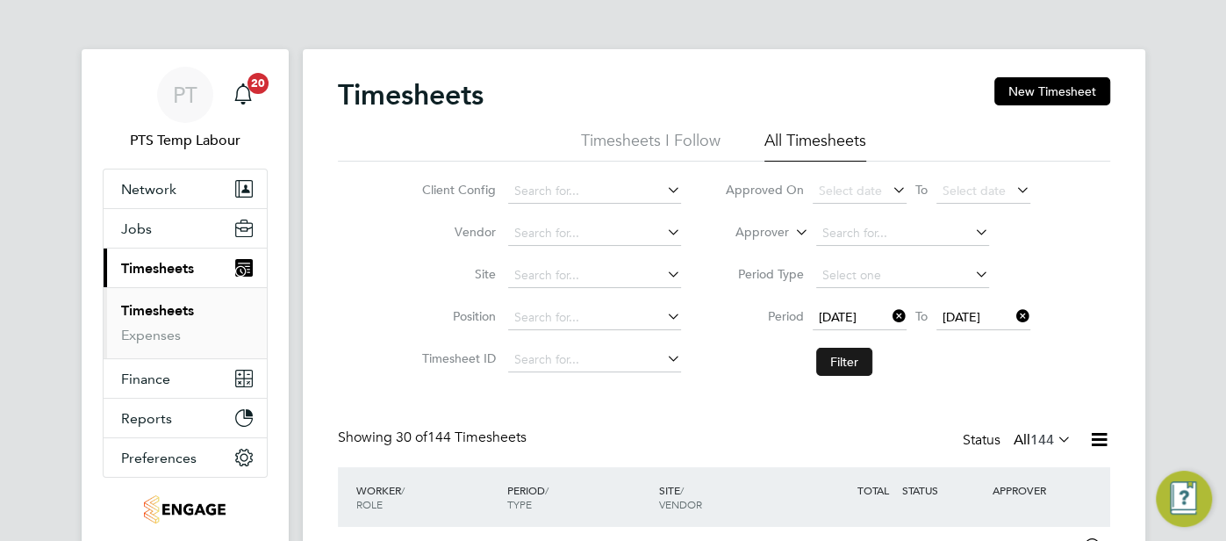
click at [850, 360] on button "Filter" at bounding box center [844, 361] width 56 height 28
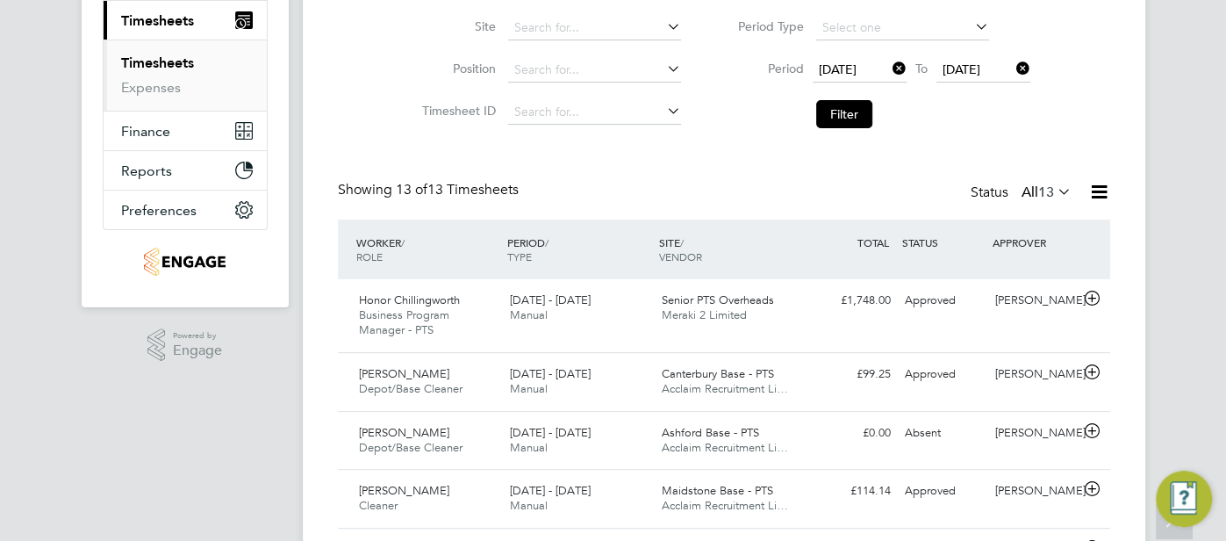
click at [1054, 190] on icon at bounding box center [1054, 191] width 0 height 25
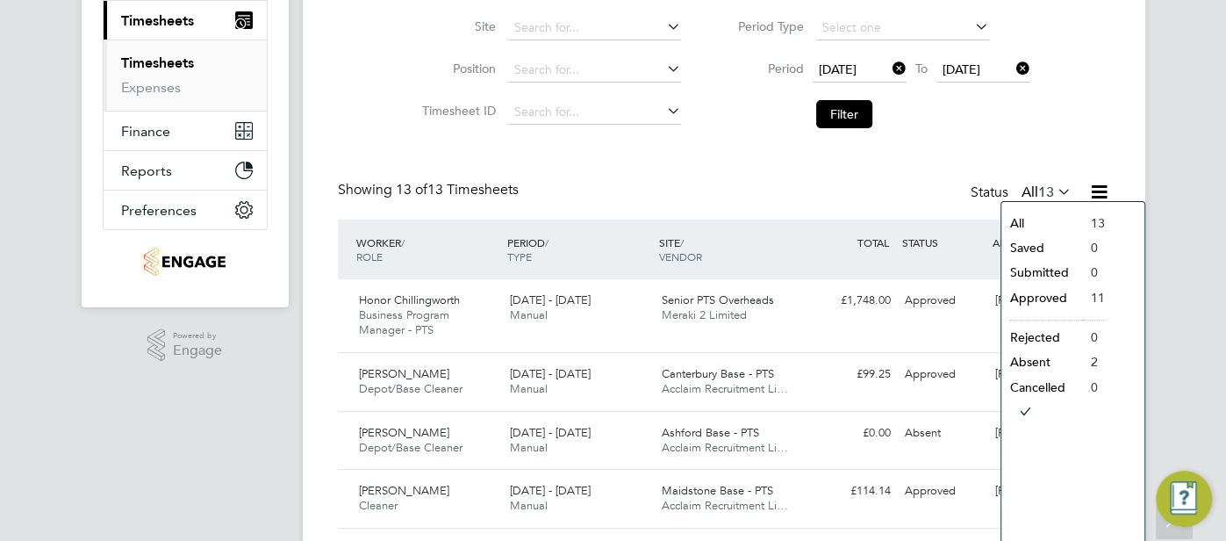
click at [696, 140] on div "Timesheets New Timesheet Timesheets I Follow All Timesheets Client Config Vendo…" at bounding box center [724, 458] width 772 height 1256
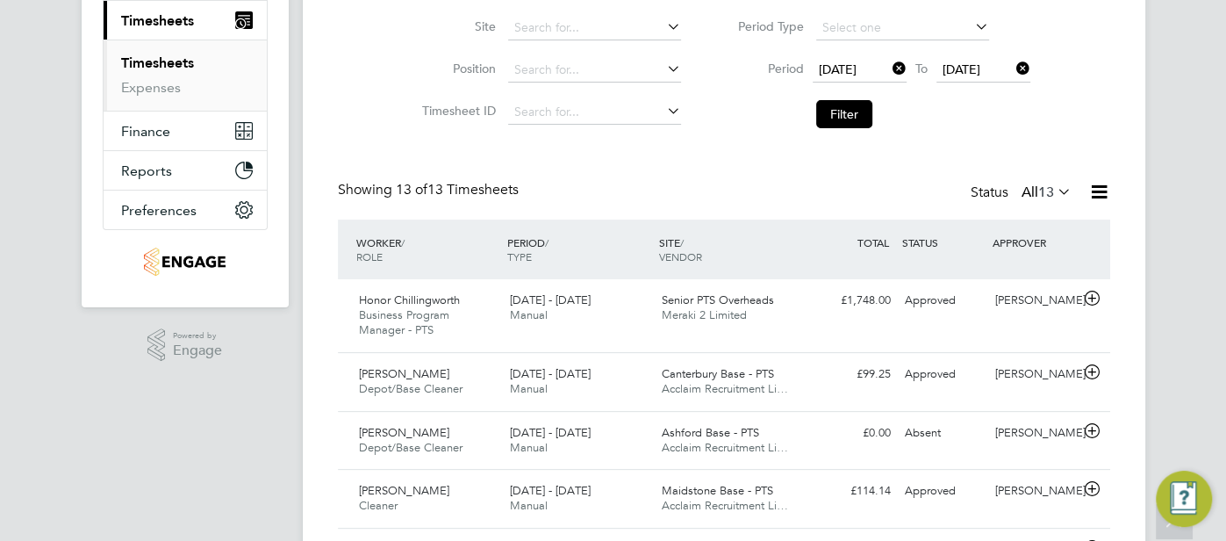
click at [1091, 194] on icon at bounding box center [1099, 192] width 22 height 22
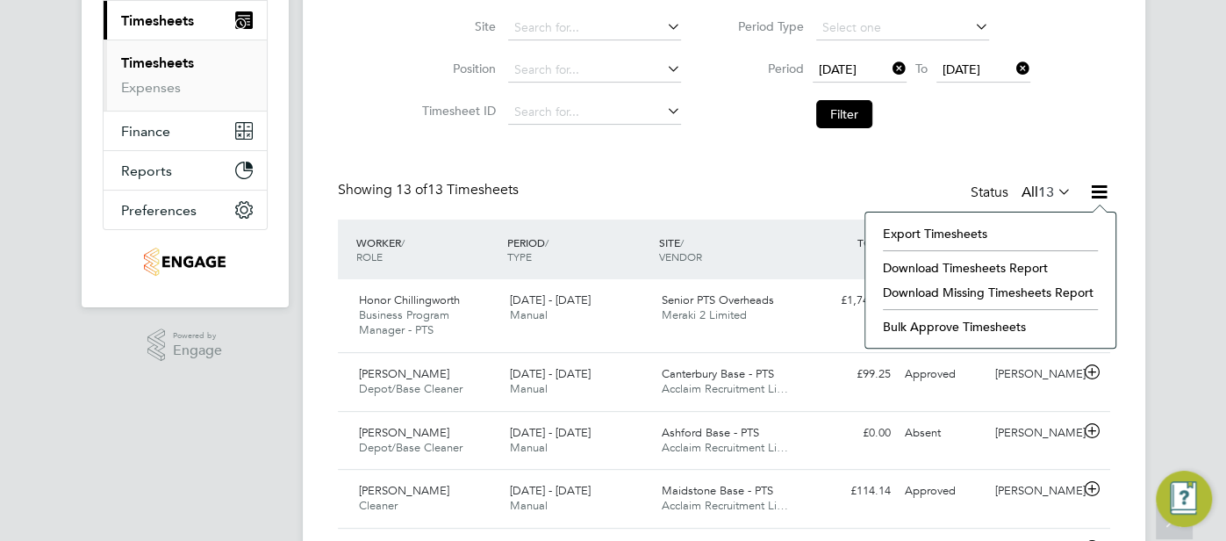
click at [1015, 265] on li "Download Timesheets Report" at bounding box center [990, 267] width 233 height 25
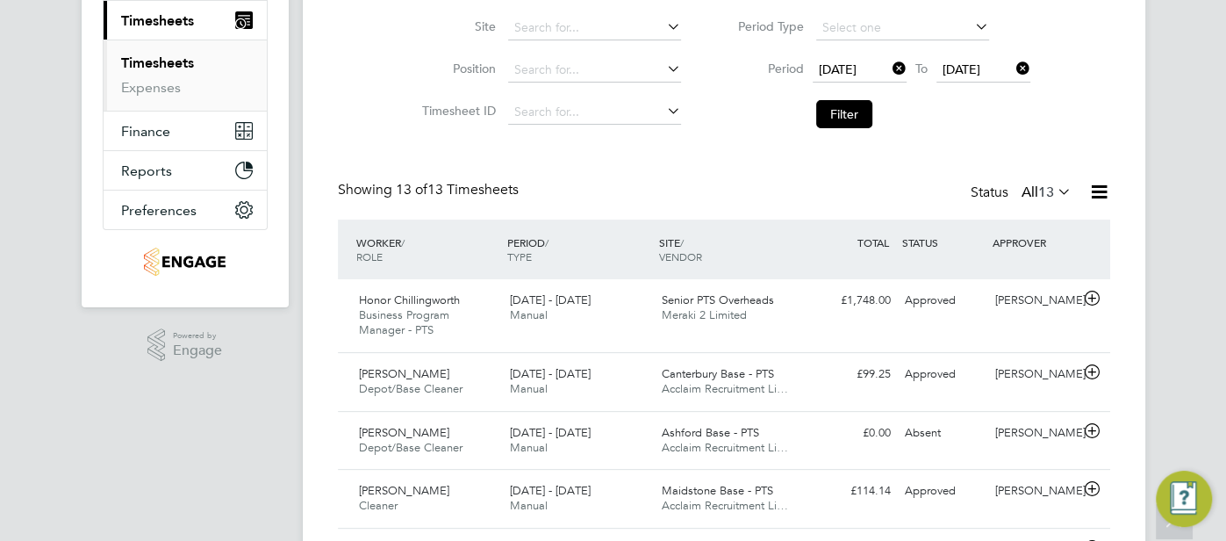
click at [856, 72] on span "18 Aug 2025" at bounding box center [838, 69] width 38 height 16
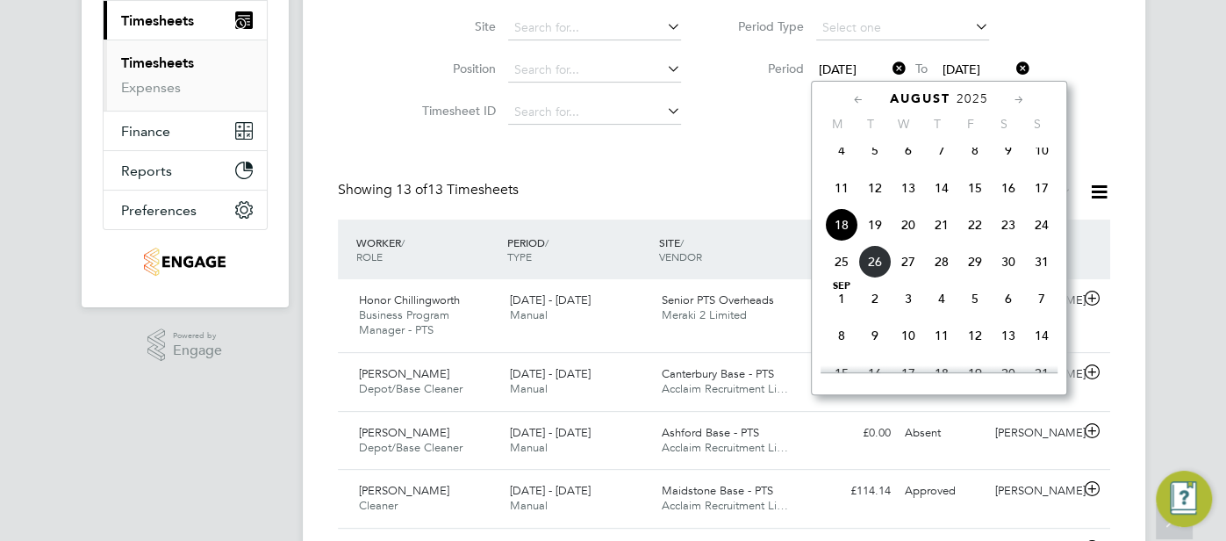
click at [853, 102] on icon at bounding box center [858, 99] width 17 height 19
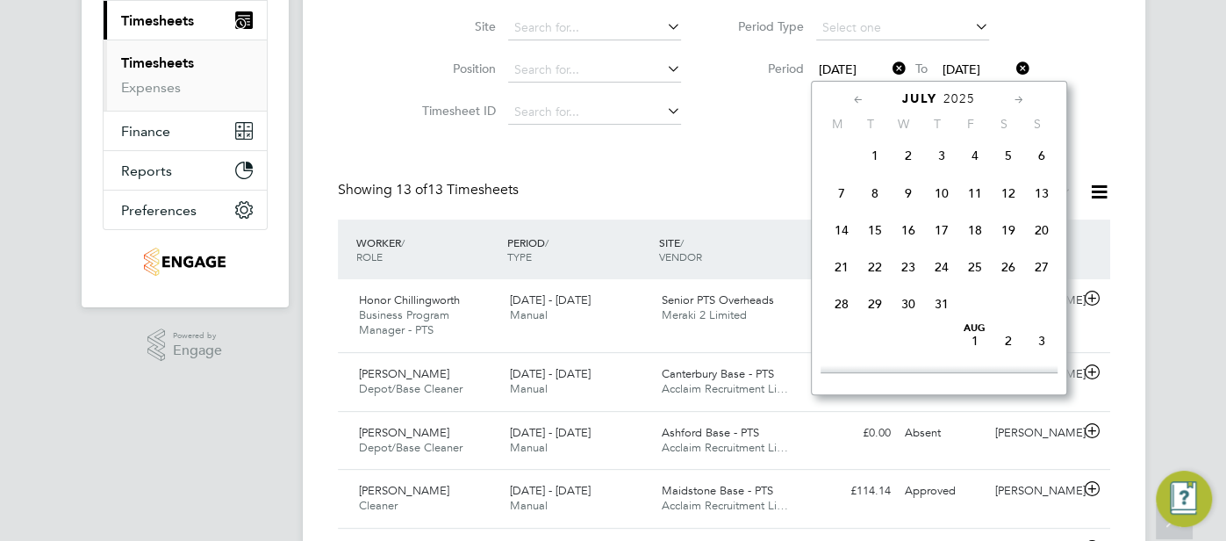
click at [853, 102] on icon at bounding box center [858, 99] width 17 height 19
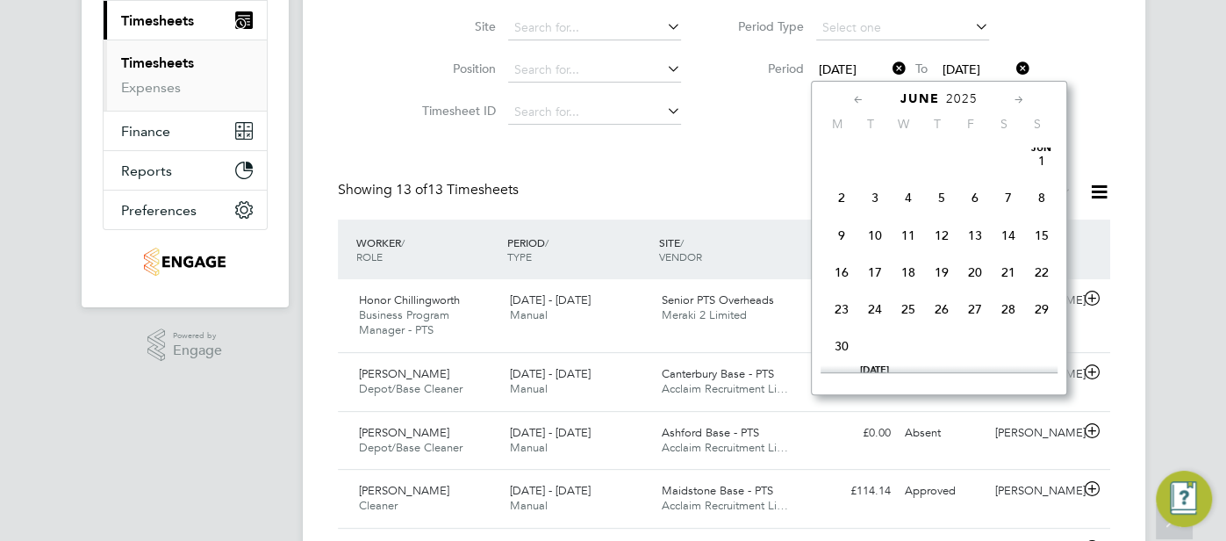
click at [834, 200] on span "2" at bounding box center [841, 197] width 33 height 33
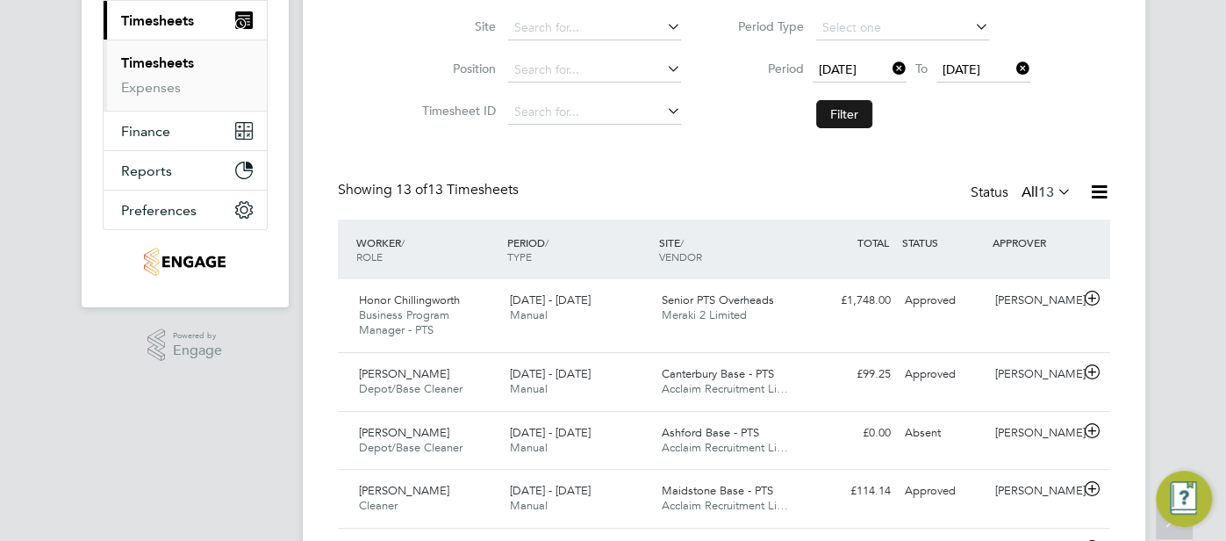
click at [854, 111] on button "Filter" at bounding box center [844, 114] width 56 height 28
click at [1052, 189] on label "All 143" at bounding box center [1042, 192] width 58 height 18
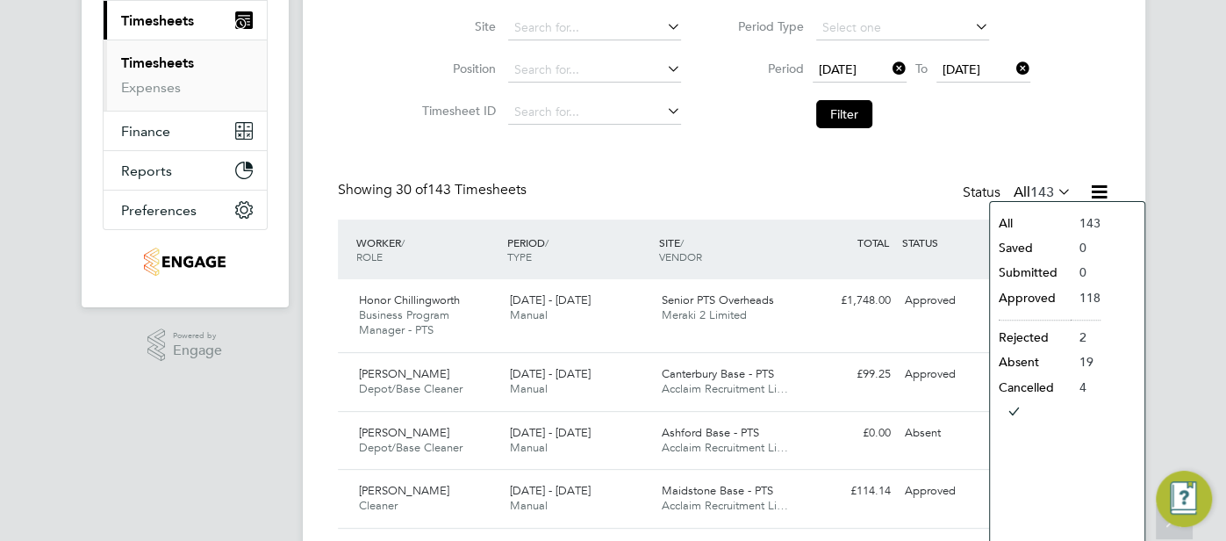
click at [1031, 296] on li "Approved" at bounding box center [1030, 297] width 81 height 25
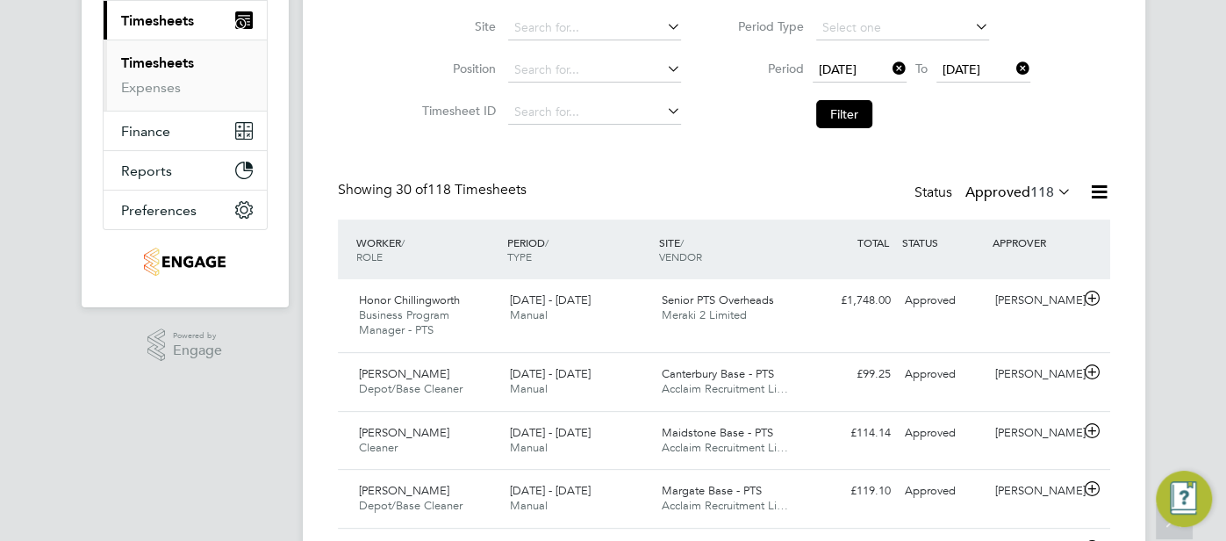
click at [1095, 197] on icon at bounding box center [1099, 192] width 22 height 22
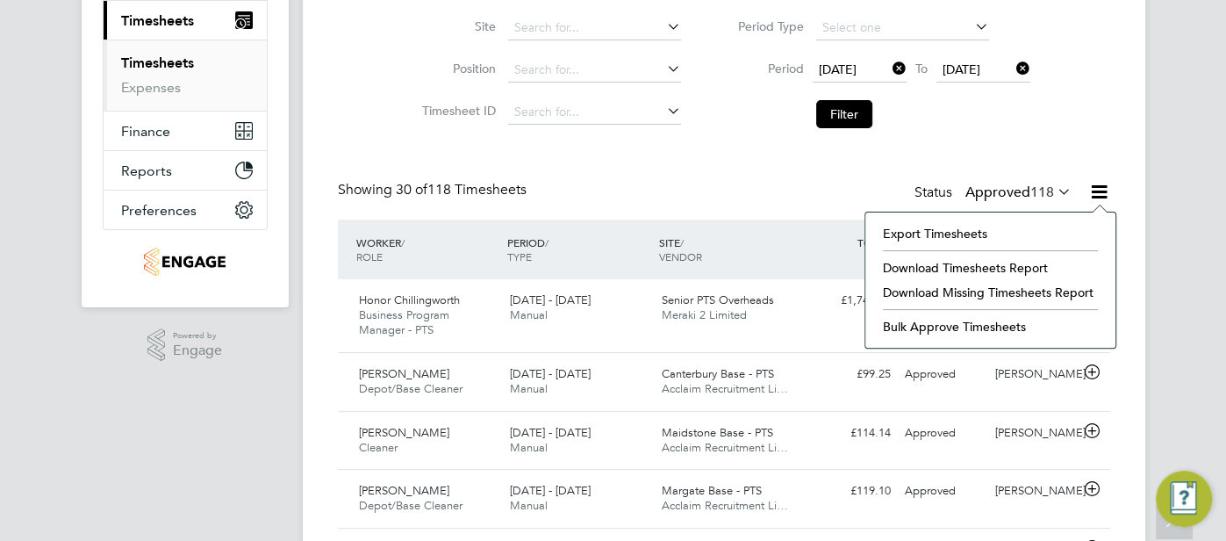
click at [1020, 269] on li "Download Timesheets Report" at bounding box center [990, 267] width 233 height 25
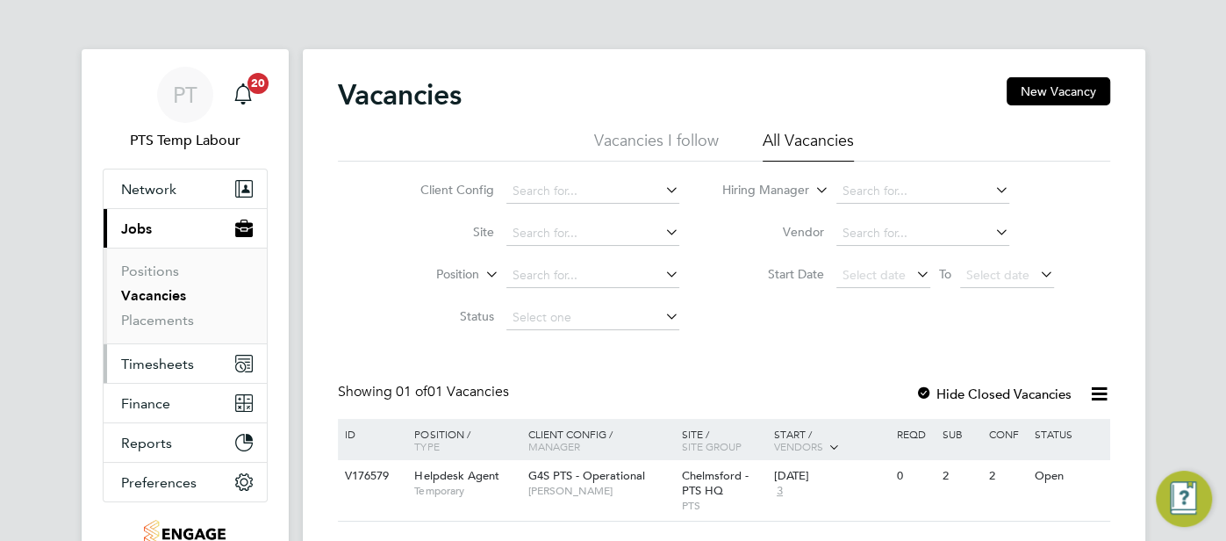
click at [175, 366] on span "Timesheets" at bounding box center [157, 363] width 73 height 17
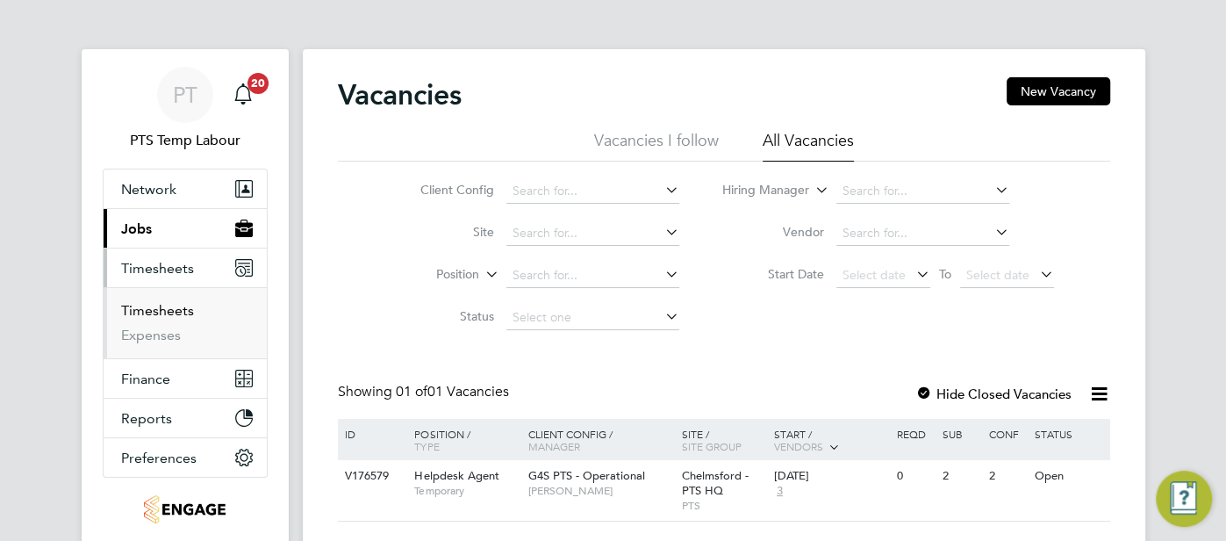
click at [167, 313] on link "Timesheets" at bounding box center [157, 310] width 73 height 17
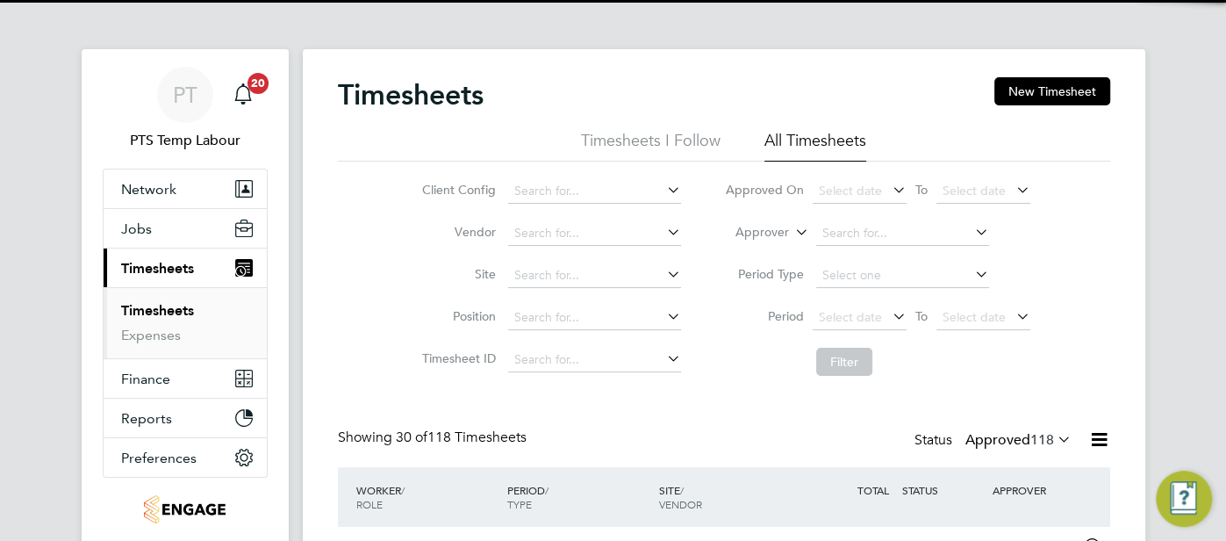
drag, startPoint x: 796, startPoint y: 229, endPoint x: 787, endPoint y: 233, distance: 9.8
click at [791, 230] on icon at bounding box center [791, 227] width 0 height 16
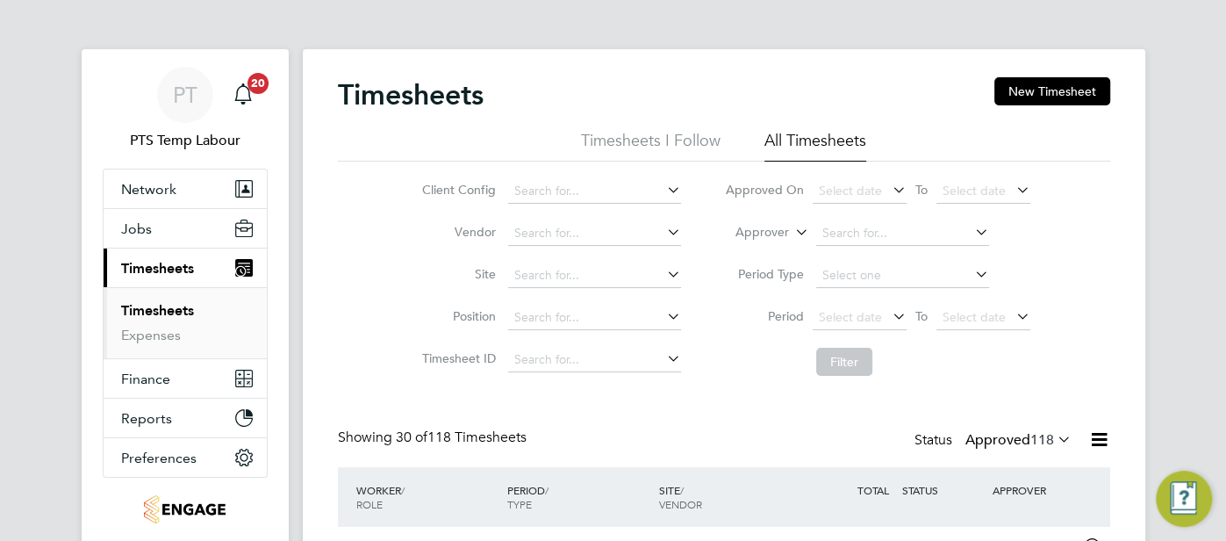
click at [748, 255] on li "Worker" at bounding box center [747, 252] width 86 height 23
click at [830, 234] on input at bounding box center [902, 233] width 173 height 25
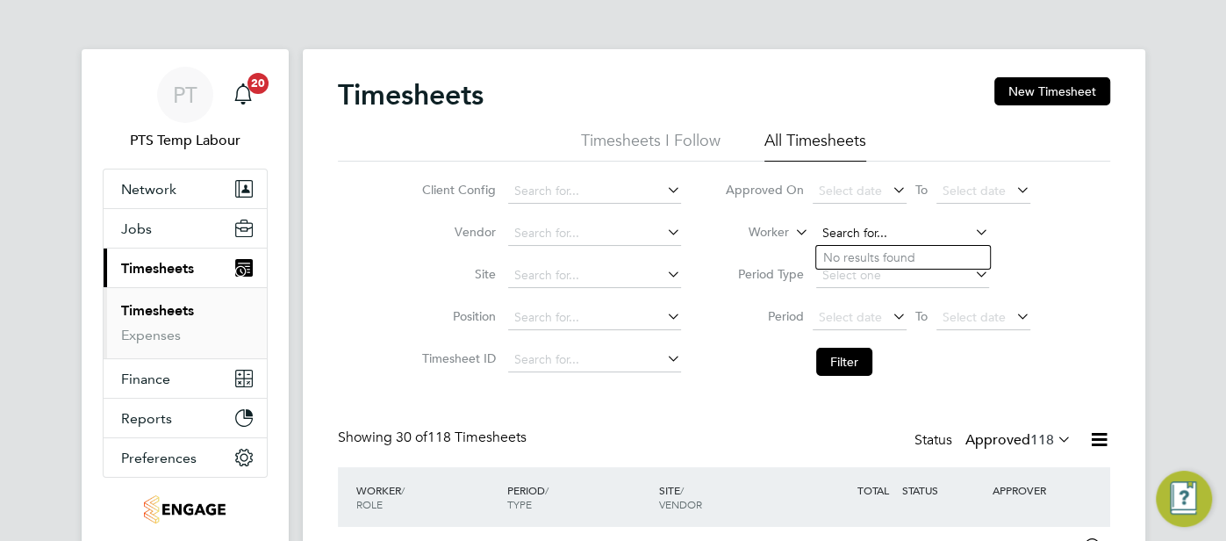
type input "v"
paste input "[PERSON_NAME]"
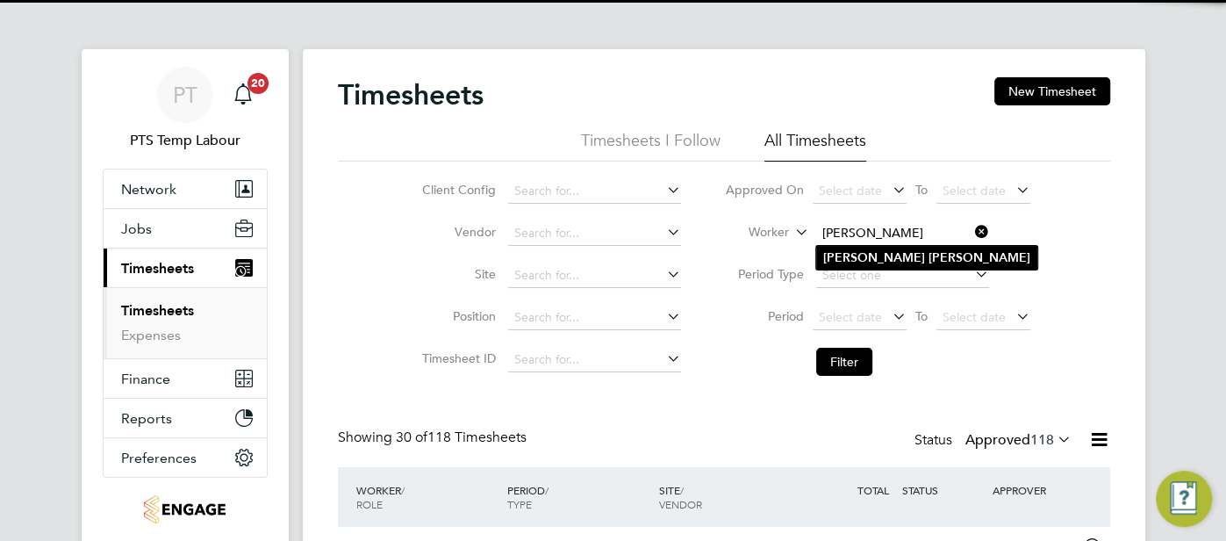
type input "[PERSON_NAME]"
click at [844, 258] on b "Stacy" at bounding box center [874, 257] width 102 height 15
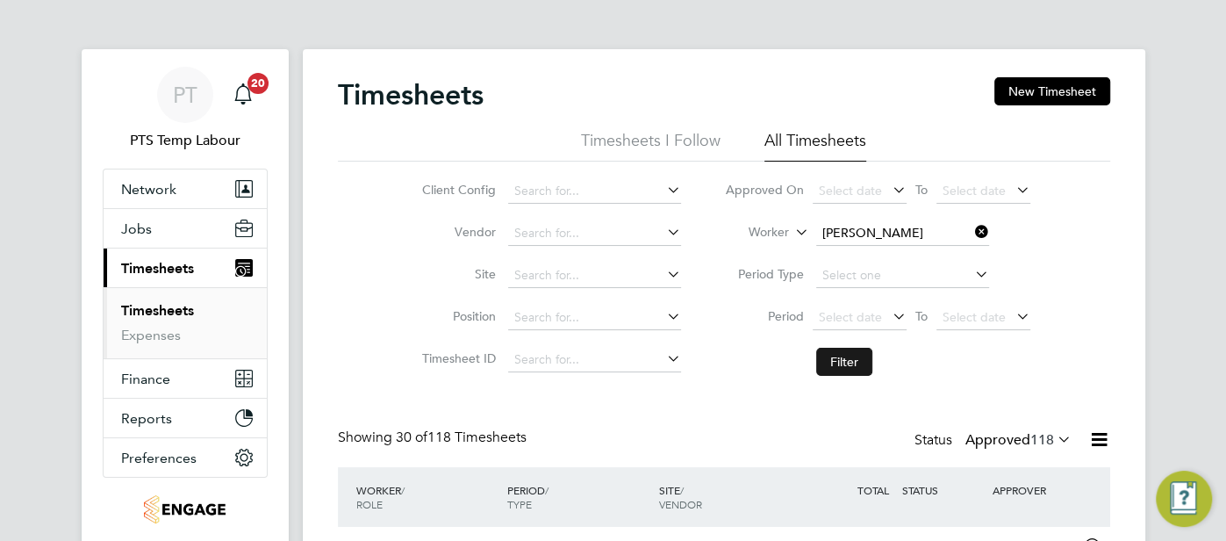
click at [856, 362] on button "Filter" at bounding box center [844, 361] width 56 height 28
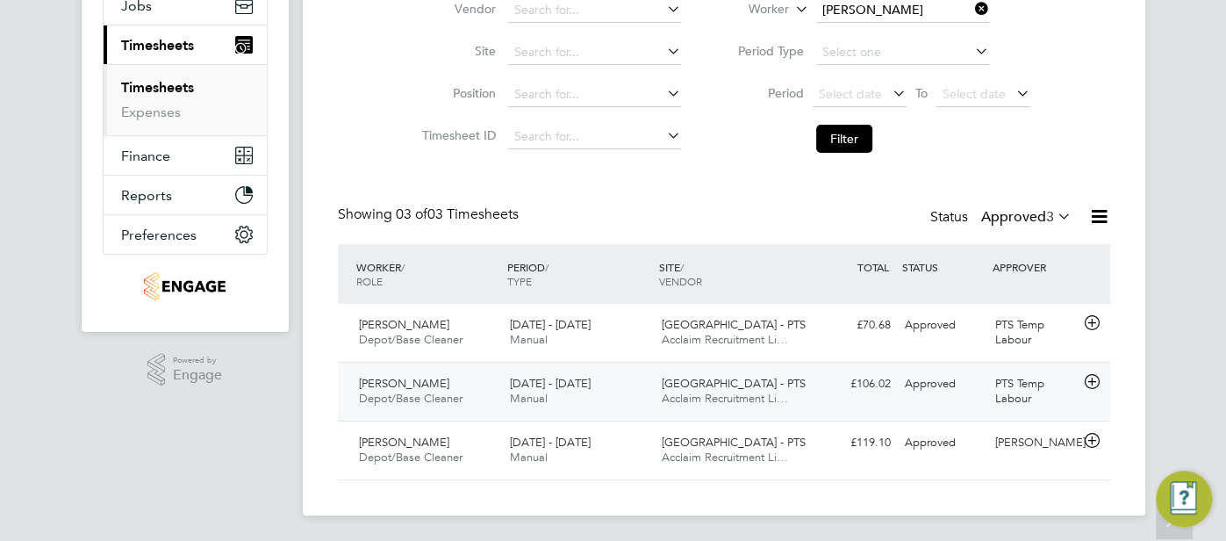
click at [913, 388] on div "Approved" at bounding box center [943, 383] width 91 height 29
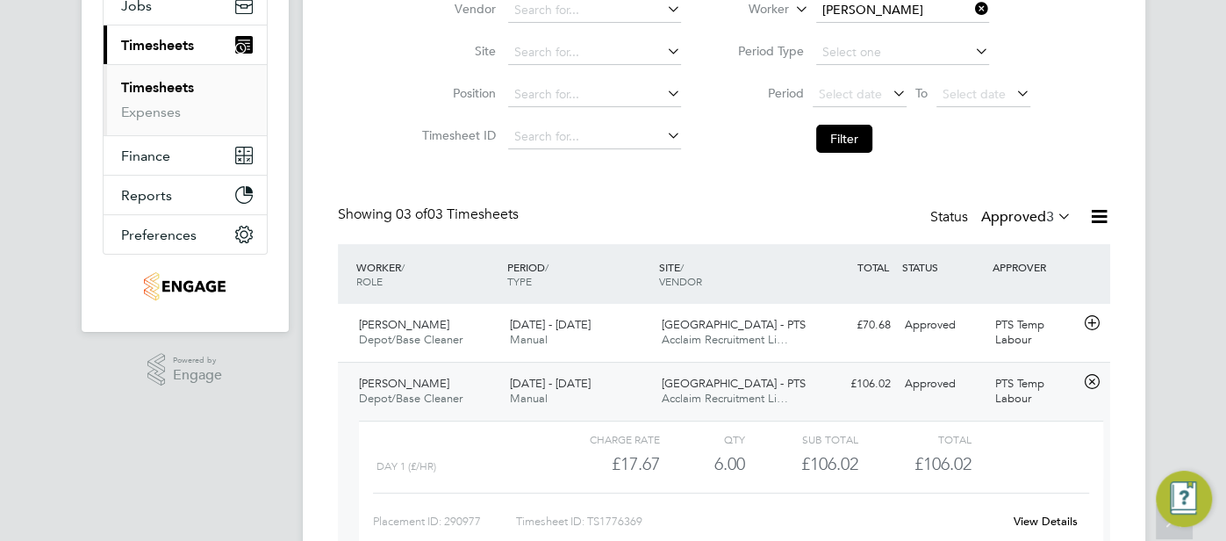
click at [1042, 516] on link "View Details" at bounding box center [1045, 520] width 64 height 15
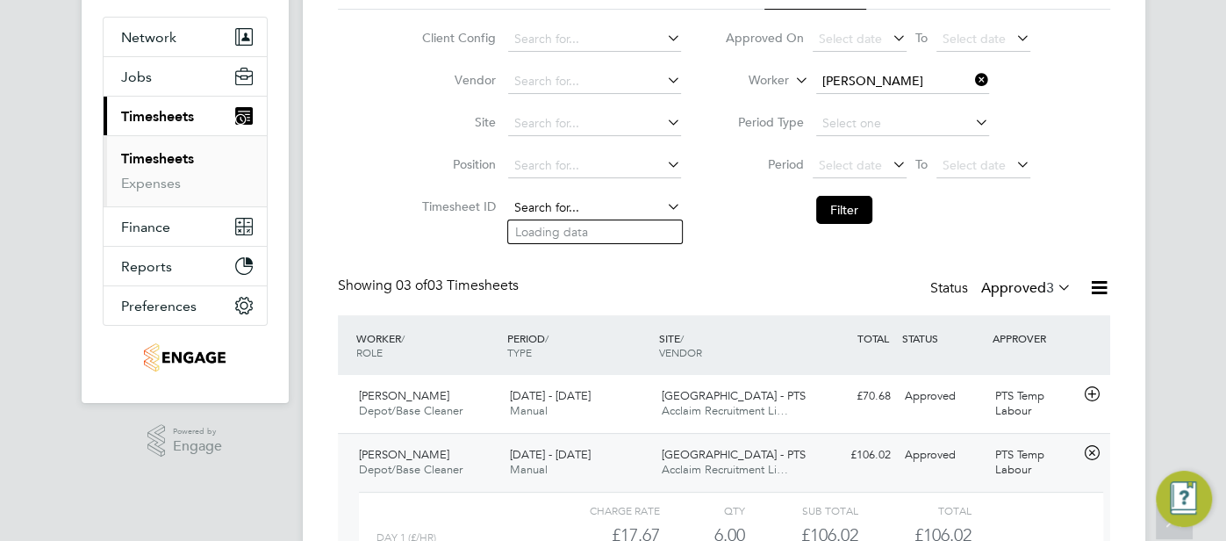
click at [556, 207] on input at bounding box center [594, 208] width 173 height 25
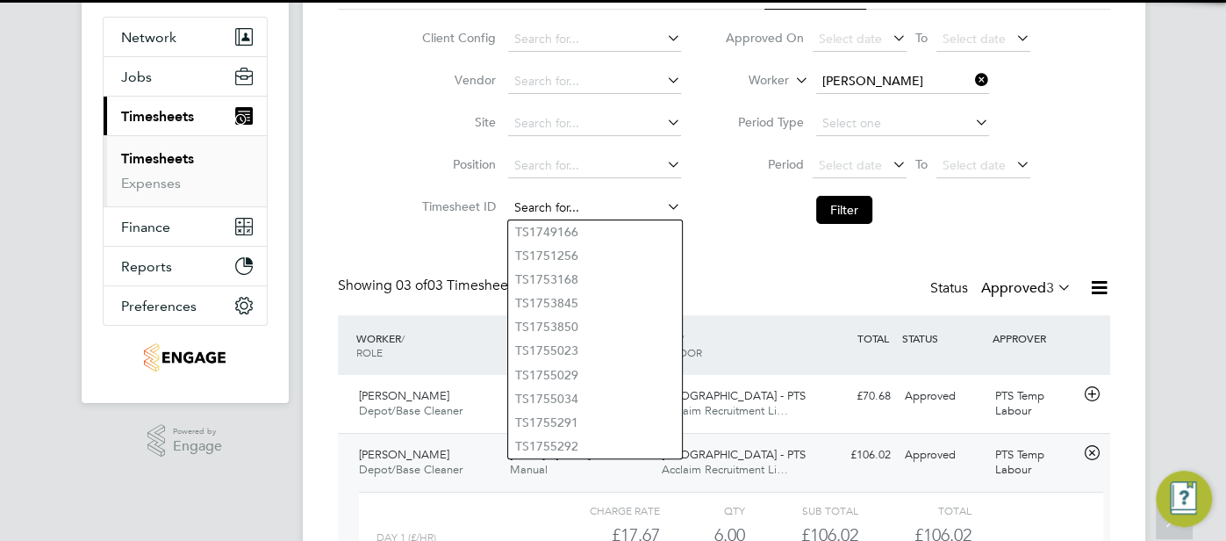
paste input "1776369"
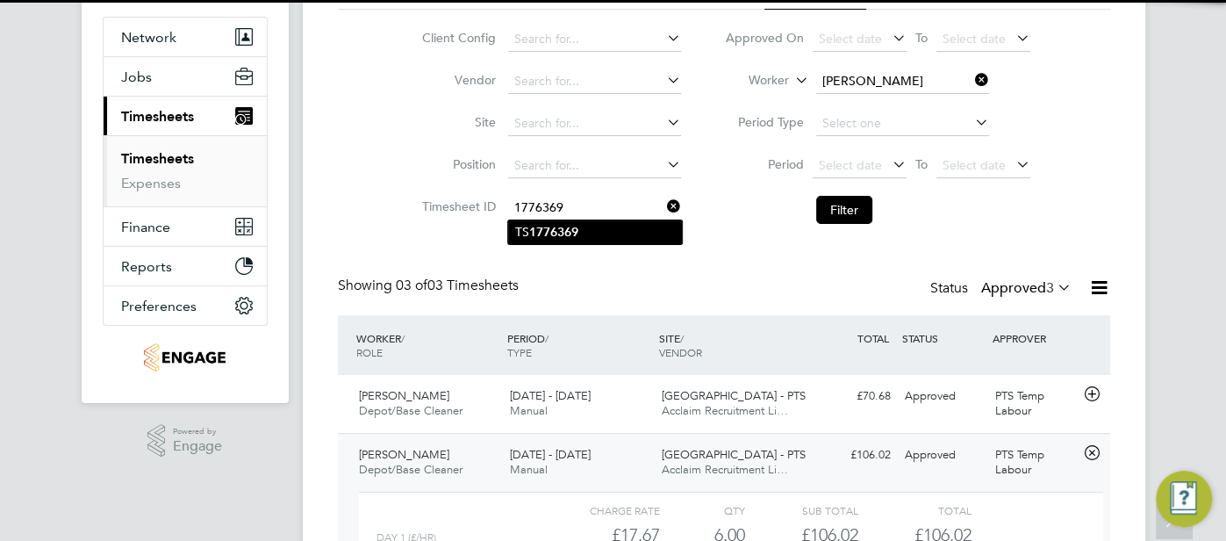
click at [570, 235] on b "1776369" at bounding box center [553, 232] width 49 height 15
type input "TS1776369"
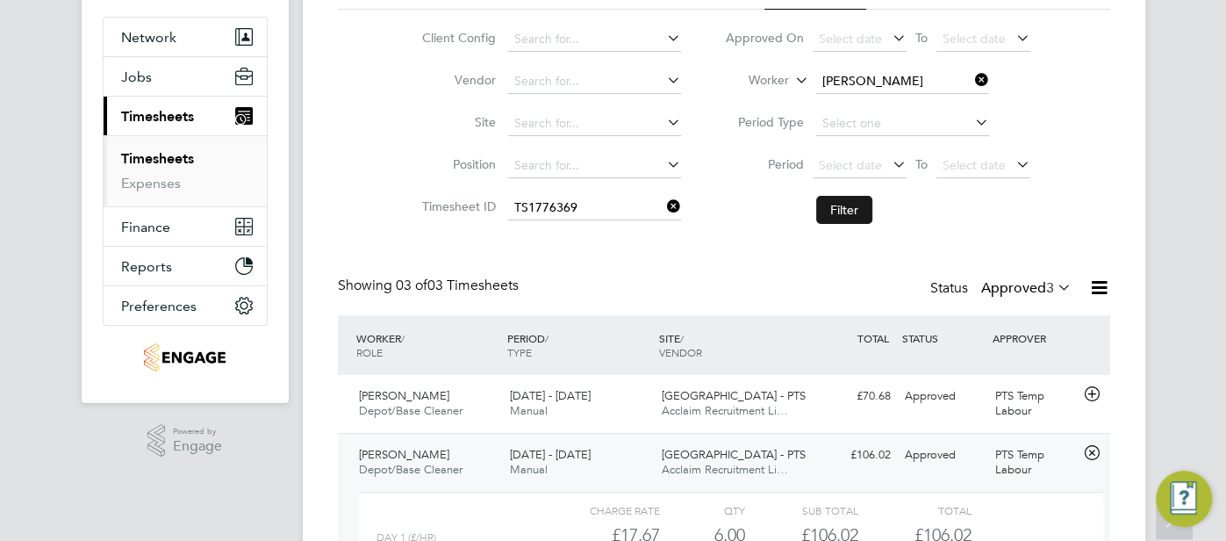
click at [859, 211] on button "Filter" at bounding box center [844, 210] width 56 height 28
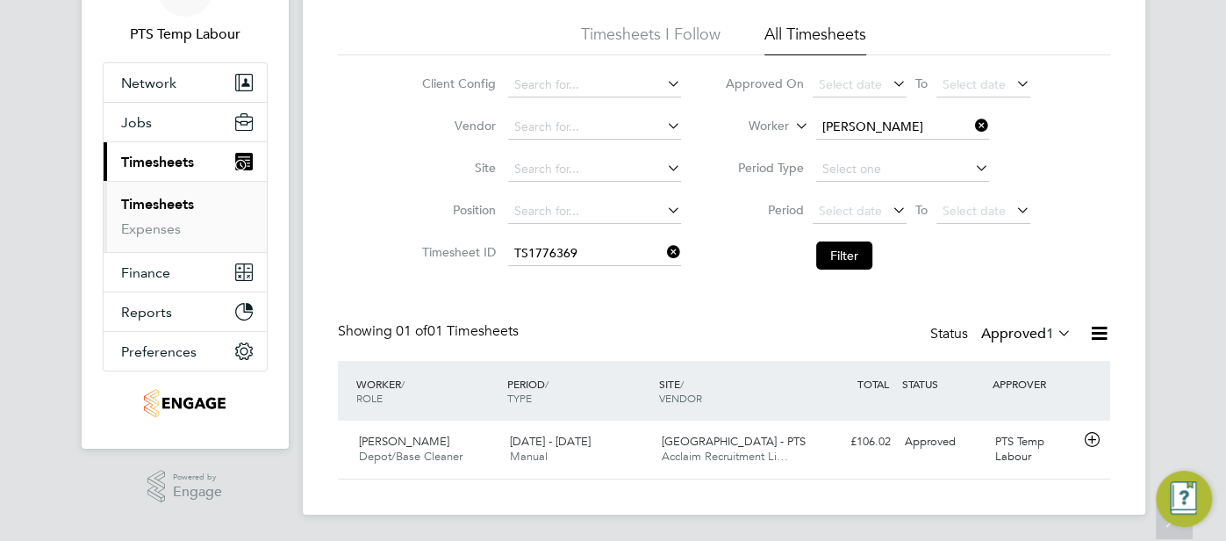
click at [1054, 333] on icon at bounding box center [1054, 332] width 0 height 25
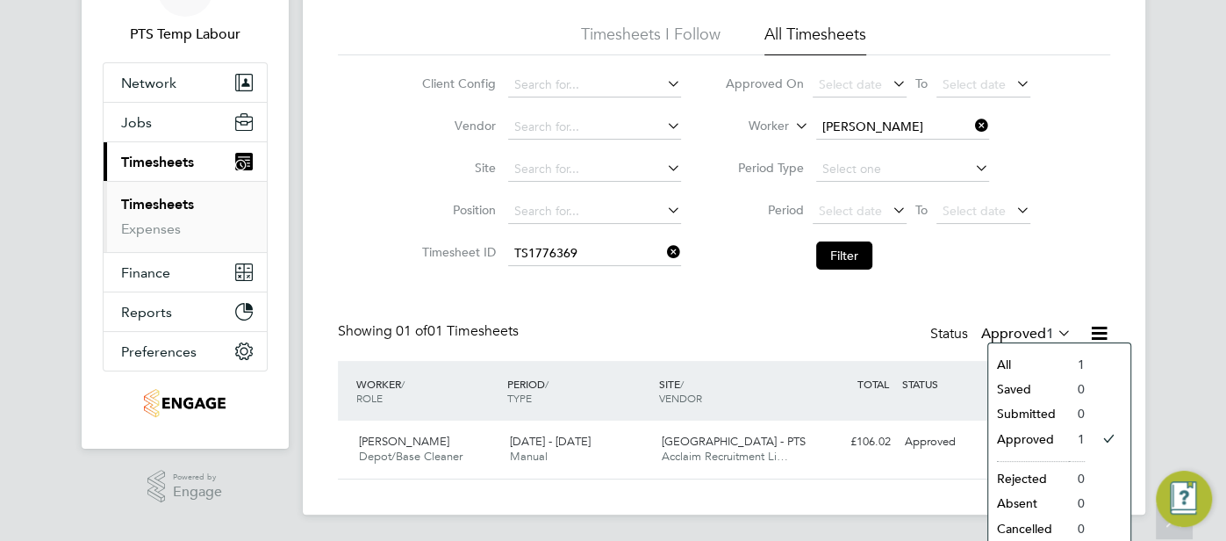
click at [1013, 362] on li "All" at bounding box center [1028, 364] width 81 height 25
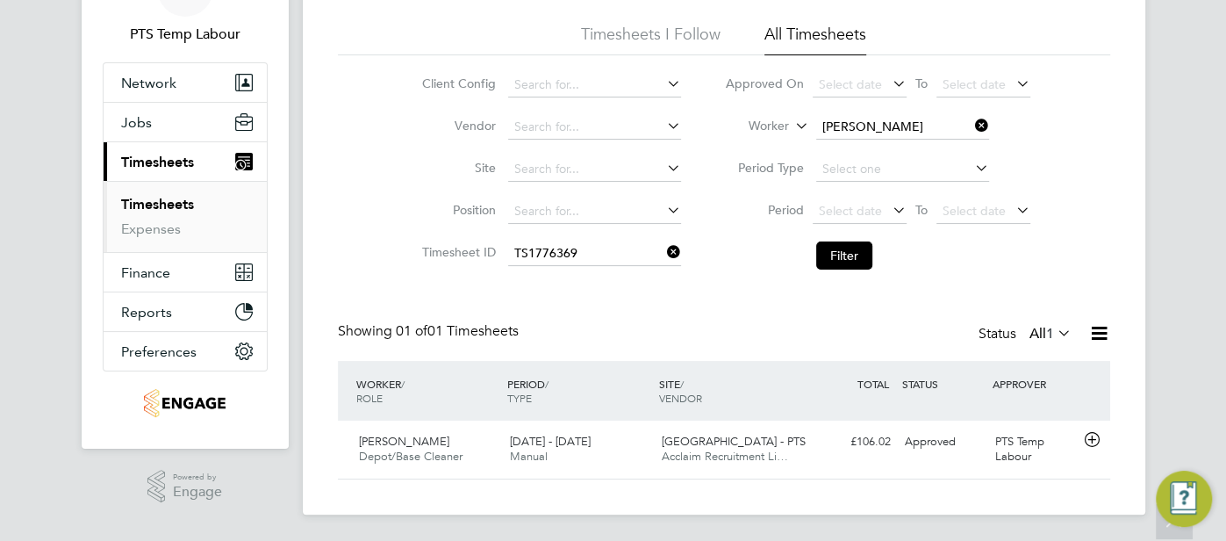
click at [663, 254] on icon at bounding box center [663, 252] width 0 height 25
click at [834, 261] on button "Filter" at bounding box center [844, 255] width 56 height 28
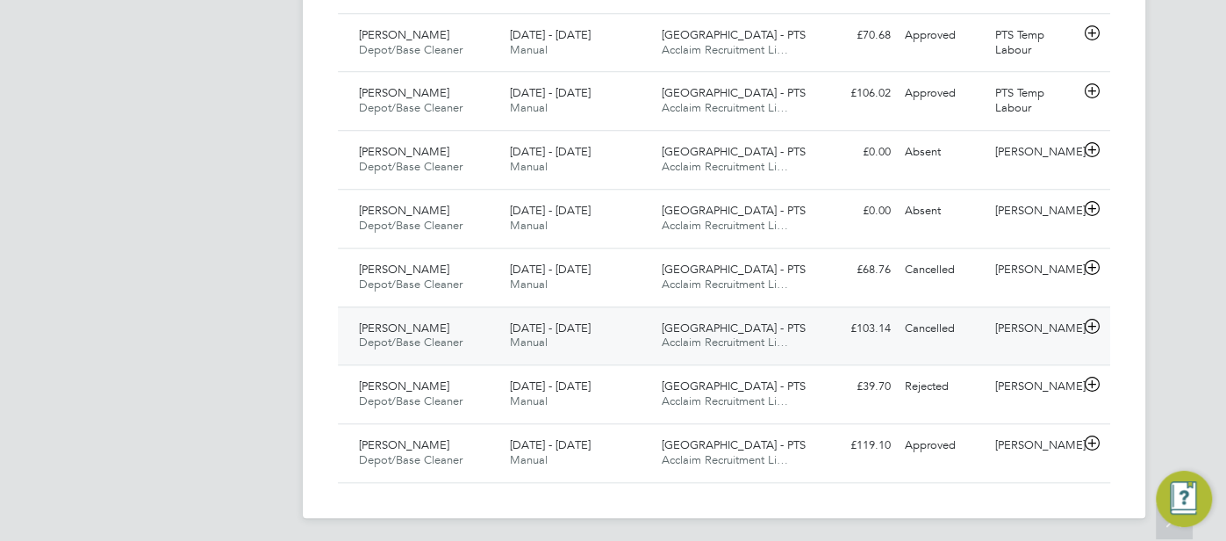
click at [913, 329] on div "Cancelled" at bounding box center [943, 328] width 91 height 29
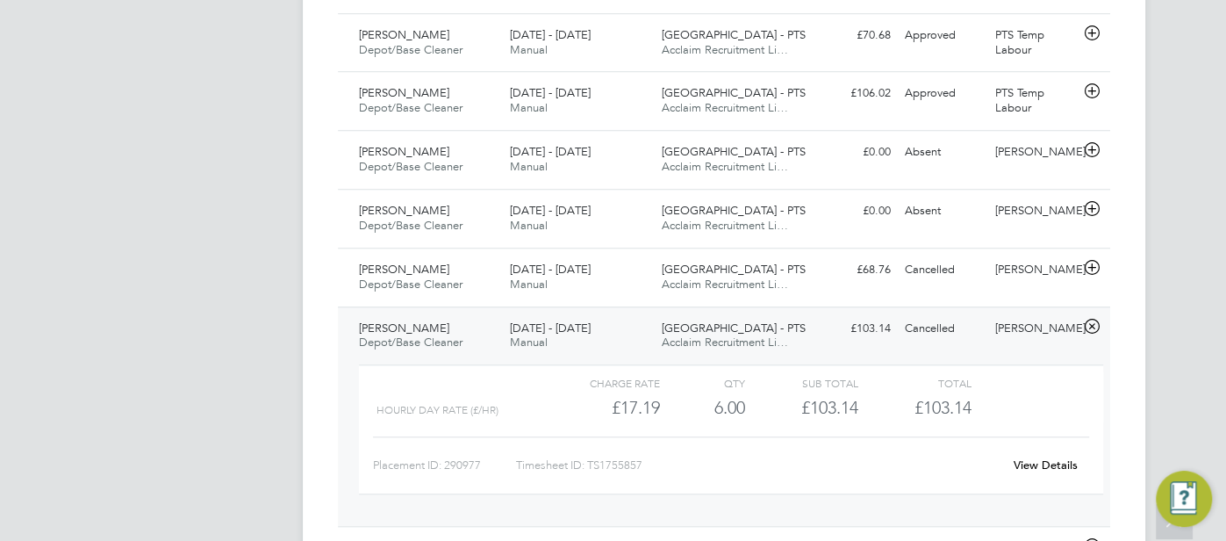
click at [1029, 462] on link "View Details" at bounding box center [1045, 464] width 64 height 15
click at [998, 270] on div "[PERSON_NAME]" at bounding box center [1033, 269] width 91 height 29
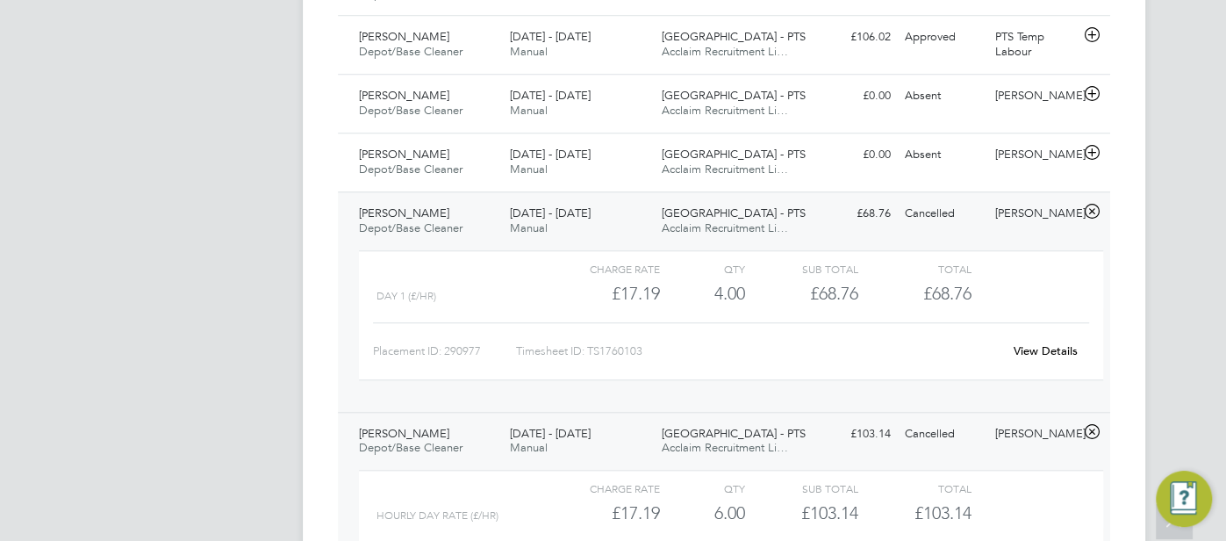
scroll to position [977, 0]
click at [956, 52] on div "Approved" at bounding box center [943, 39] width 91 height 29
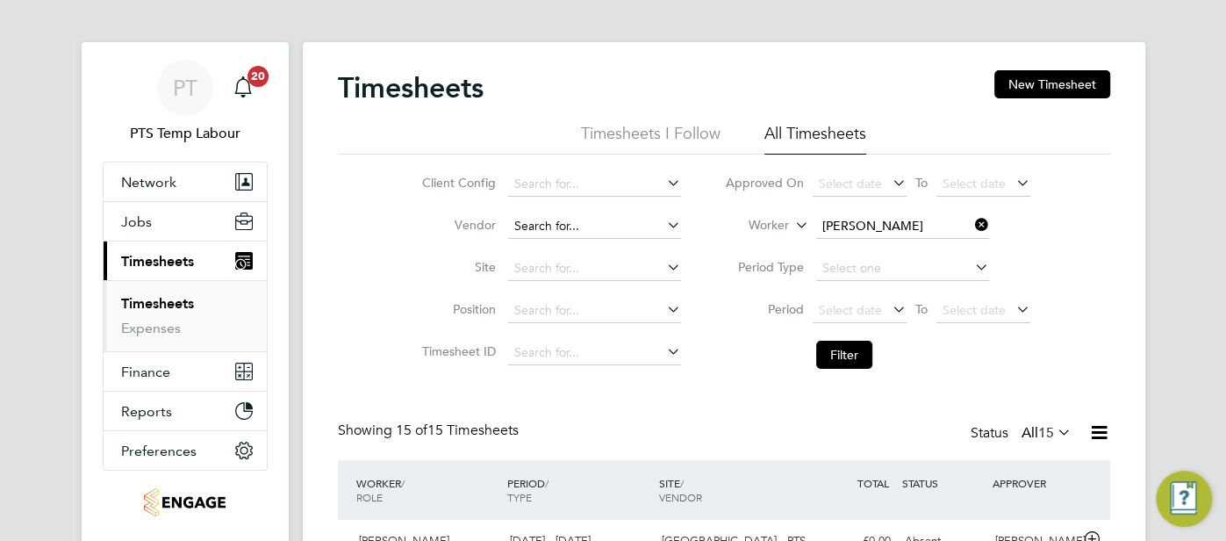
scroll to position [0, 0]
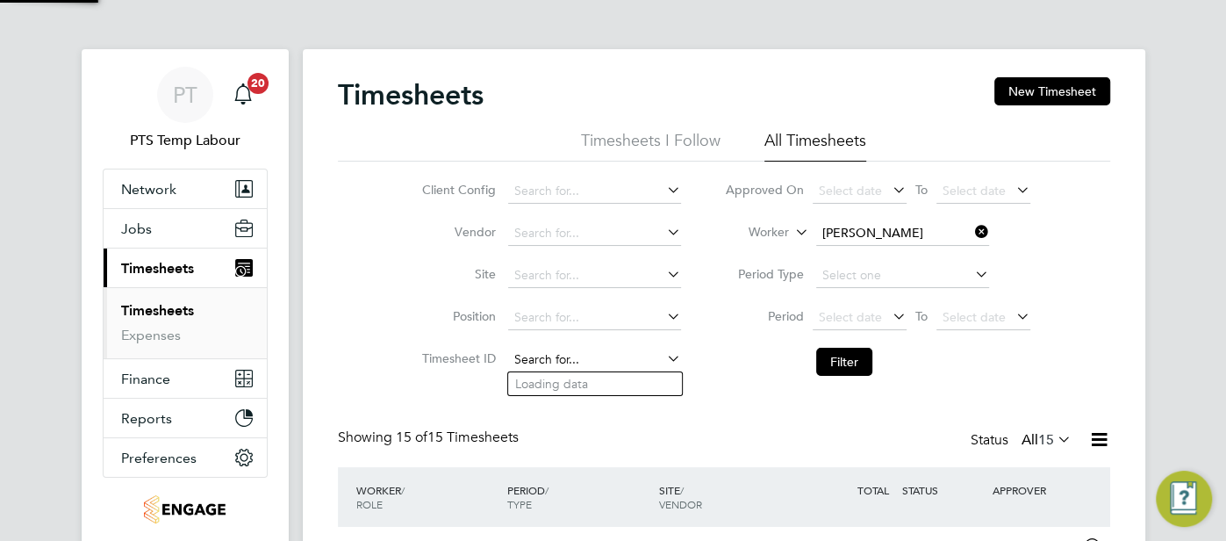
click at [528, 361] on input at bounding box center [594, 359] width 173 height 25
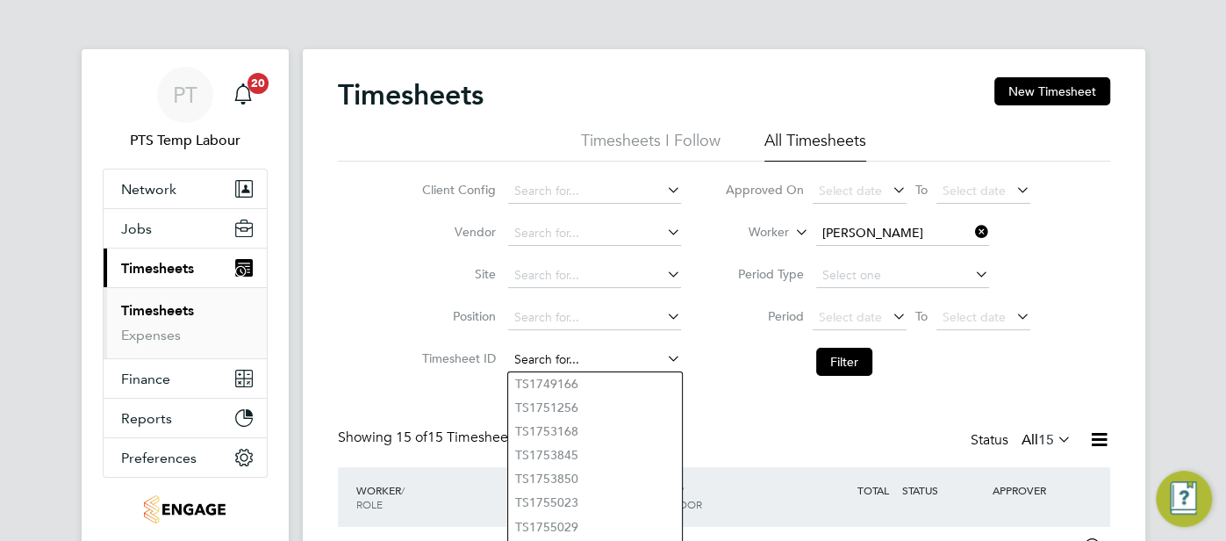
paste input "1742615"
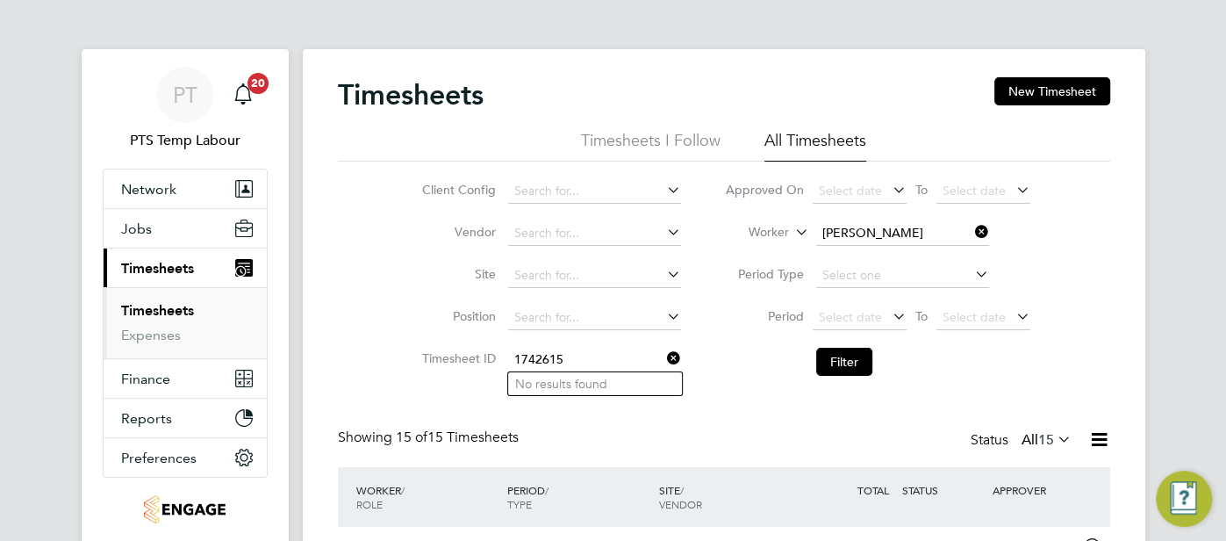
click at [516, 360] on input "1742615" at bounding box center [594, 359] width 173 height 25
type input "ts1742615"
click at [971, 223] on icon at bounding box center [971, 231] width 0 height 25
click at [590, 354] on input at bounding box center [594, 359] width 173 height 25
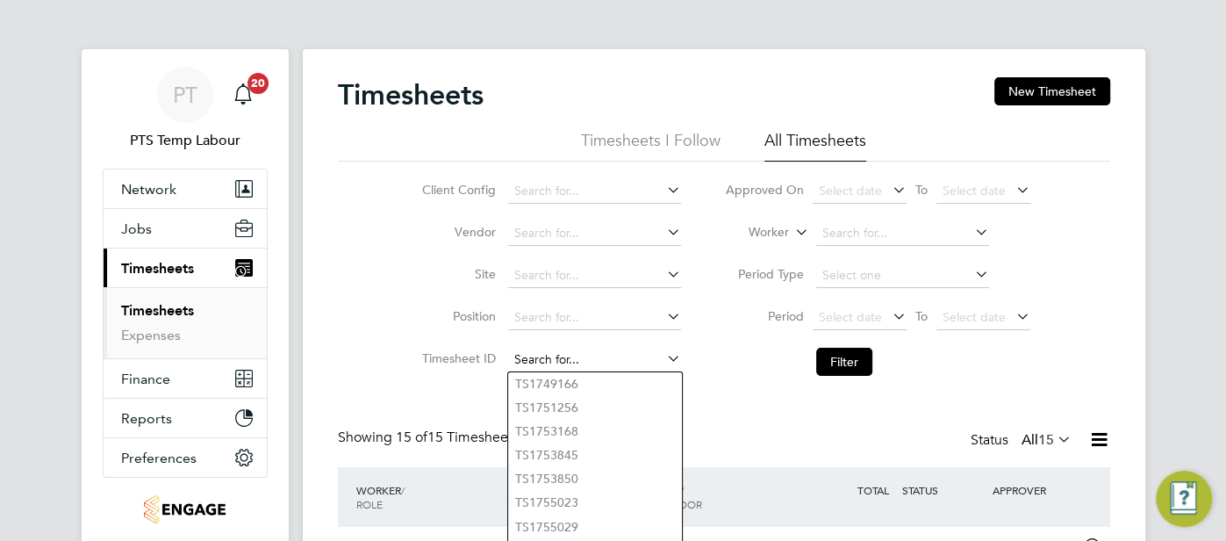
paste input "1742615"
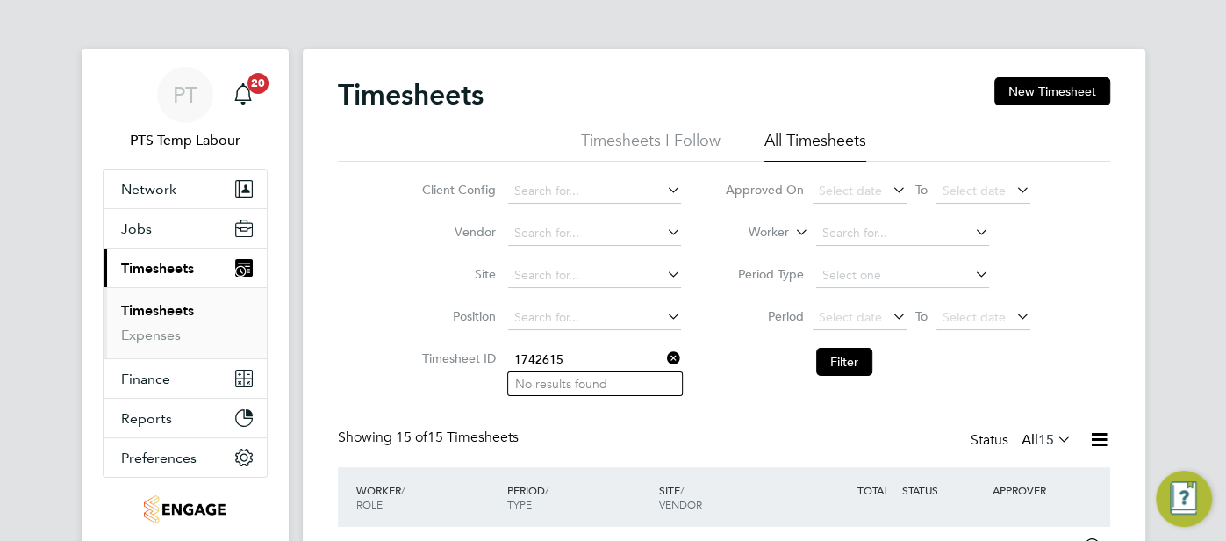
click at [512, 359] on input "1742615" at bounding box center [594, 359] width 173 height 25
click at [592, 360] on input "Ts1742615" at bounding box center [594, 359] width 173 height 25
type input "Ts1742615"
click at [663, 358] on icon at bounding box center [663, 358] width 0 height 25
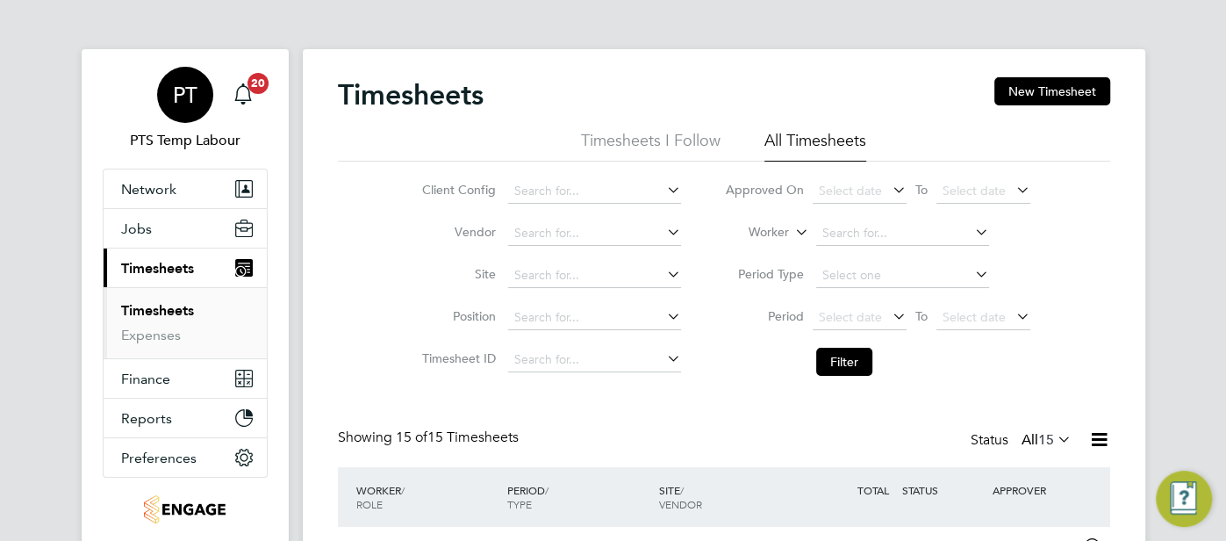
click at [174, 92] on span "PT" at bounding box center [185, 94] width 25 height 23
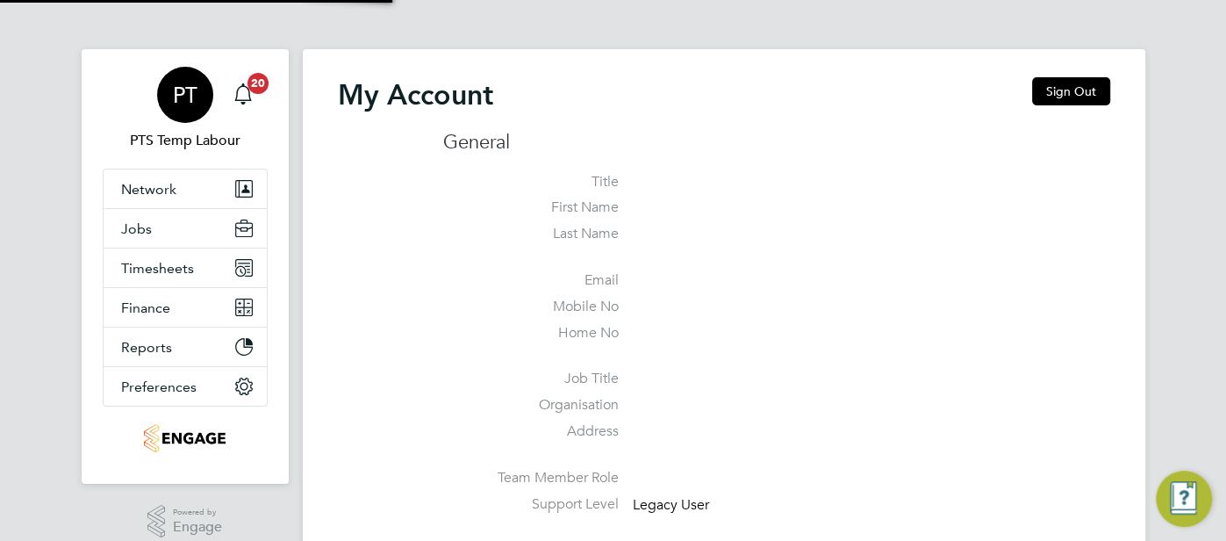
type input "cjs.ess@uk.g4s.com"
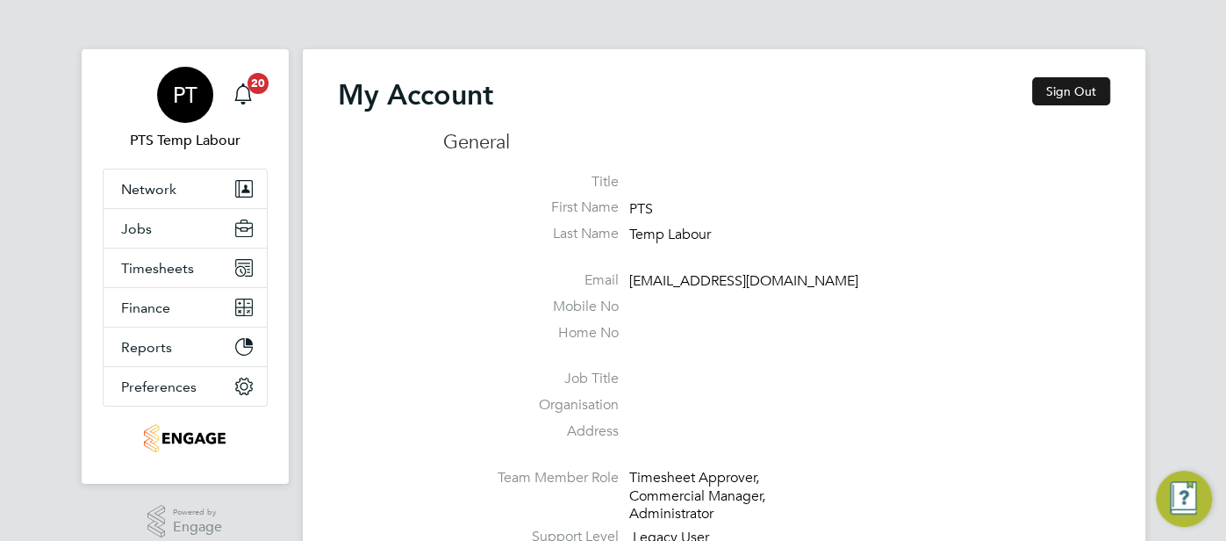
click at [1058, 96] on button "Sign Out" at bounding box center [1071, 91] width 78 height 28
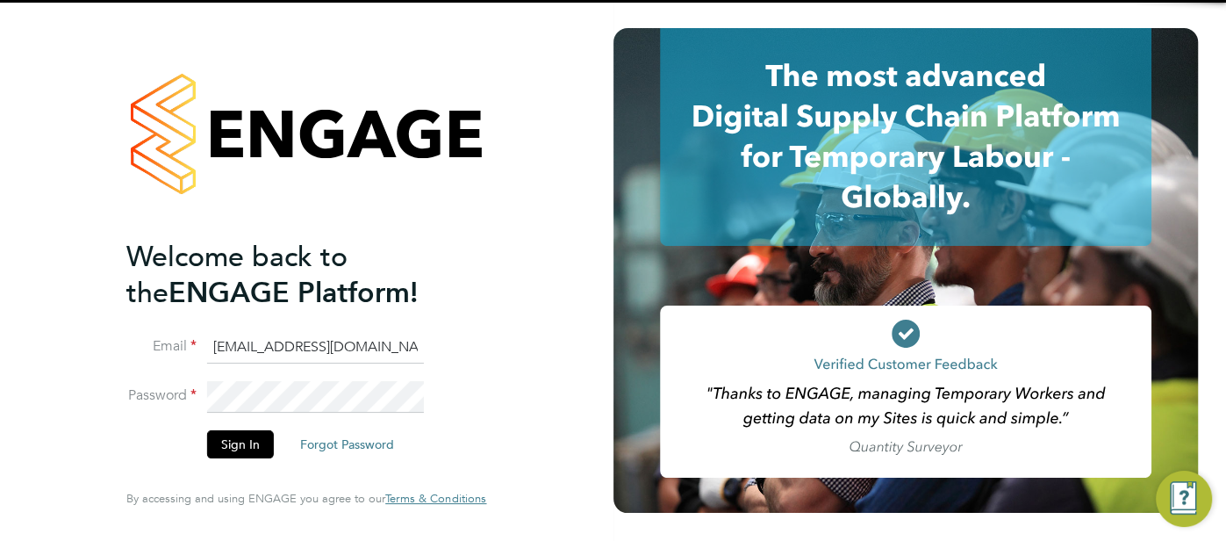
click at [412, 345] on input "pts.templabour@uk.g4s.com" at bounding box center [315, 348] width 217 height 32
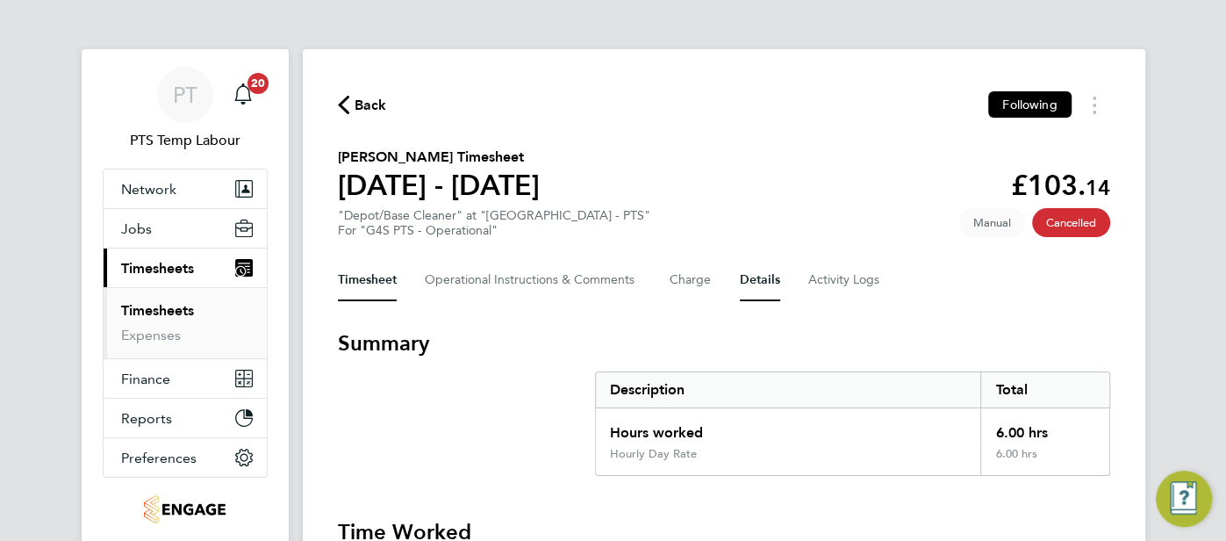
click at [742, 282] on button "Details" at bounding box center [760, 280] width 40 height 42
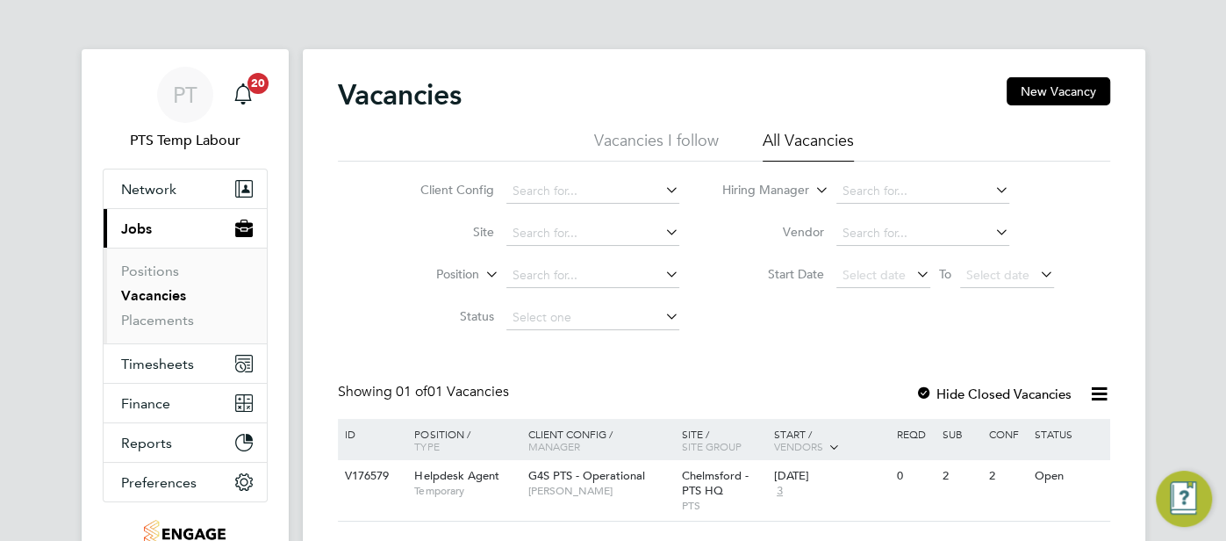
click at [191, 101] on span "PT" at bounding box center [185, 94] width 25 height 23
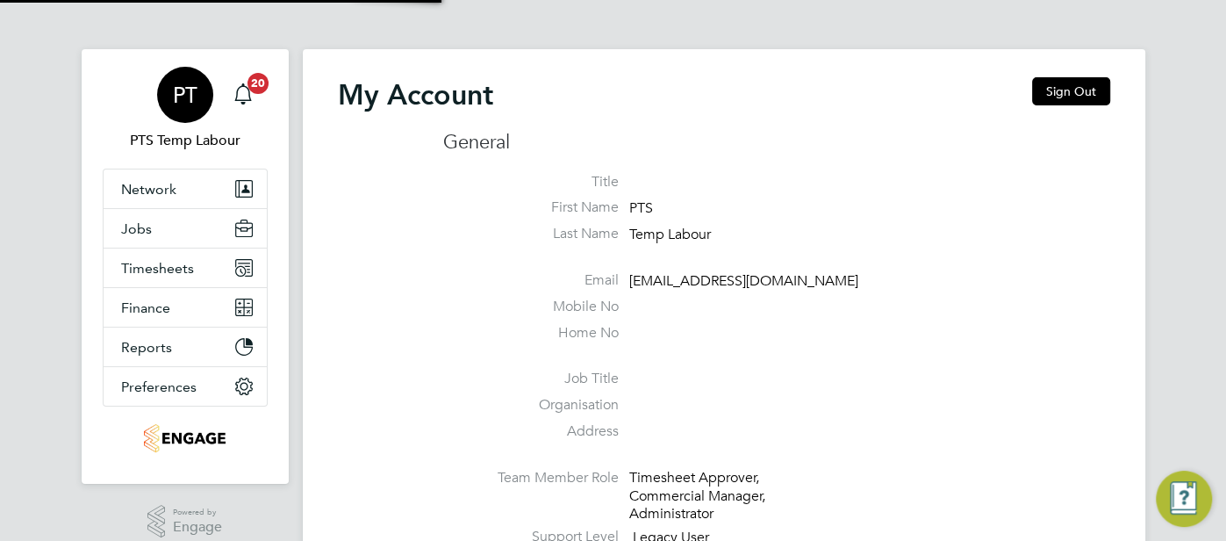
type input "[EMAIL_ADDRESS][DOMAIN_NAME]"
click at [204, 134] on span "PTS Temp Labour" at bounding box center [185, 140] width 165 height 21
click at [1056, 95] on button "Sign Out" at bounding box center [1071, 91] width 78 height 28
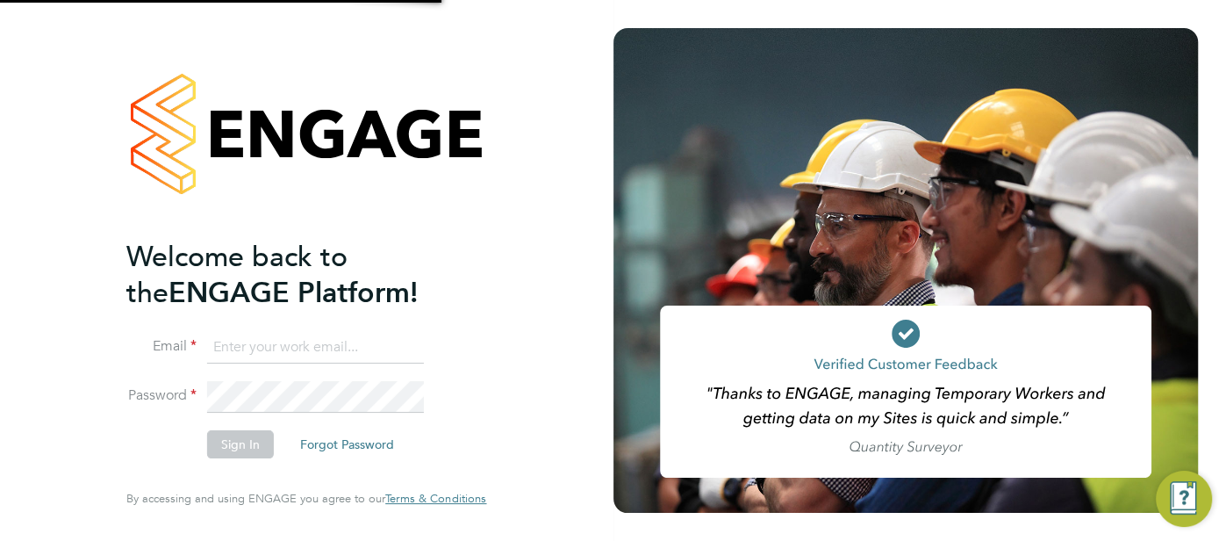
type input "pts.templabour@uk.g4s.com"
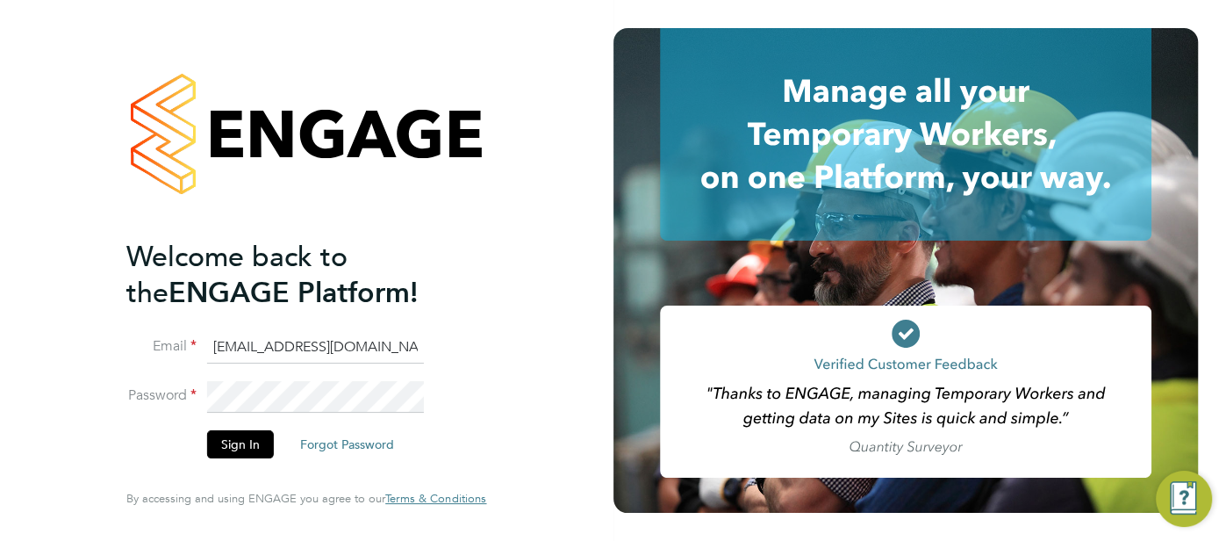
drag, startPoint x: 391, startPoint y: 347, endPoint x: 233, endPoint y: 340, distance: 158.9
click at [199, 333] on li "Email pts.templabour@uk.g4s.com" at bounding box center [297, 356] width 342 height 49
type input "[DOMAIN_NAME][EMAIL_ADDRESS][DOMAIN_NAME]"
click at [236, 443] on button "Sign In" at bounding box center [240, 444] width 67 height 28
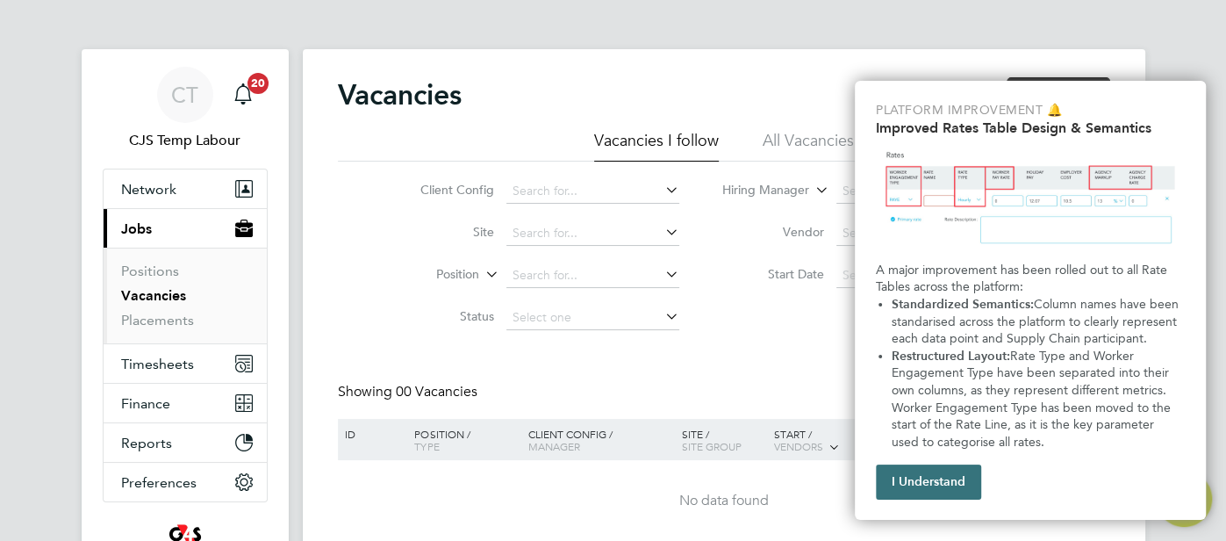
click at [958, 494] on button "I Understand" at bounding box center [928, 481] width 105 height 35
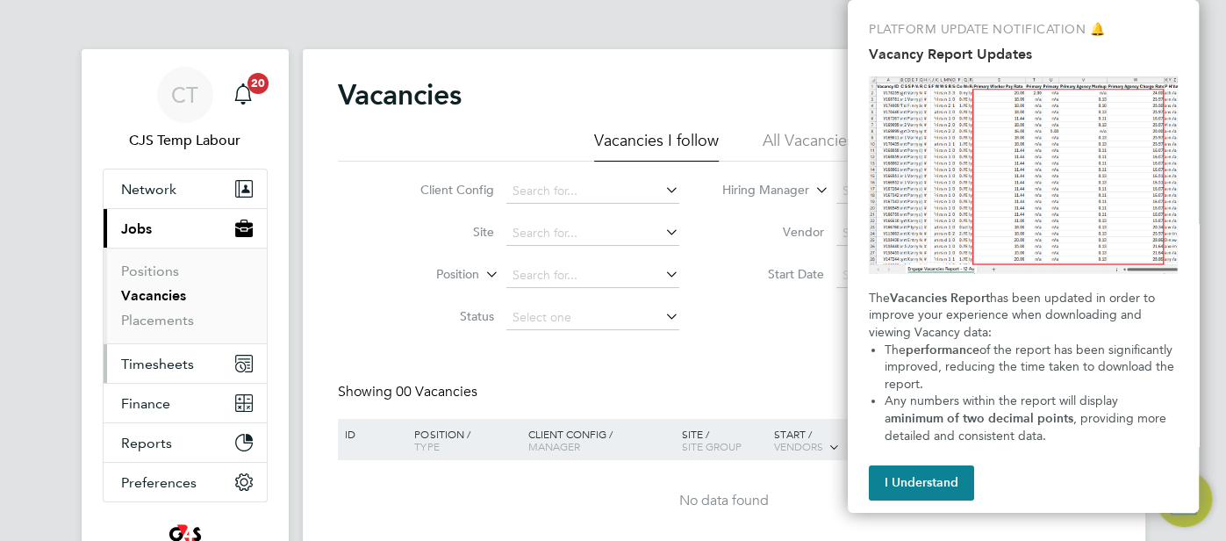
click at [170, 369] on span "Timesheets" at bounding box center [157, 363] width 73 height 17
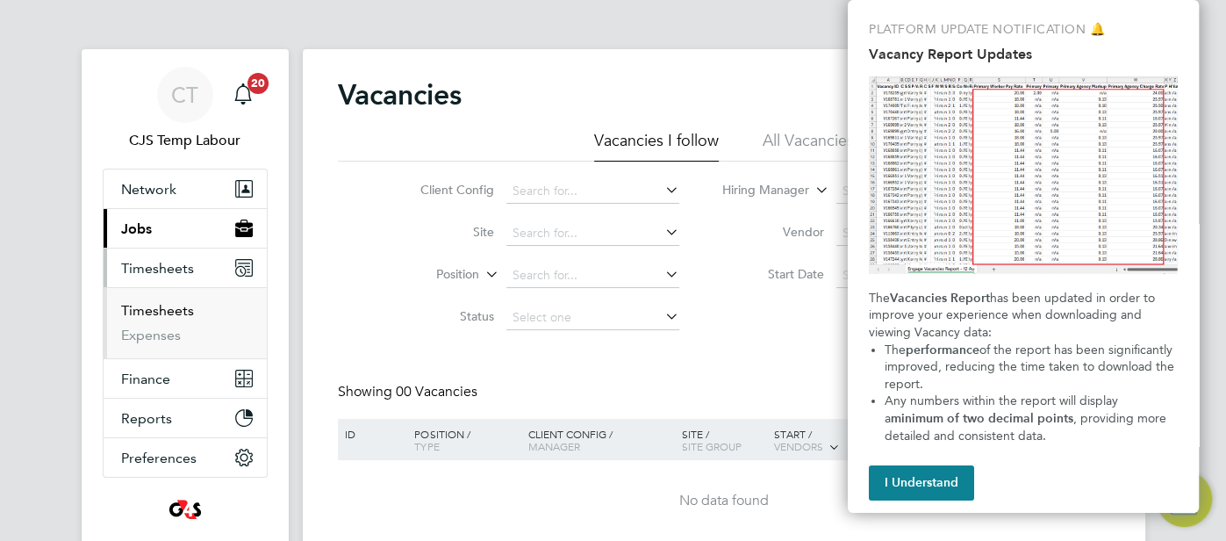
click at [155, 307] on link "Timesheets" at bounding box center [157, 310] width 73 height 17
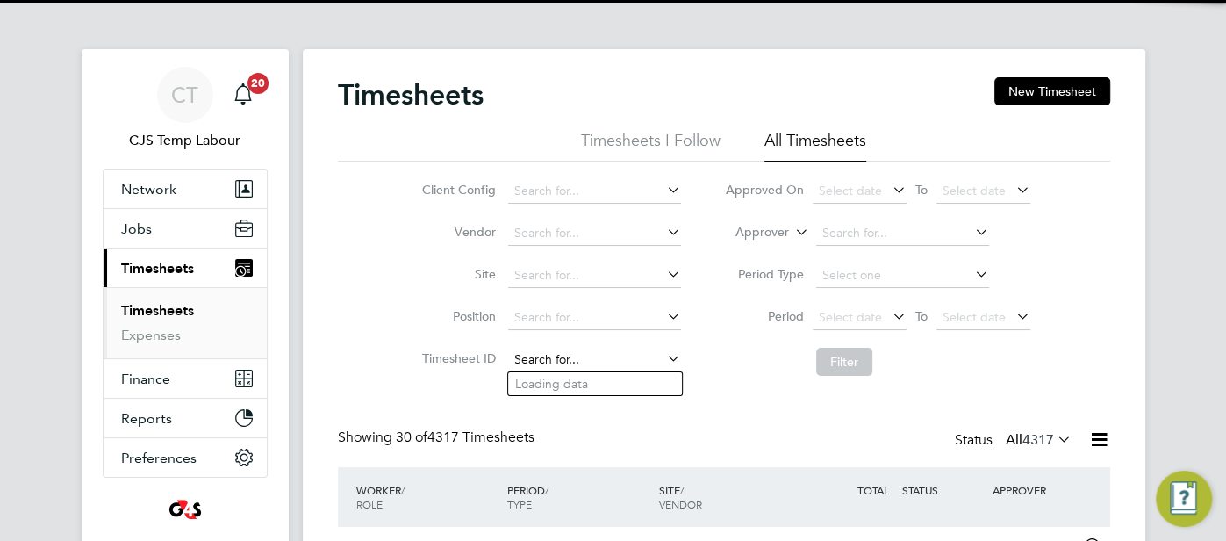
click at [595, 350] on input at bounding box center [594, 359] width 173 height 25
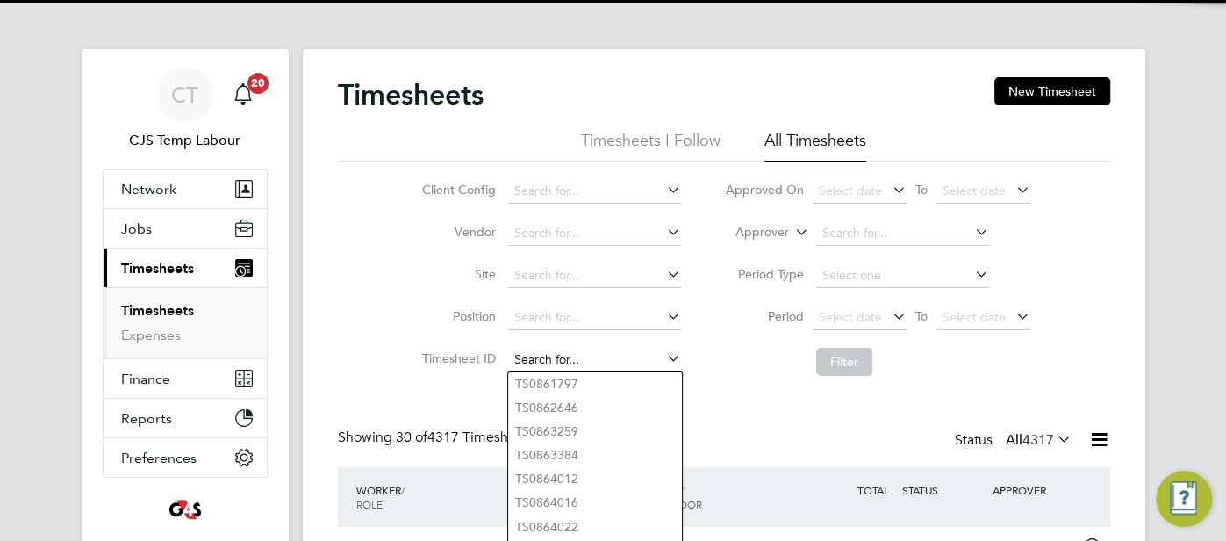
paste input "1742615"
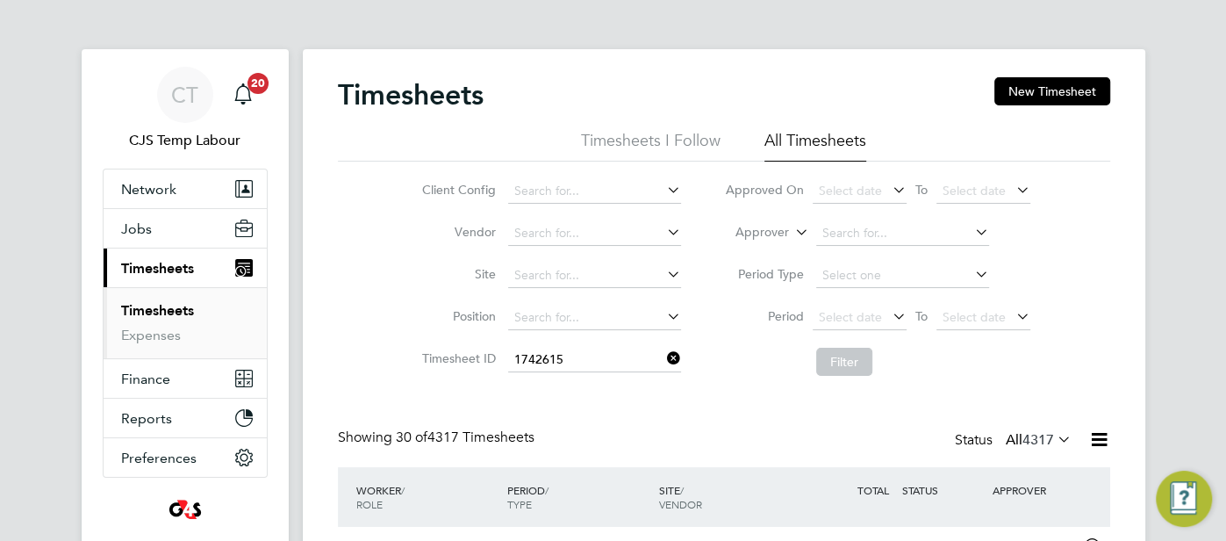
click at [630, 391] on li "TS 1742615" at bounding box center [595, 384] width 174 height 24
type input "TS1742615"
click at [855, 364] on button "Filter" at bounding box center [844, 361] width 56 height 28
click at [663, 358] on icon at bounding box center [663, 358] width 0 height 25
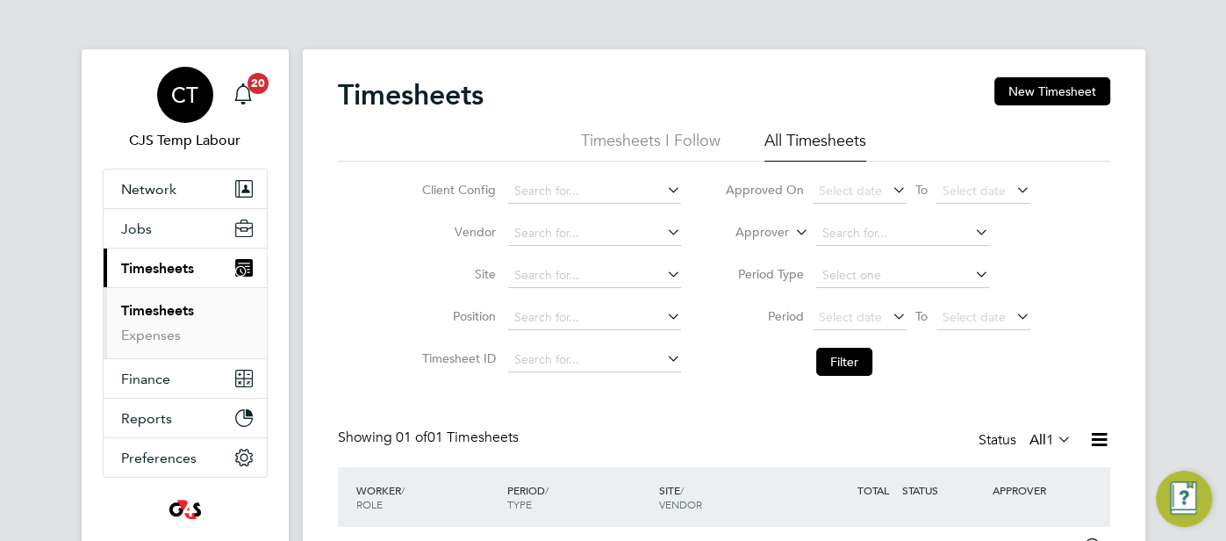
click at [182, 91] on span "CT" at bounding box center [184, 94] width 27 height 23
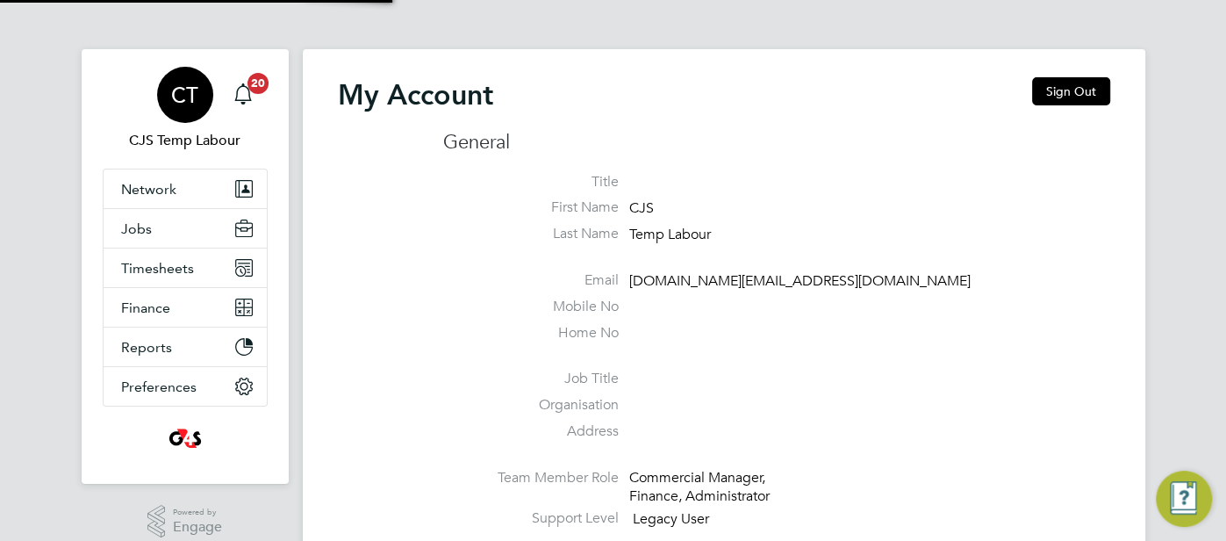
type input "[DOMAIN_NAME][EMAIL_ADDRESS][DOMAIN_NAME]"
click at [192, 265] on button "Timesheets" at bounding box center [185, 267] width 163 height 39
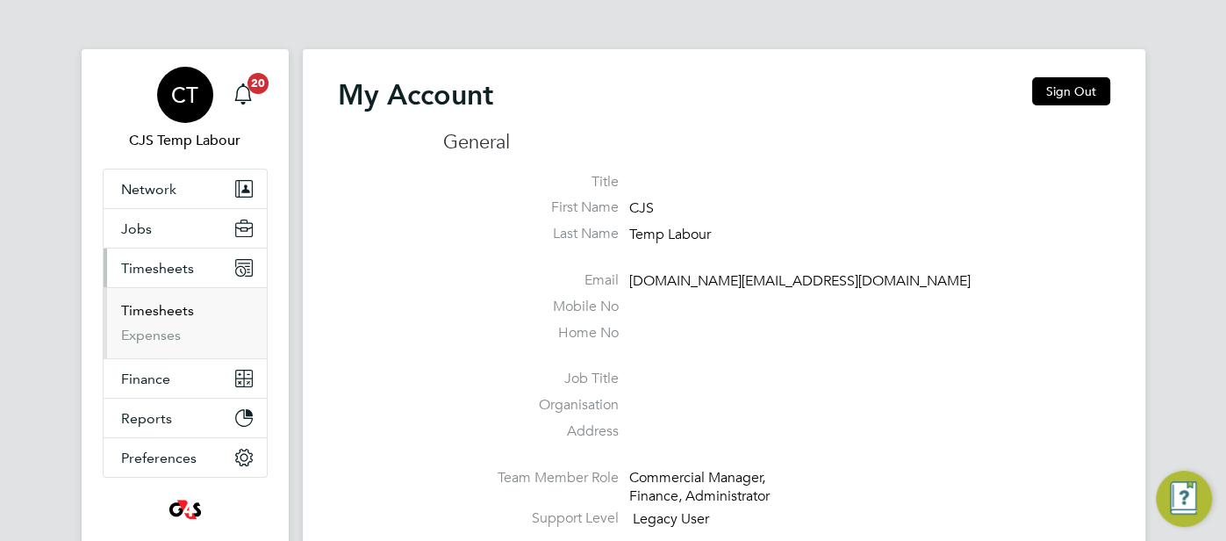
click at [166, 302] on link "Timesheets" at bounding box center [157, 310] width 73 height 17
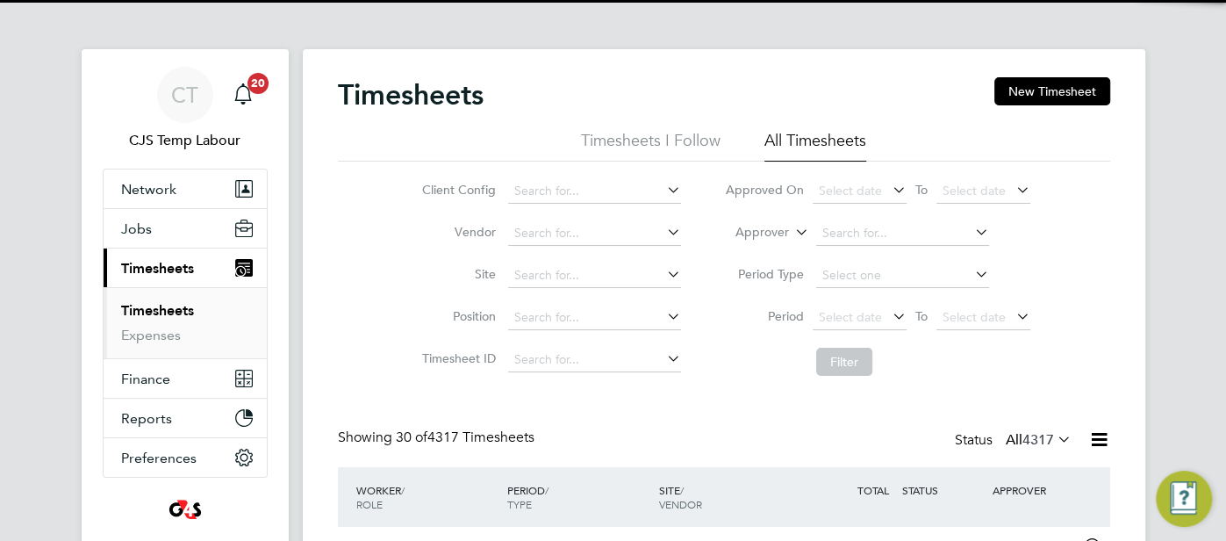
scroll to position [44, 152]
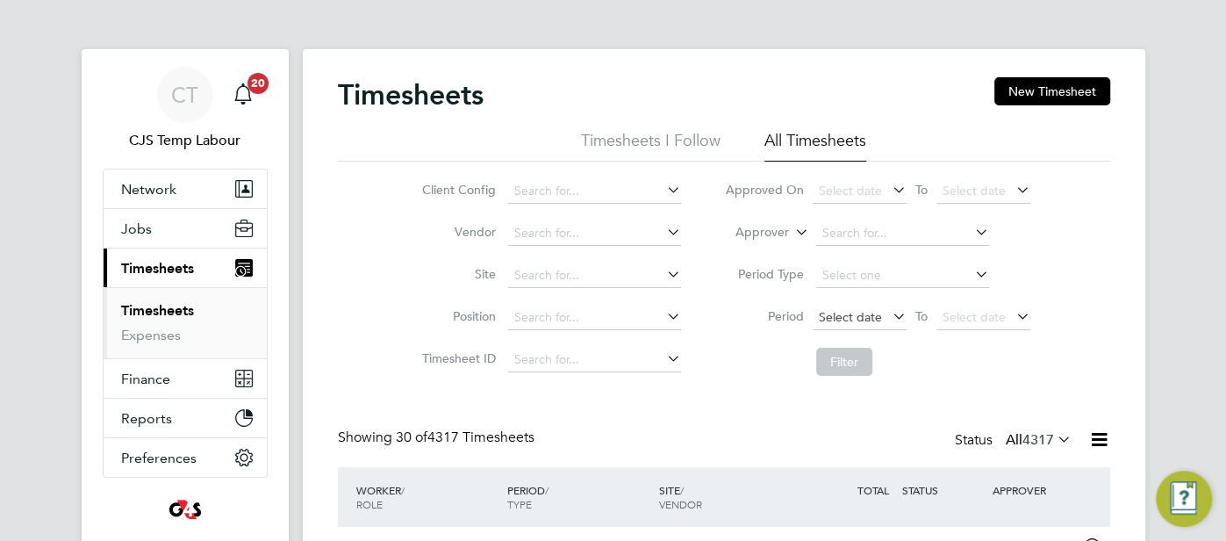
click at [848, 316] on span "Select date" at bounding box center [850, 317] width 63 height 16
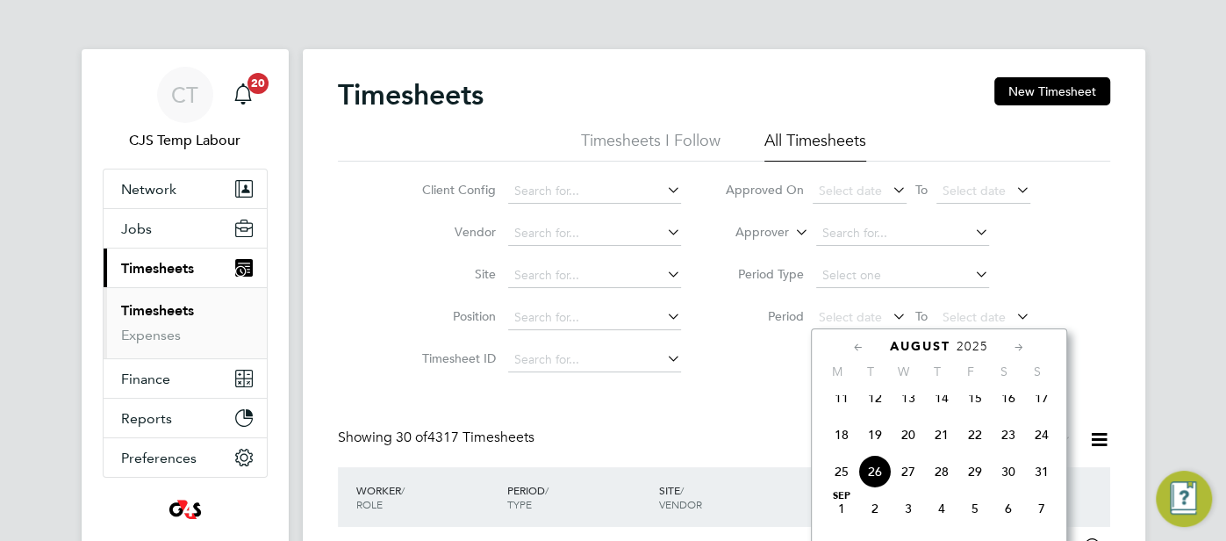
click at [858, 345] on icon at bounding box center [858, 347] width 17 height 19
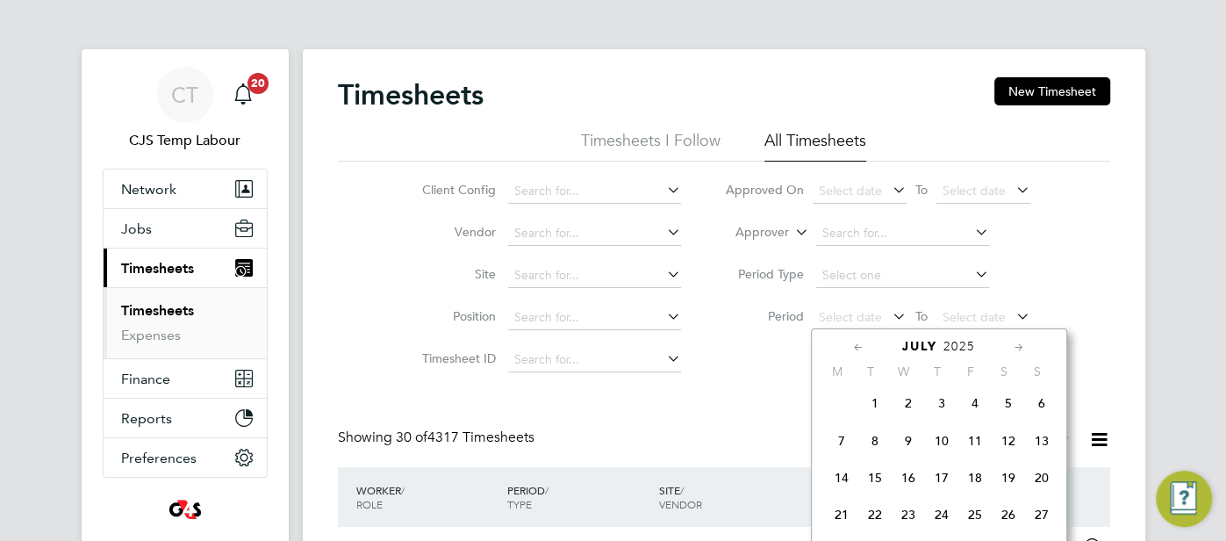
click at [858, 345] on icon at bounding box center [858, 347] width 17 height 19
click at [858, 344] on icon at bounding box center [858, 347] width 17 height 19
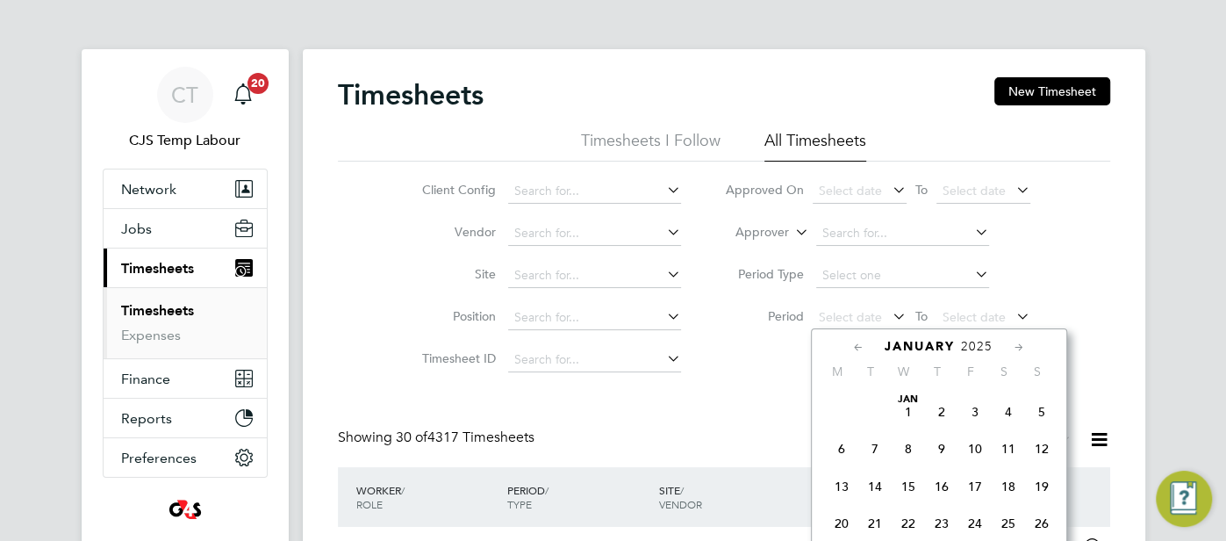
click at [857, 348] on icon at bounding box center [858, 347] width 17 height 19
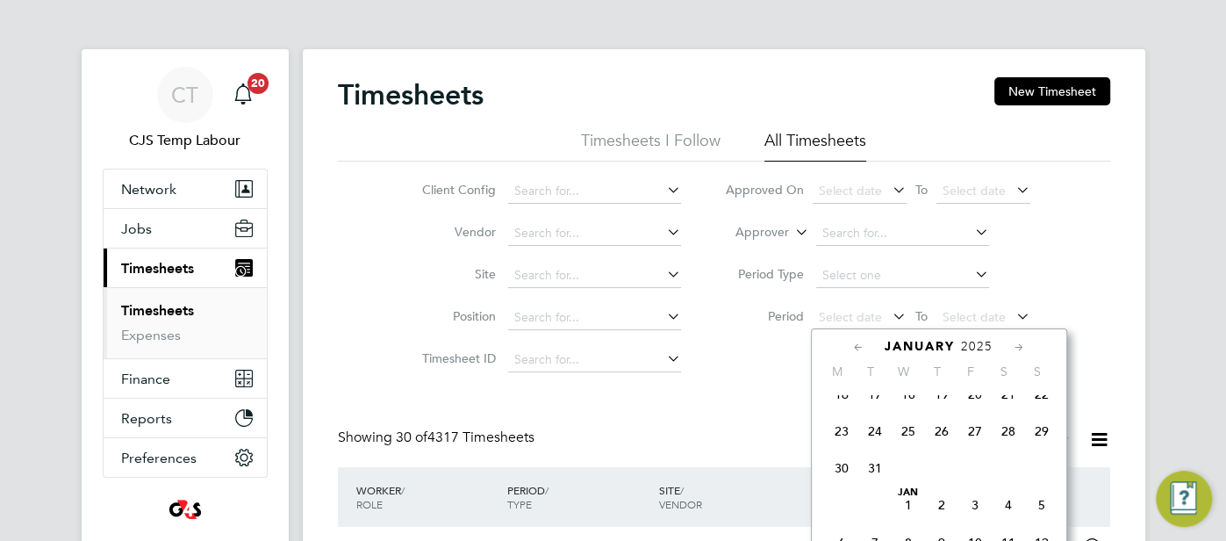
click at [840, 470] on span "30" at bounding box center [841, 467] width 33 height 33
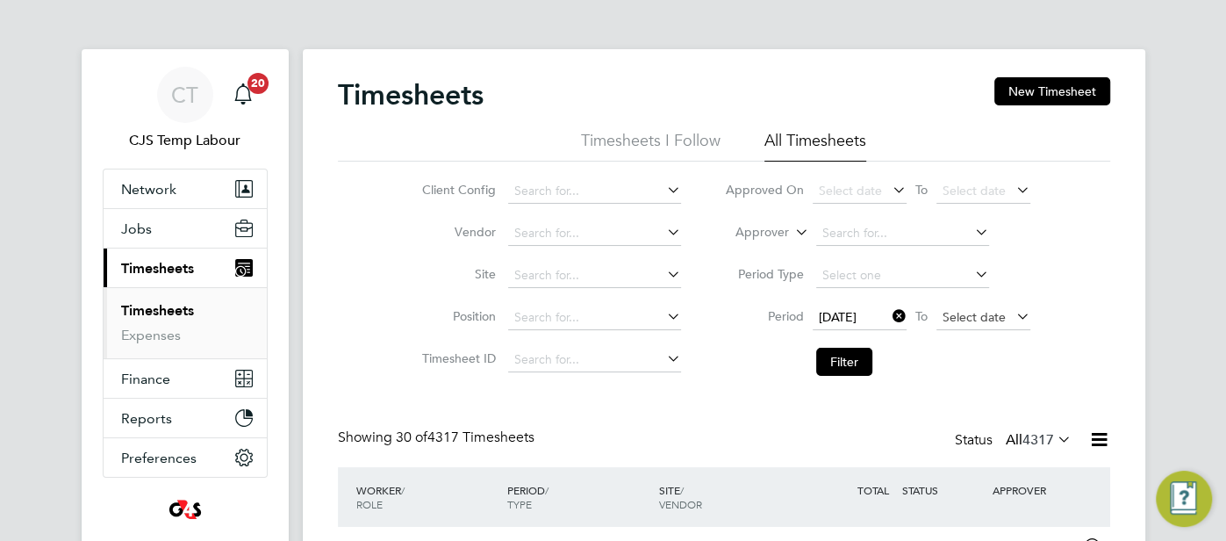
click at [975, 312] on span "Select date" at bounding box center [973, 317] width 63 height 16
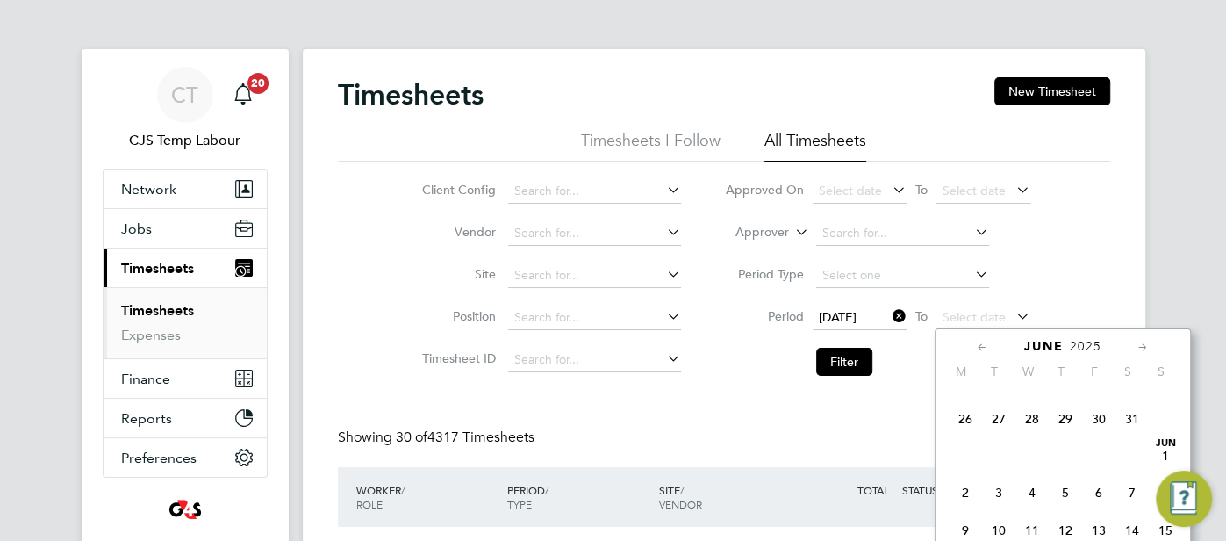
click at [1164, 463] on span "[DATE]" at bounding box center [1165, 455] width 33 height 33
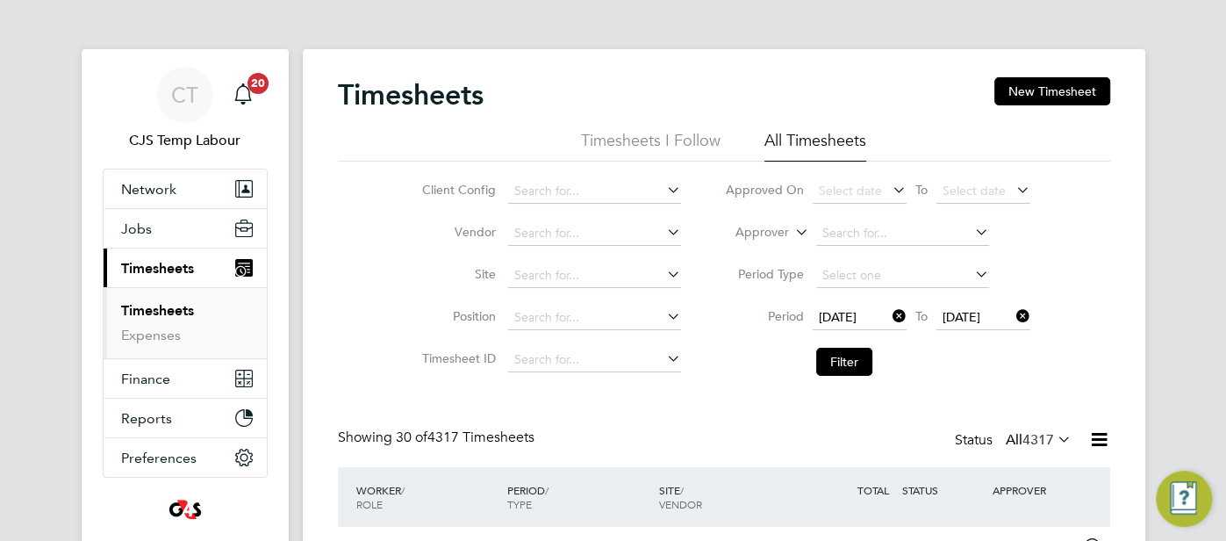
click at [1054, 440] on icon at bounding box center [1054, 438] width 0 height 25
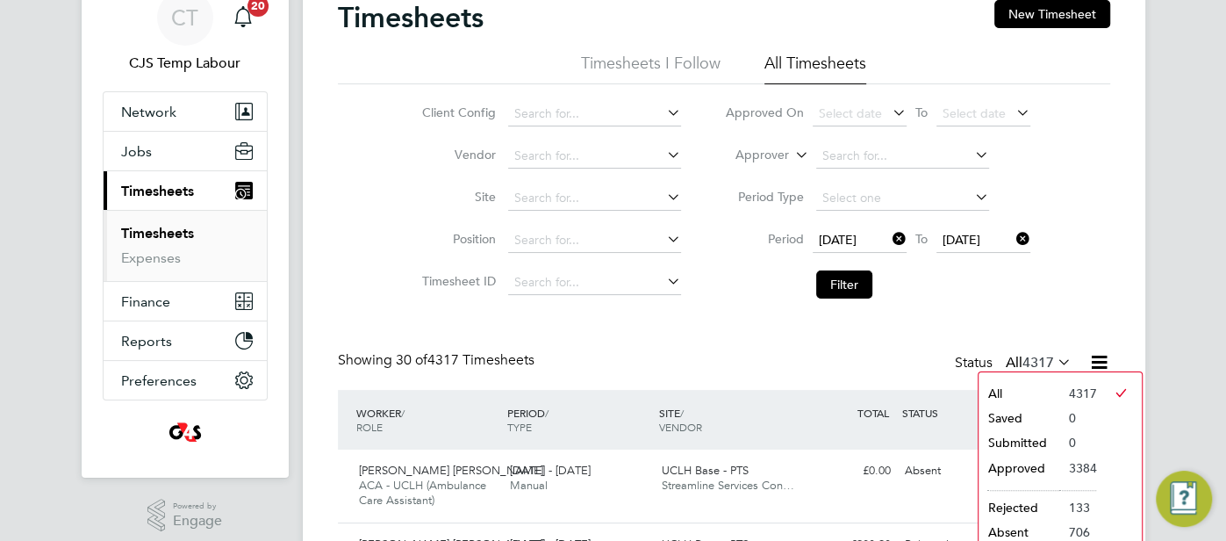
click at [1031, 466] on li "Approved" at bounding box center [1018, 467] width 81 height 25
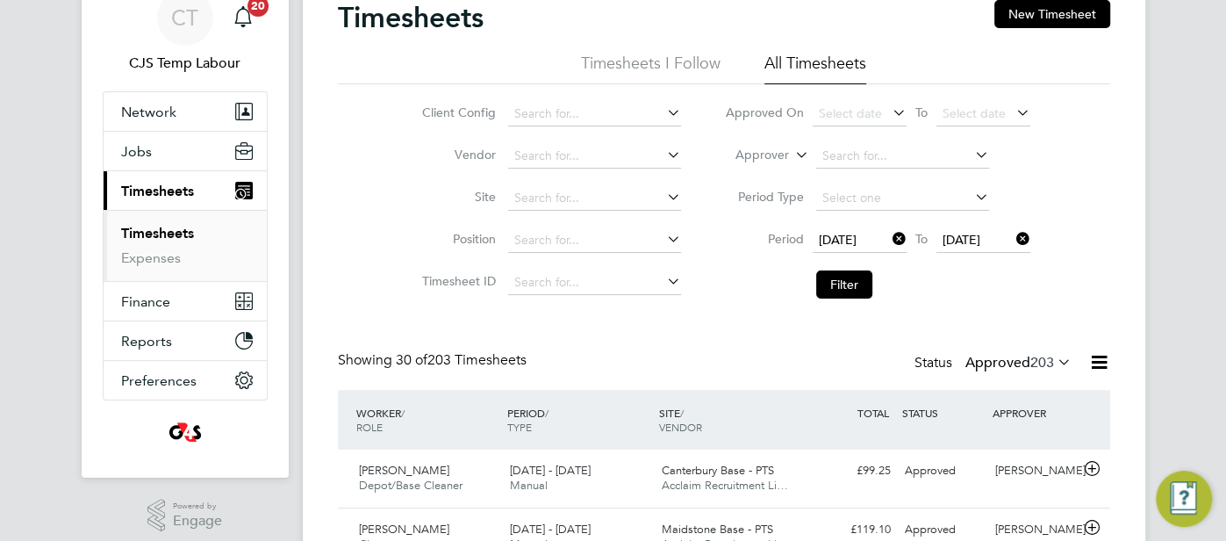
click at [1101, 357] on icon at bounding box center [1099, 362] width 22 height 22
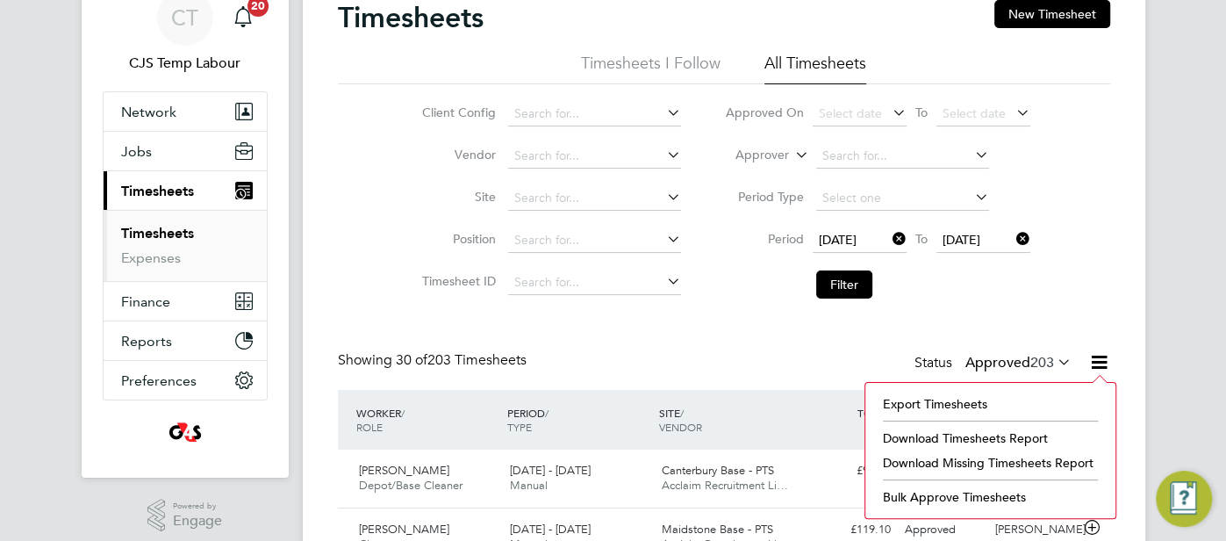
click at [1020, 435] on li "Download Timesheets Report" at bounding box center [990, 438] width 233 height 25
